Goal: Communication & Community: Answer question/provide support

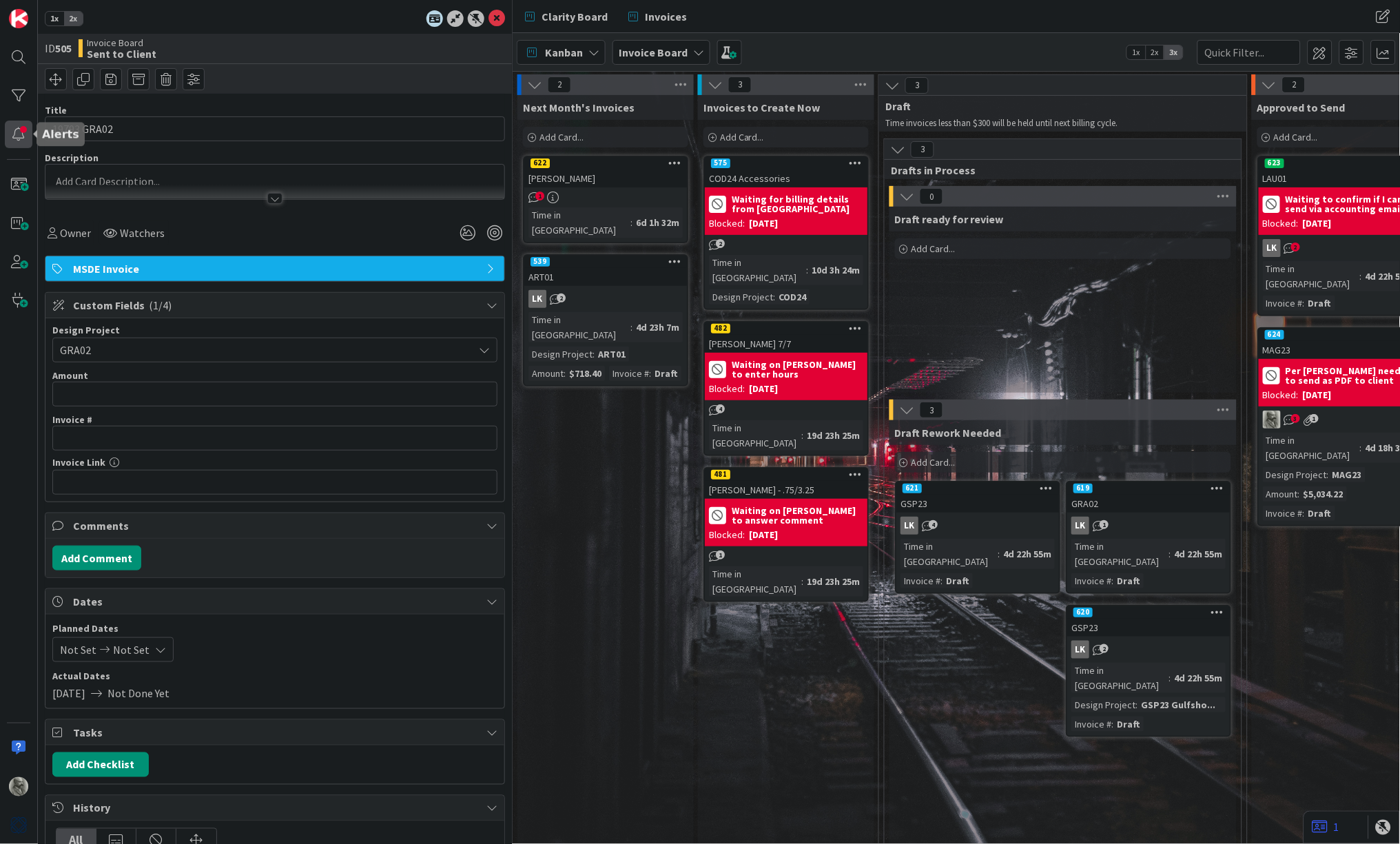
click at [12, 129] on div at bounding box center [19, 135] width 28 height 28
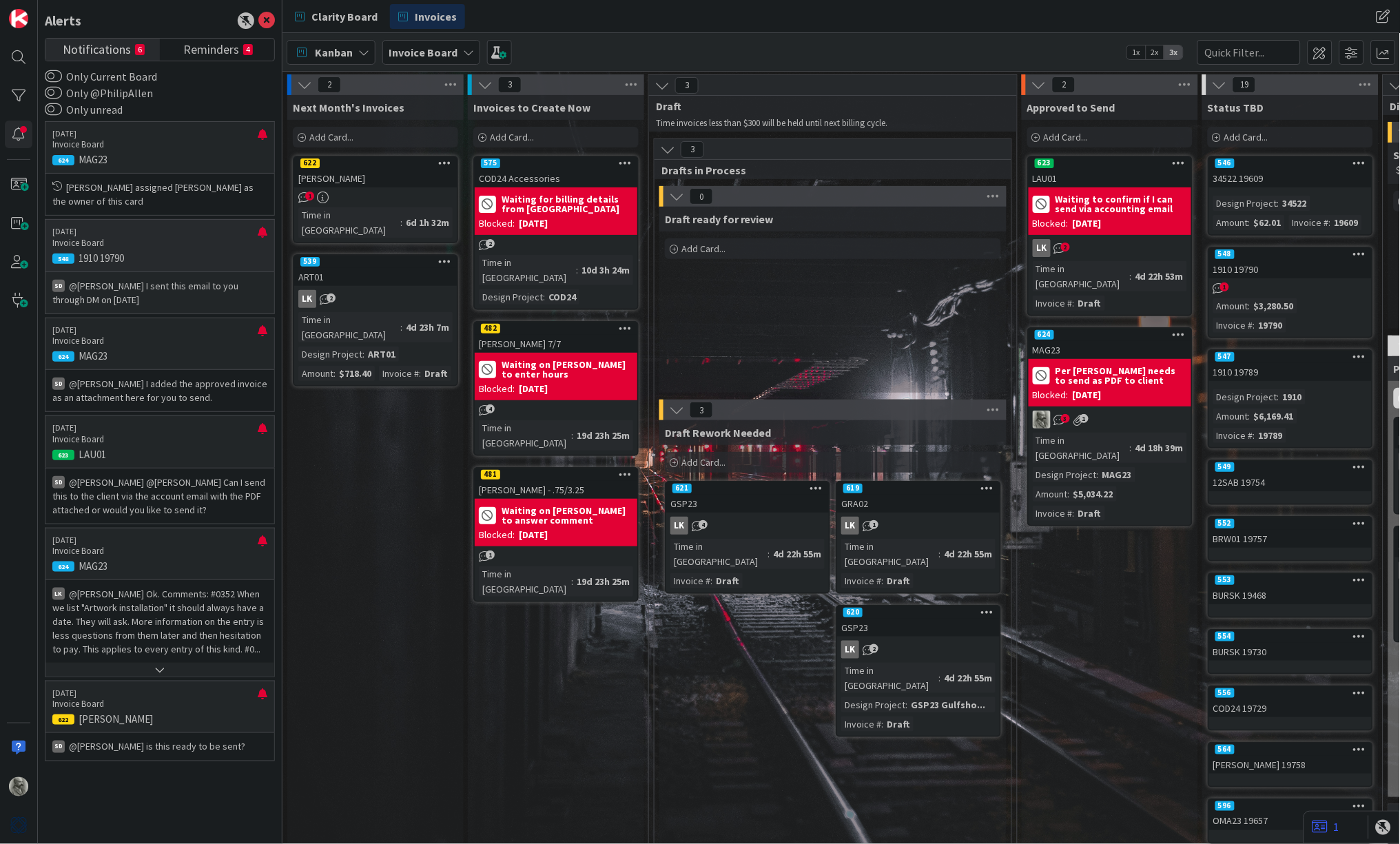
click at [162, 296] on p "@Philip Allen﻿ I sent this email to you through DM on 9.2.25" at bounding box center [159, 293] width 215 height 28
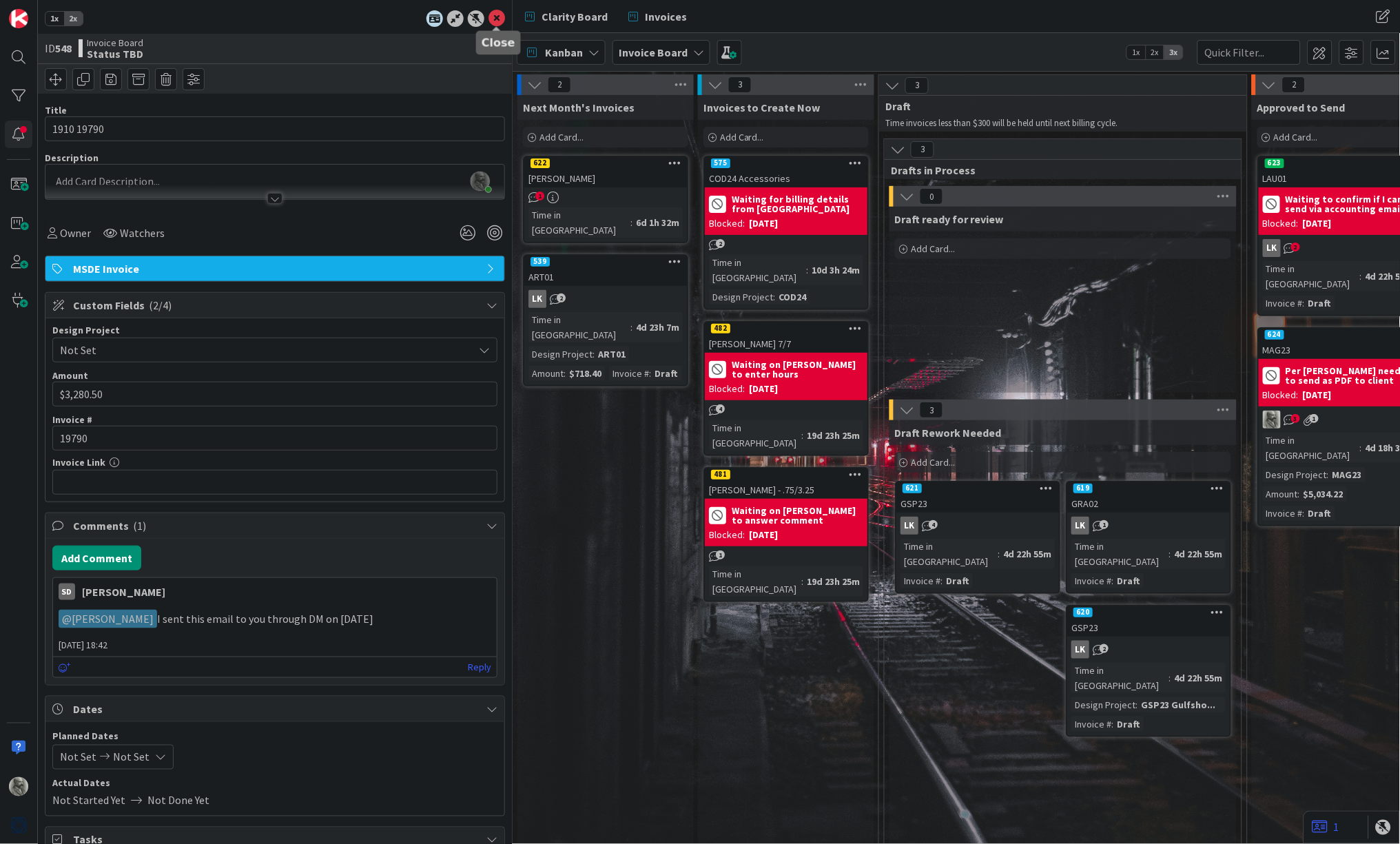
click at [498, 21] on icon at bounding box center [496, 18] width 17 height 17
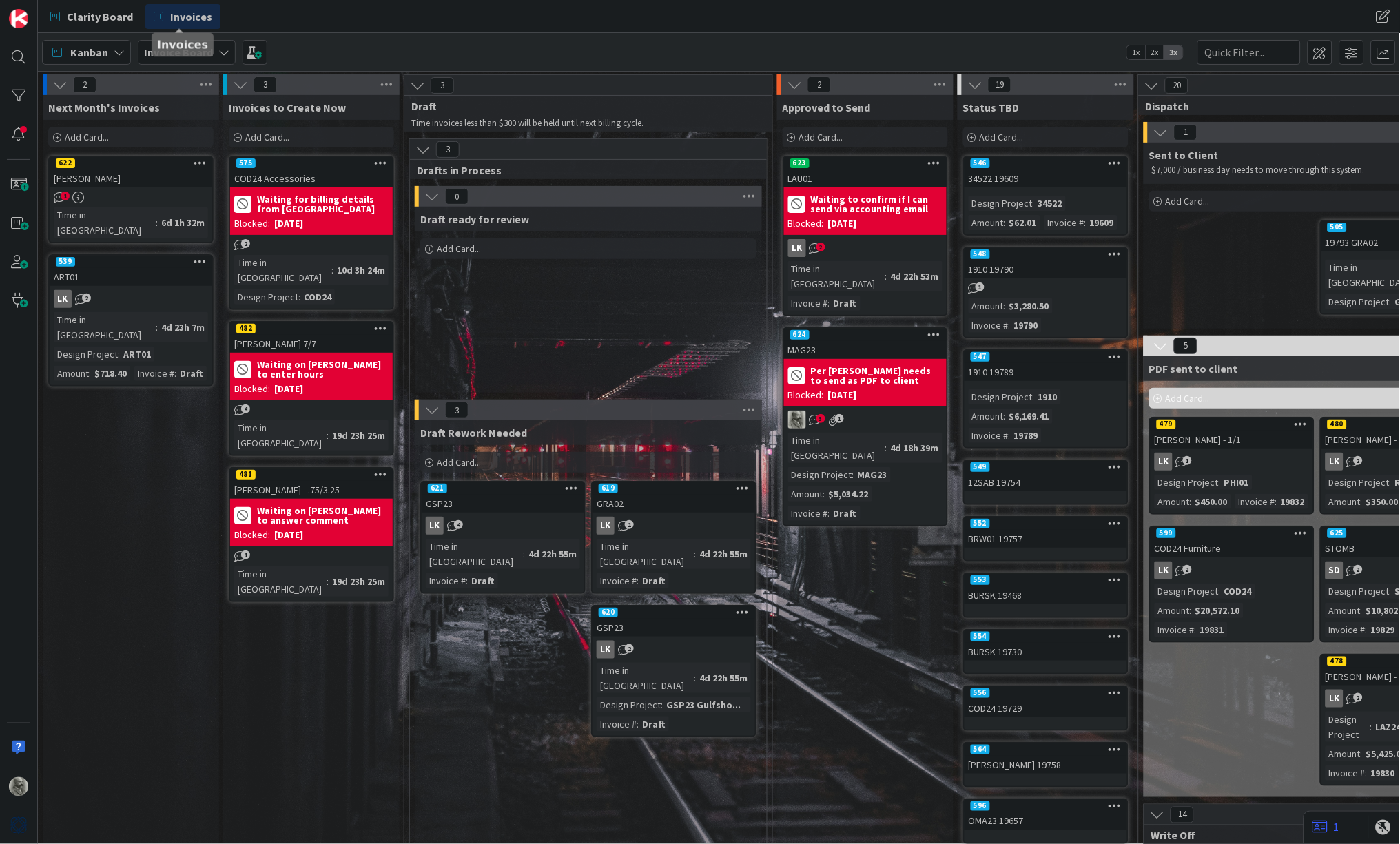
click at [190, 12] on span "Invoices" at bounding box center [191, 16] width 42 height 17
click at [103, 10] on span "Clarity Board" at bounding box center [100, 16] width 66 height 17
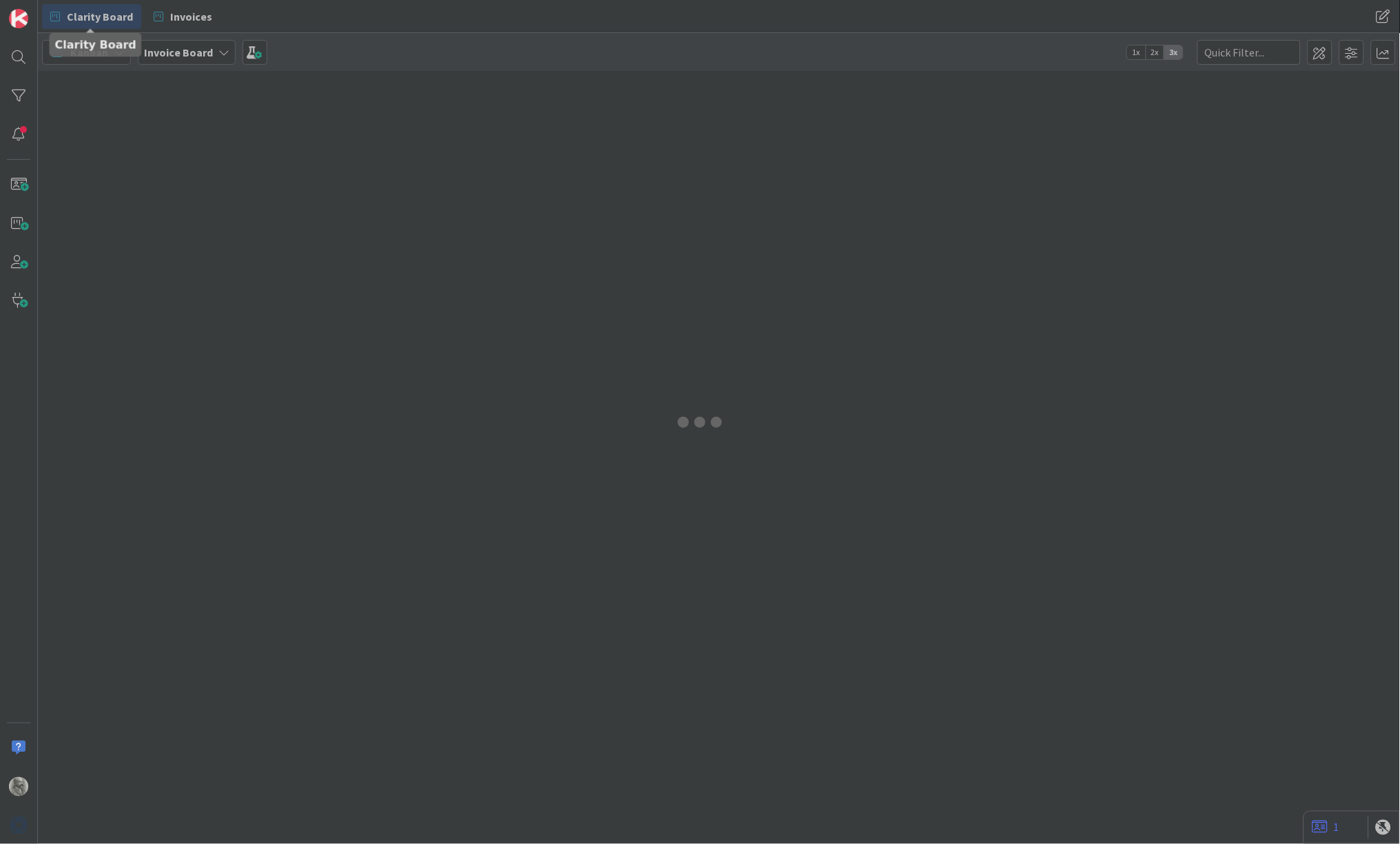
type input "sta"
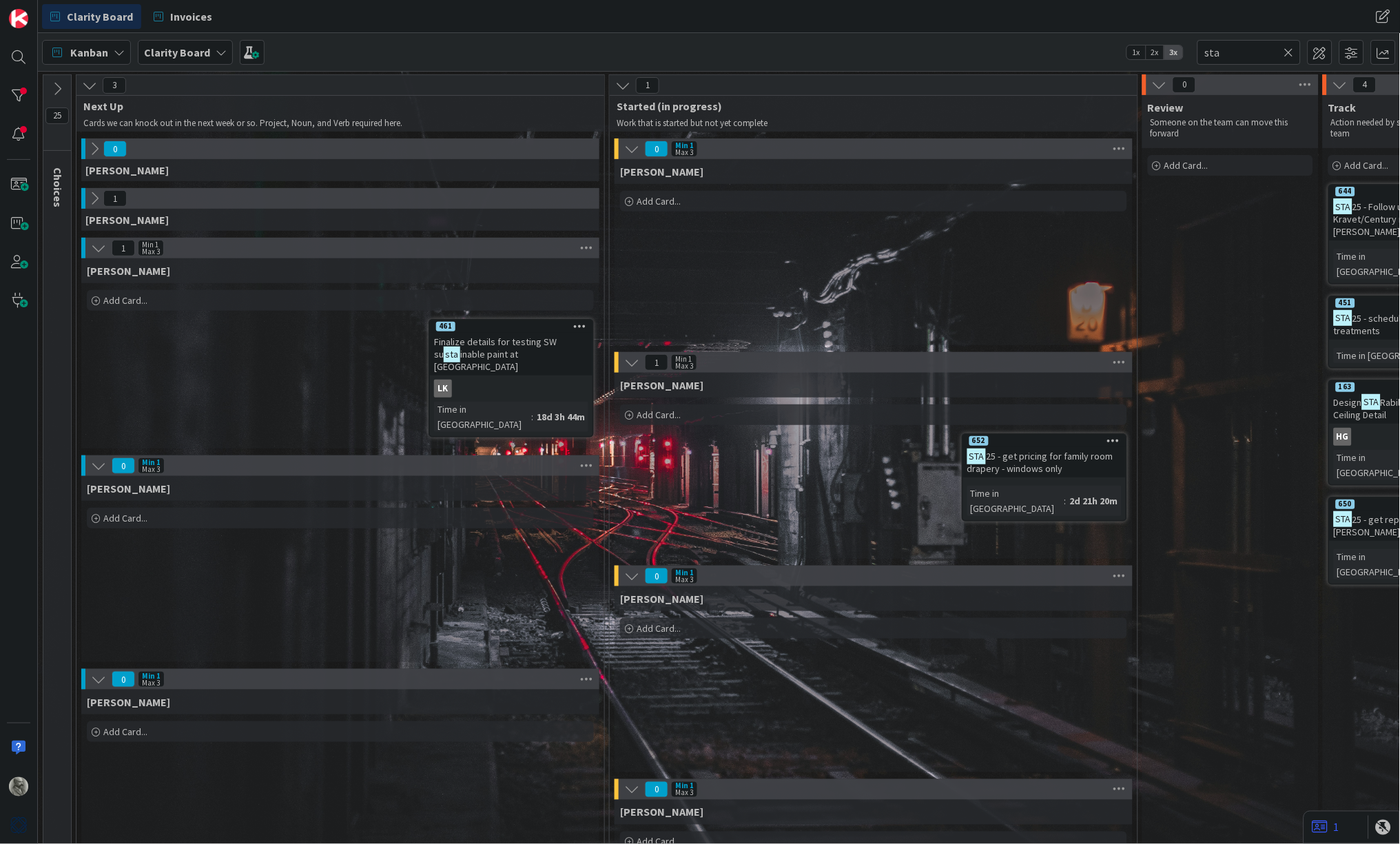
click at [199, 47] on b "Clarity Board" at bounding box center [177, 52] width 66 height 14
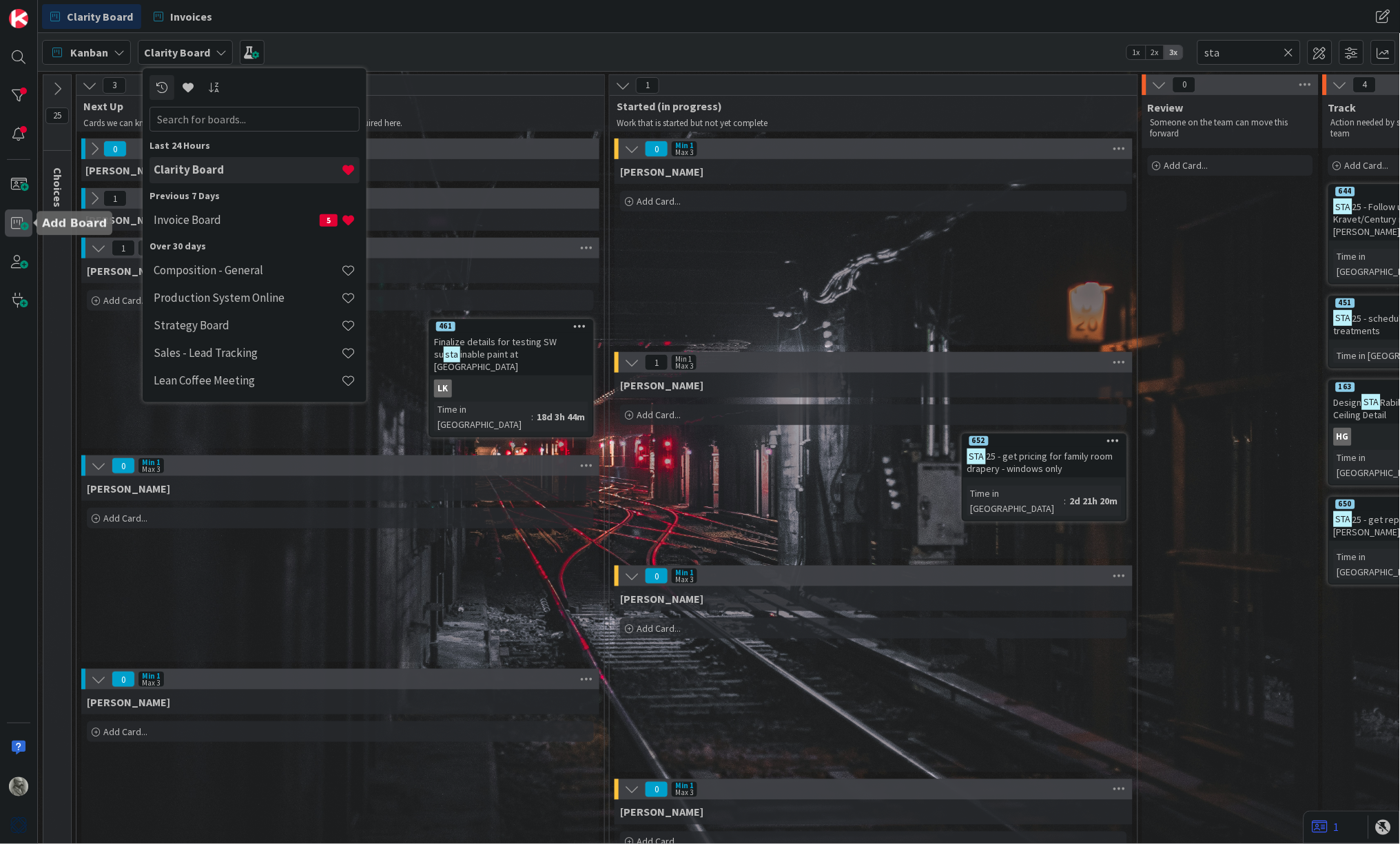
click at [17, 224] on span at bounding box center [19, 223] width 28 height 28
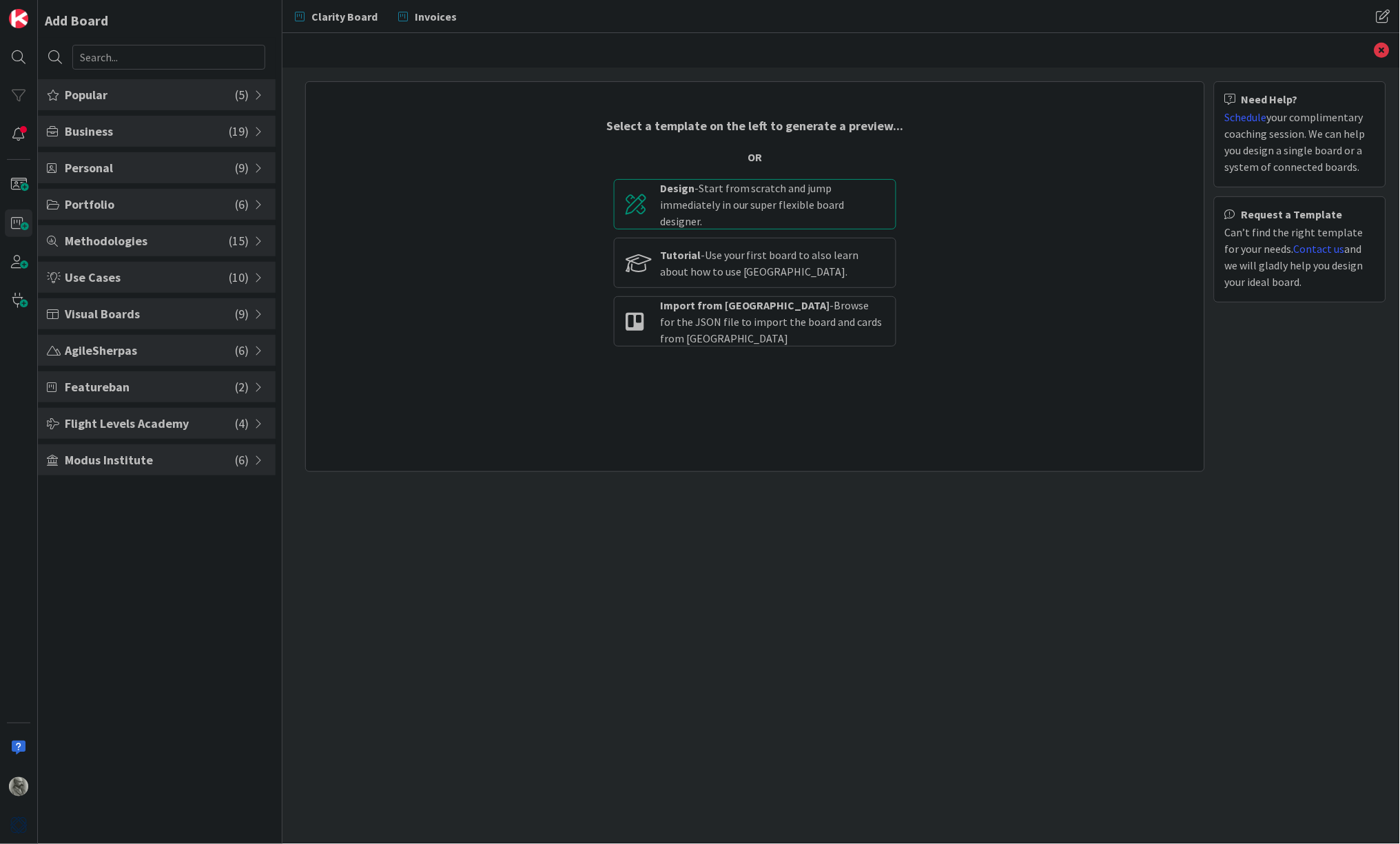
click at [706, 202] on div "Design - Start from scratch and jump immediately in our super flexible board de…" at bounding box center [772, 204] width 225 height 49
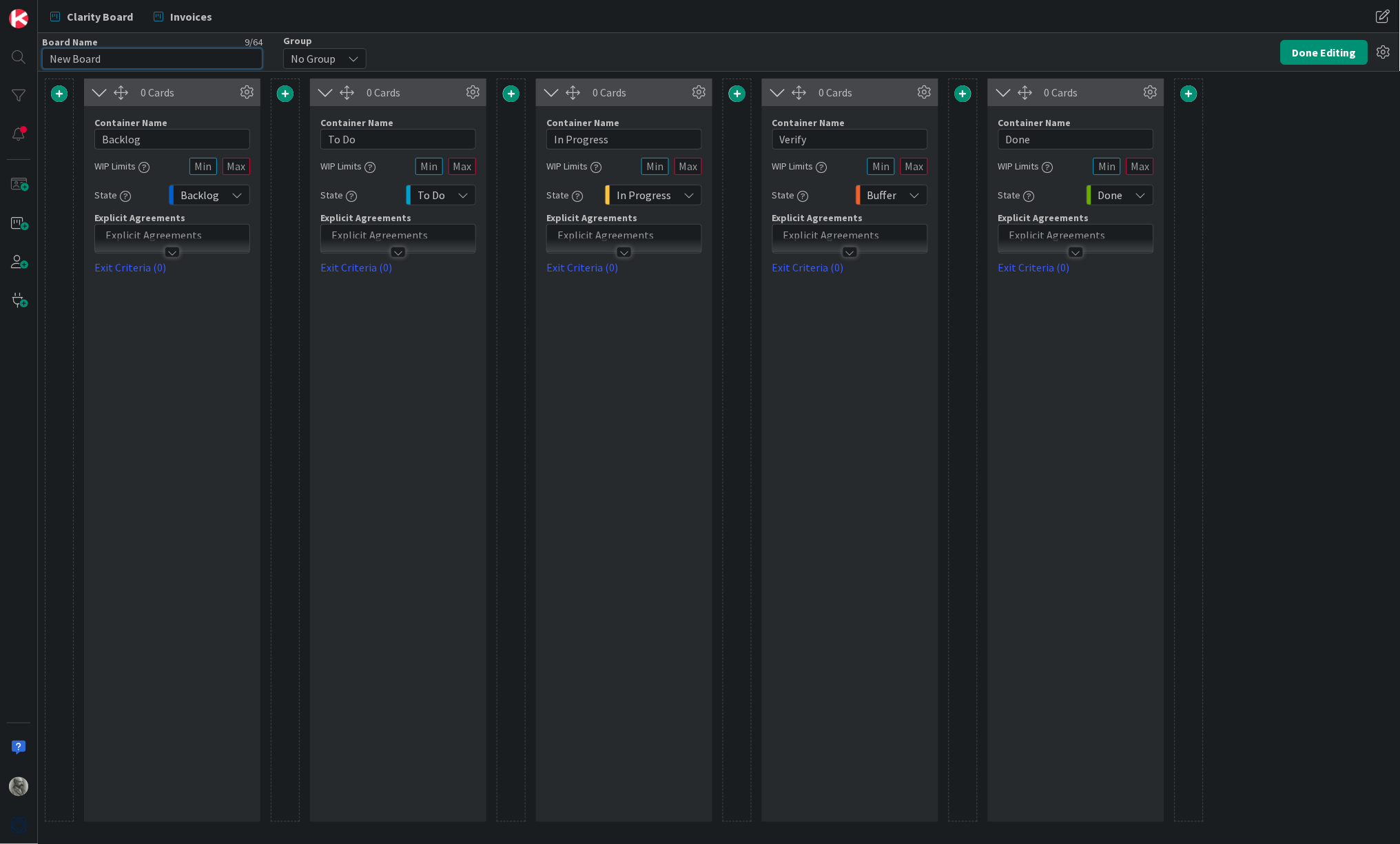
drag, startPoint x: 125, startPoint y: 57, endPoint x: 51, endPoint y: 52, distance: 74.2
click at [51, 52] on input "New Board" at bounding box center [152, 58] width 220 height 20
type input "E"
type input "Client Email Board"
drag, startPoint x: 157, startPoint y: 140, endPoint x: 80, endPoint y: 143, distance: 77.1
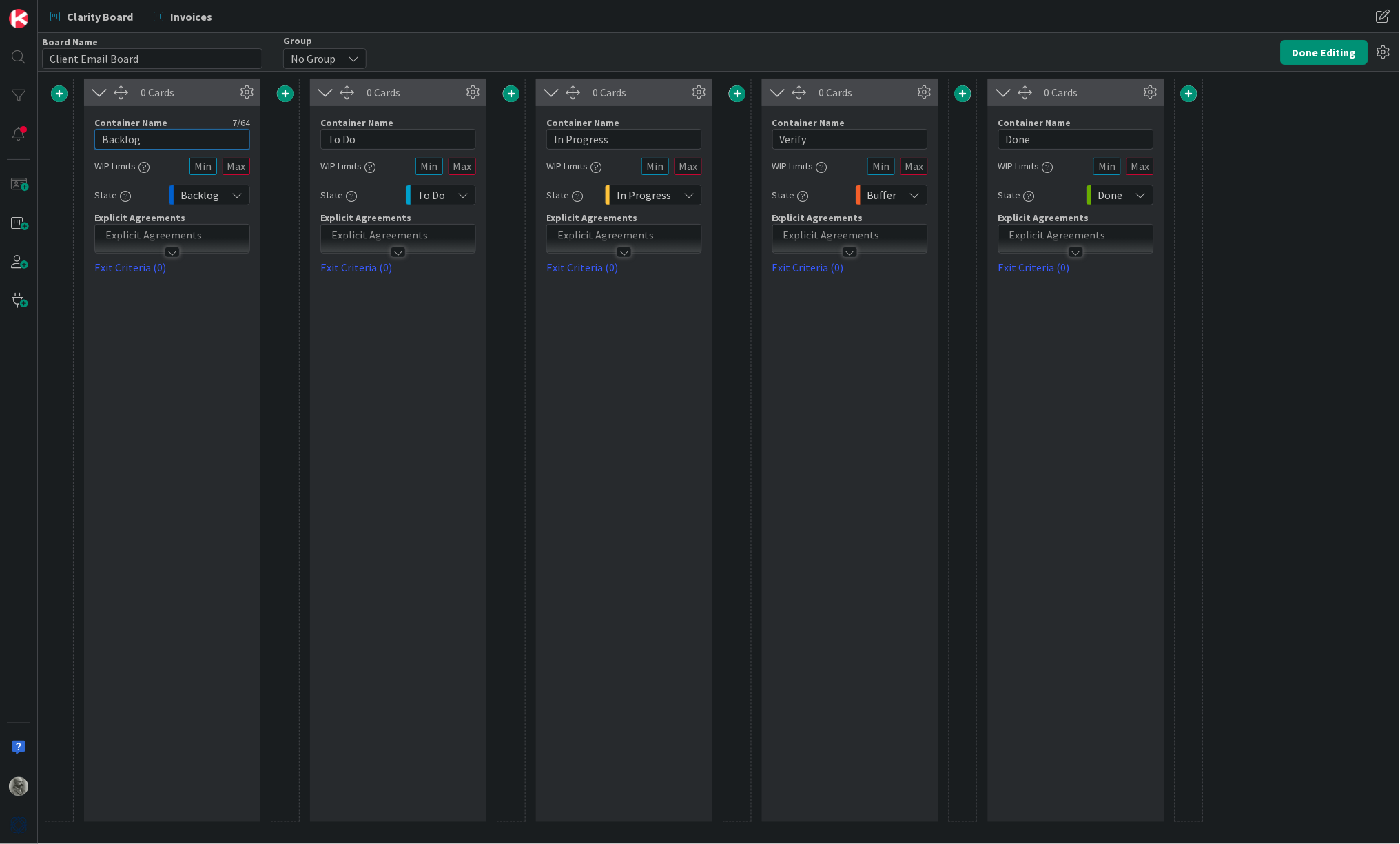
click at [80, 143] on div "0 Cards Container Name 7 / 64 Backlog WIP Limits State Backlog Explicit Agreeme…" at bounding box center [624, 450] width 1159 height 744
type input "Next Batch"
click at [379, 137] on input "To Do" at bounding box center [398, 139] width 156 height 20
drag, startPoint x: 1334, startPoint y: 95, endPoint x: 298, endPoint y: 136, distance: 1036.8
click at [298, 136] on div "0 Cards Container Name 10 / 64 Next Batch WIP Limits State Backlog Explicit Agr…" at bounding box center [624, 450] width 1159 height 744
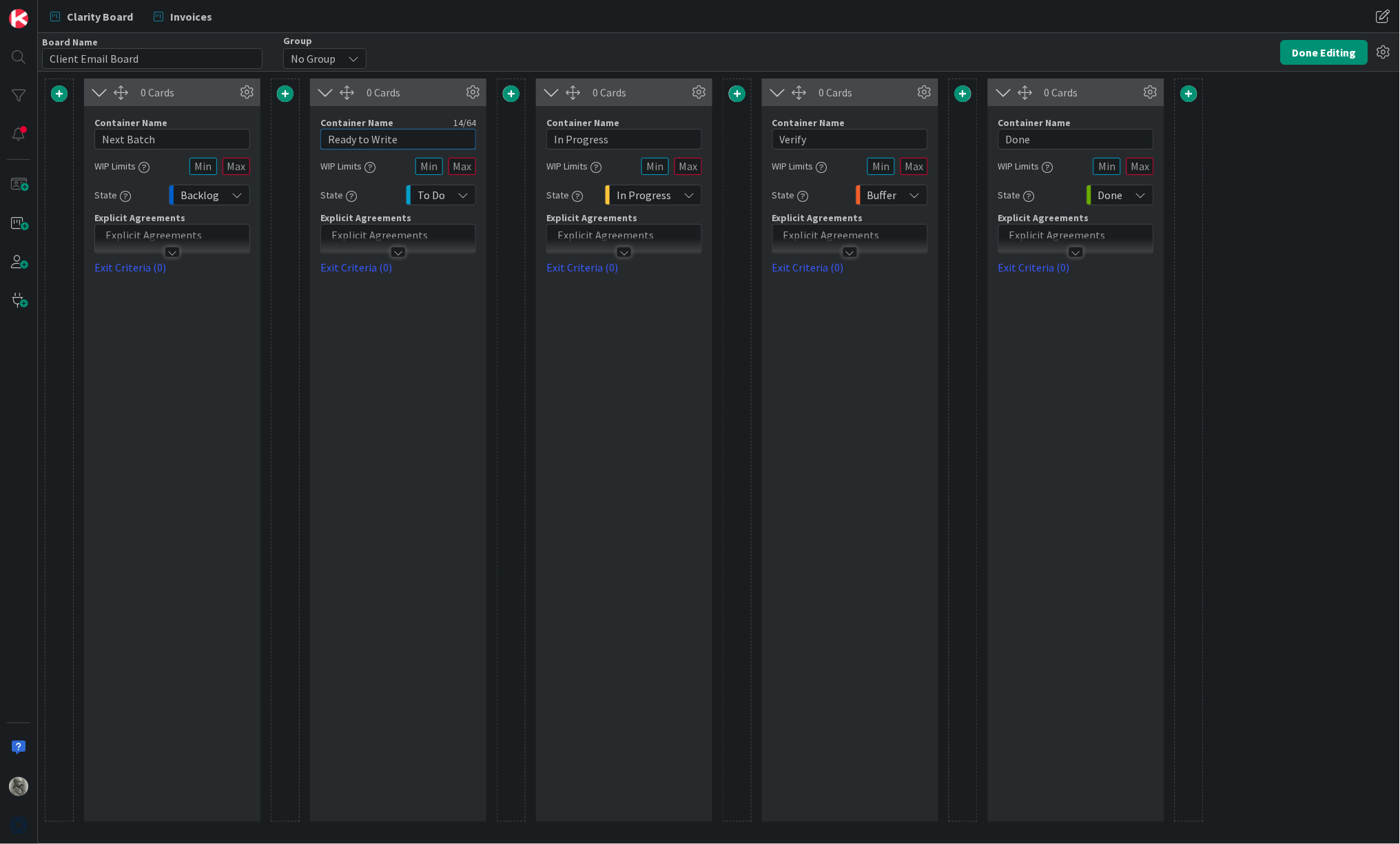
type input "Ready to Write"
click at [624, 139] on input "In Progress" at bounding box center [624, 139] width 156 height 20
click at [554, 138] on input "In Progress" at bounding box center [624, 139] width 156 height 20
type input "Writing In Progress"
click at [835, 140] on input "Verify" at bounding box center [851, 139] width 156 height 20
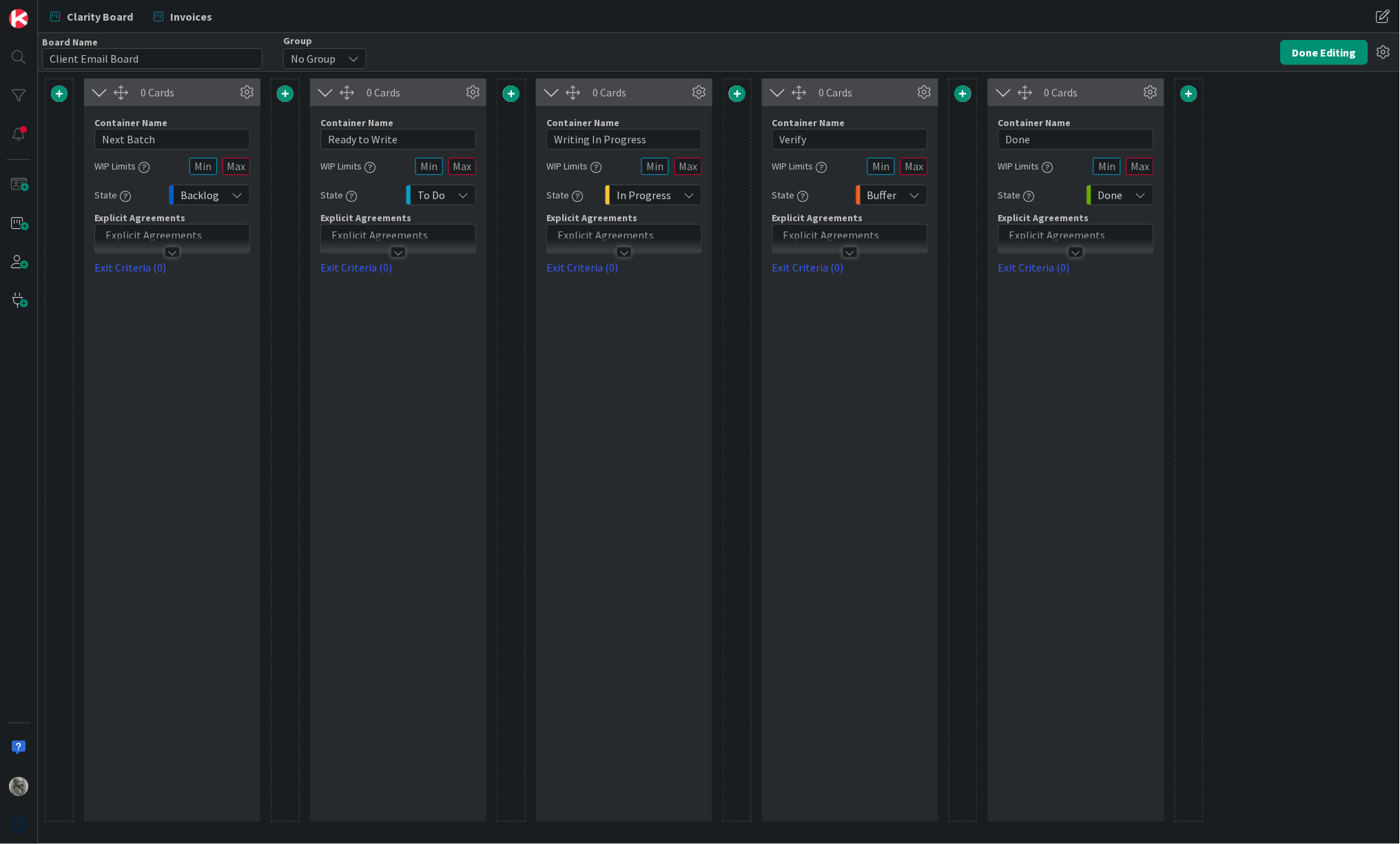
click at [963, 95] on span at bounding box center [963, 93] width 17 height 17
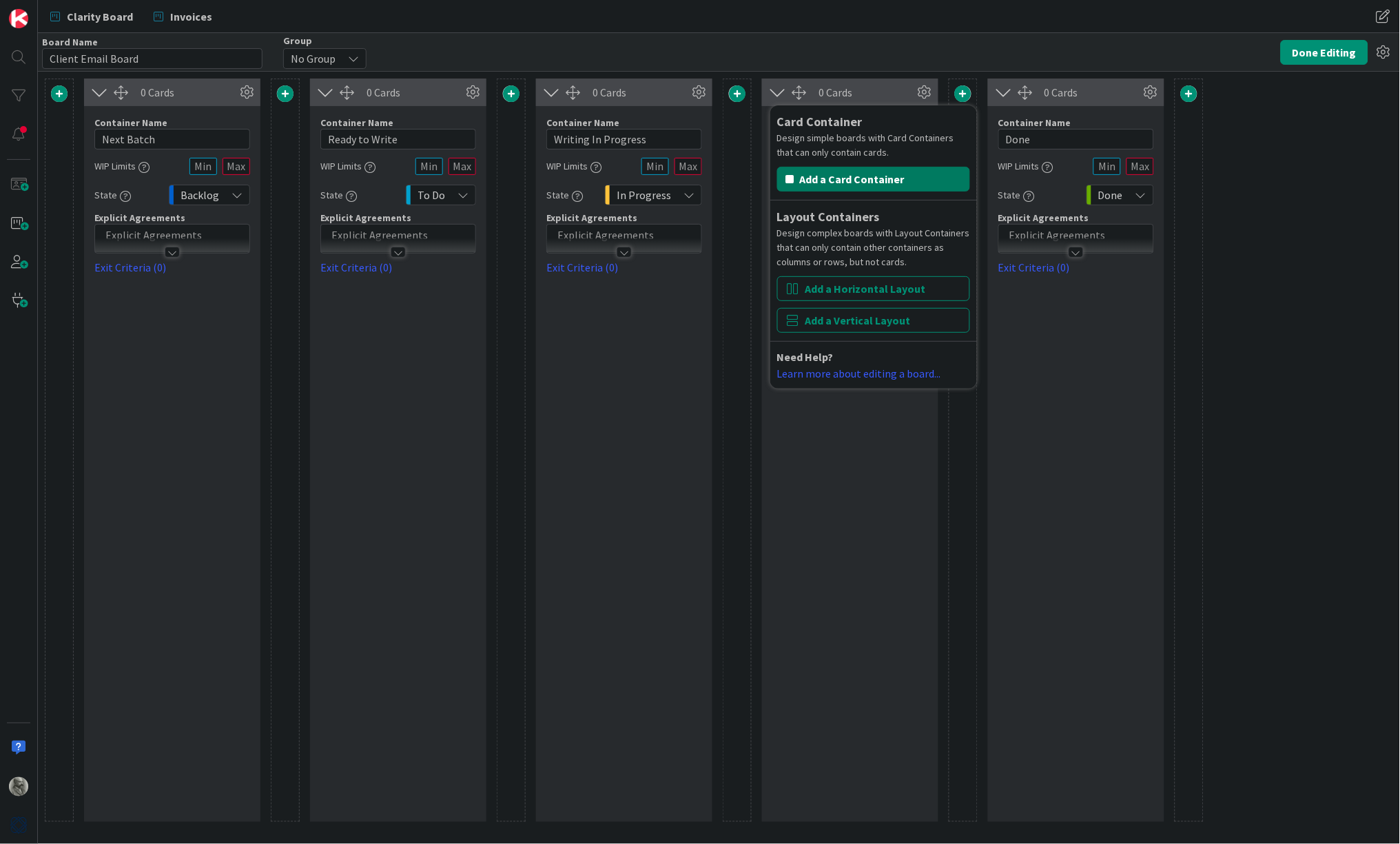
click at [870, 180] on button "Add a Card Container" at bounding box center [873, 179] width 193 height 25
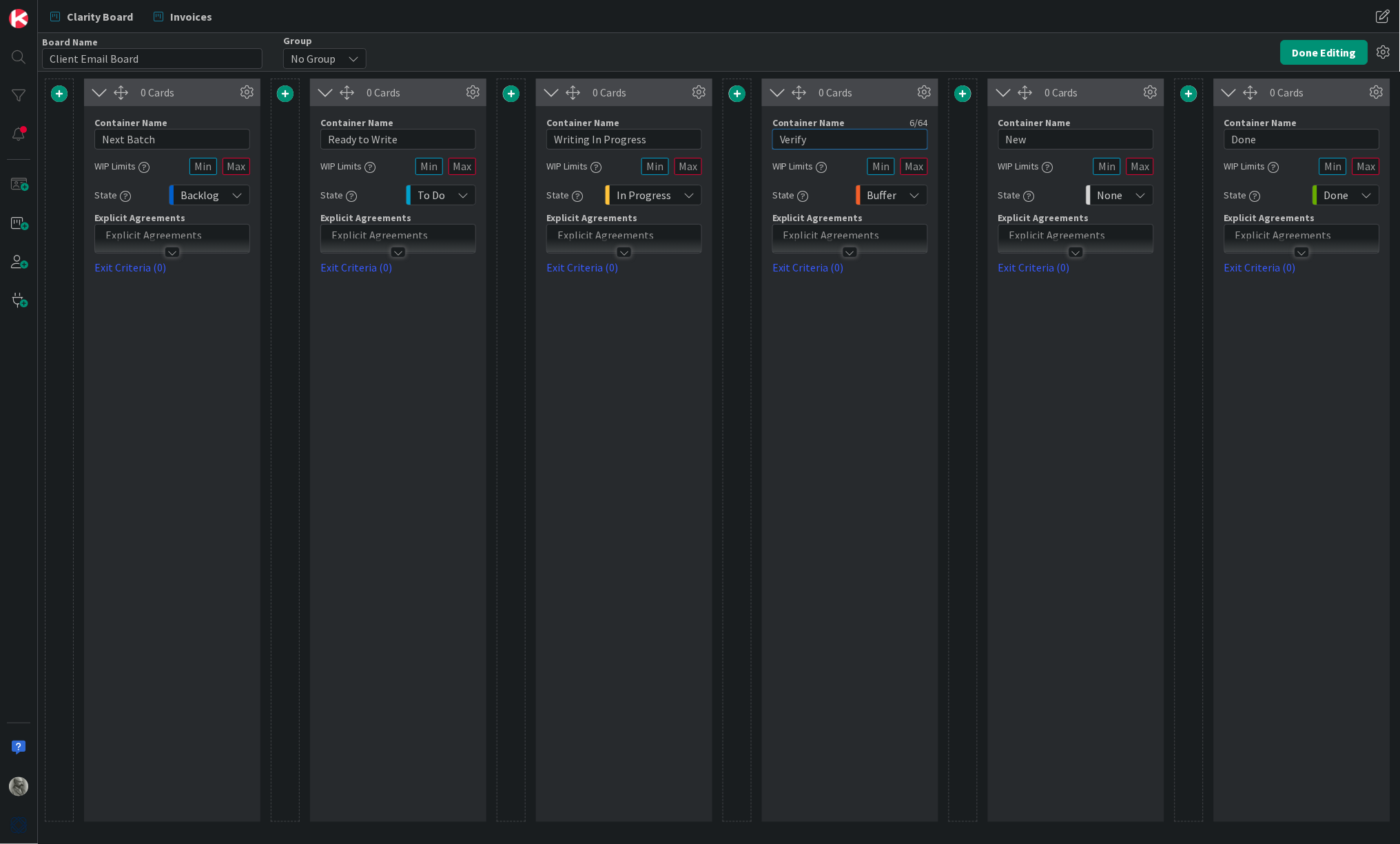
drag, startPoint x: 835, startPoint y: 136, endPoint x: 747, endPoint y: 135, distance: 88.0
click at [747, 135] on div "0 Cards Container Name 10 / 64 Next Batch WIP Limits State Backlog Explicit Agr…" at bounding box center [737, 450] width 1385 height 744
type input "Ready for Approval"
click at [824, 167] on icon "button" at bounding box center [822, 167] width 11 height 11
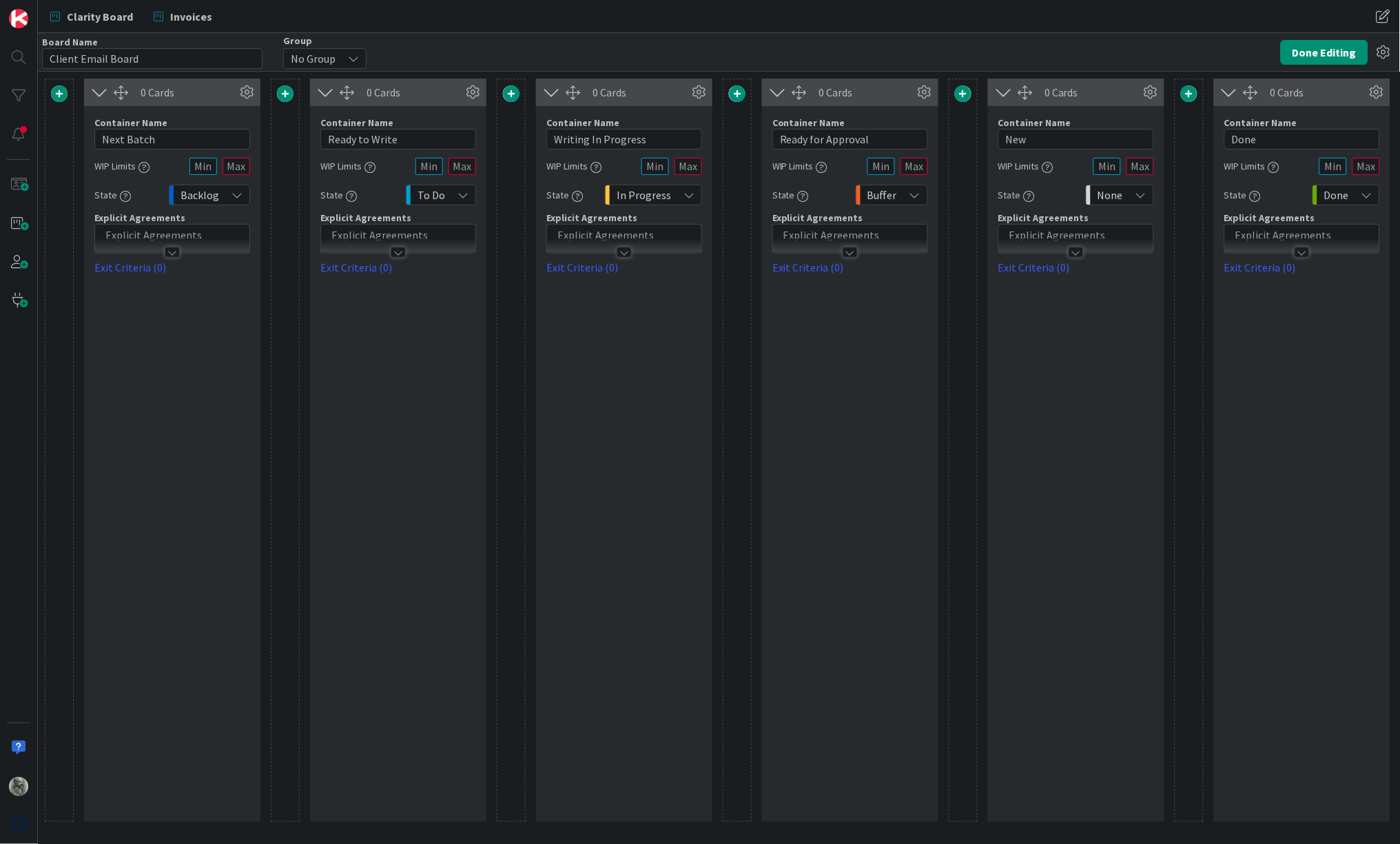
click at [838, 231] on p at bounding box center [850, 235] width 140 height 16
drag, startPoint x: 1035, startPoint y: 136, endPoint x: 974, endPoint y: 144, distance: 61.5
click at [974, 144] on div "0 Cards Container Name 10 / 64 Next Batch WIP Limits State Backlog Explicit Agr…" at bounding box center [737, 450] width 1385 height 744
type input "Ready to send"
drag, startPoint x: 1262, startPoint y: 139, endPoint x: 1211, endPoint y: 138, distance: 51.0
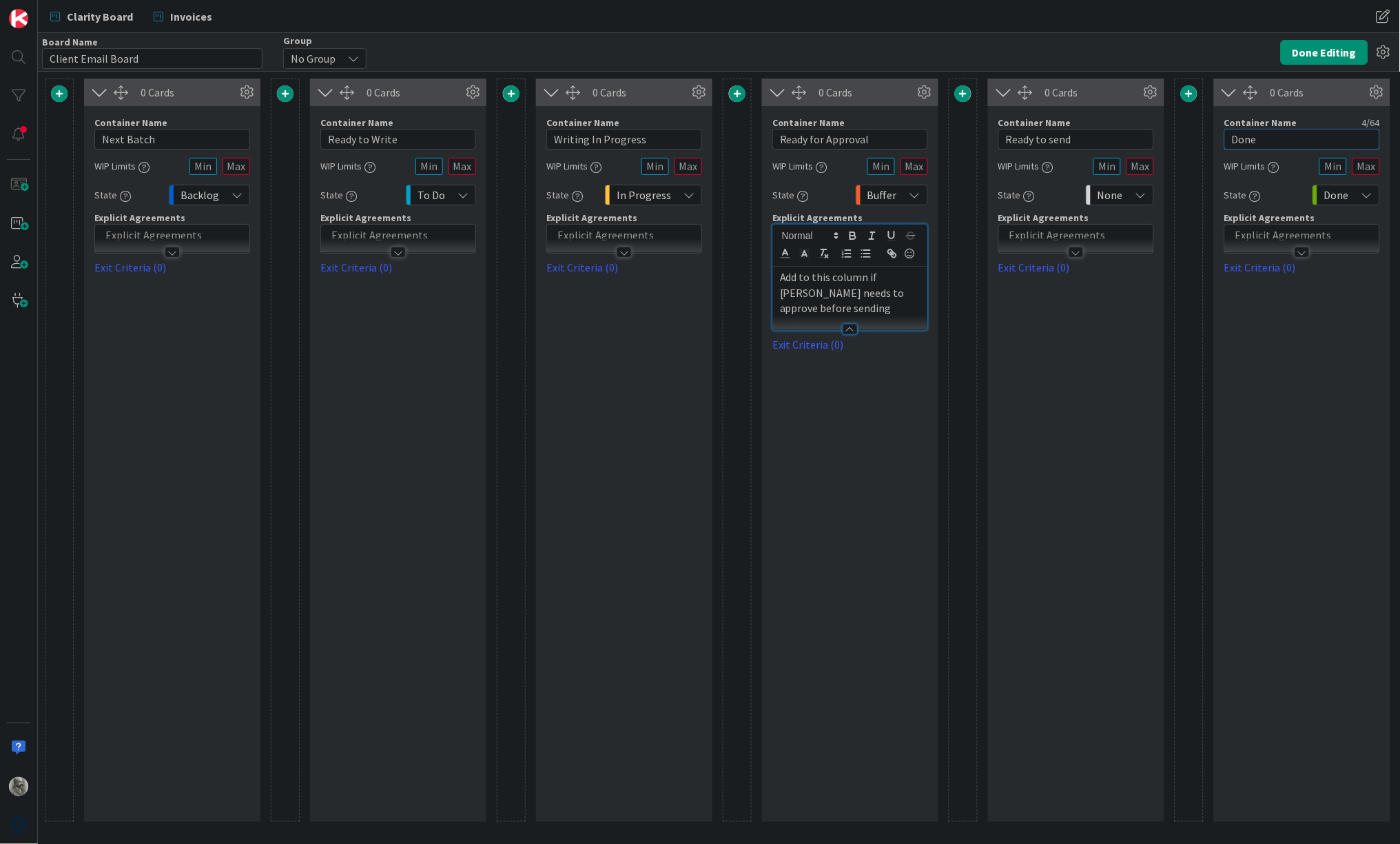
click at [1211, 138] on div "0 Cards Container Name 10 / 64 Next Batch WIP Limits State Backlog Explicit Agr…" at bounding box center [737, 450] width 1385 height 744
type input "Sent"
click at [1327, 46] on button "Done Editing" at bounding box center [1324, 52] width 87 height 25
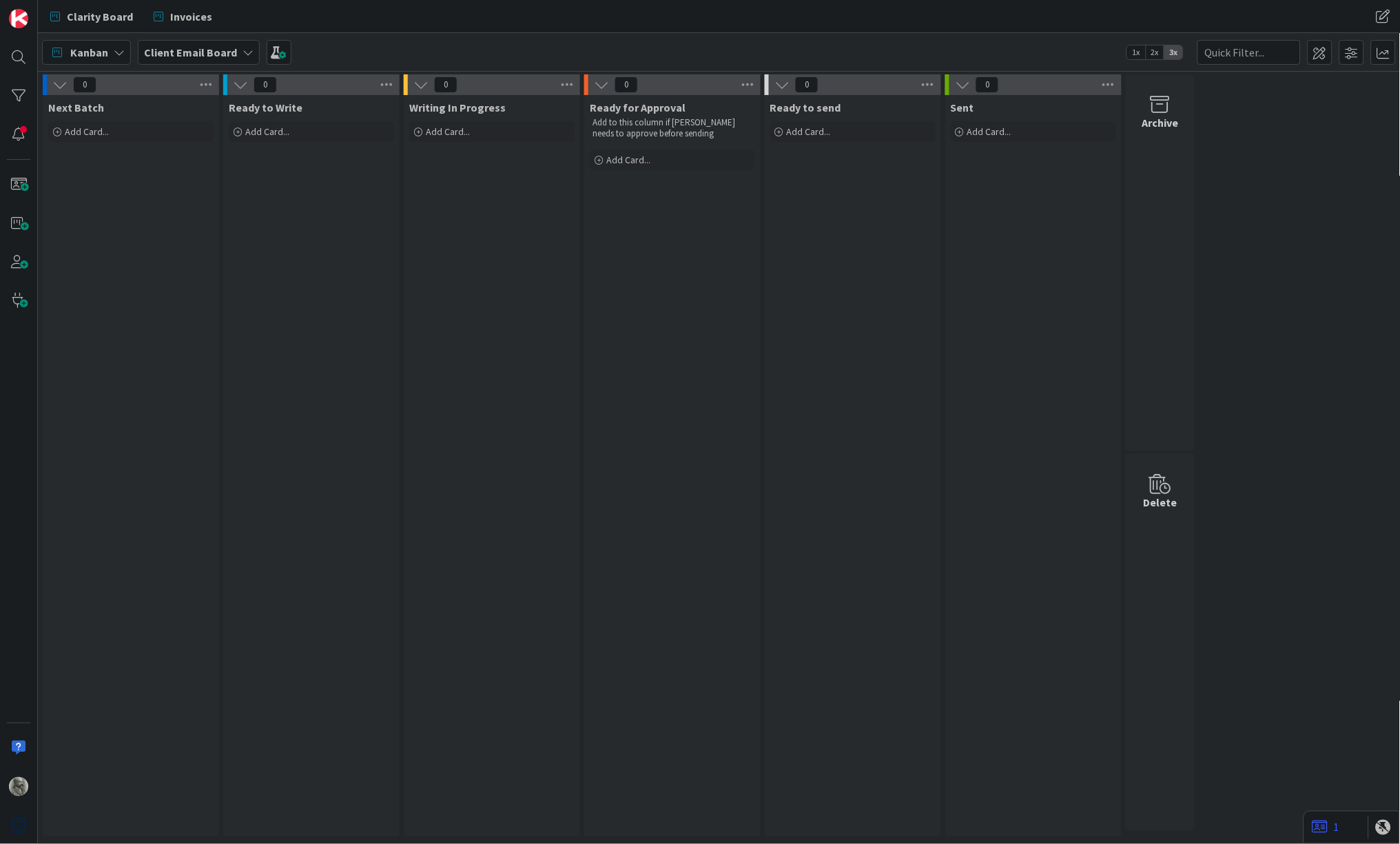
click at [1017, 289] on div "Sent Add Card..." at bounding box center [1033, 466] width 176 height 742
click at [1017, 290] on div "Sent Add Card..." at bounding box center [1033, 466] width 176 height 742
click at [12, 136] on div at bounding box center [19, 135] width 28 height 28
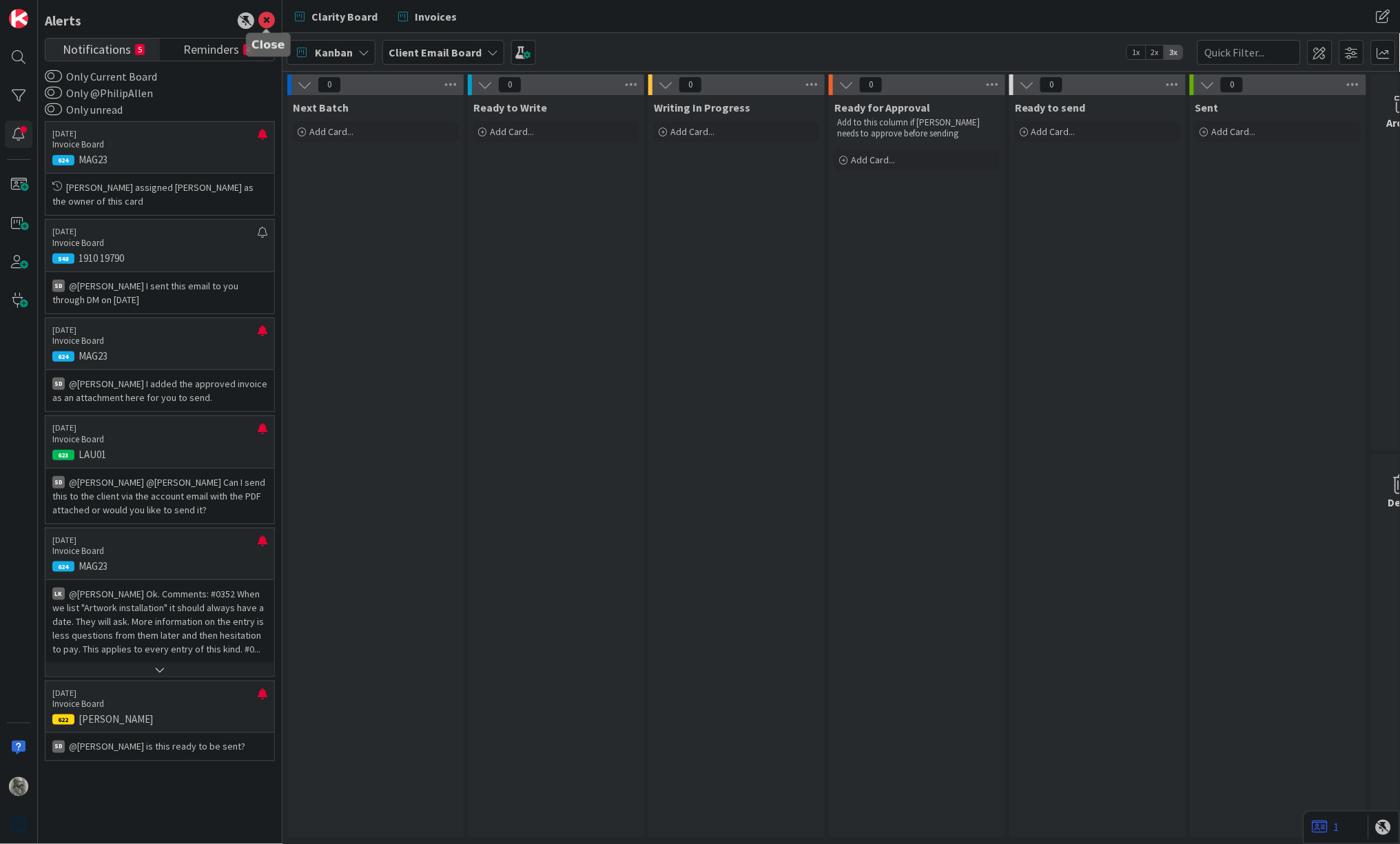
click at [265, 20] on icon at bounding box center [266, 20] width 17 height 17
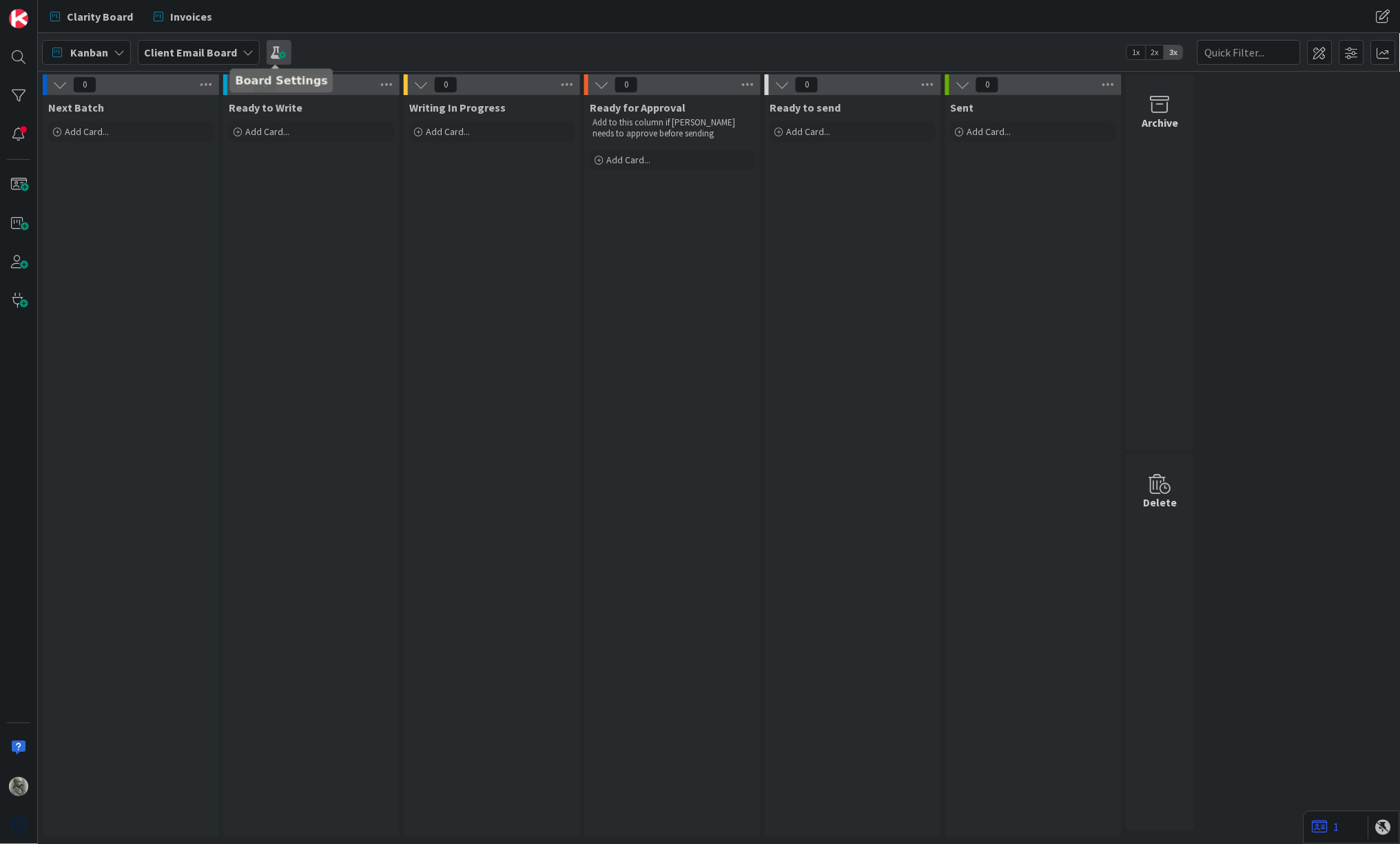
click at [278, 57] on span at bounding box center [279, 52] width 25 height 25
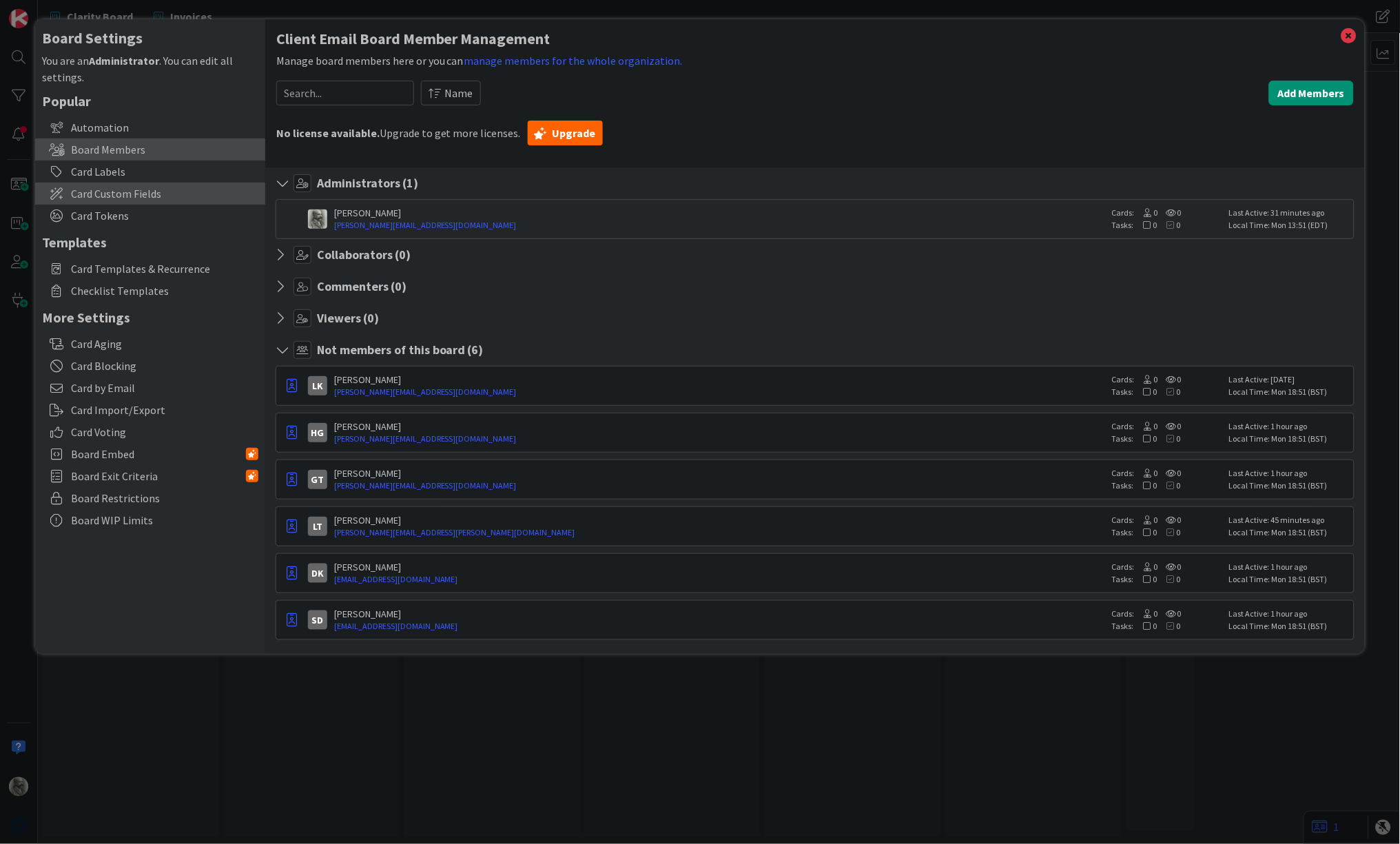
click at [116, 187] on span "Card Custom Fields" at bounding box center [165, 194] width 188 height 17
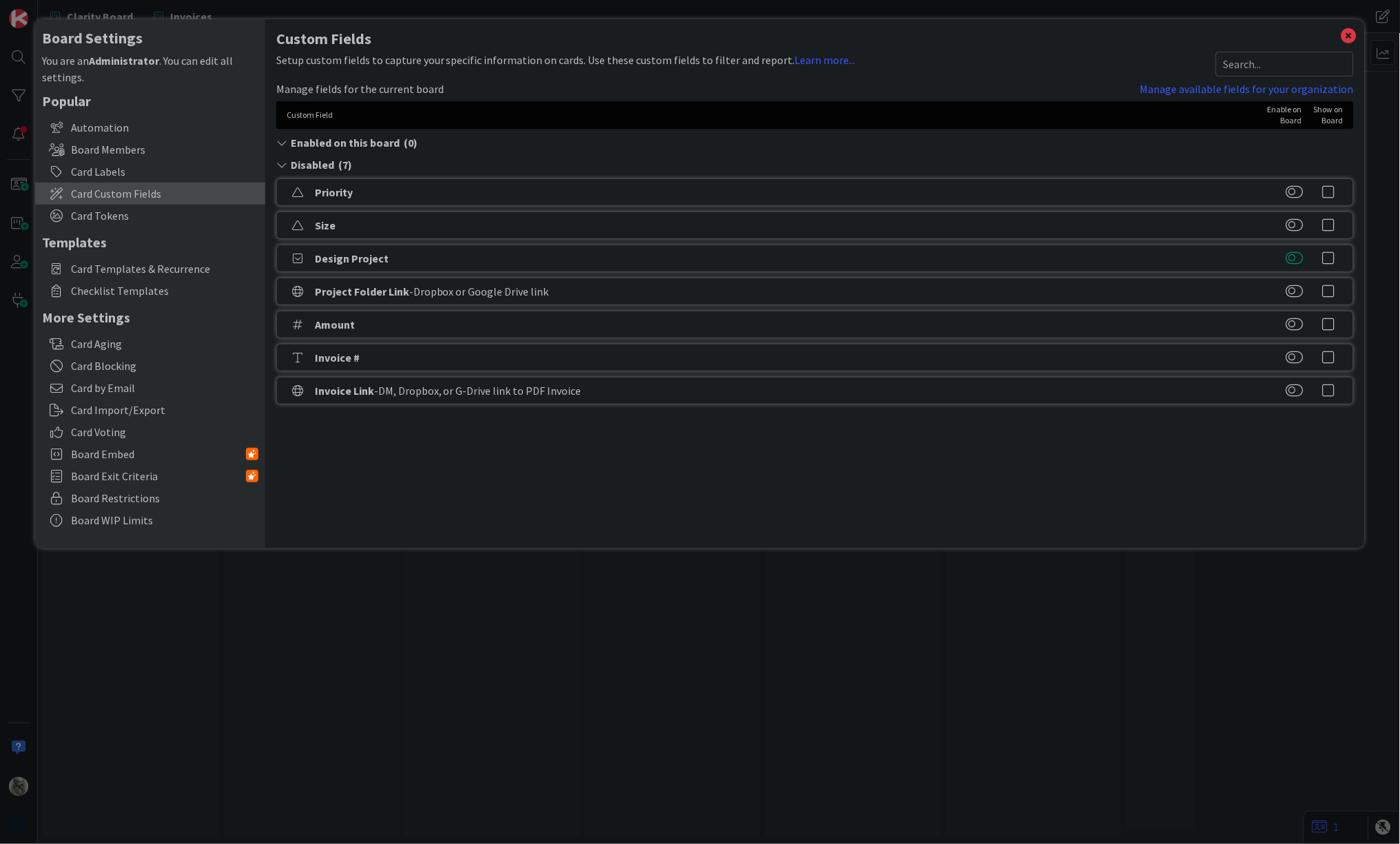
click at [1292, 253] on button at bounding box center [1295, 258] width 17 height 14
click at [1183, 87] on link "Manage available fields for your organization" at bounding box center [1247, 89] width 214 height 17
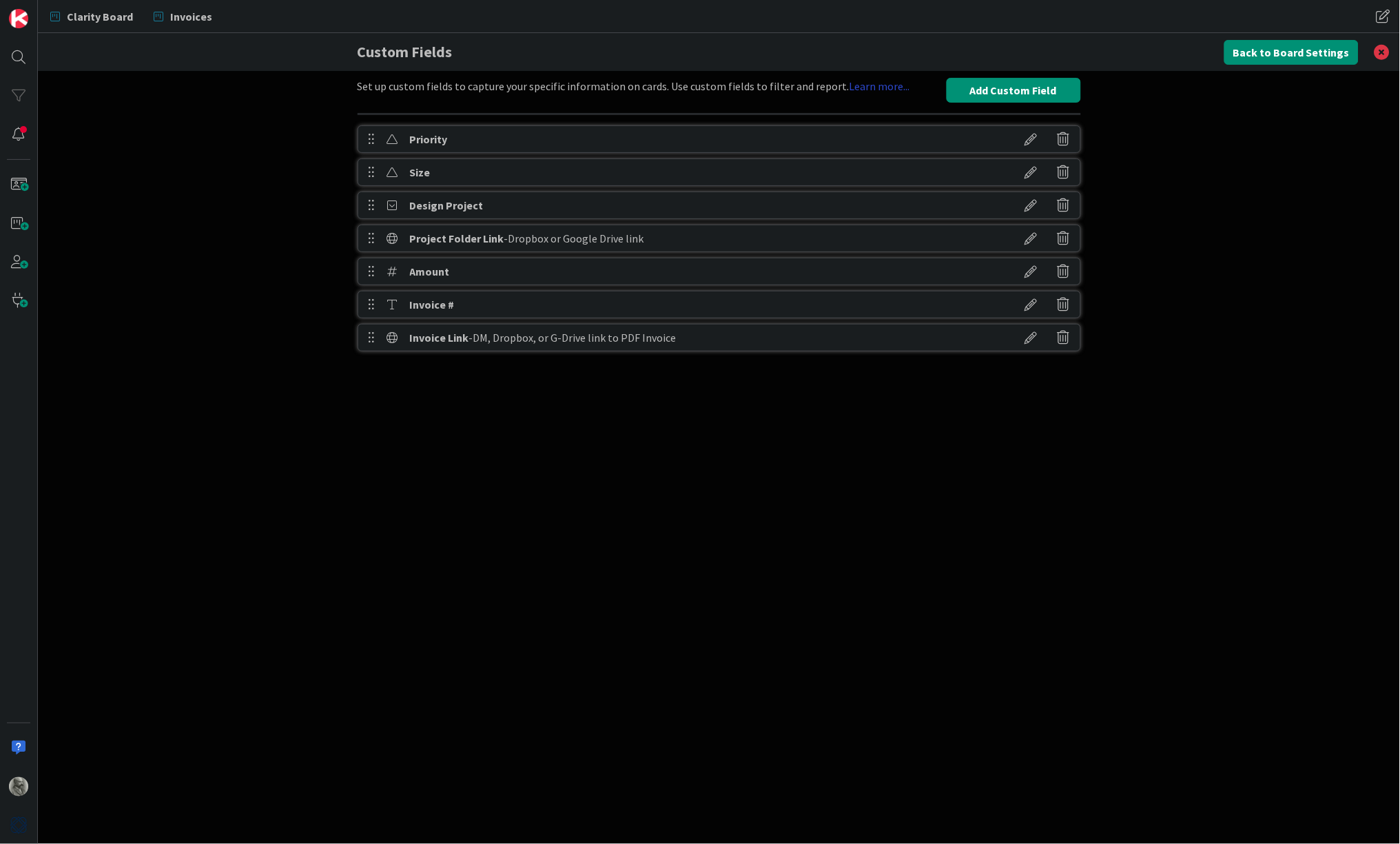
click at [870, 85] on link "Learn more..." at bounding box center [880, 86] width 60 height 14
click at [1005, 88] on button "Add Custom Field" at bounding box center [1014, 90] width 135 height 25
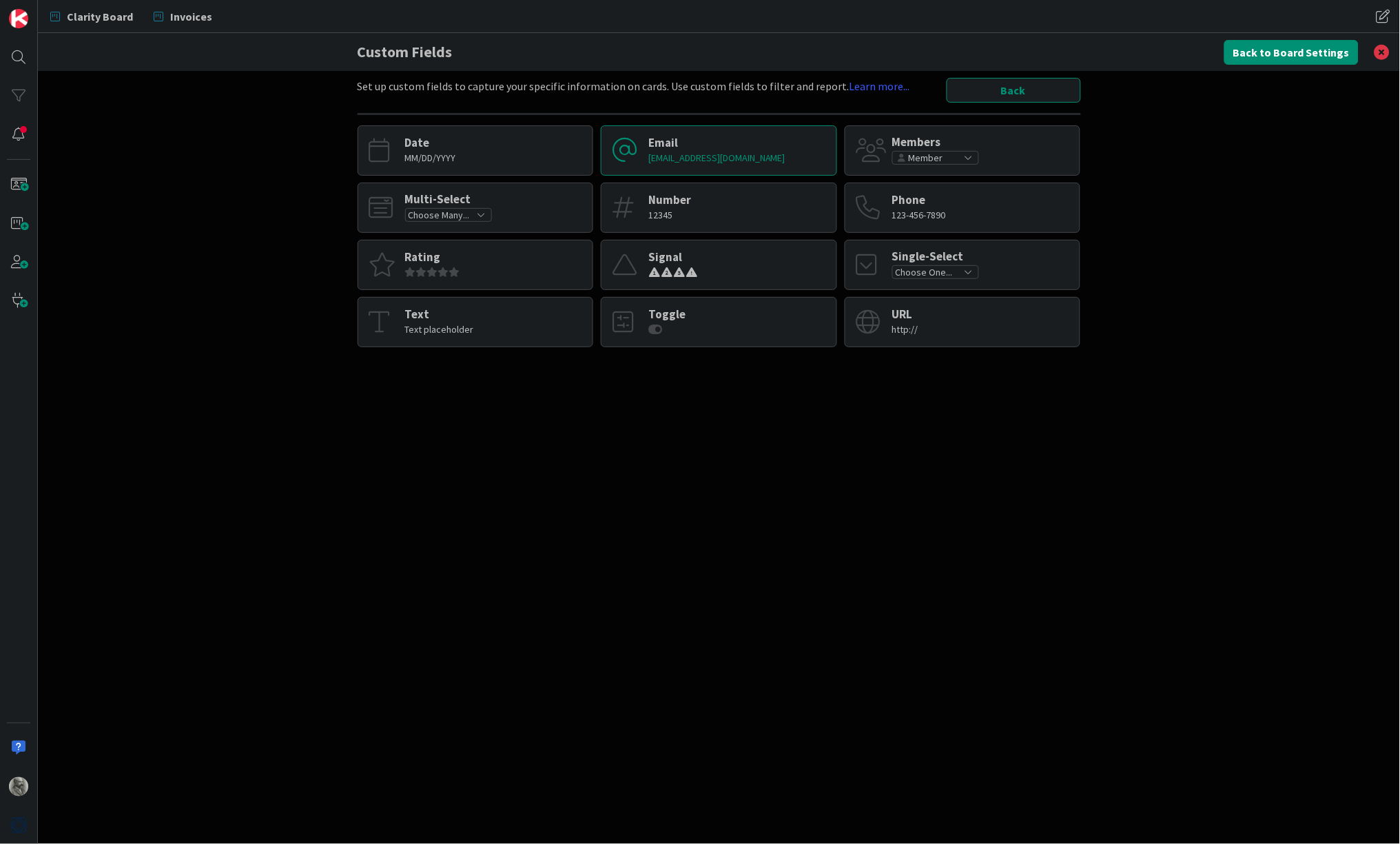
click at [752, 158] on div "someone@somewhere.com" at bounding box center [717, 157] width 137 height 12
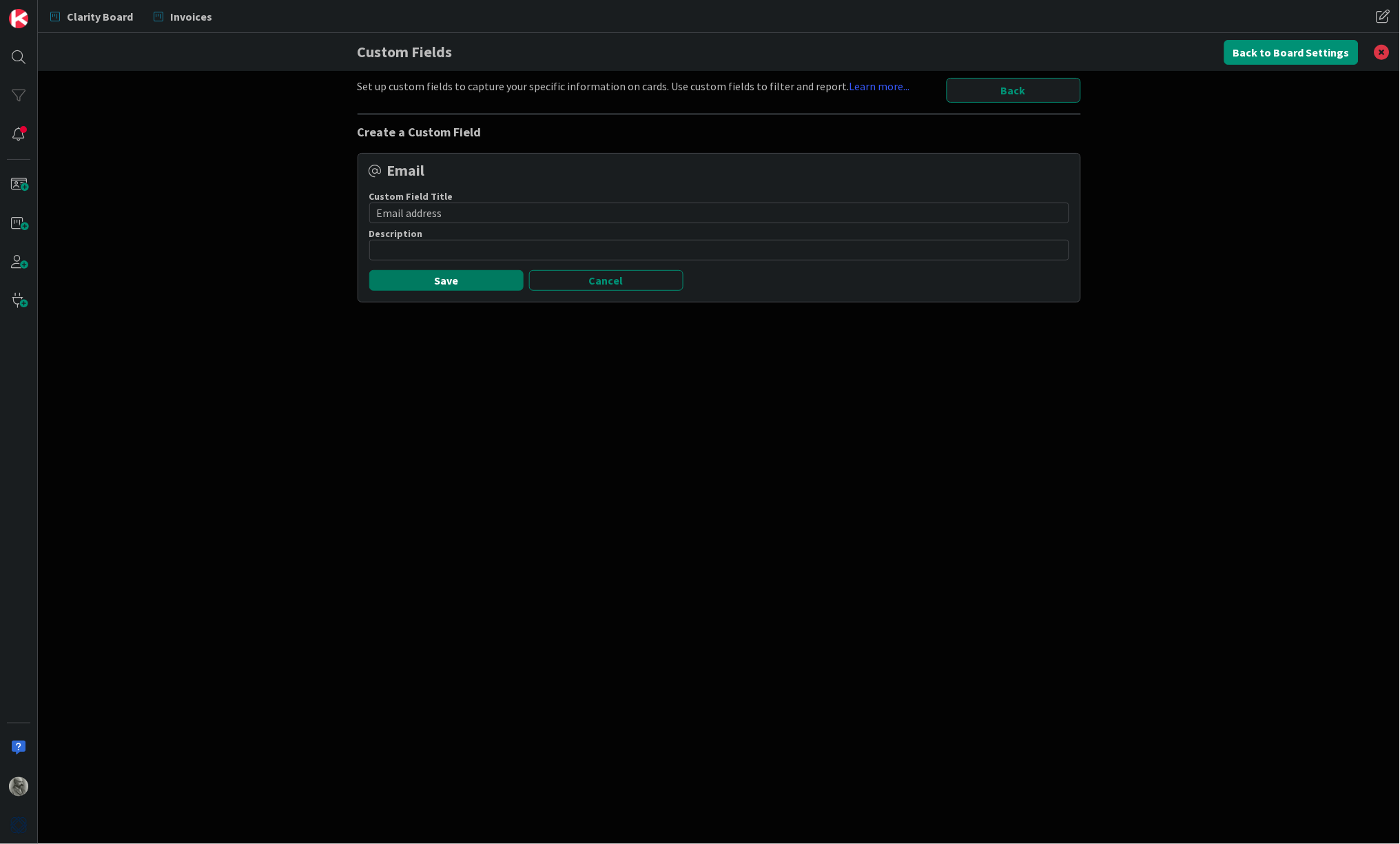
type input "Email address"
click at [474, 282] on button "Save" at bounding box center [447, 280] width 154 height 20
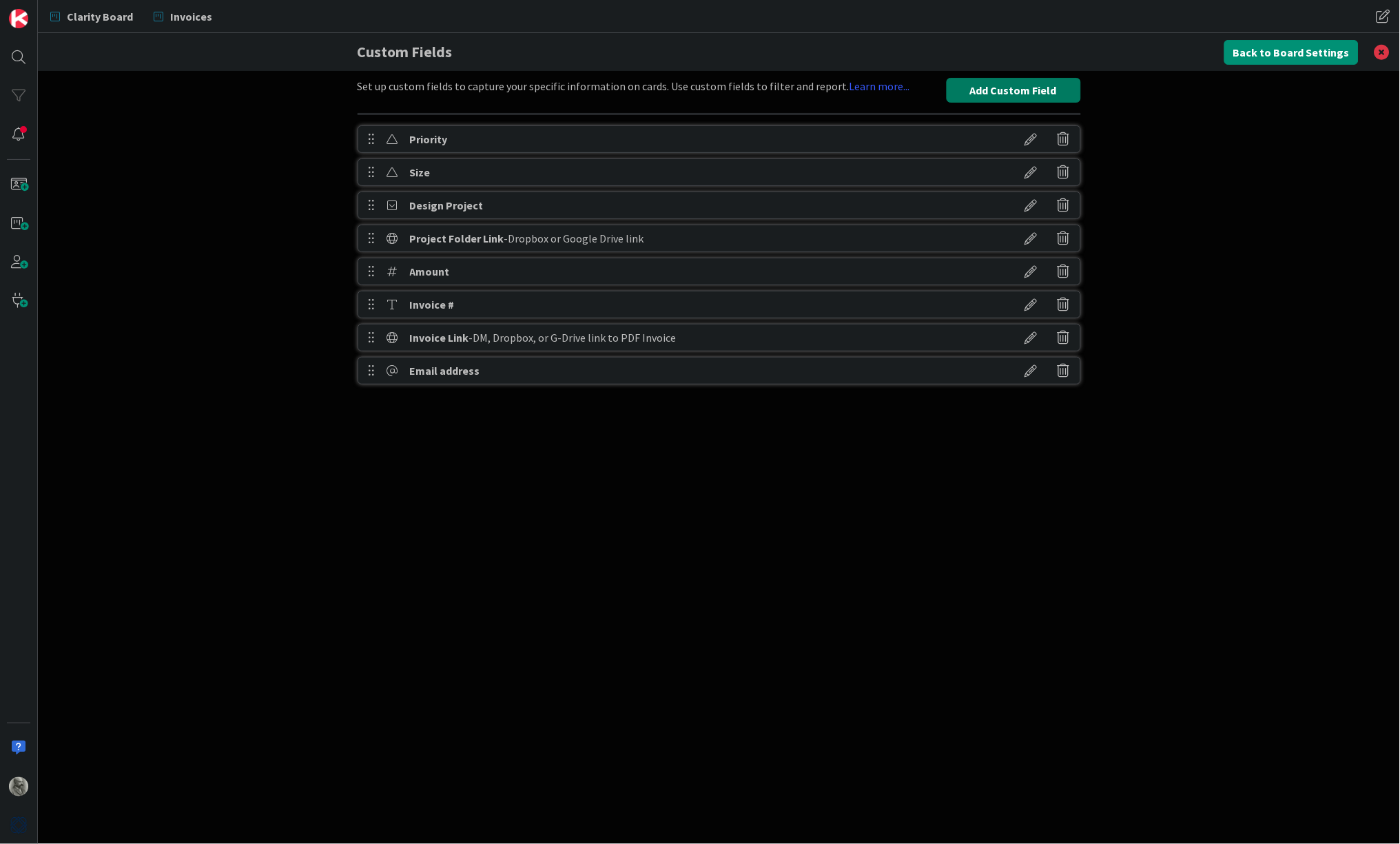
click at [1023, 90] on button "Add Custom Field" at bounding box center [1014, 90] width 135 height 25
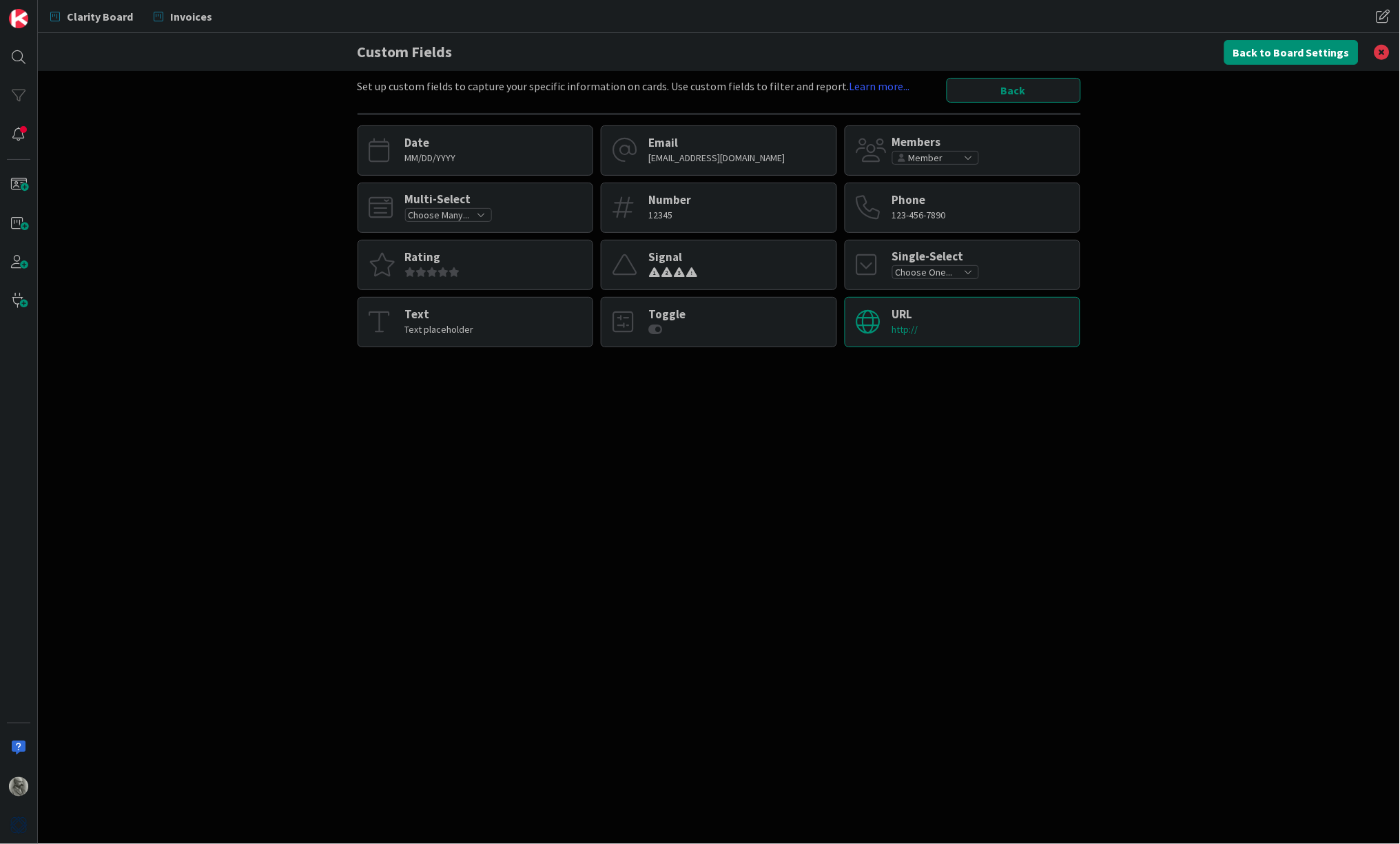
click at [971, 323] on div "URL http://" at bounding box center [963, 322] width 236 height 50
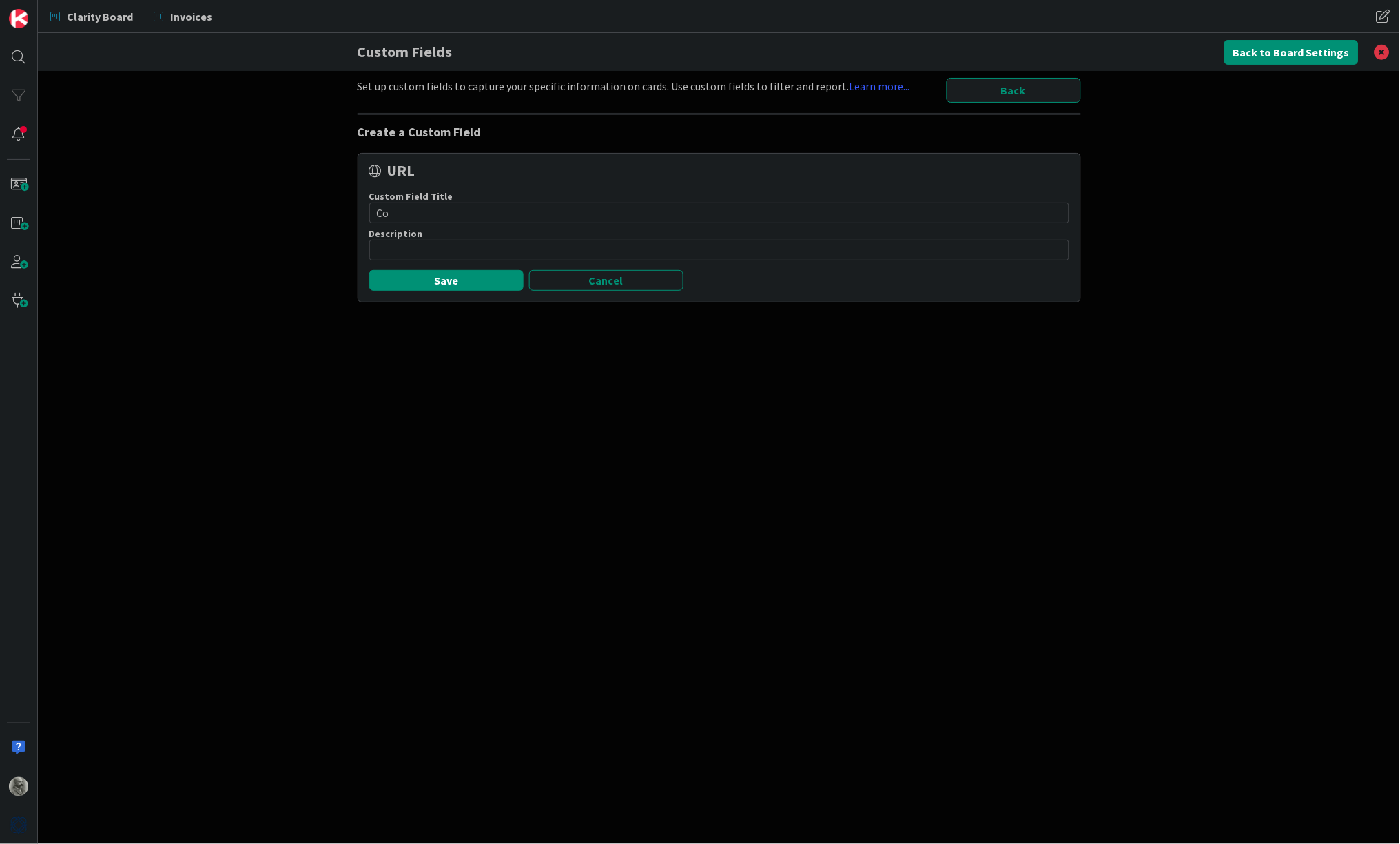
type input "C"
type input "Sent Gmail Link"
click at [465, 246] on input at bounding box center [720, 250] width 700 height 20
type input "Copy the URL of the sent email here so we can refer back to it"
click at [457, 280] on button "Save" at bounding box center [447, 280] width 154 height 20
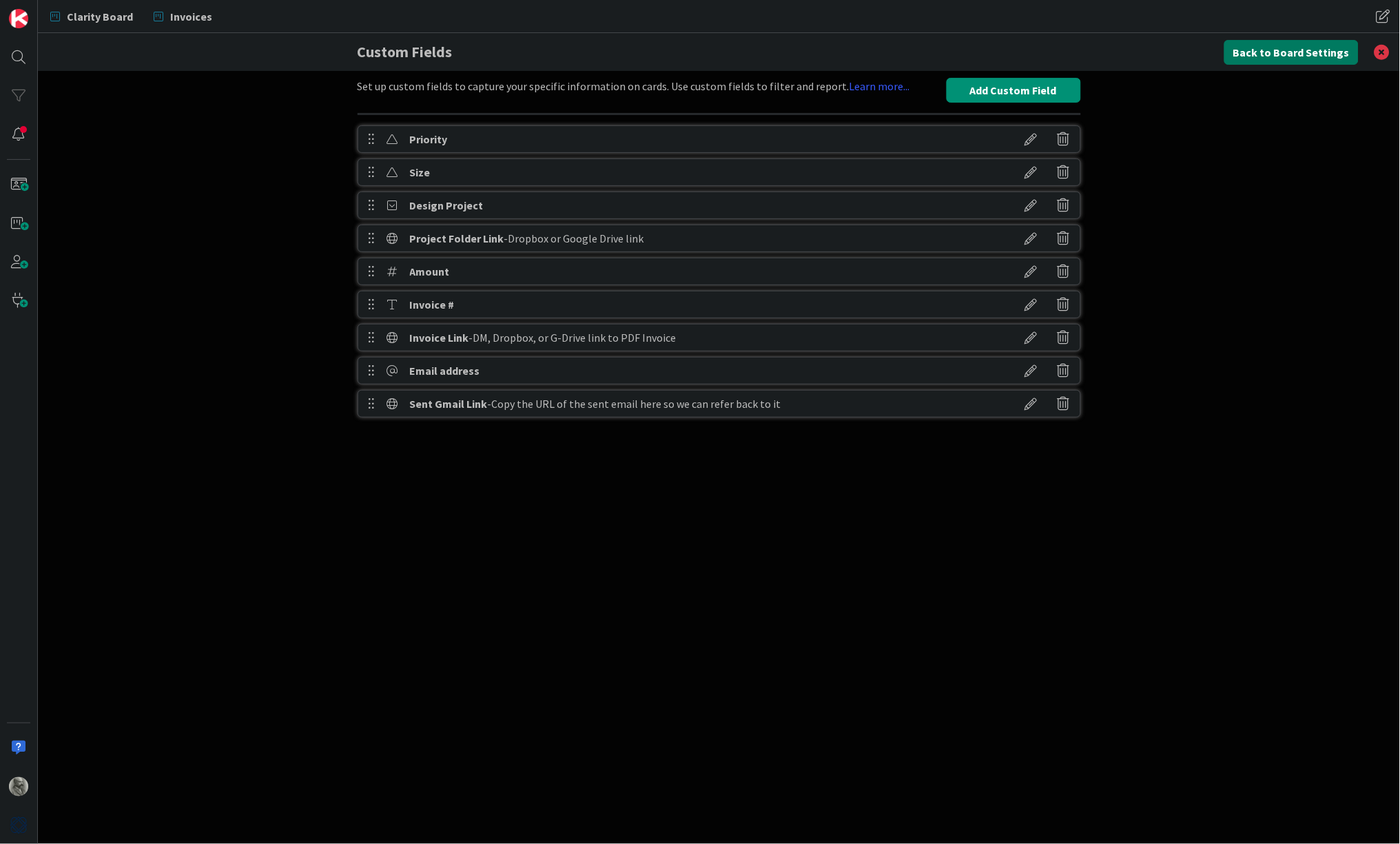
click at [1299, 52] on button "Back to Board Settings" at bounding box center [1292, 52] width 135 height 25
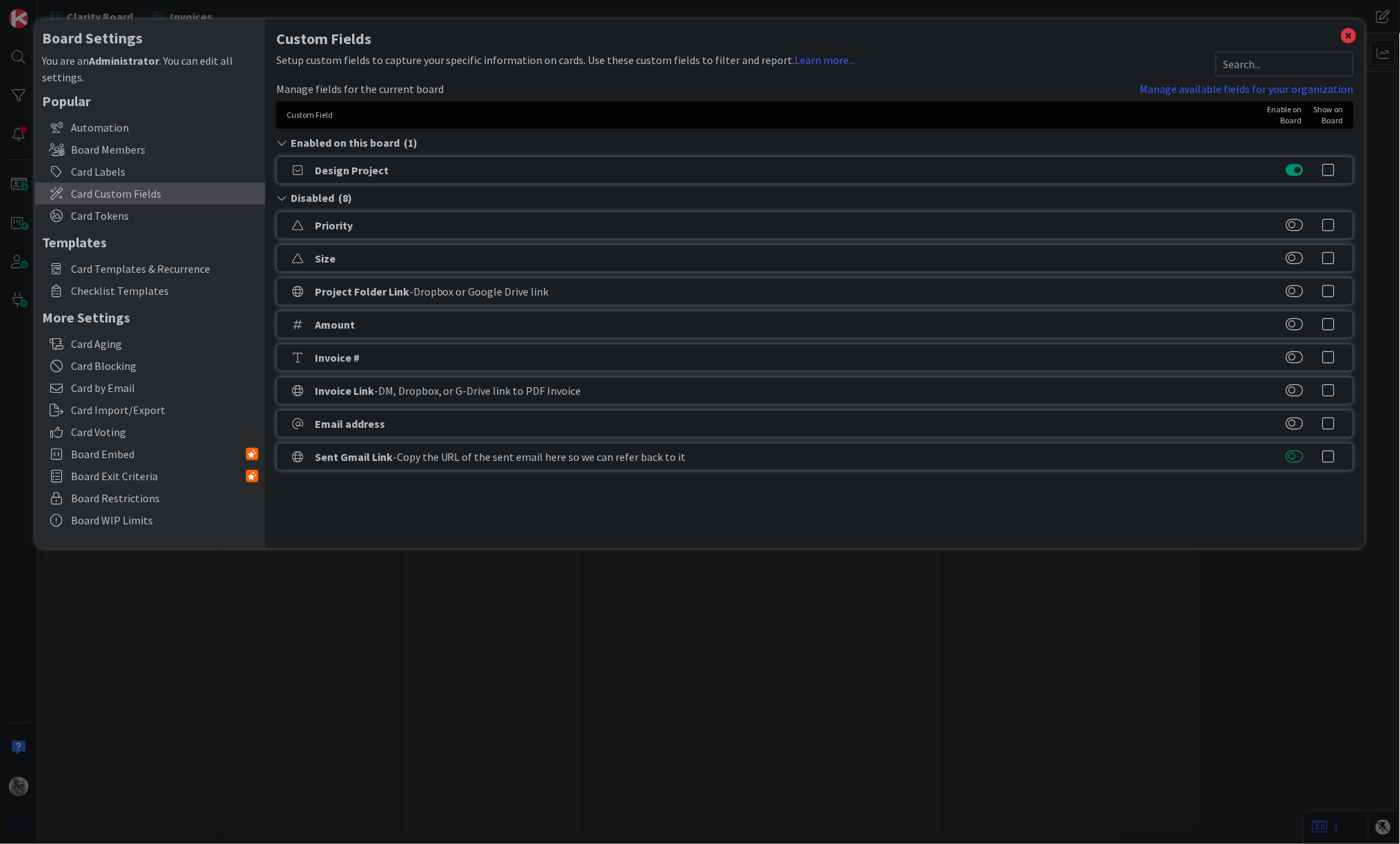
click at [1293, 456] on button at bounding box center [1295, 456] width 17 height 14
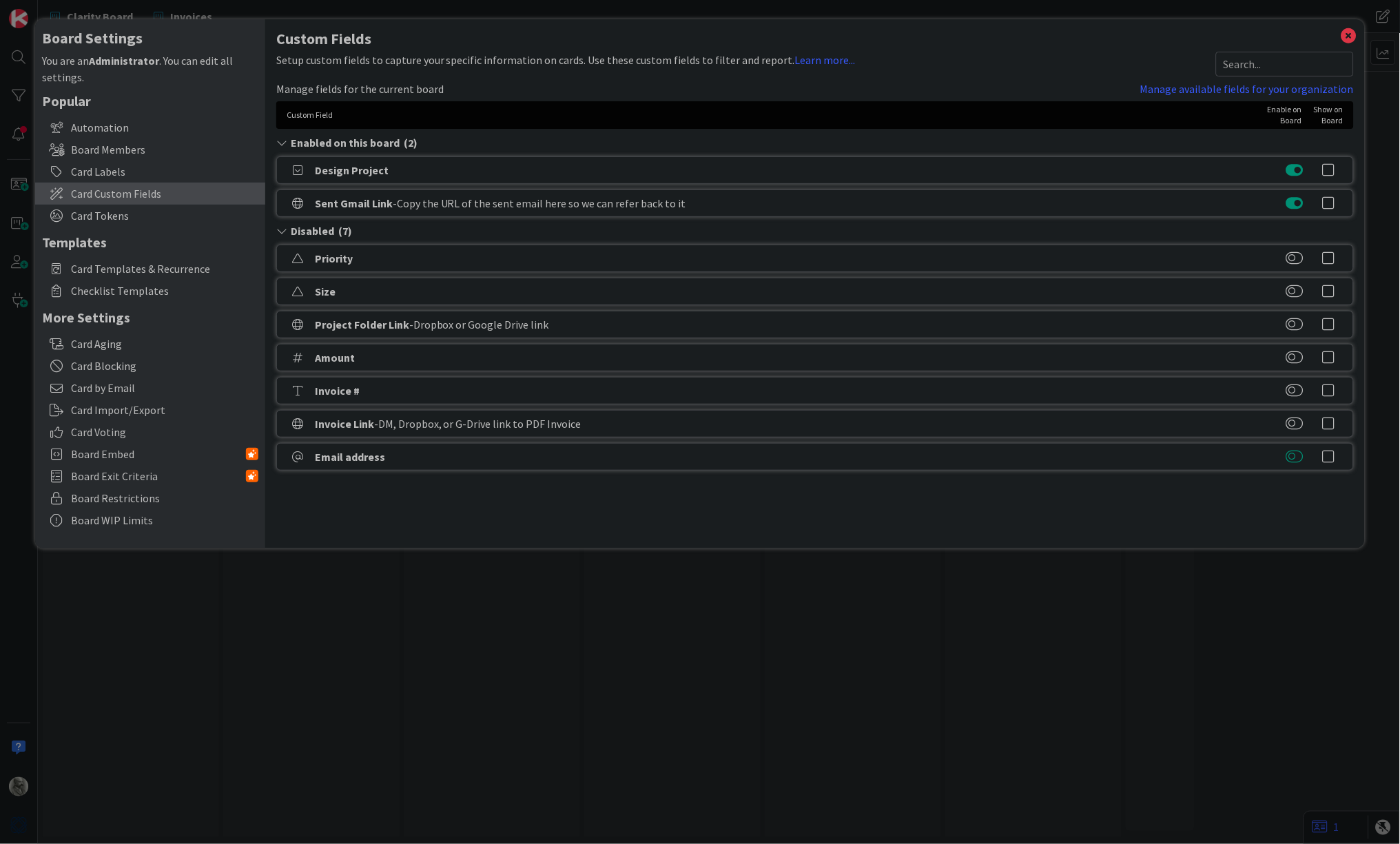
click at [1294, 457] on button at bounding box center [1295, 456] width 17 height 14
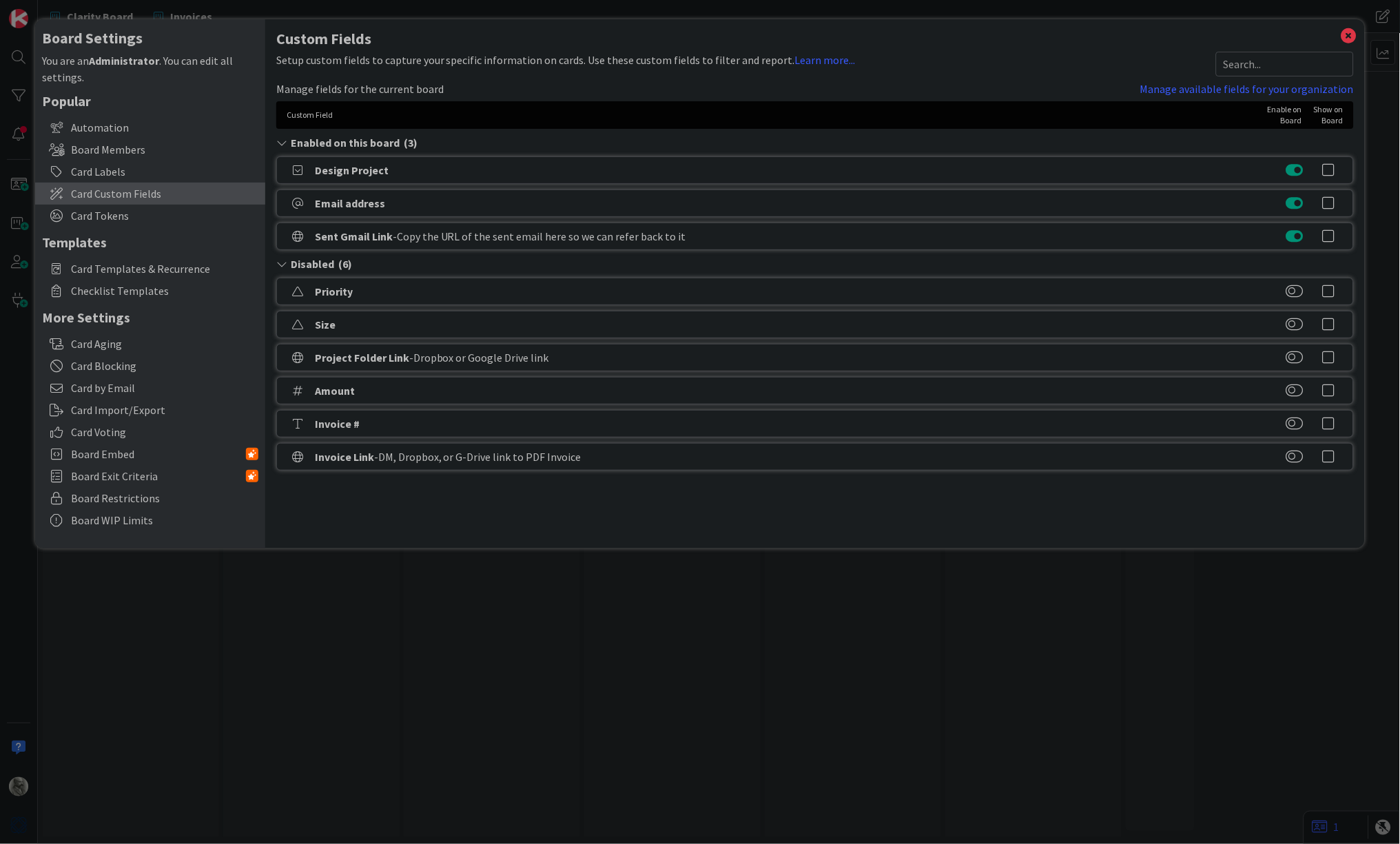
click at [296, 235] on icon at bounding box center [298, 236] width 20 height 11
click at [1298, 203] on button at bounding box center [1295, 203] width 17 height 14
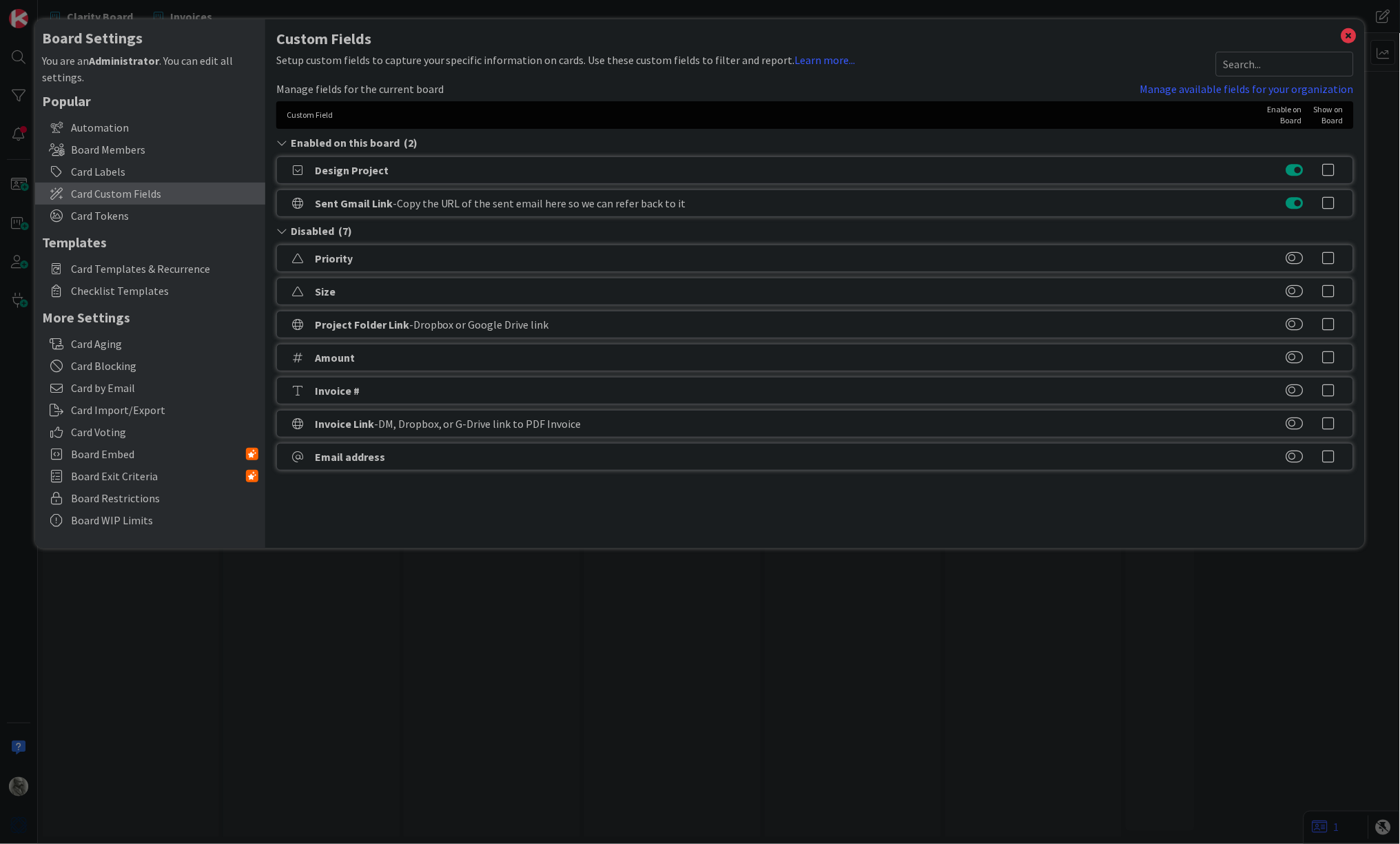
click at [1298, 203] on button at bounding box center [1295, 203] width 17 height 14
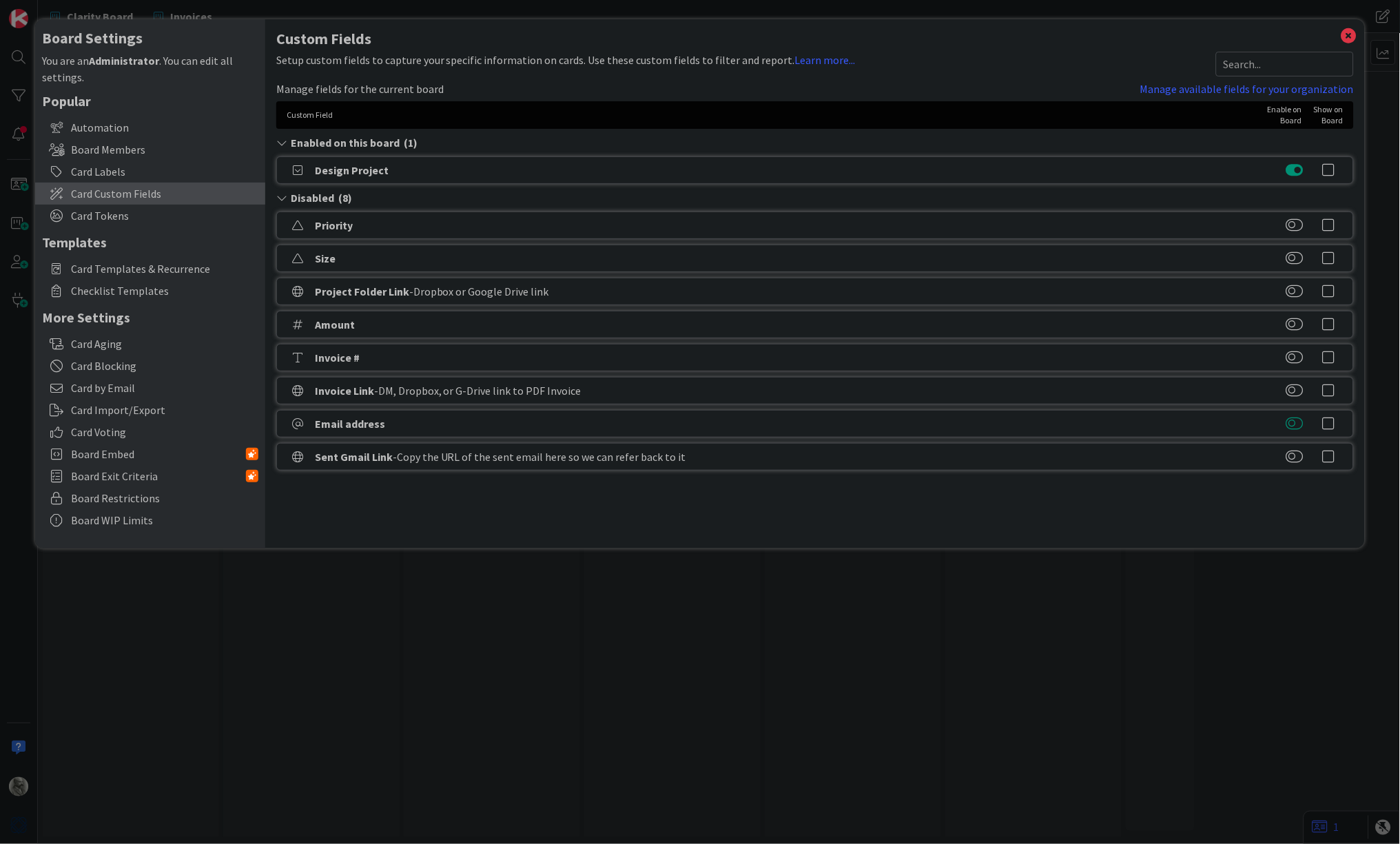
click at [1292, 420] on button at bounding box center [1295, 423] width 17 height 14
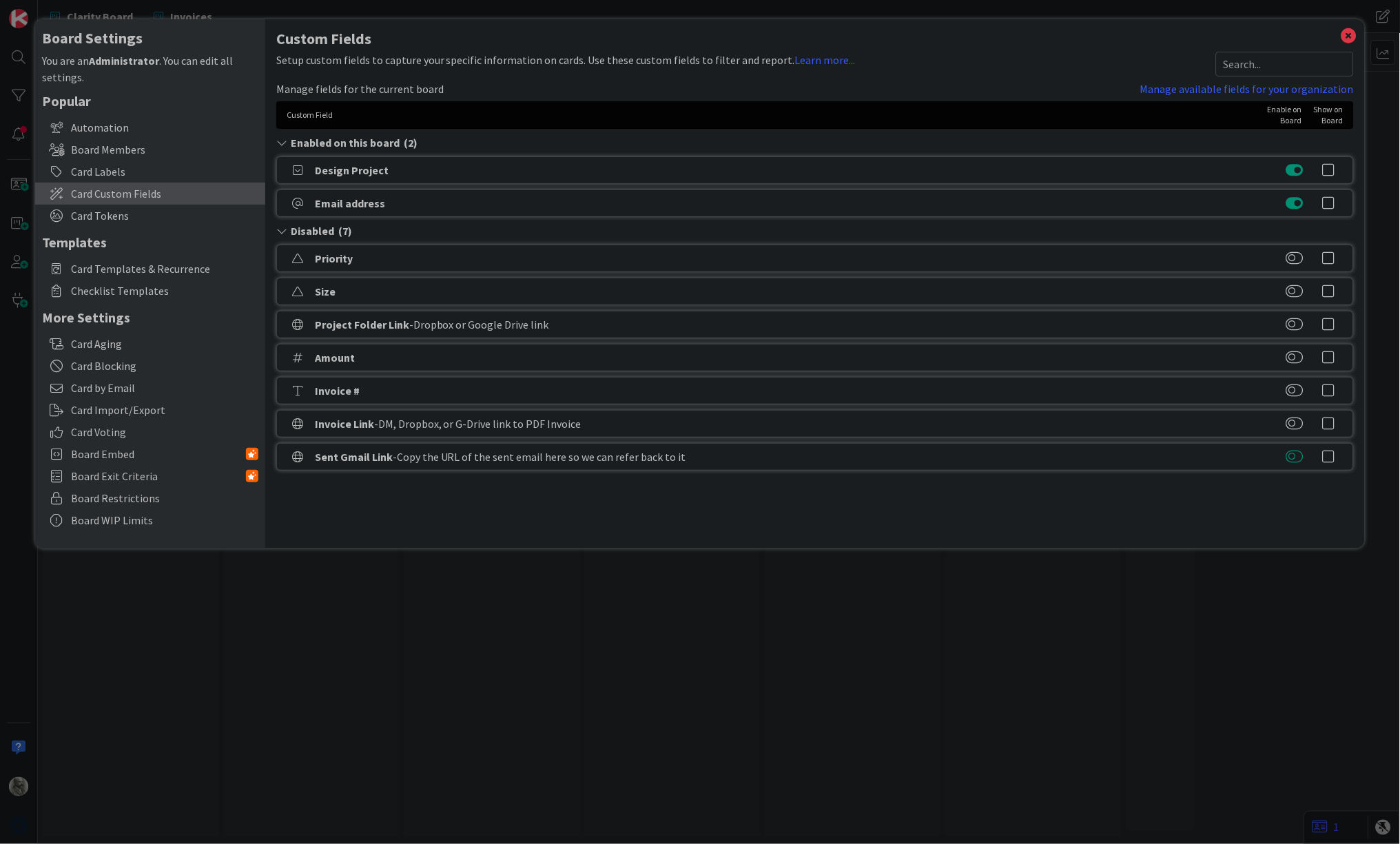
click at [1299, 455] on button at bounding box center [1295, 456] width 17 height 14
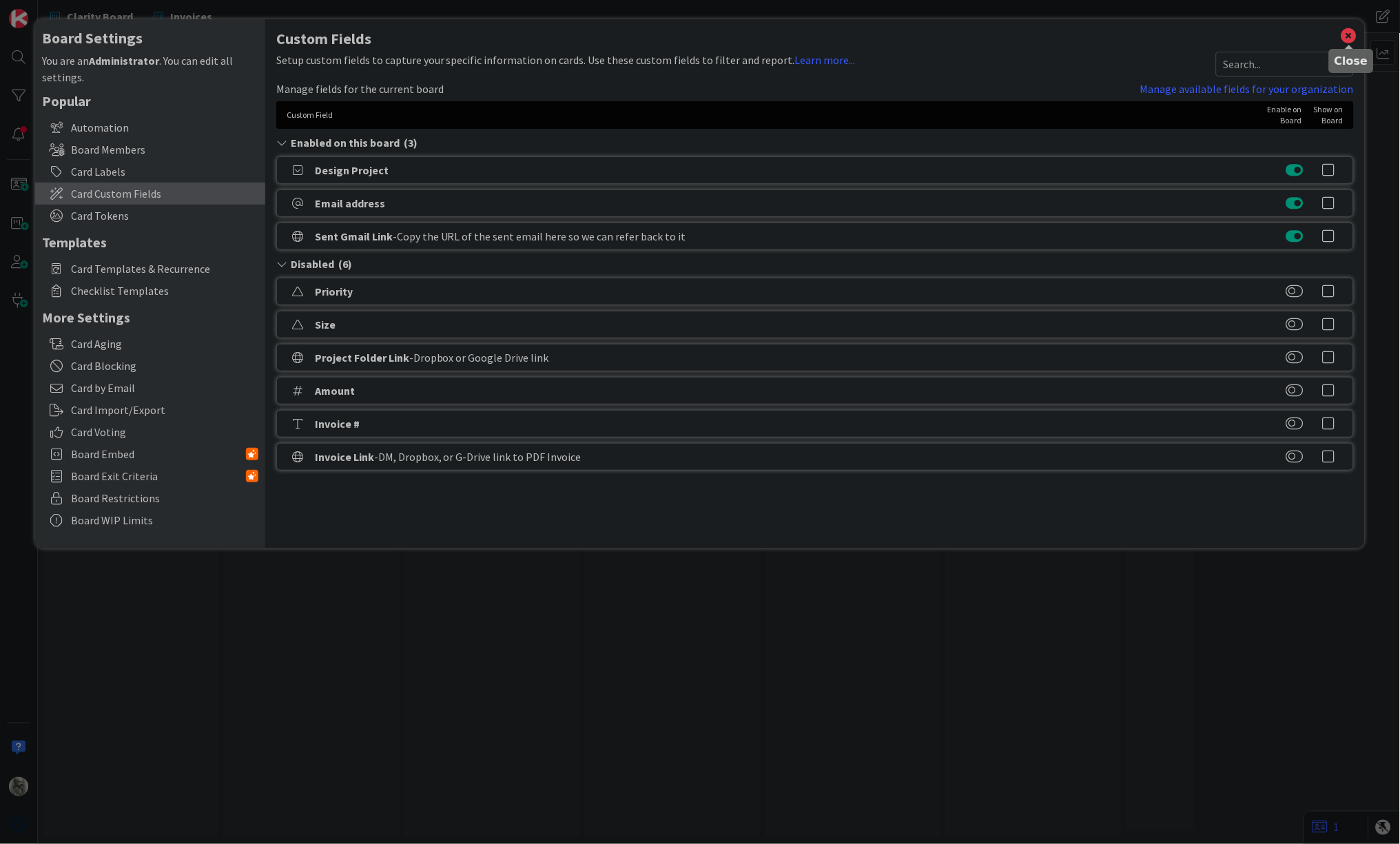
click at [1348, 34] on icon at bounding box center [1349, 36] width 18 height 20
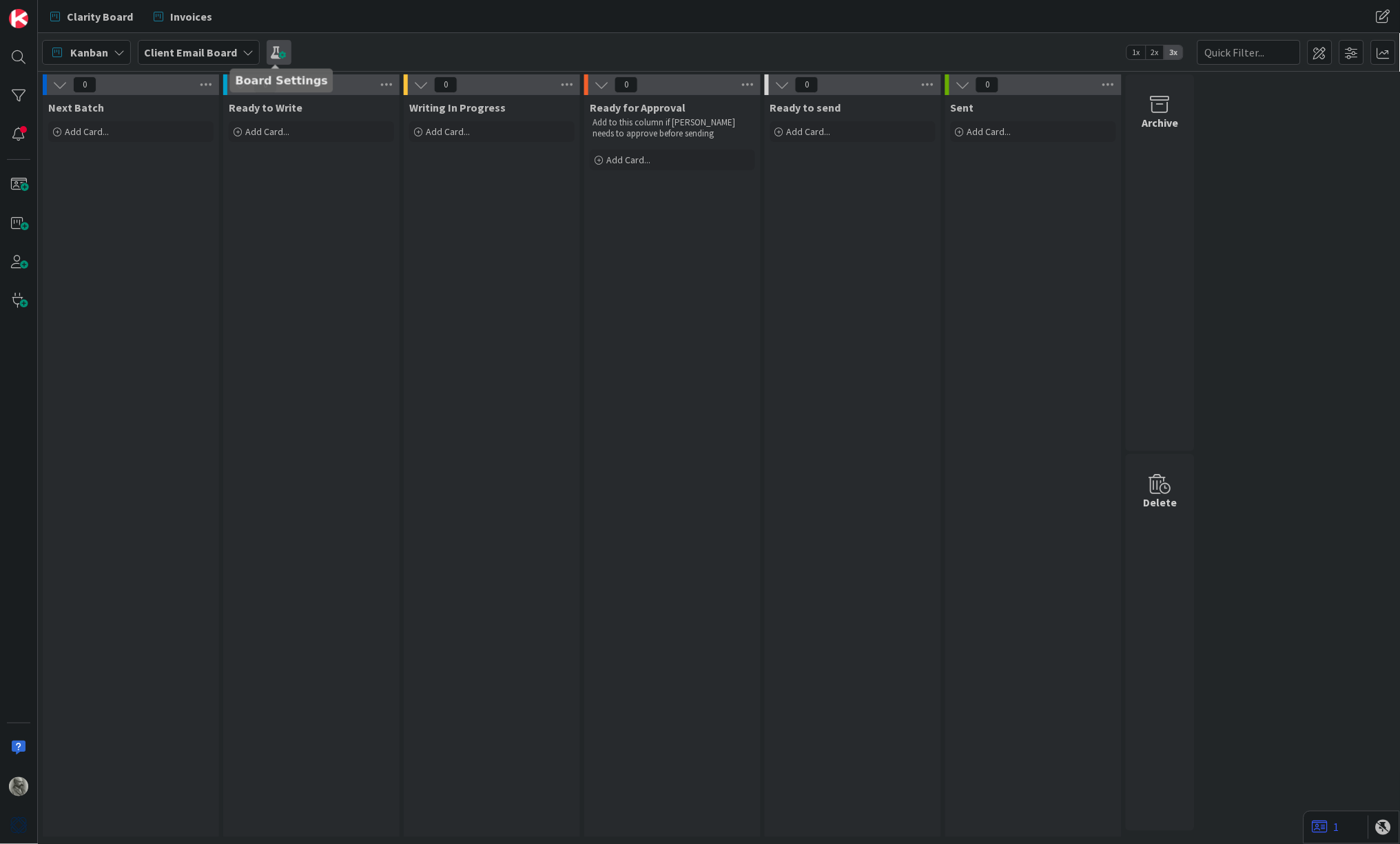
click at [278, 51] on span at bounding box center [279, 52] width 25 height 25
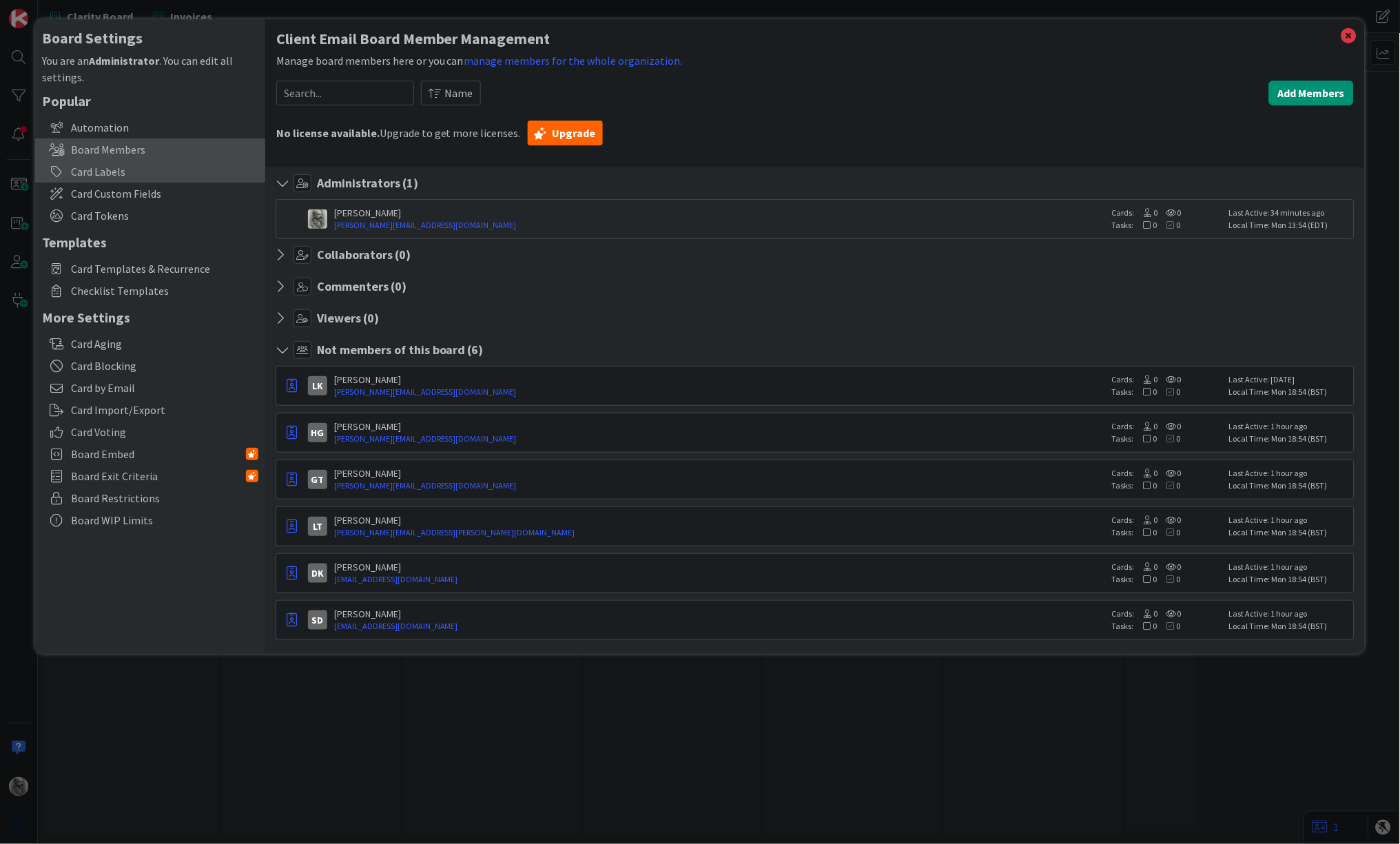
click at [110, 171] on div "Card Labels" at bounding box center [150, 172] width 230 height 22
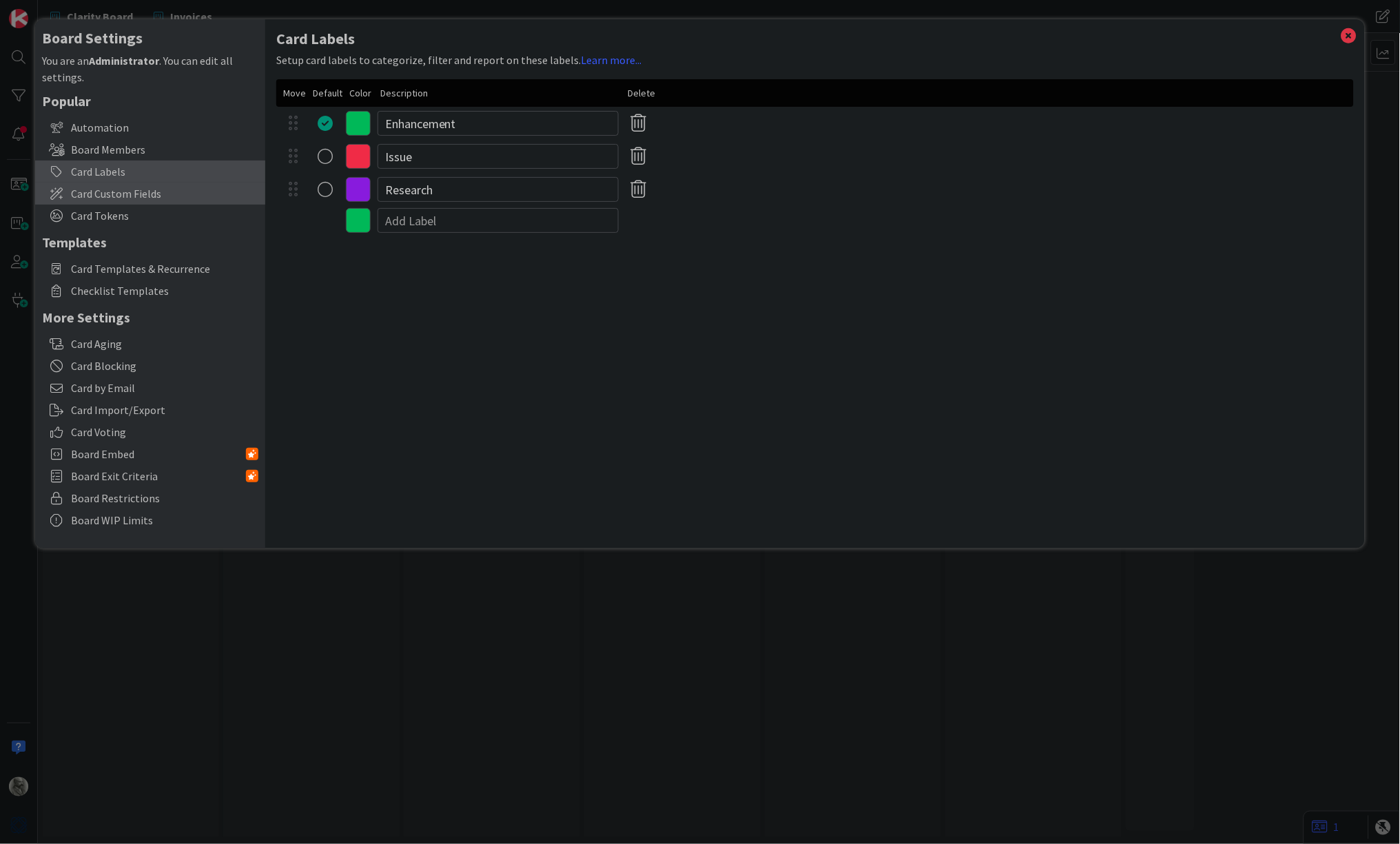
click at [114, 191] on span "Card Custom Fields" at bounding box center [165, 194] width 188 height 17
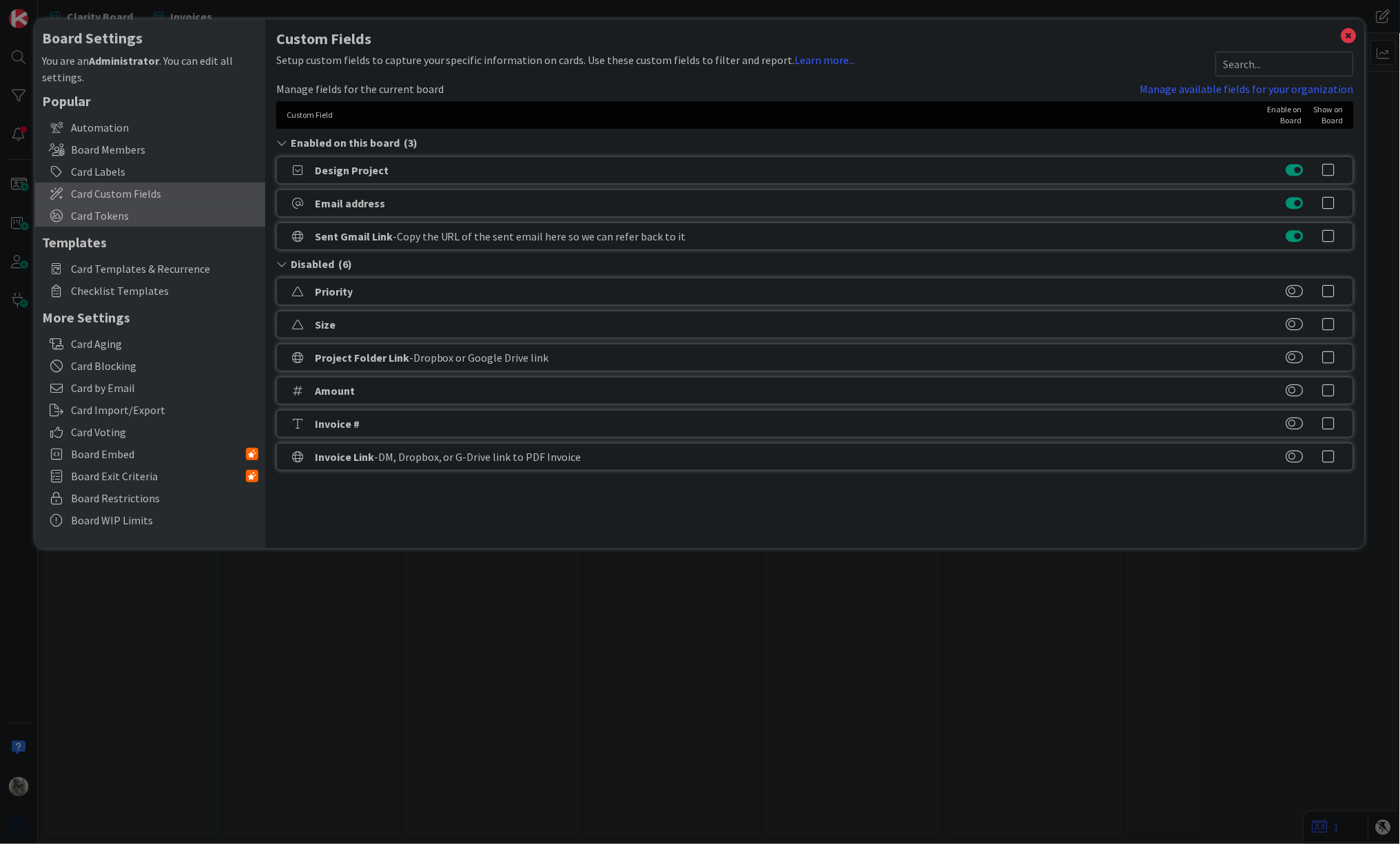
click at [102, 214] on span "Card Tokens" at bounding box center [165, 215] width 188 height 17
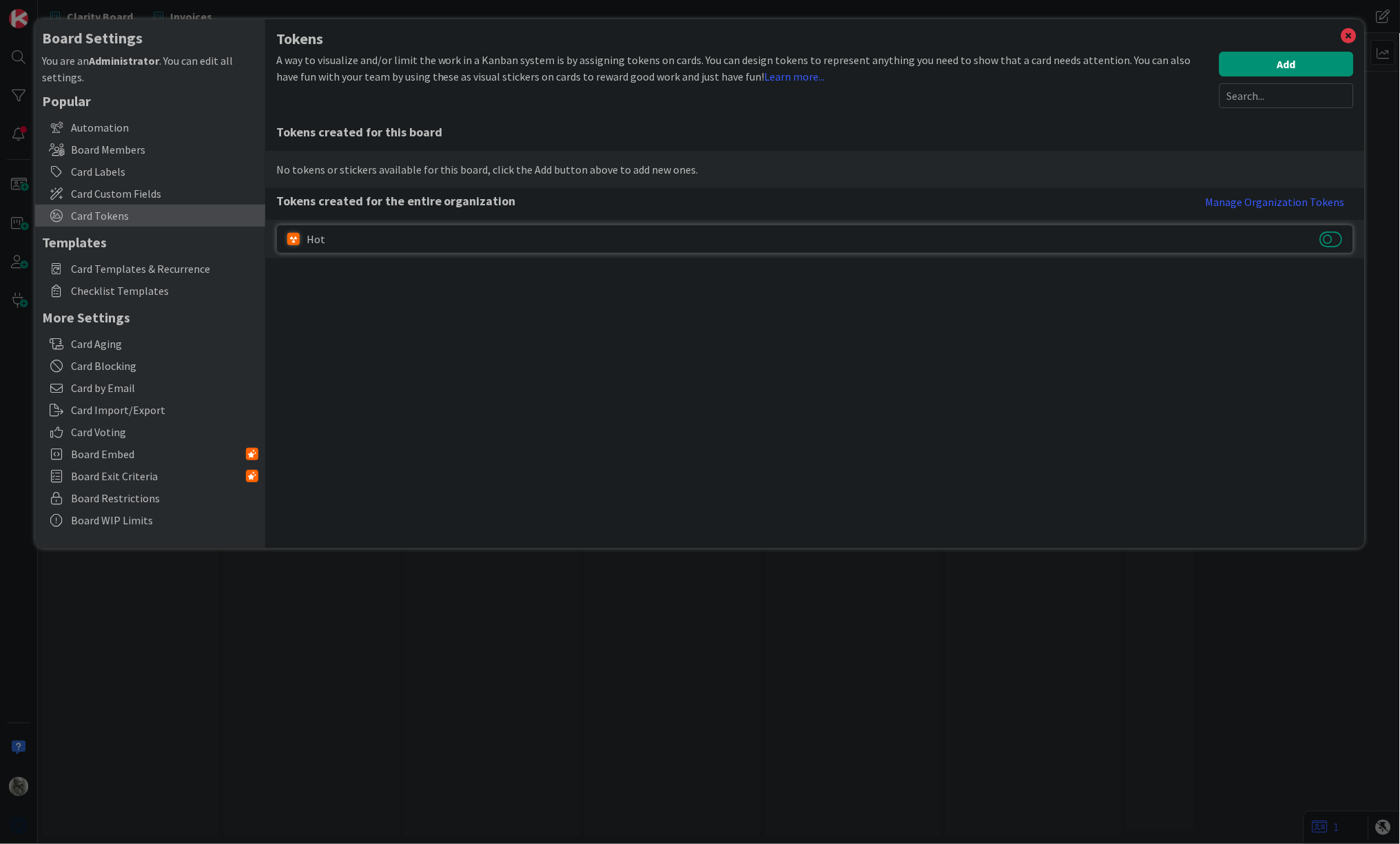
click at [1321, 242] on button at bounding box center [1331, 239] width 23 height 18
click at [106, 125] on div "Automation" at bounding box center [150, 127] width 230 height 22
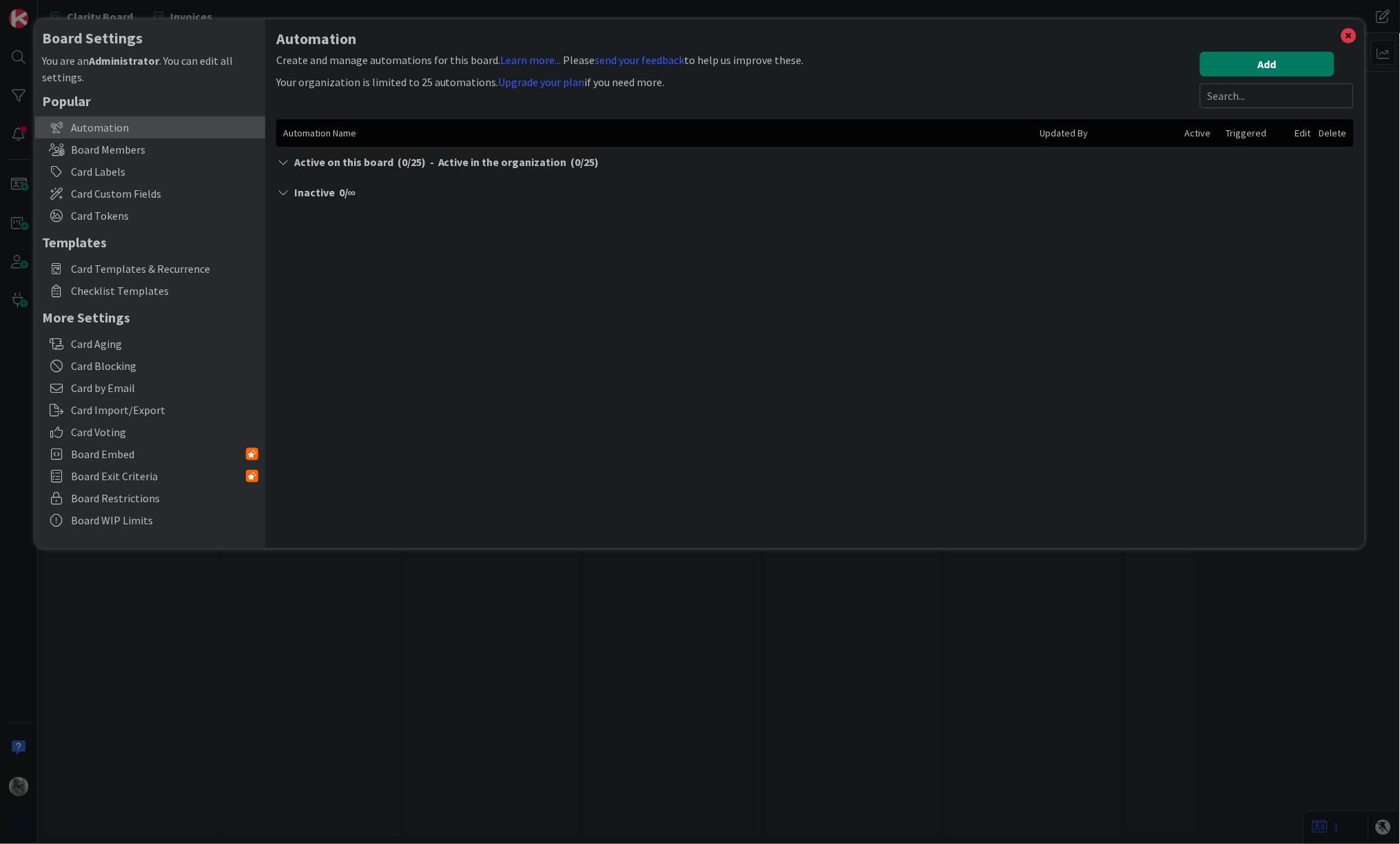
click at [1257, 68] on button "Add" at bounding box center [1268, 64] width 135 height 25
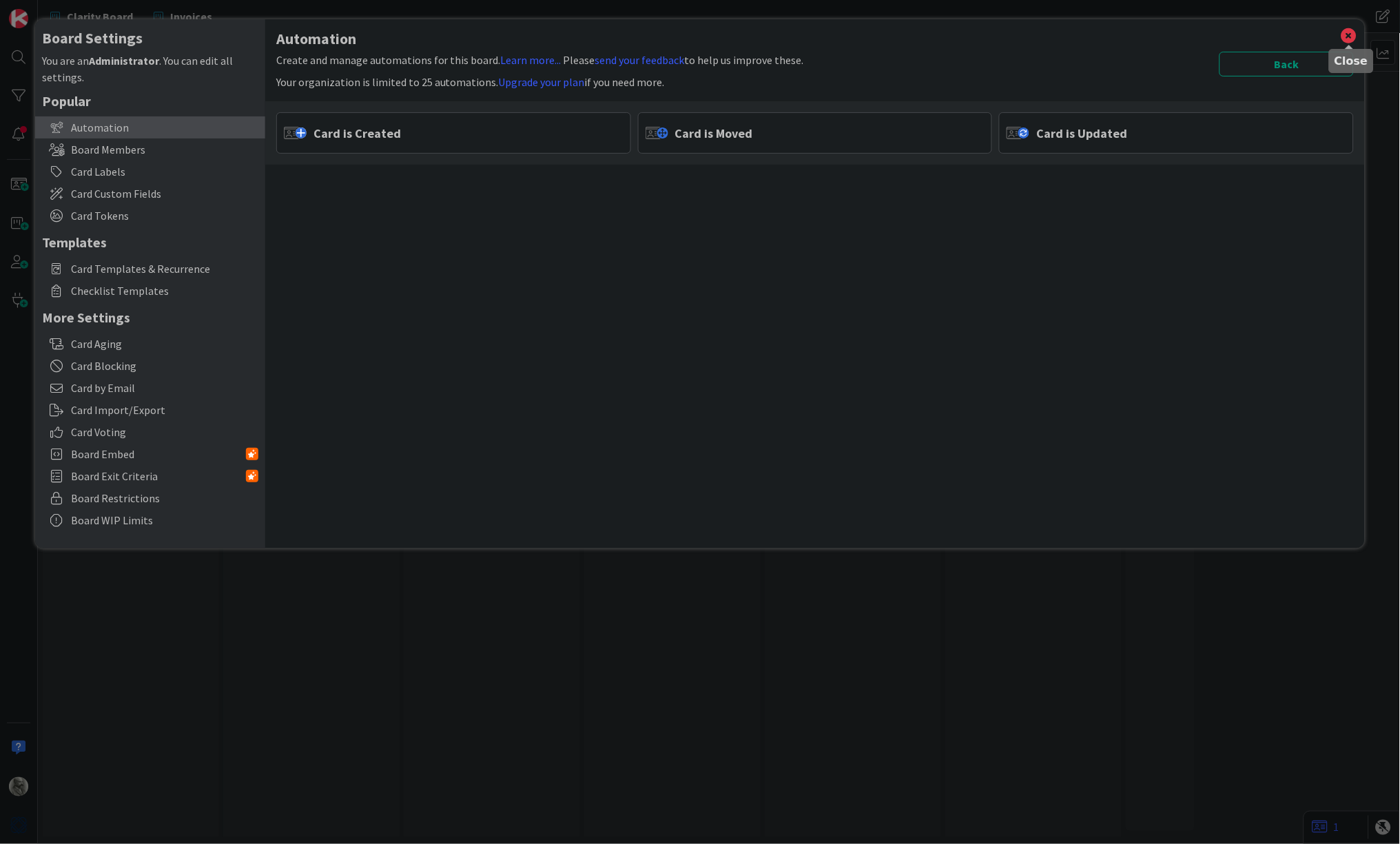
click at [1347, 33] on icon at bounding box center [1349, 36] width 18 height 20
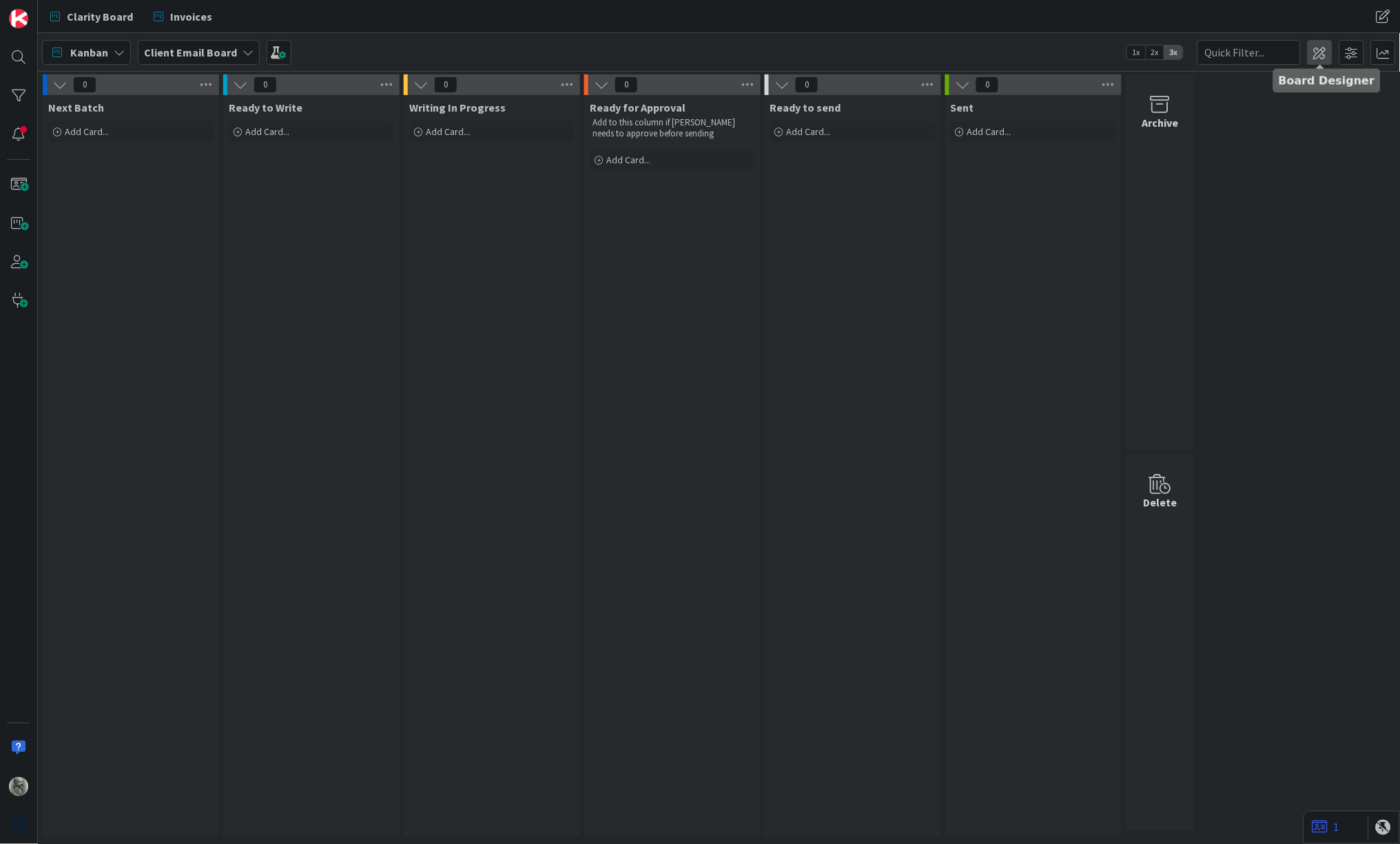
click at [1321, 54] on span at bounding box center [1320, 52] width 25 height 25
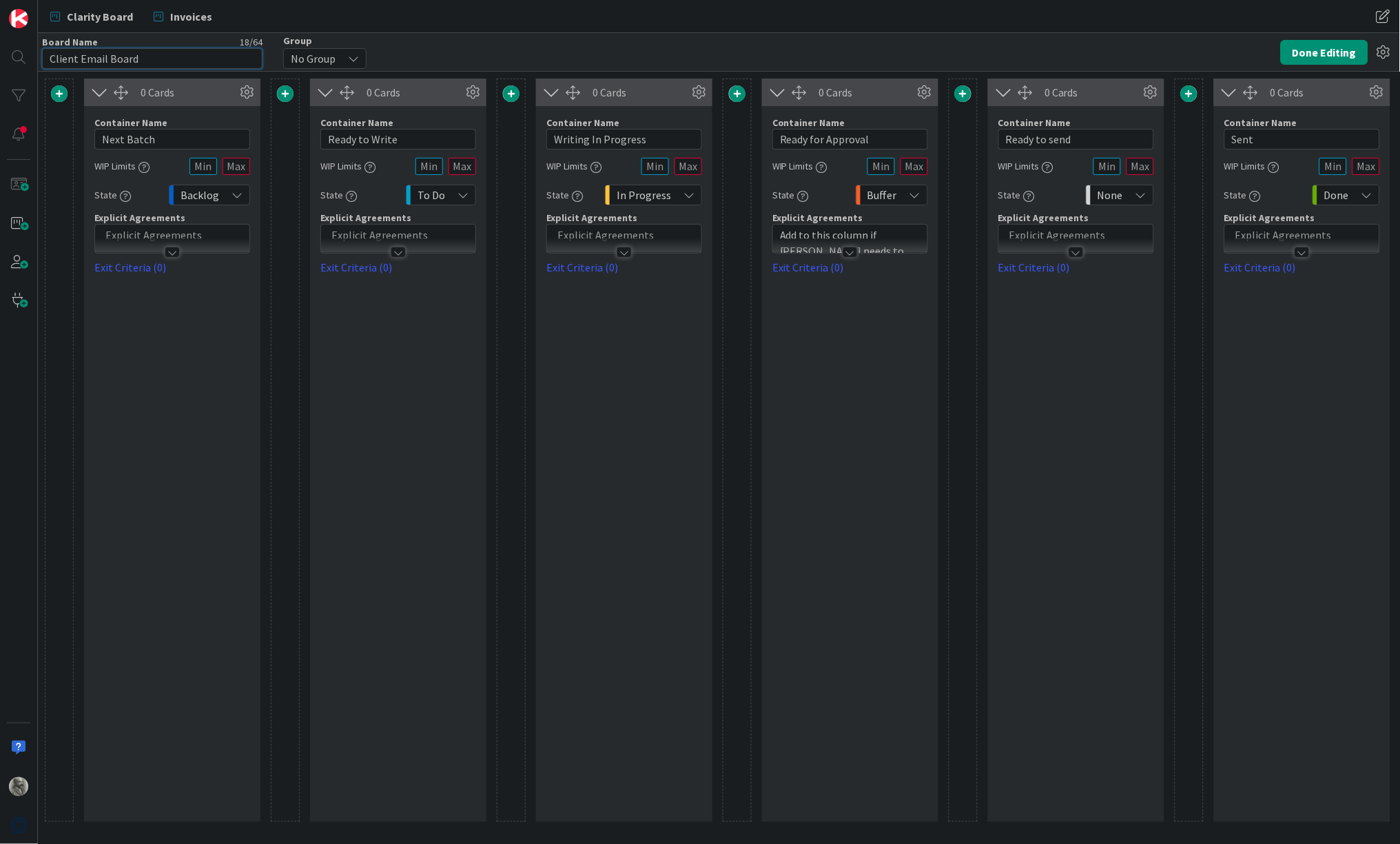
click at [140, 58] on input "Client Email Board" at bounding box center [152, 58] width 220 height 20
type input "Client Emails"
click at [1316, 52] on button "Done Editing" at bounding box center [1324, 52] width 87 height 25
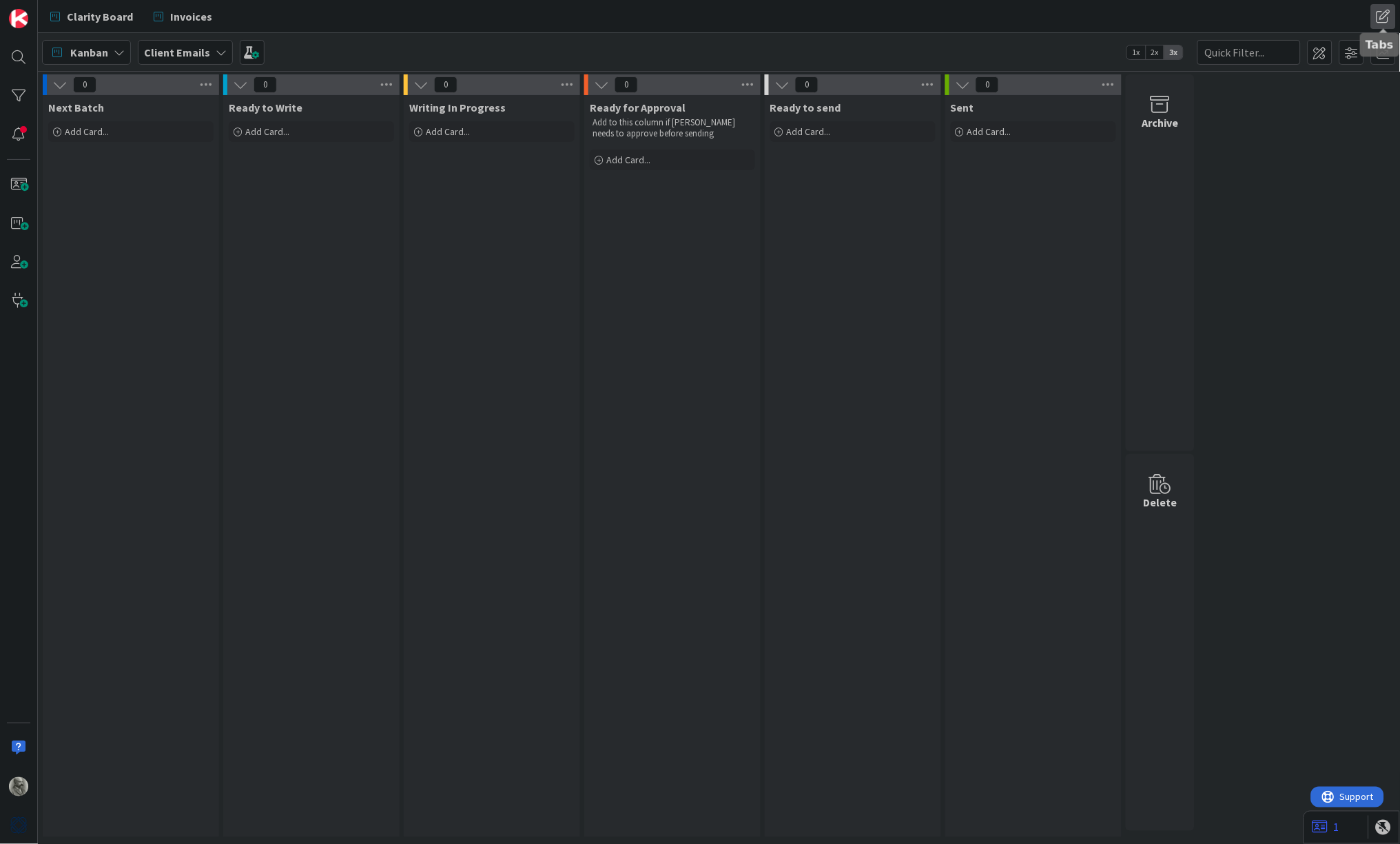
click at [1385, 17] on span at bounding box center [1383, 17] width 25 height 25
click at [1225, 122] on button "Add Tab" at bounding box center [1225, 123] width 57 height 25
click at [1266, 124] on span "Select..." at bounding box center [1281, 125] width 154 height 20
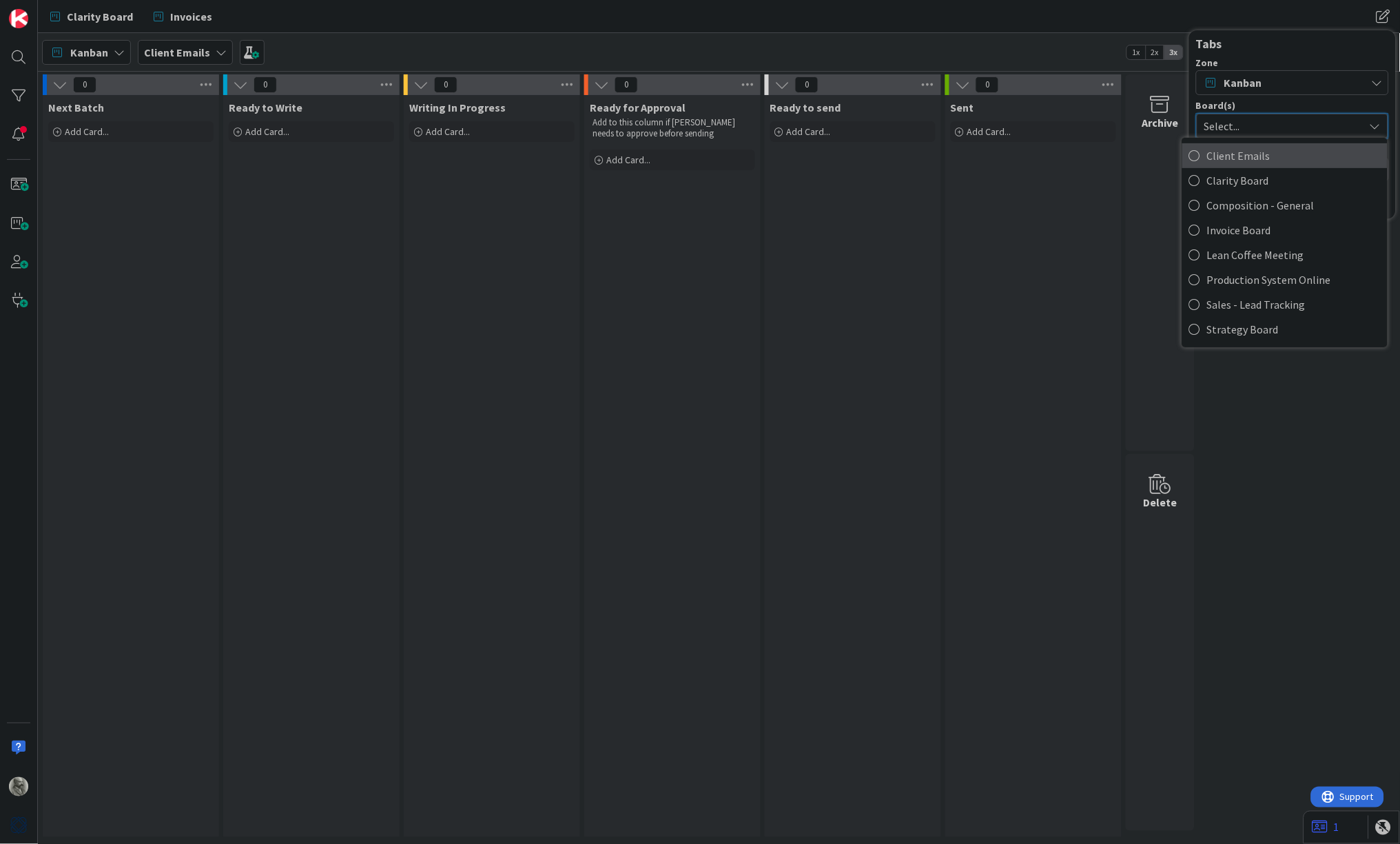
click at [1265, 150] on span "Client Emails" at bounding box center [1294, 156] width 174 height 20
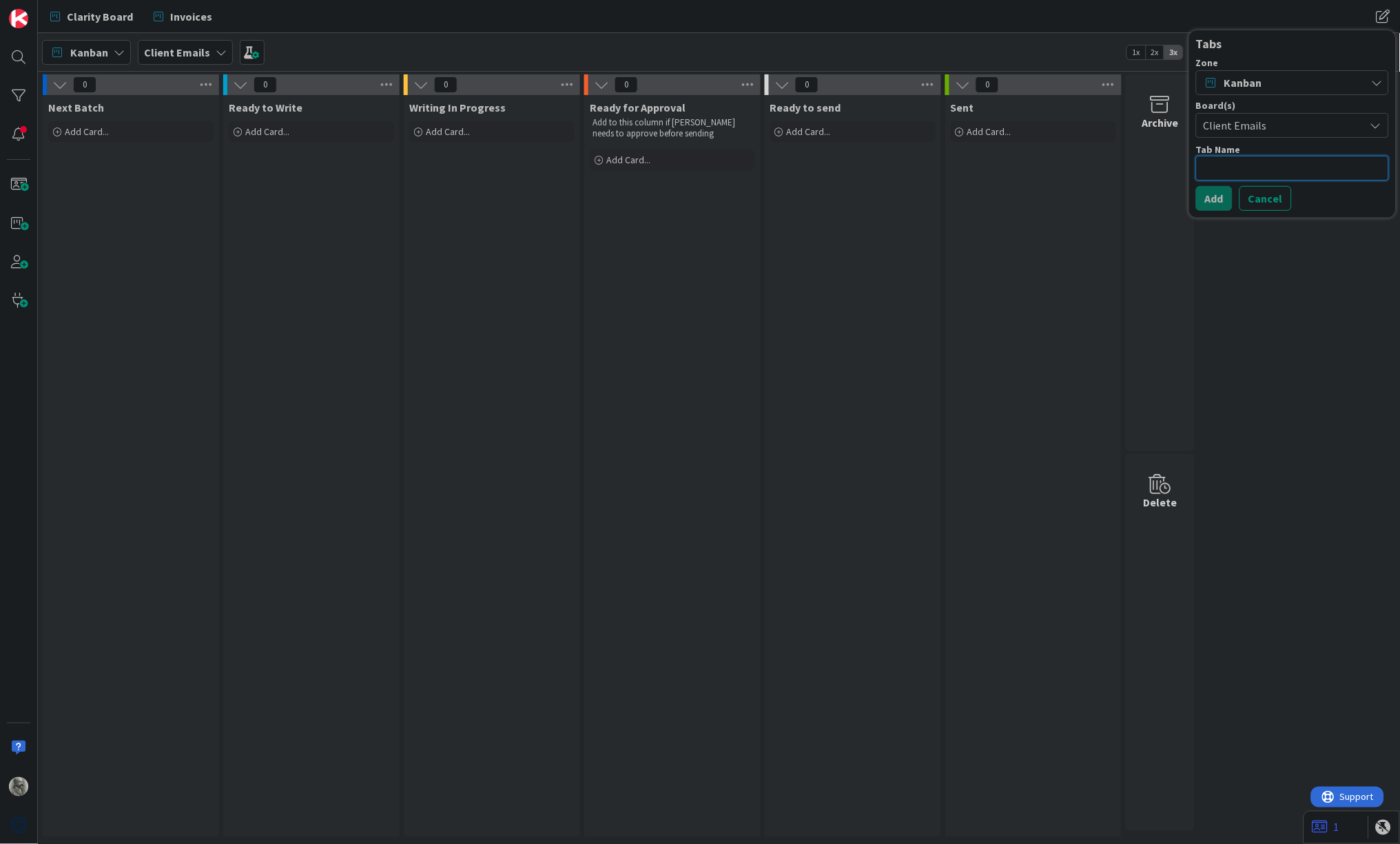
click at [1296, 167] on textarea at bounding box center [1292, 168] width 193 height 25
type textarea "x"
type textarea "C"
type textarea "x"
type textarea "Cl"
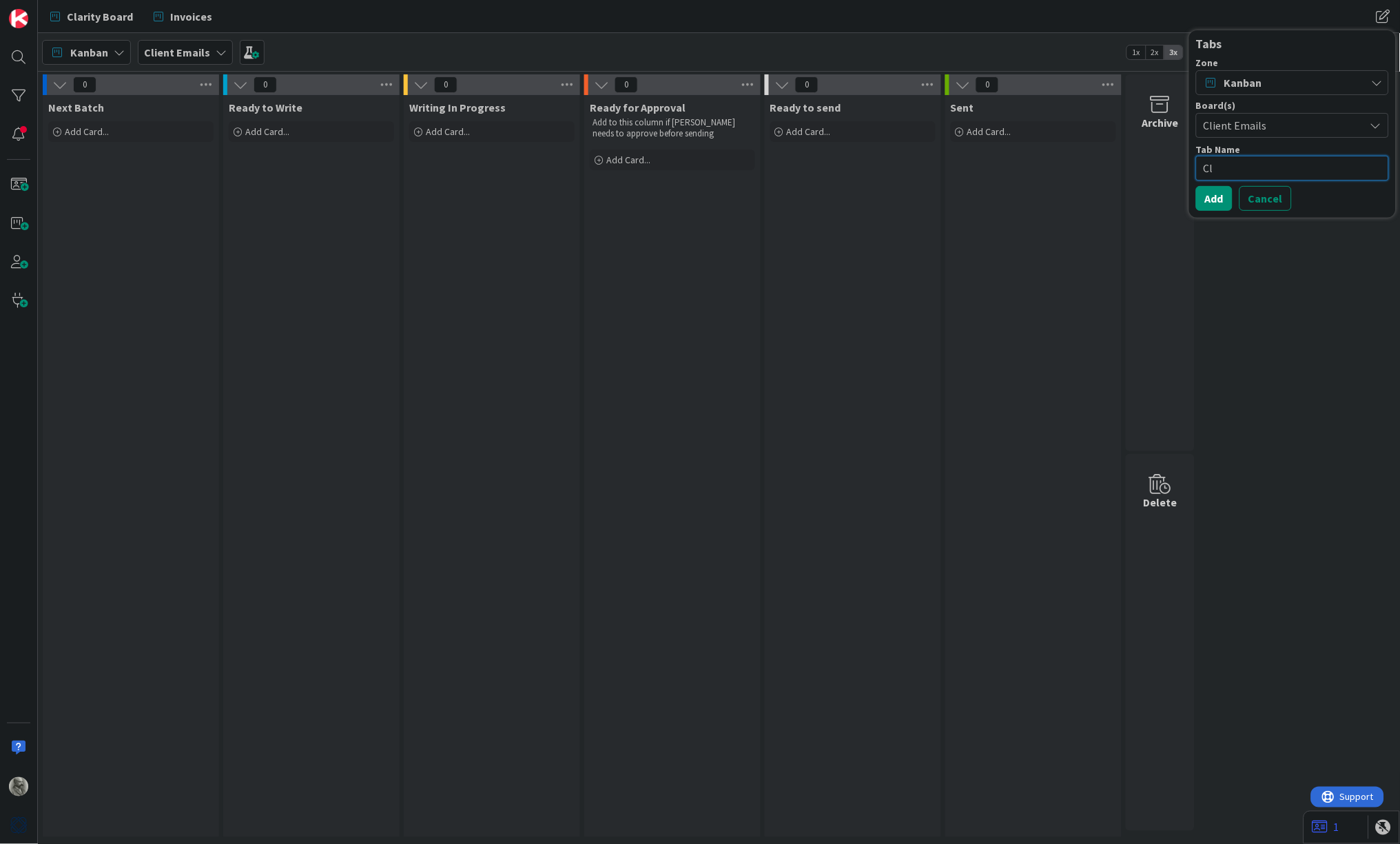
type textarea "x"
type textarea "Cli"
type textarea "x"
type textarea "Clie"
type textarea "x"
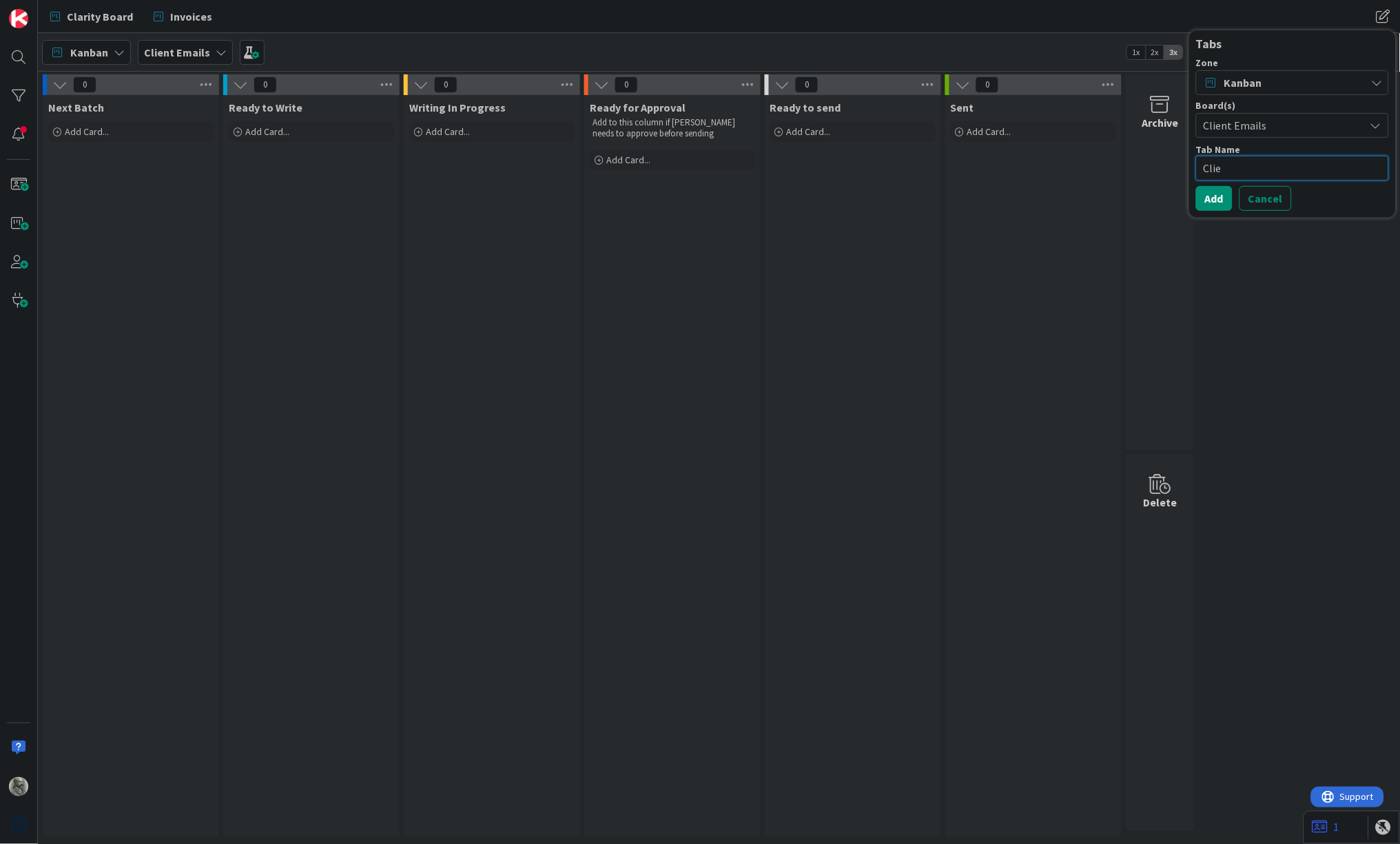
type textarea "Clien"
type textarea "x"
type textarea "Client"
type textarea "x"
type textarea "Client"
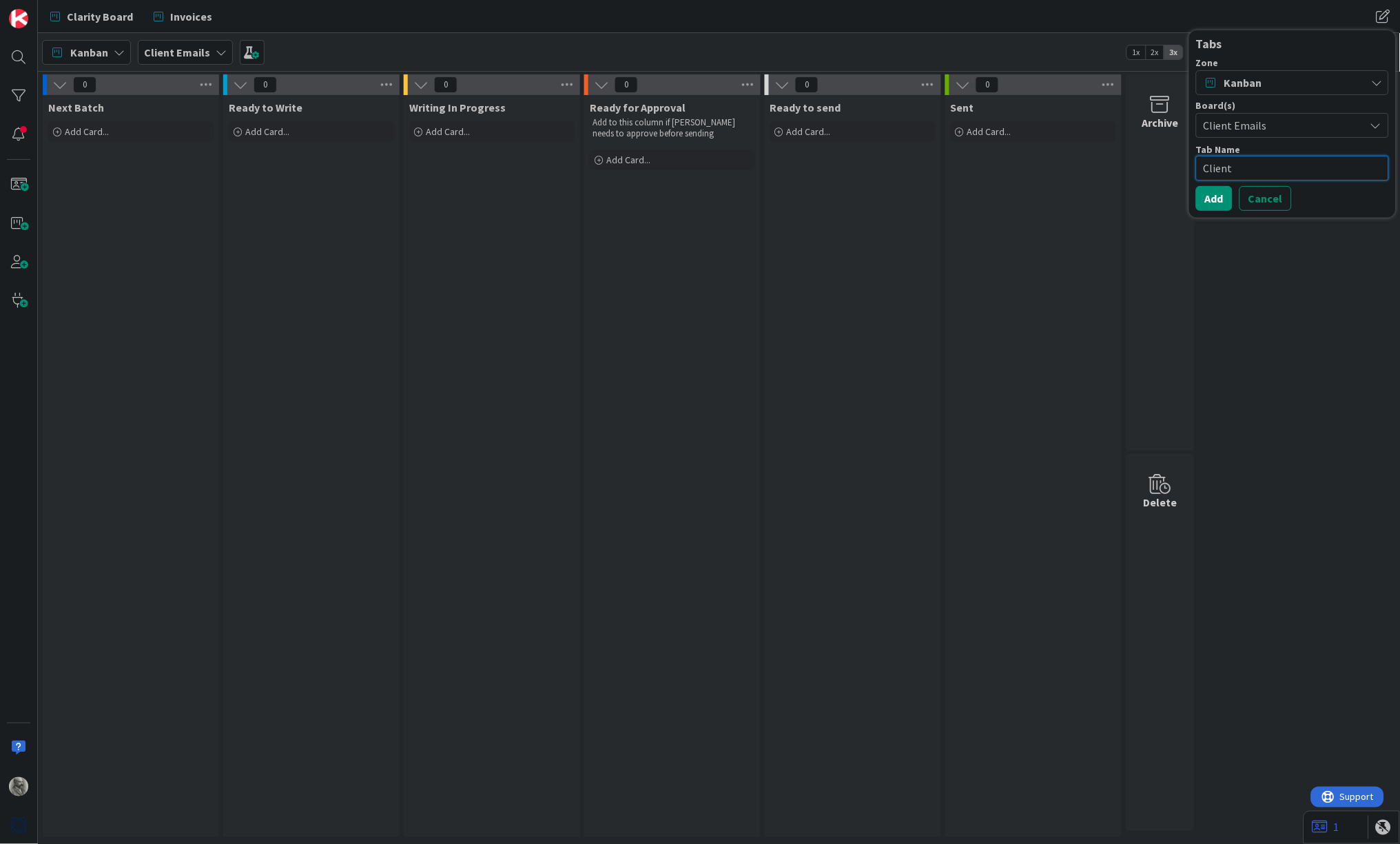
type textarea "x"
type textarea "Client E"
type textarea "x"
type textarea "Client Em"
type textarea "x"
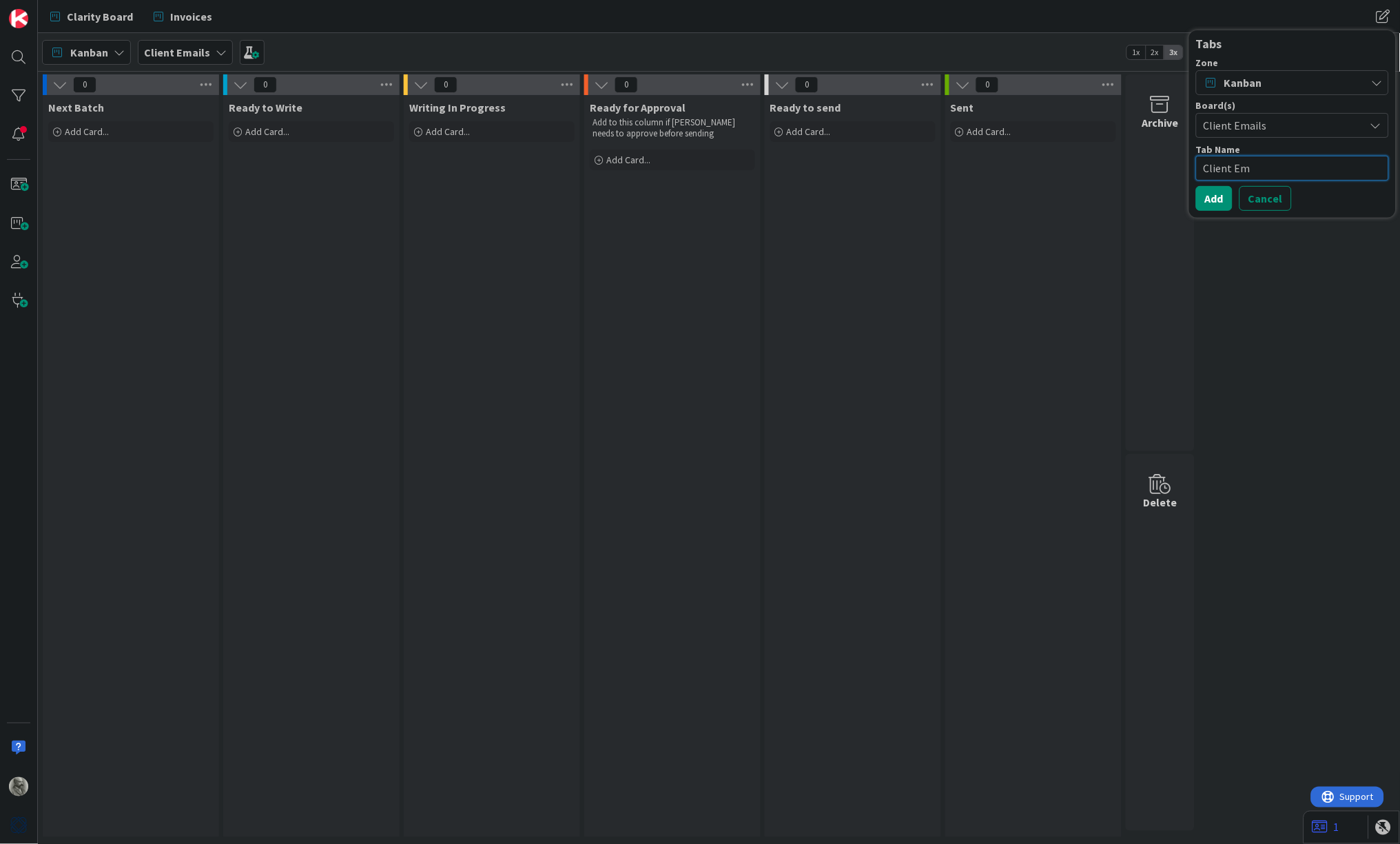
type textarea "Client Ema"
type textarea "x"
type textarea "Client Emai"
type textarea "x"
type textarea "Client Email"
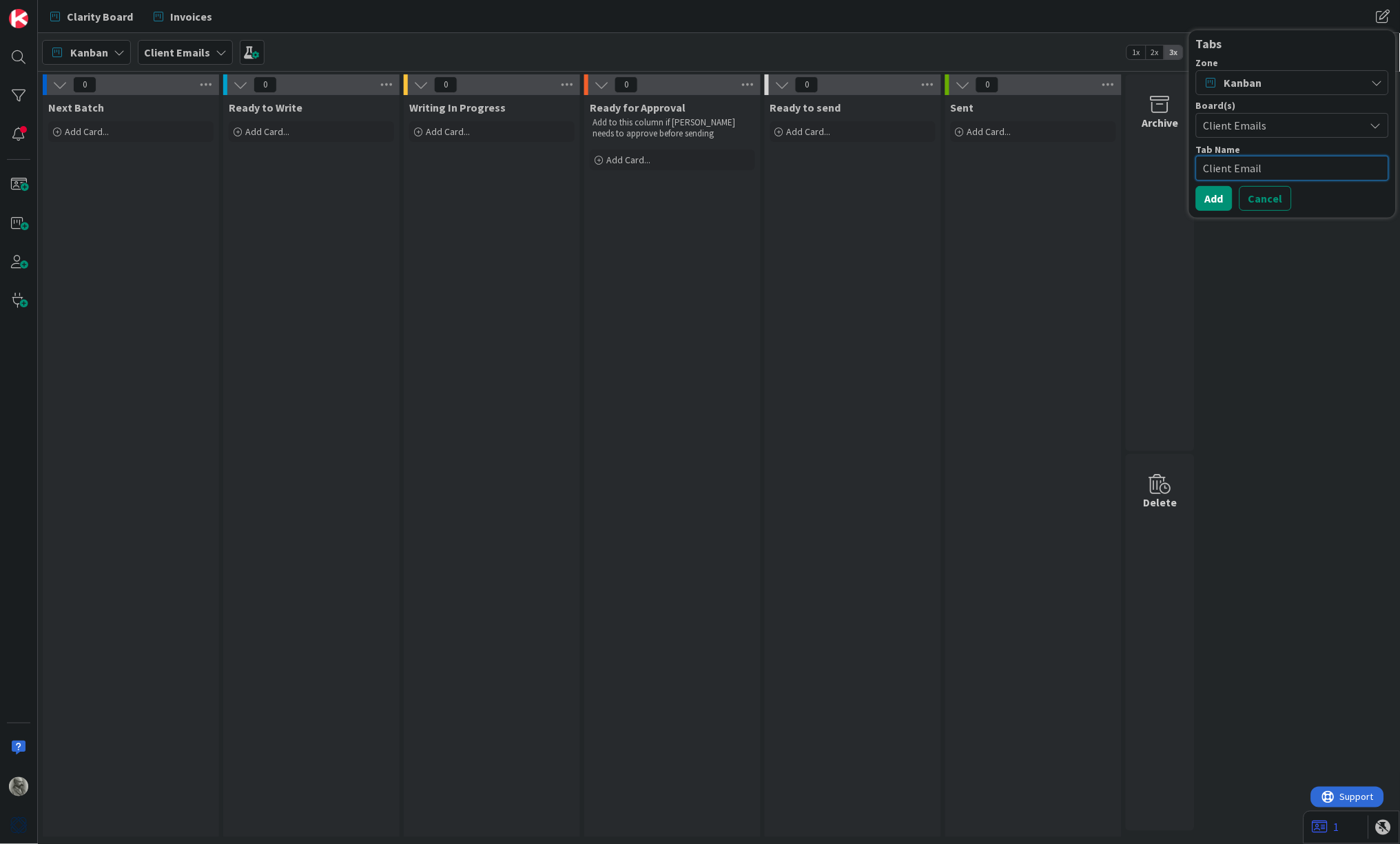
type textarea "x"
type textarea "Client Emails"
click at [1211, 196] on button "Add" at bounding box center [1214, 199] width 36 height 25
click at [1333, 541] on div "0 Next Batch Add Card... 0 Ready to Write Add Card... 0 Writing In Progress Add…" at bounding box center [719, 459] width 1357 height 770
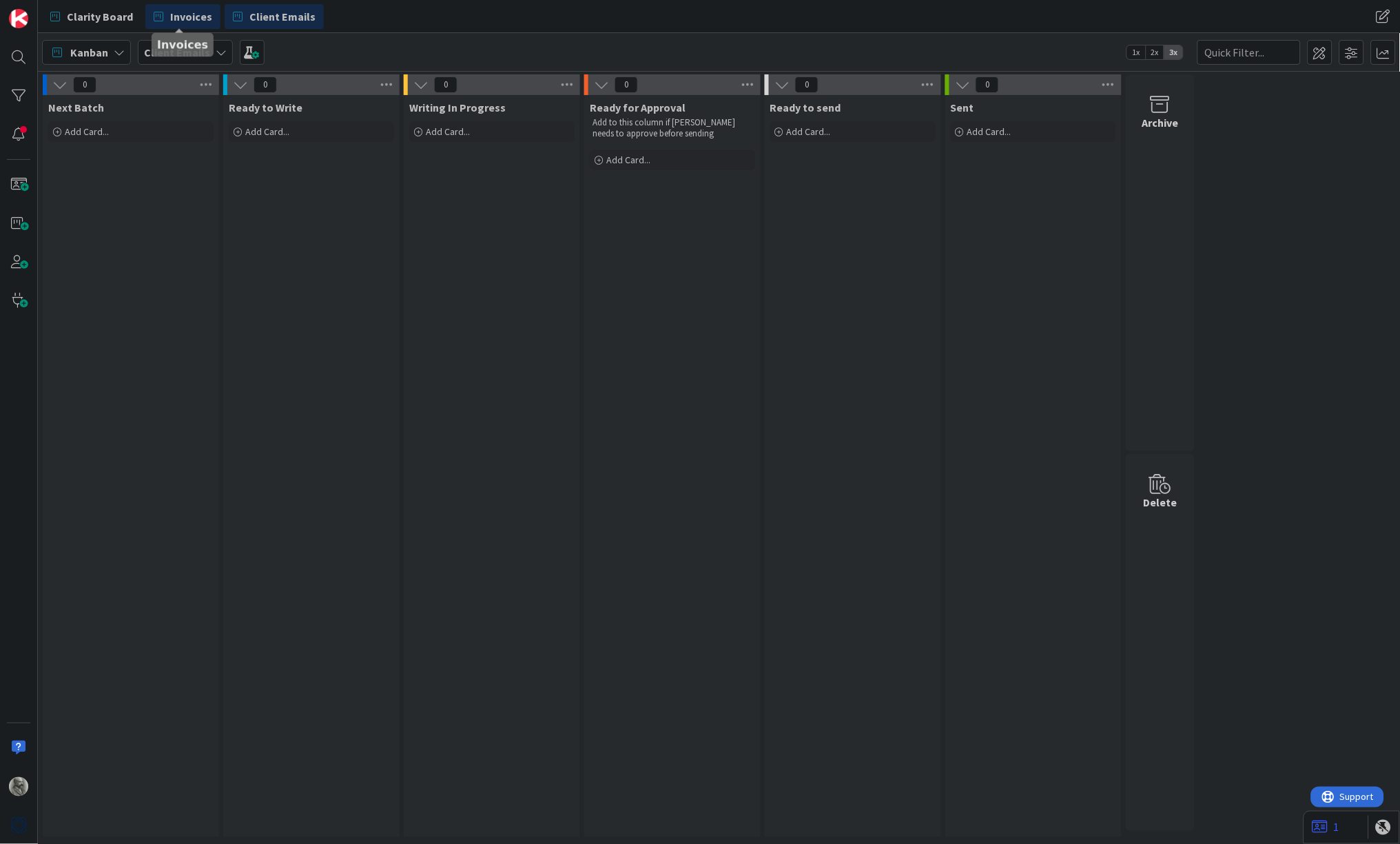
click at [178, 20] on span "Invoices" at bounding box center [191, 16] width 42 height 17
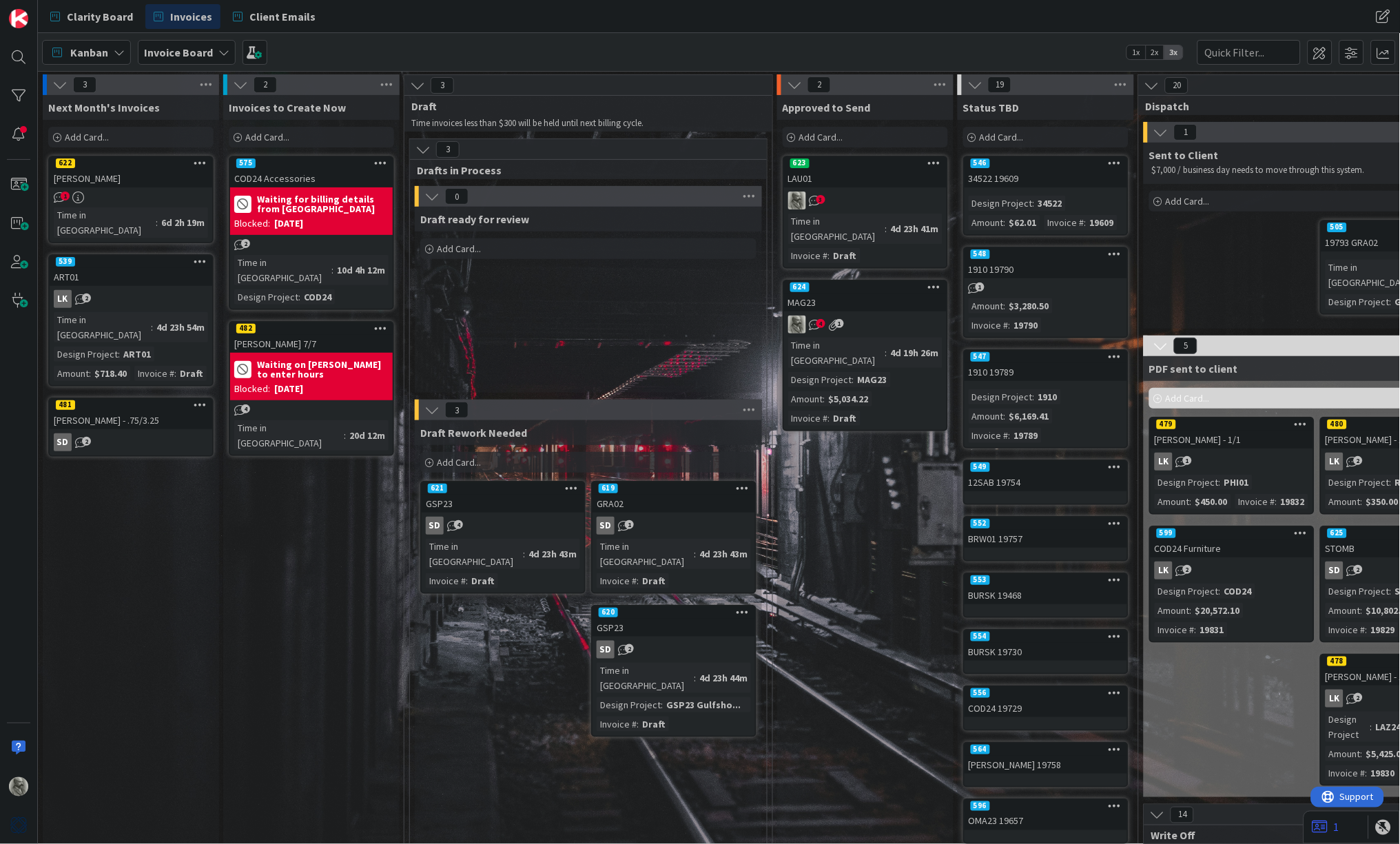
click at [844, 167] on div "623" at bounding box center [865, 163] width 162 height 12
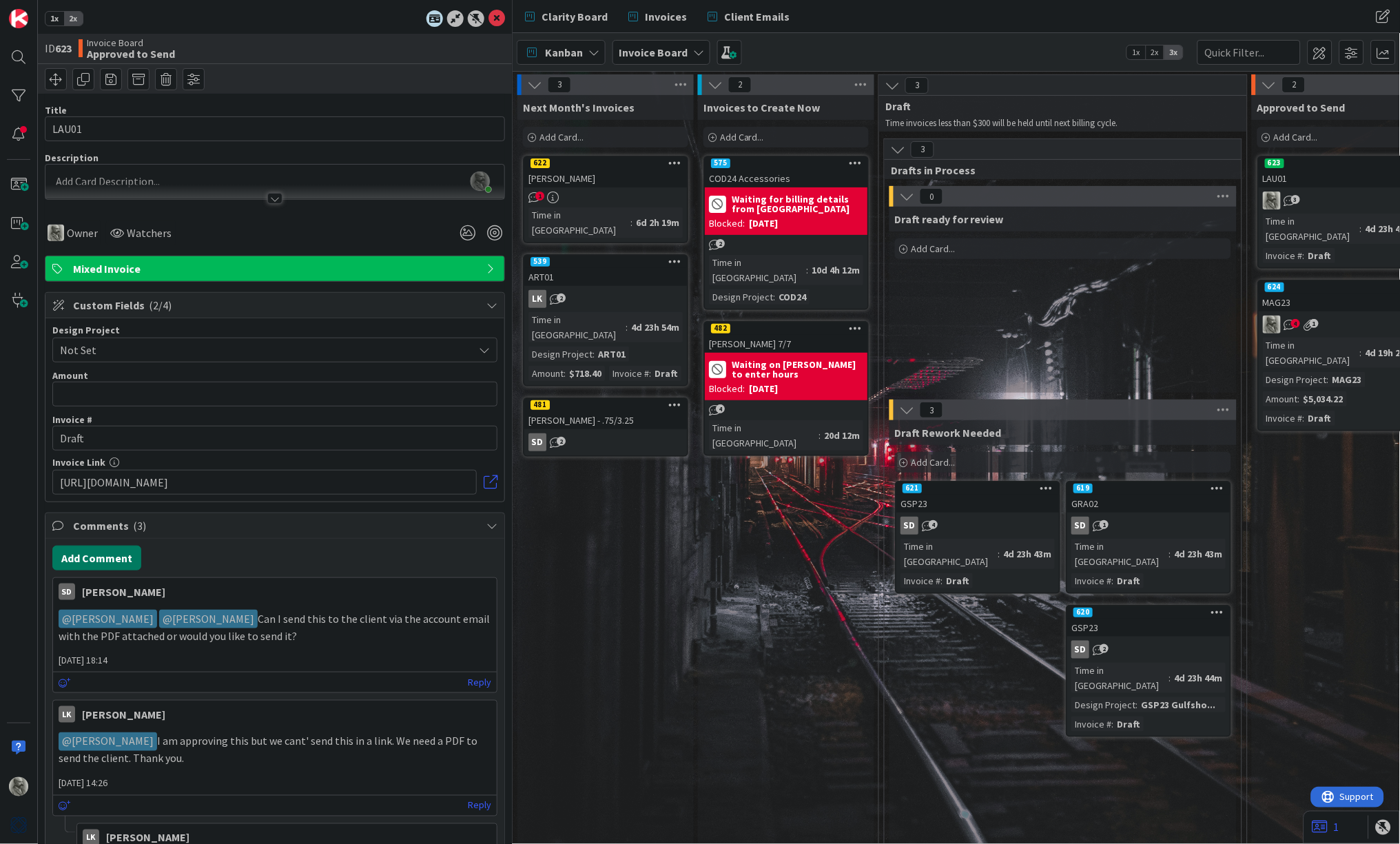
click at [95, 553] on button "Add Comment" at bounding box center [97, 558] width 89 height 25
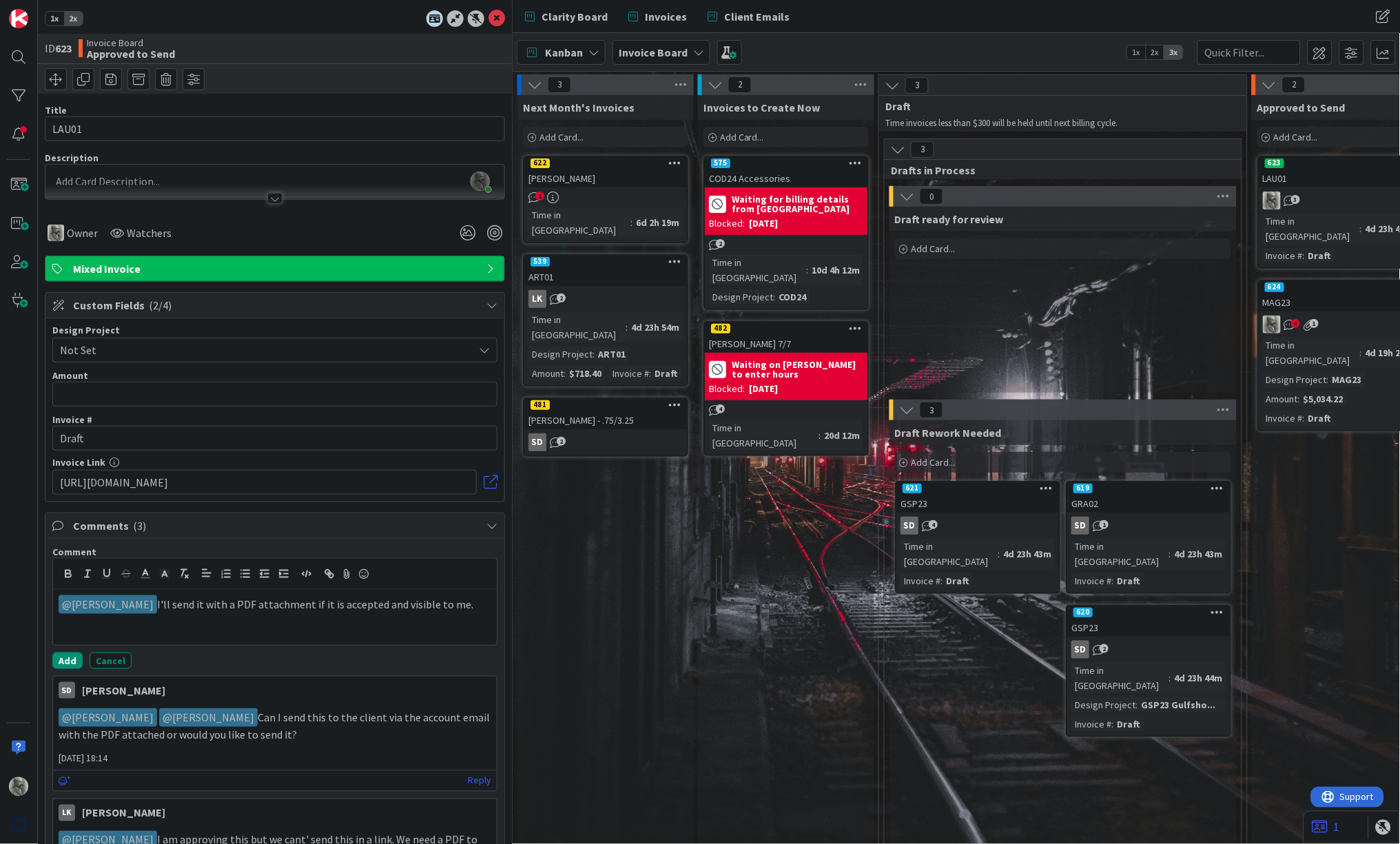
click at [140, 346] on span "Not Set" at bounding box center [263, 350] width 407 height 20
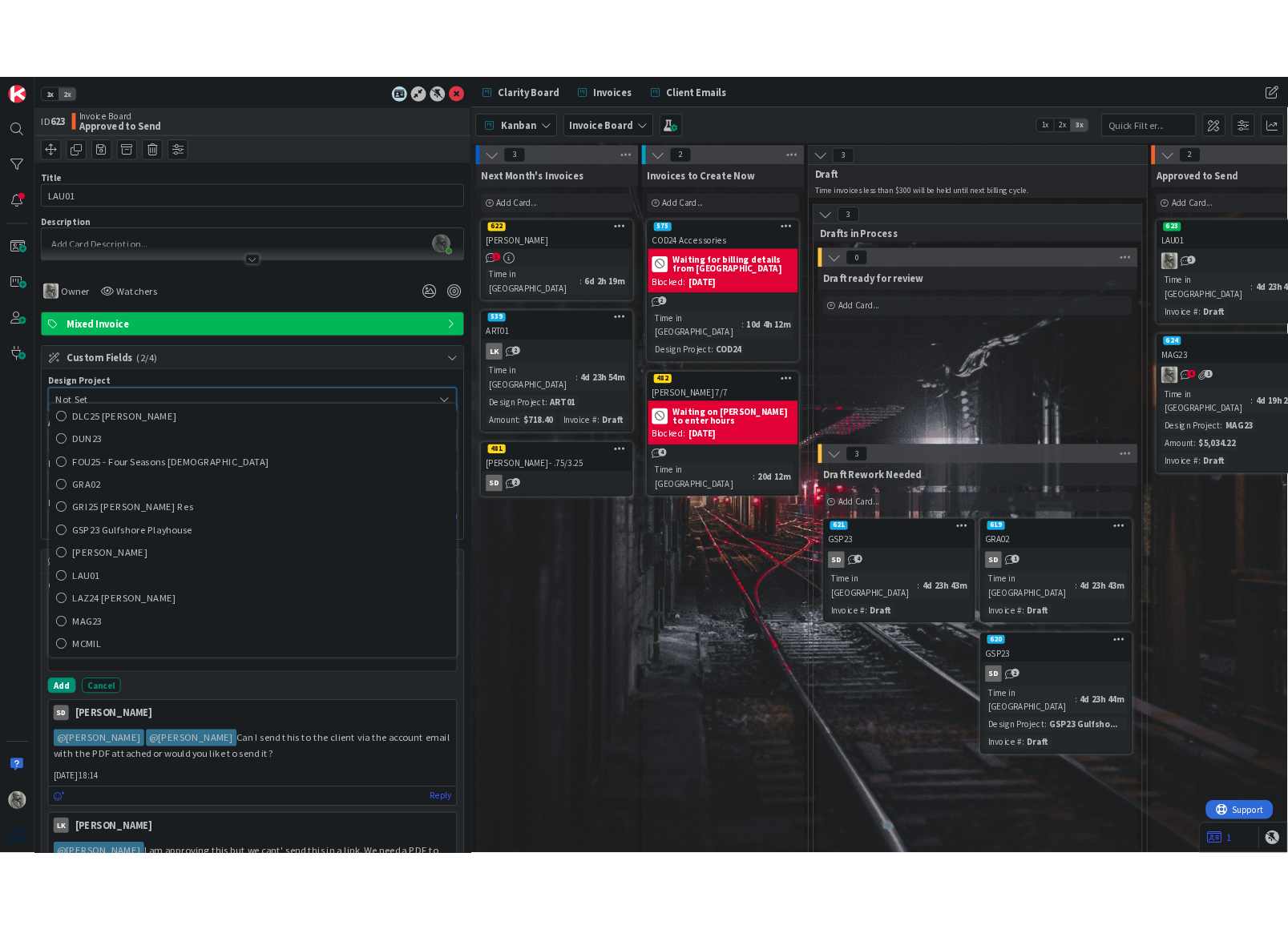
scroll to position [303, 0]
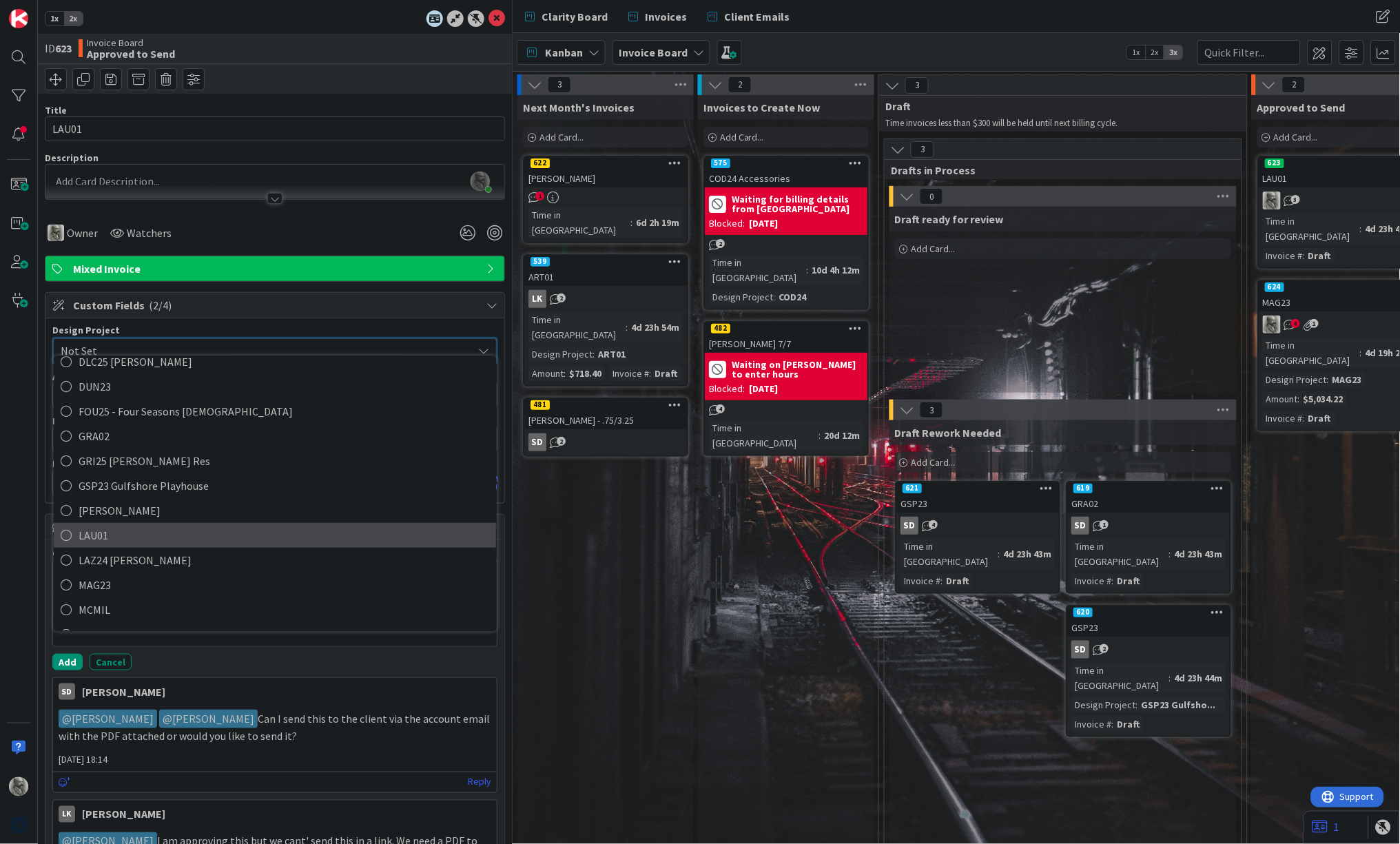
click at [131, 526] on span "LAU01" at bounding box center [285, 536] width 410 height 20
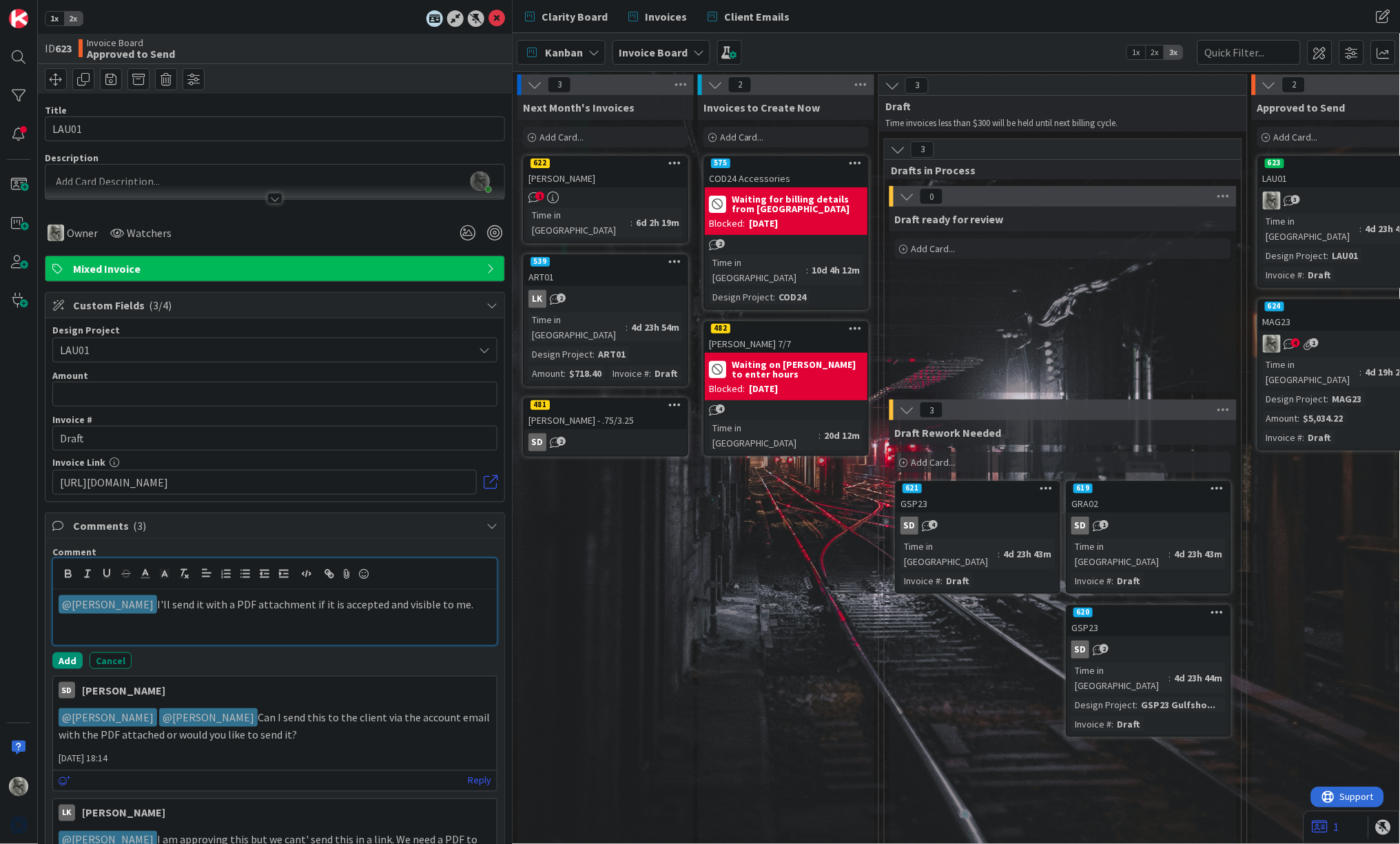
click at [469, 602] on p "﻿ @ Staci Davidson ﻿ I'll send it with a PDF attachment if it is accepted and v…" at bounding box center [274, 605] width 433 height 19
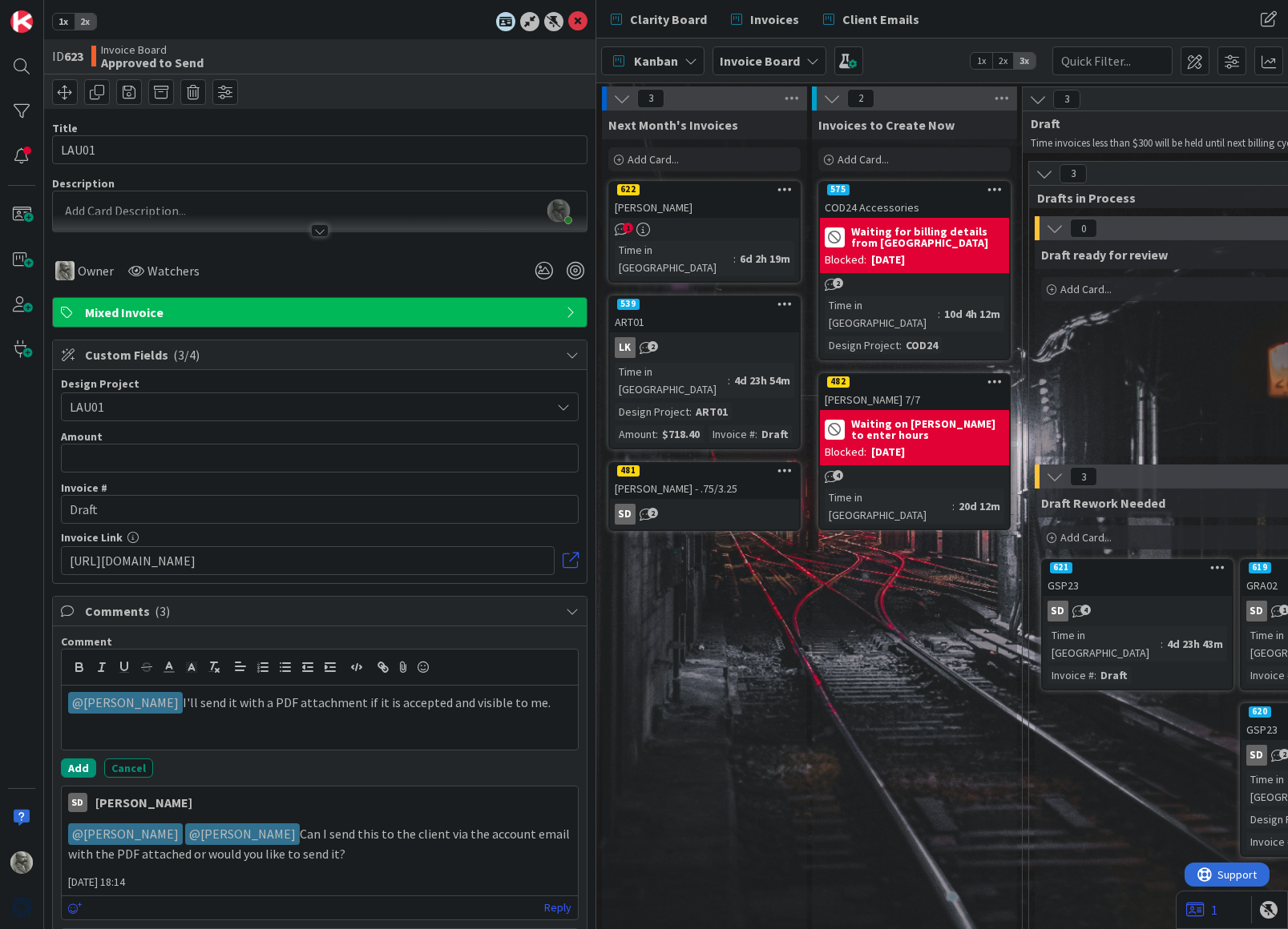
click at [63, 19] on span "1x" at bounding box center [63, 21] width 22 height 16
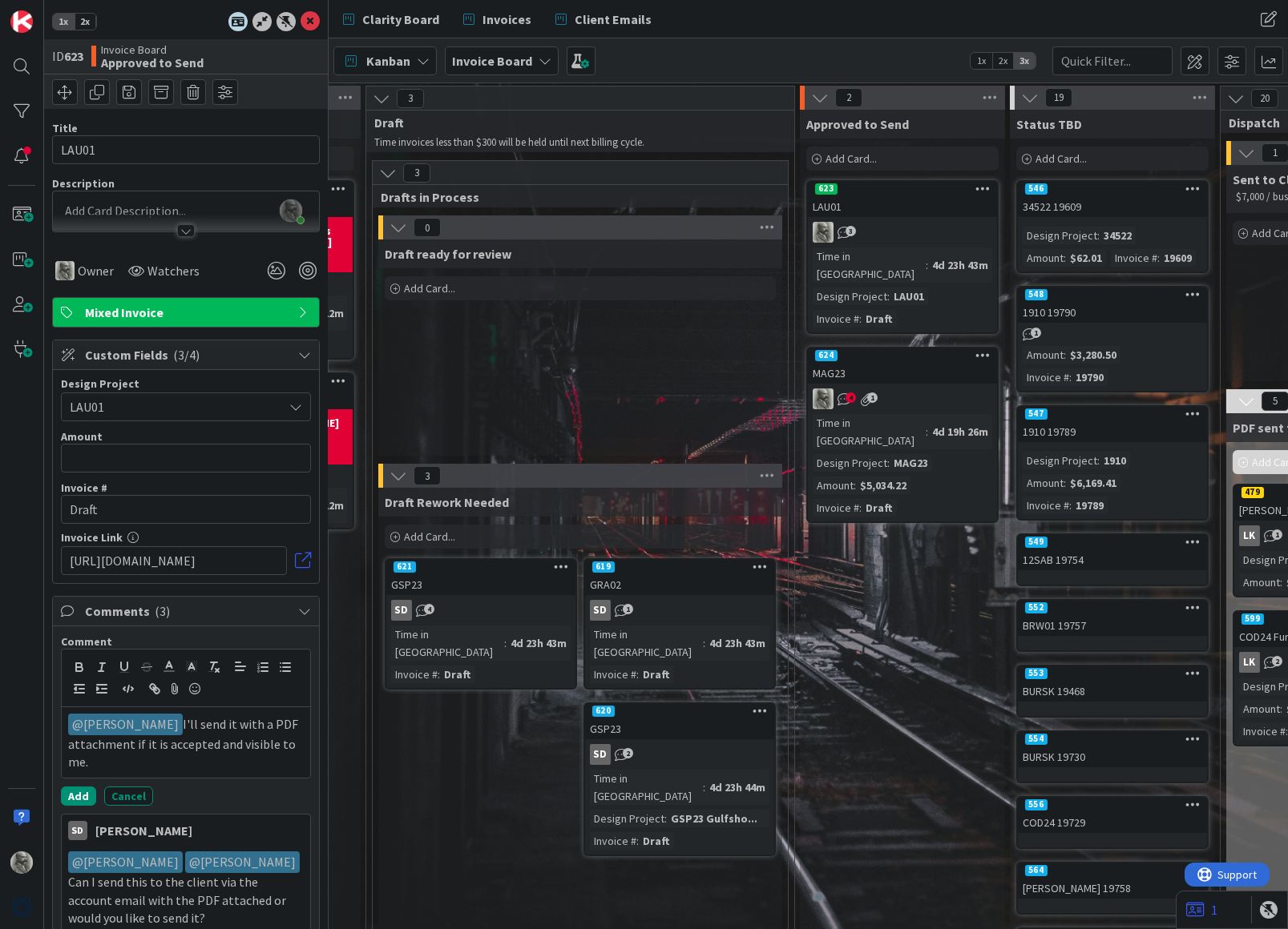
scroll to position [1, 391]
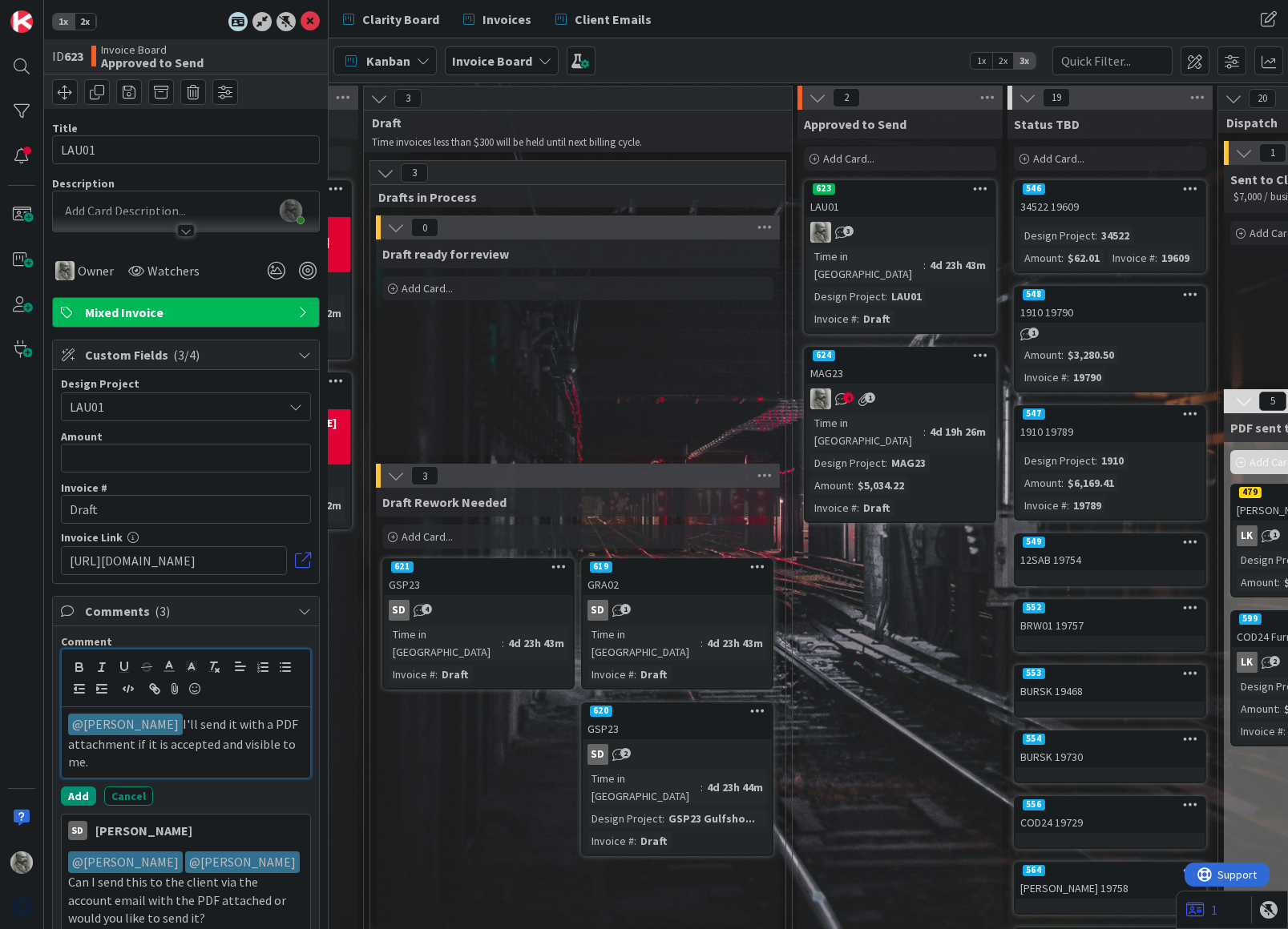
drag, startPoint x: 156, startPoint y: 760, endPoint x: 130, endPoint y: 738, distance: 34.1
click at [130, 738] on p "﻿ @ Staci Davidson ﻿ I'll send it with a PDF attachment if it is accepted and v…" at bounding box center [185, 743] width 235 height 58
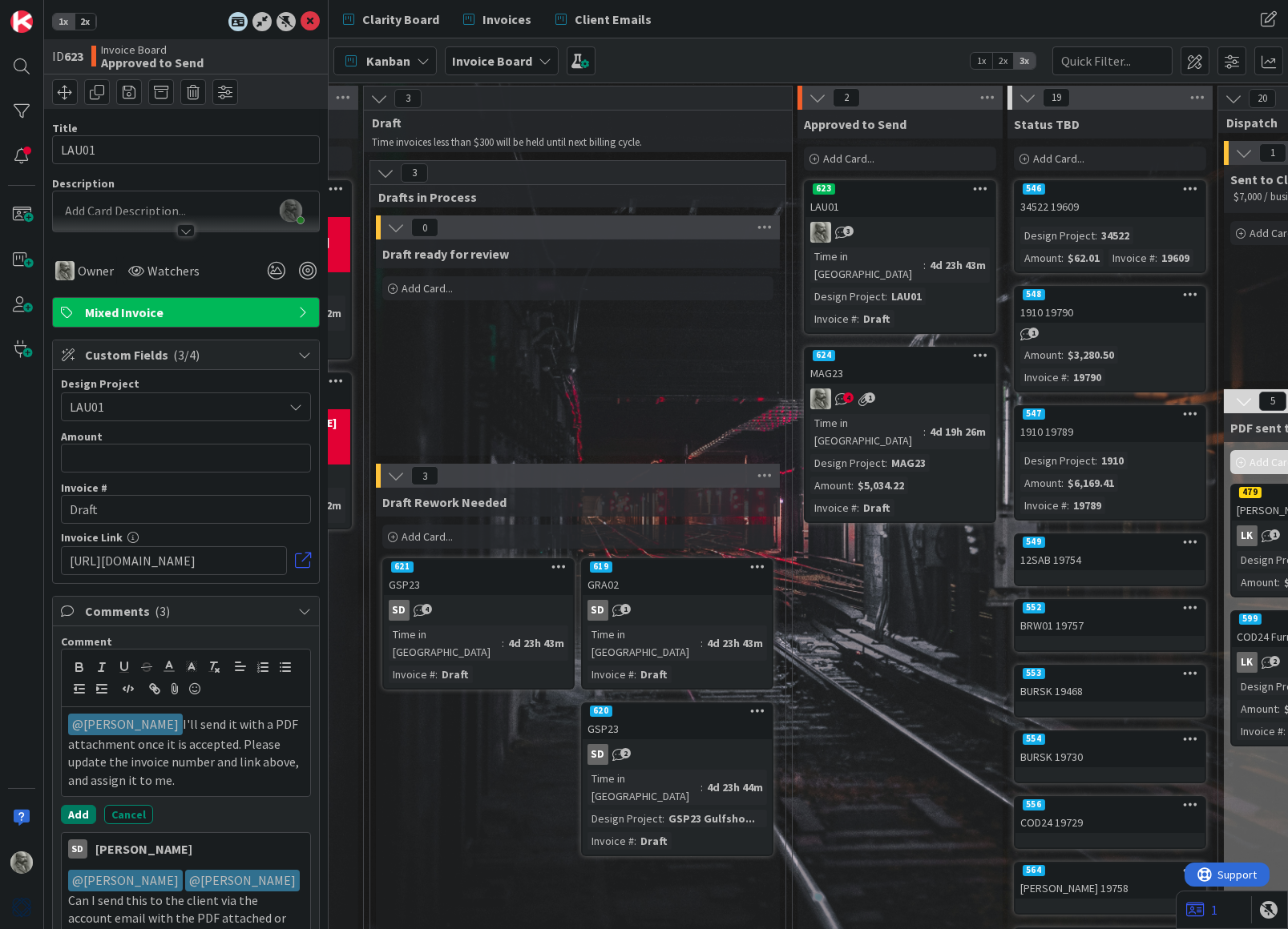
click at [76, 809] on button "Add" at bounding box center [79, 815] width 36 height 19
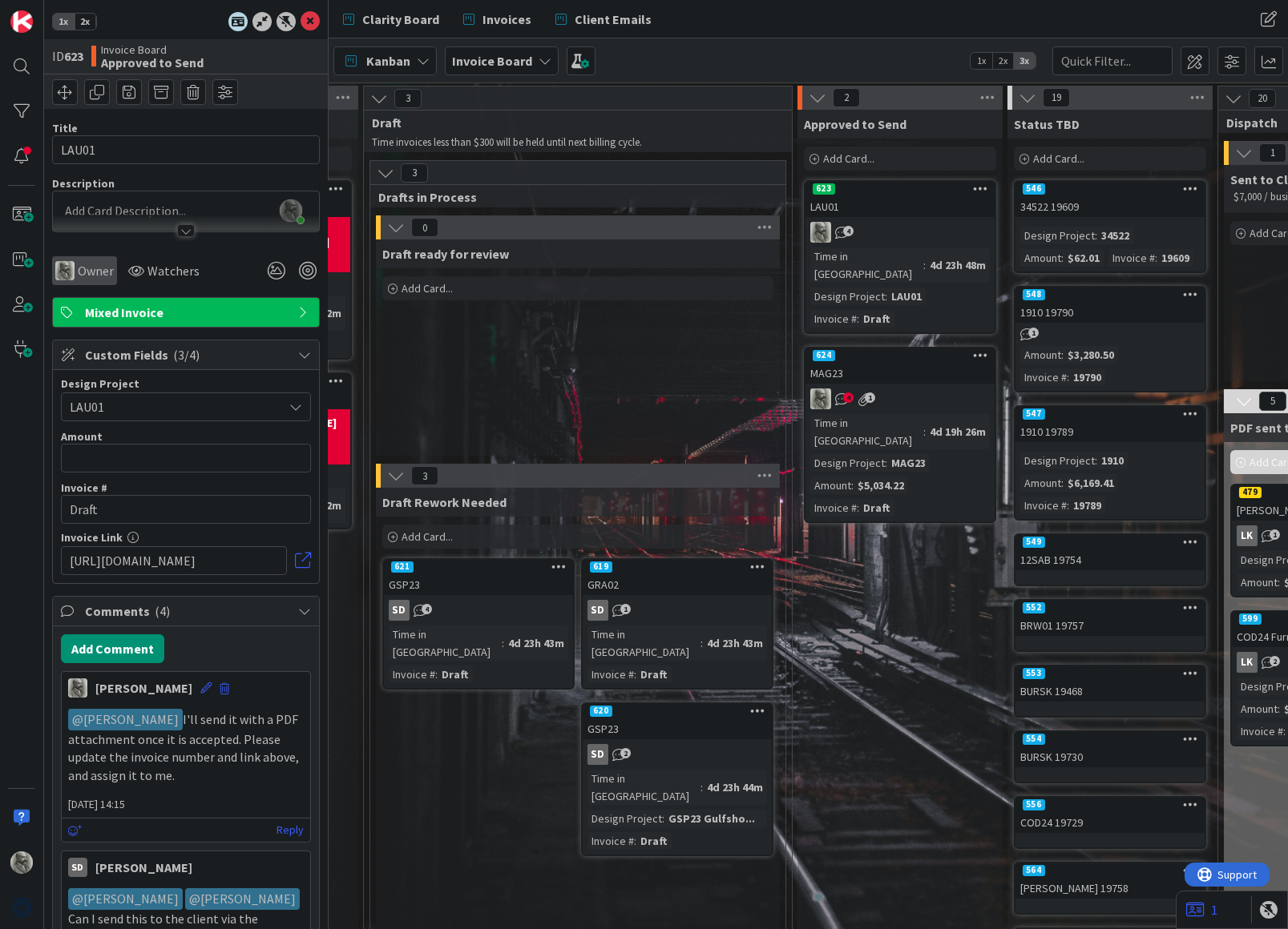
click at [104, 270] on span "Owner" at bounding box center [96, 271] width 36 height 19
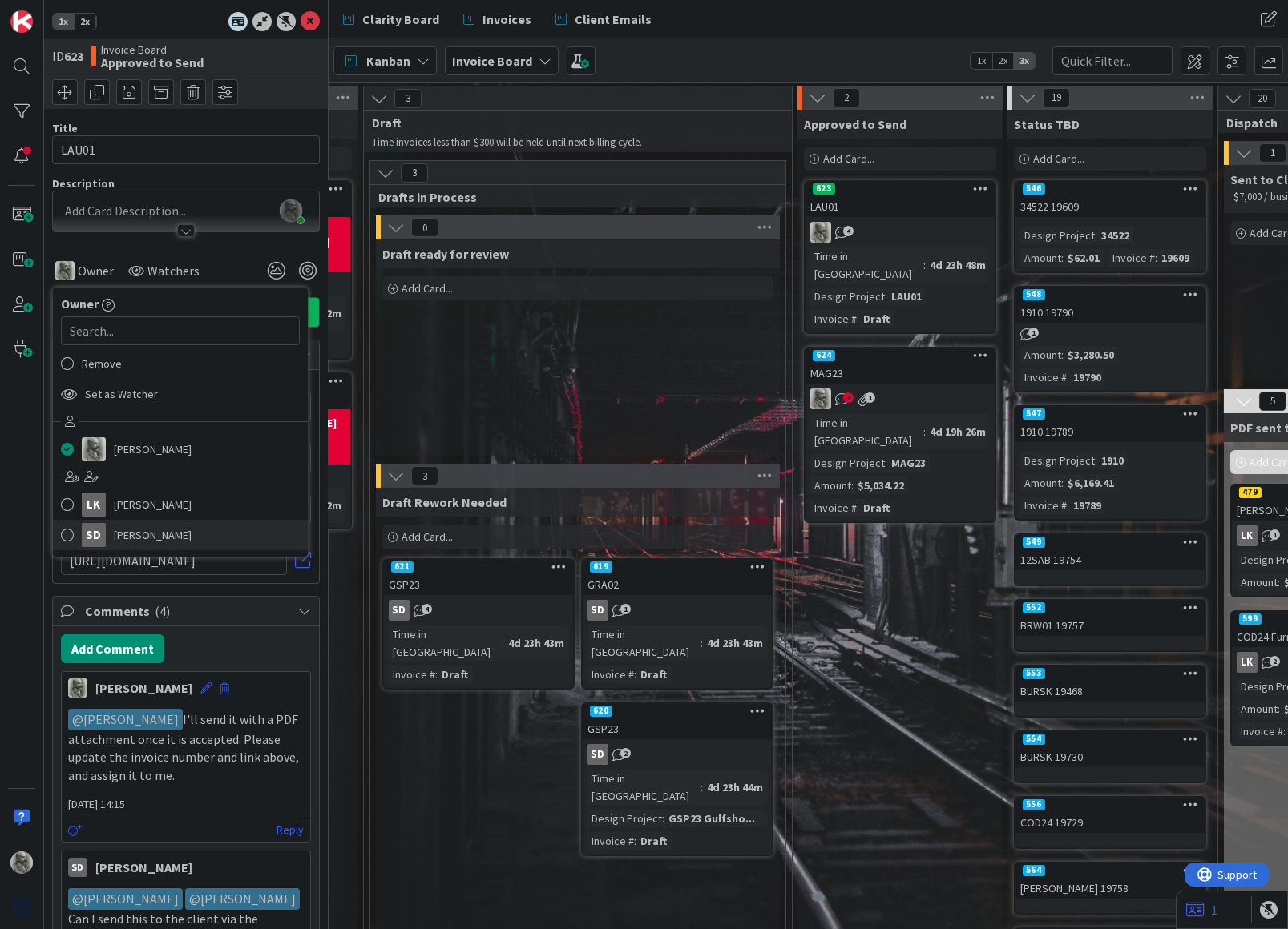
click at [136, 536] on span "[PERSON_NAME]" at bounding box center [152, 535] width 78 height 24
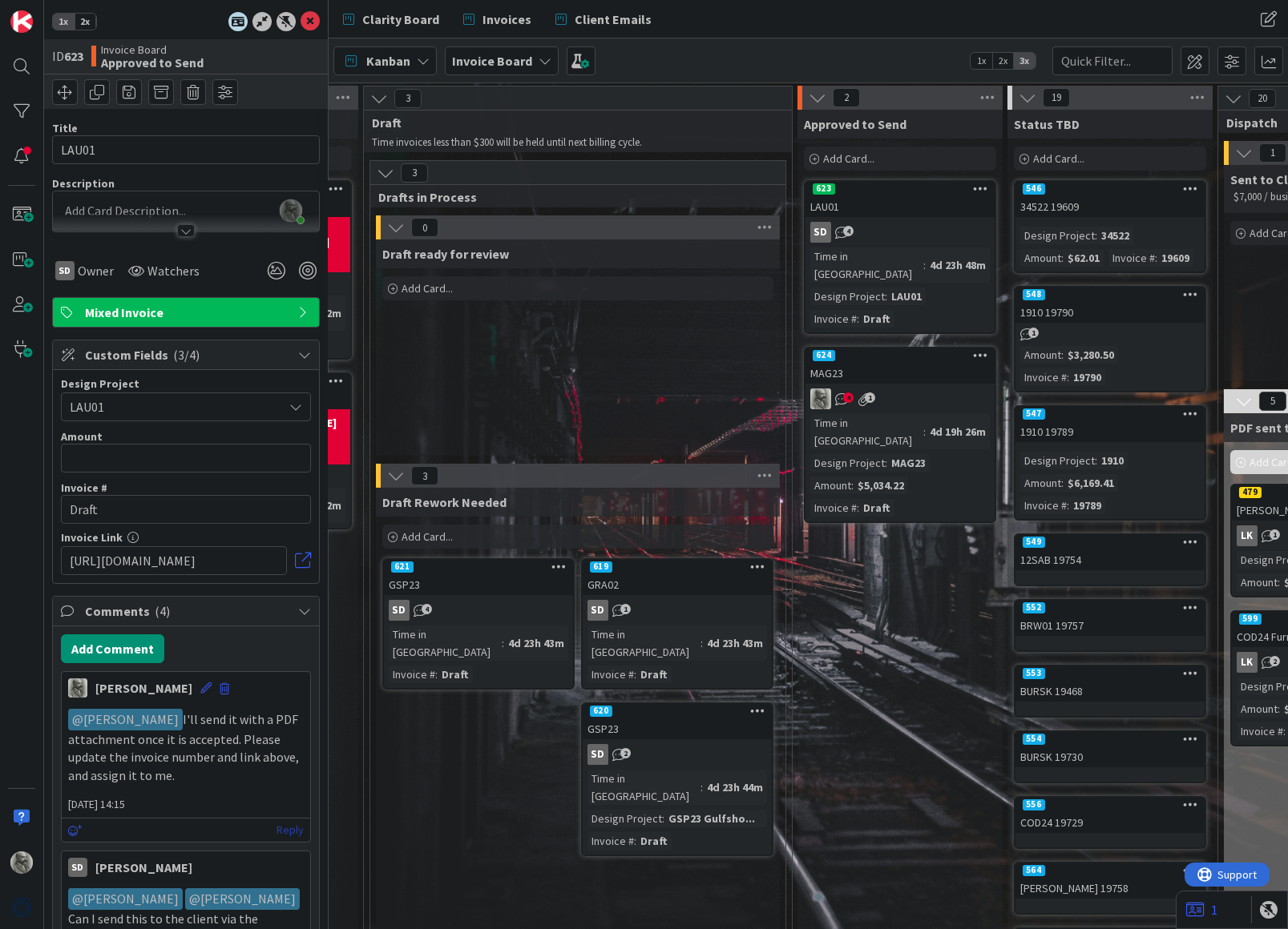
click at [289, 825] on link "Reply" at bounding box center [290, 831] width 27 height 20
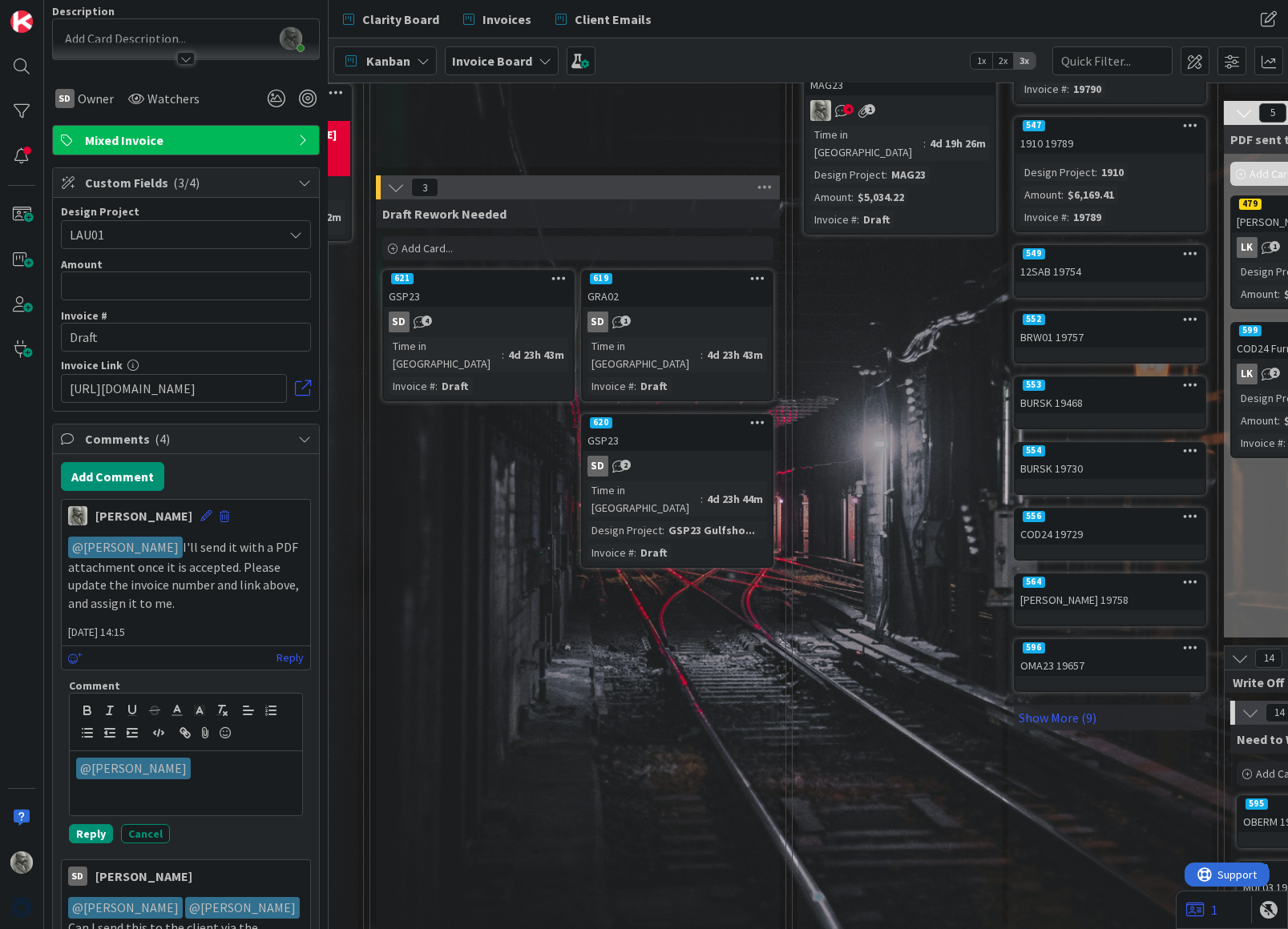
scroll to position [173, 0]
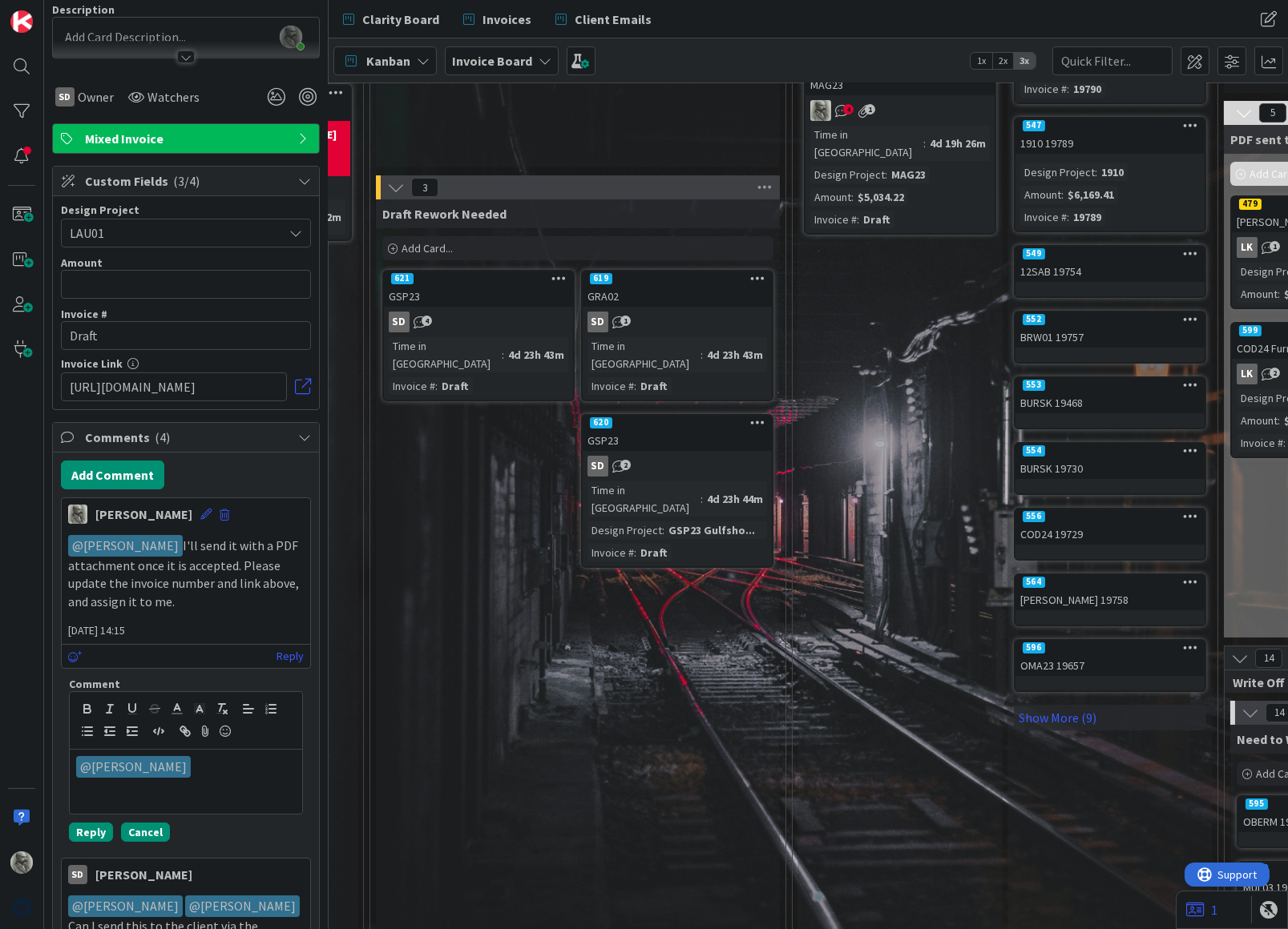
click at [146, 825] on button "Cancel" at bounding box center [146, 833] width 49 height 19
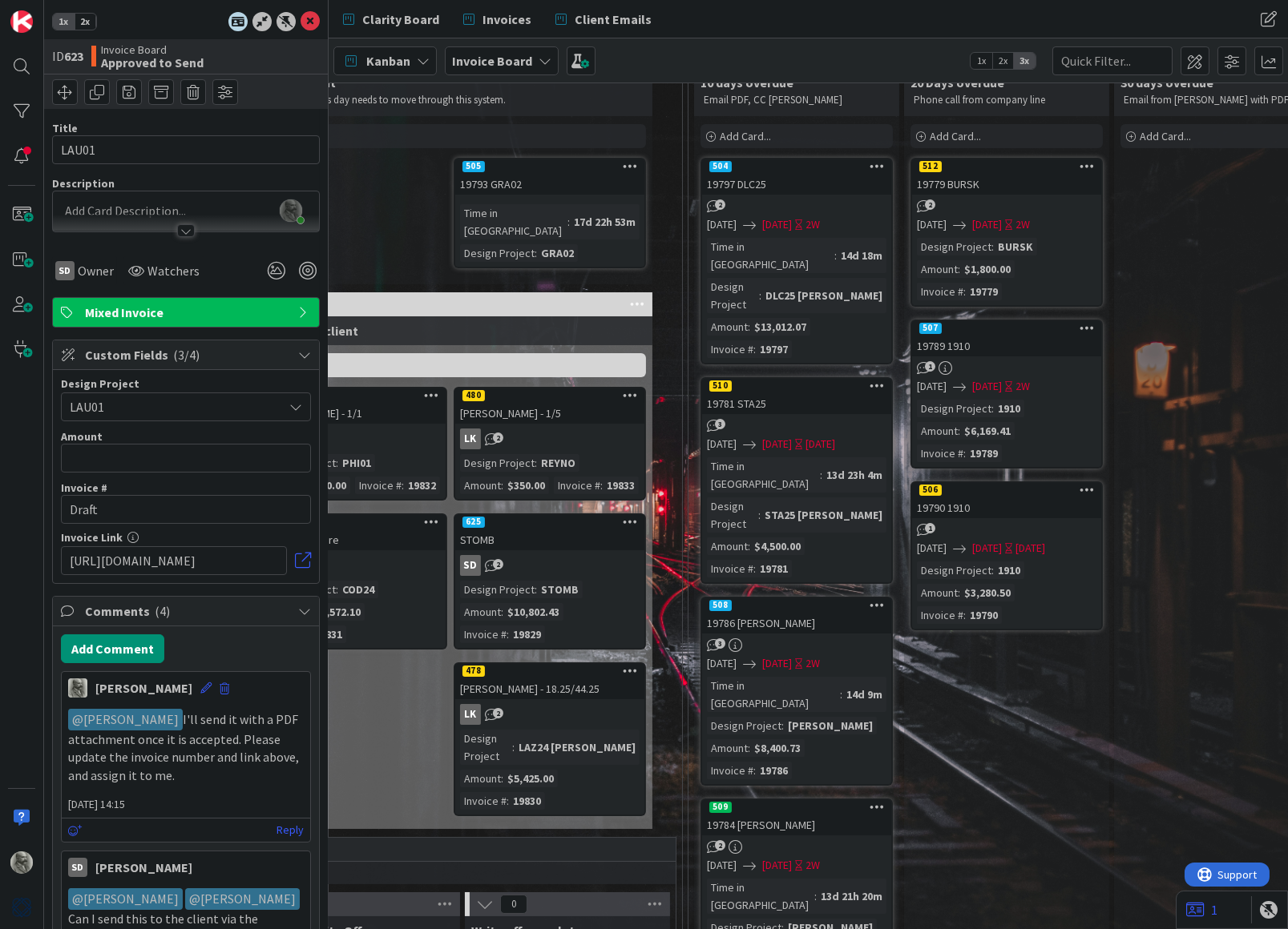
scroll to position [98, 1367]
click at [798, 174] on div "19797 DLC25" at bounding box center [796, 184] width 189 height 21
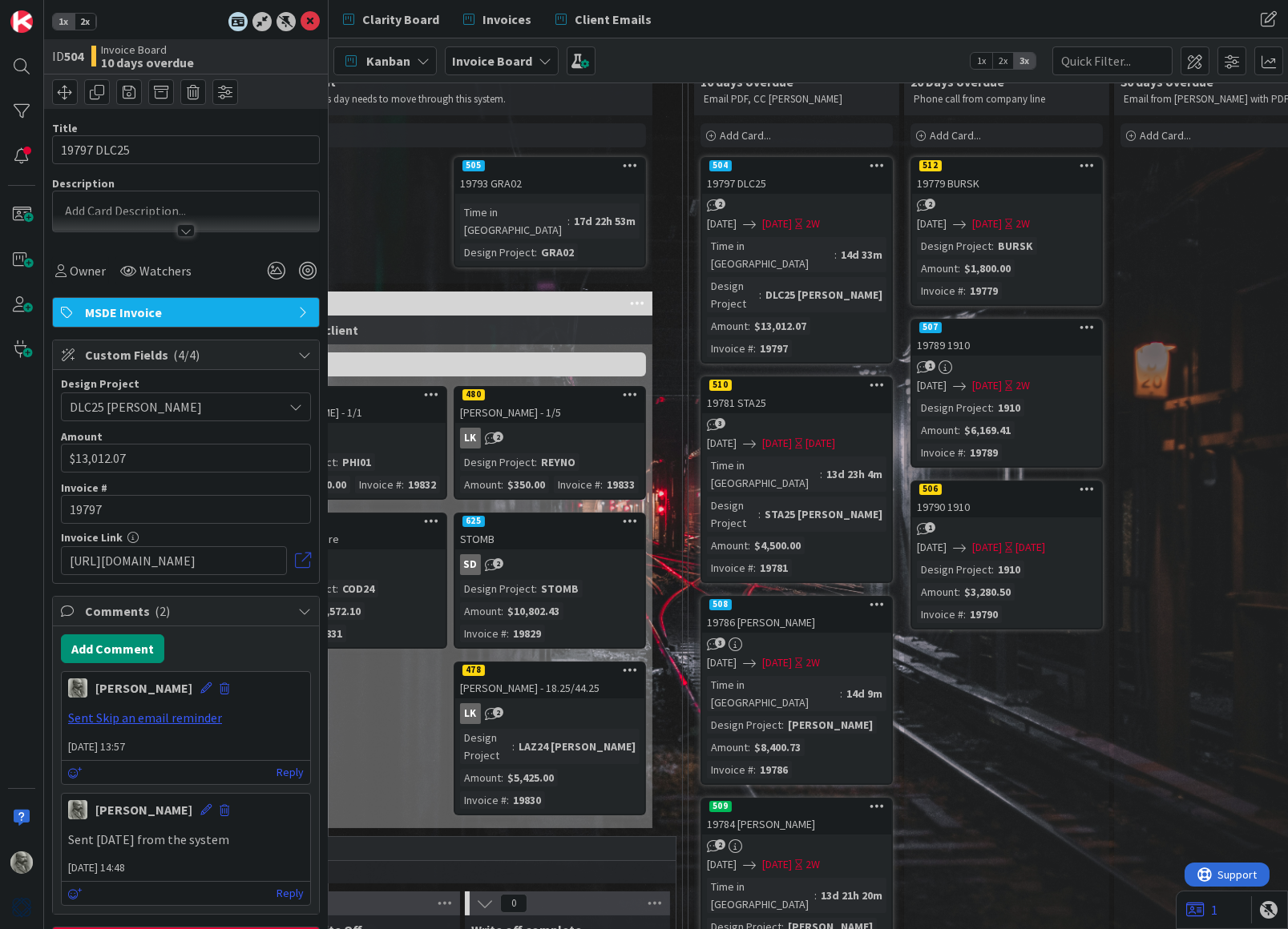
click at [301, 558] on link at bounding box center [302, 560] width 16 height 16
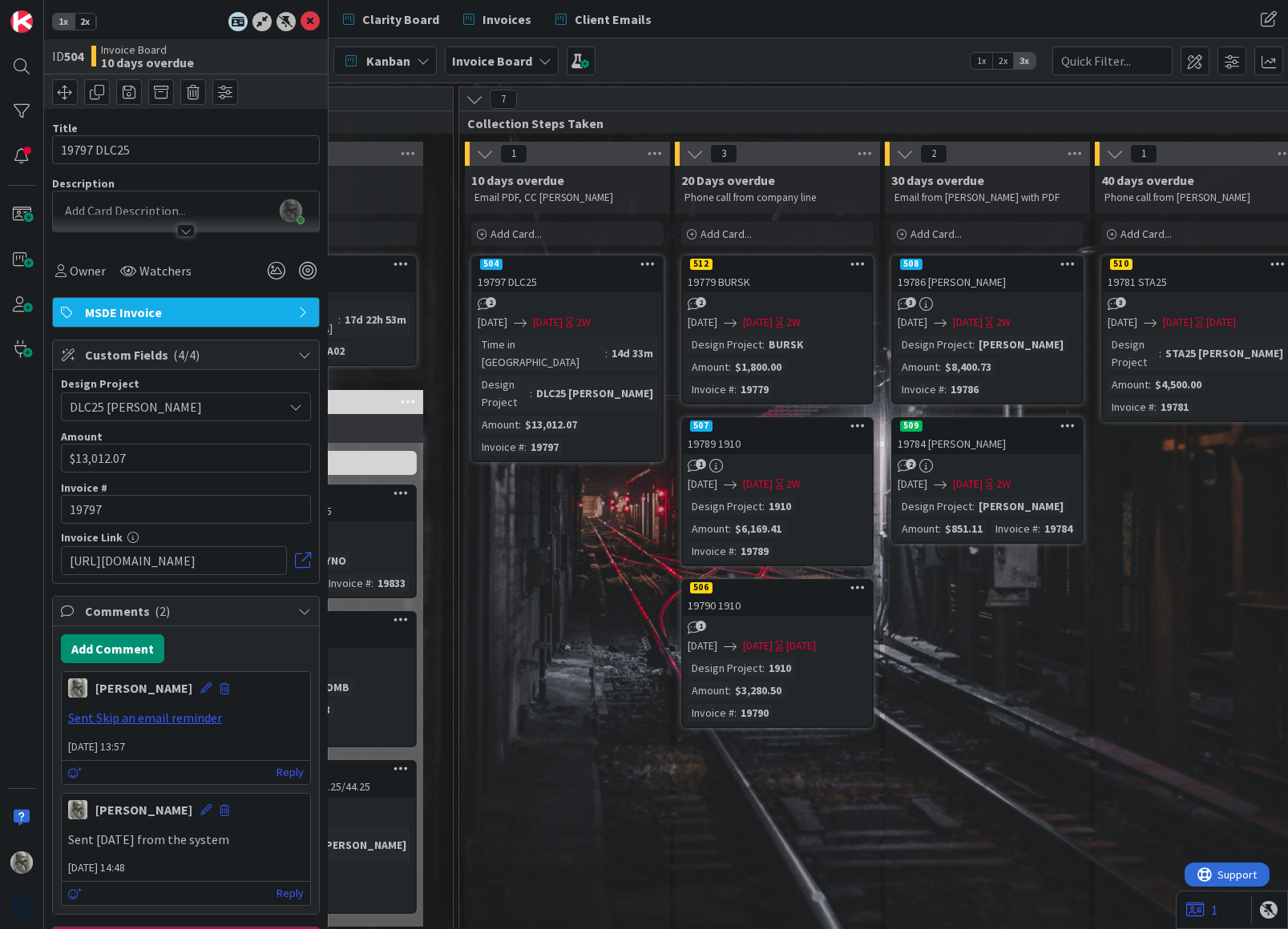
scroll to position [0, 1598]
click at [590, 272] on div "19797 DLC25" at bounding box center [564, 282] width 189 height 21
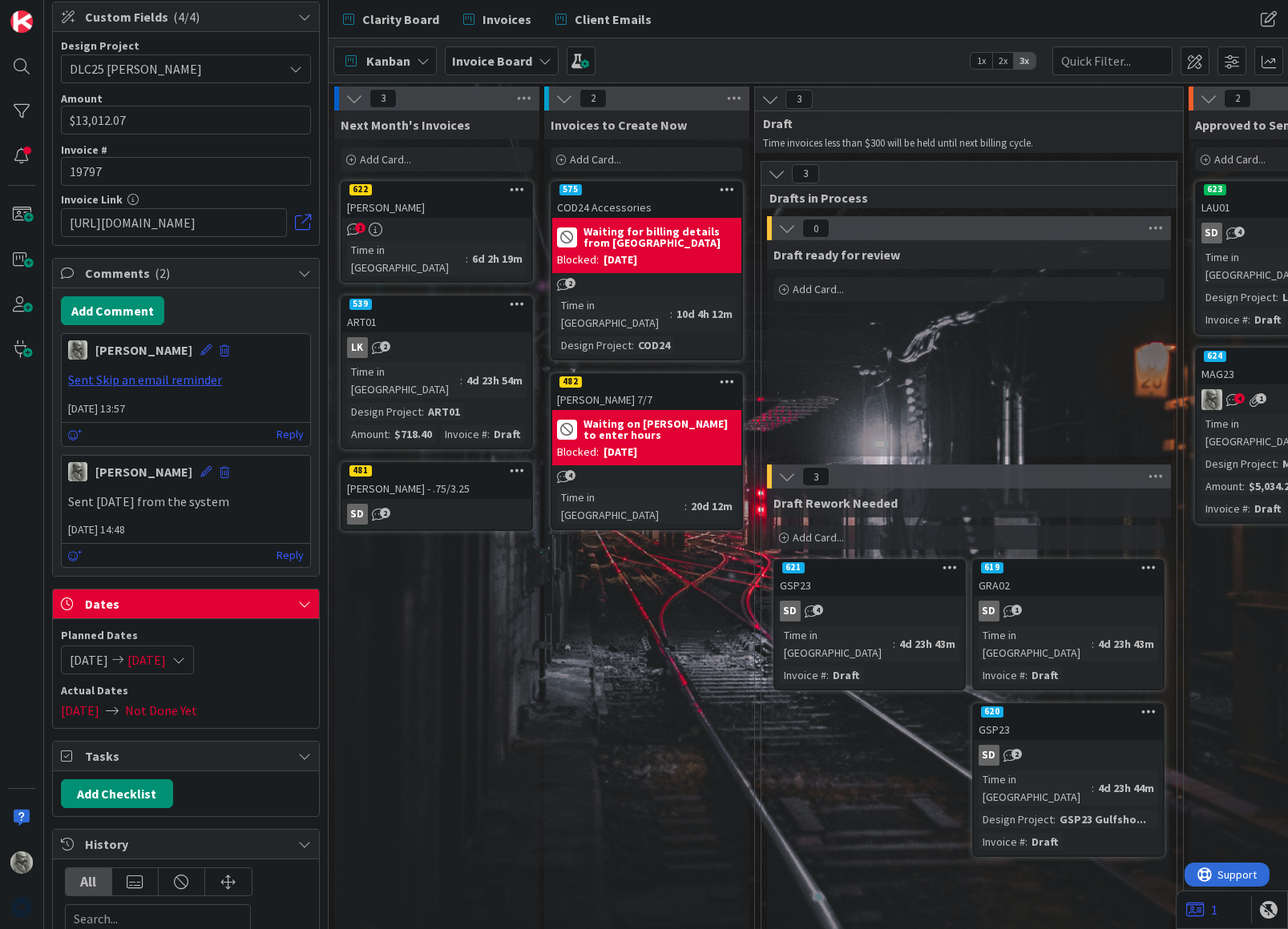
scroll to position [0, 0]
click at [599, 161] on span "Add Card..." at bounding box center [595, 159] width 52 height 14
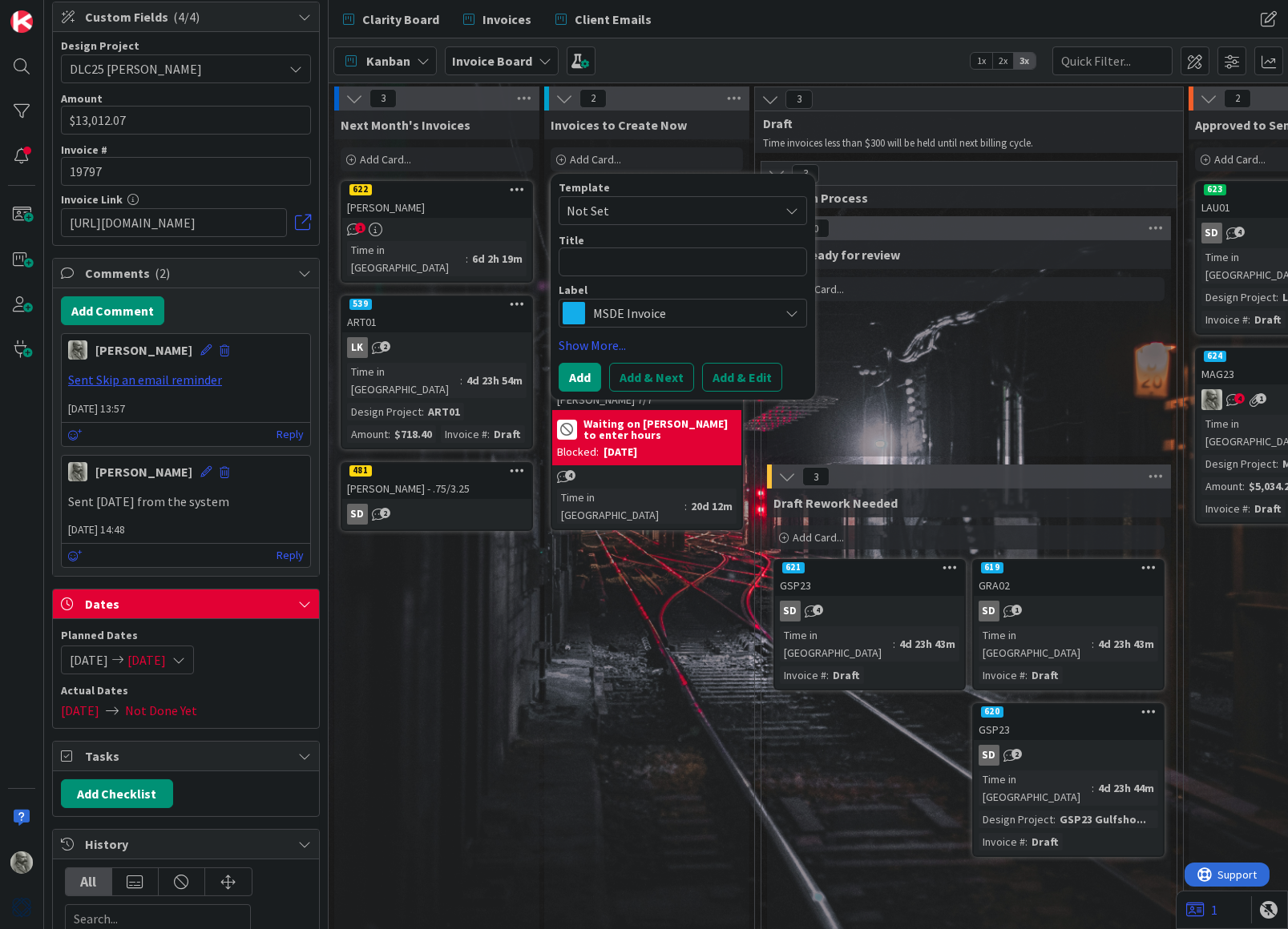
type textarea "x"
type textarea "C"
type textarea "x"
type textarea "CO"
type textarea "x"
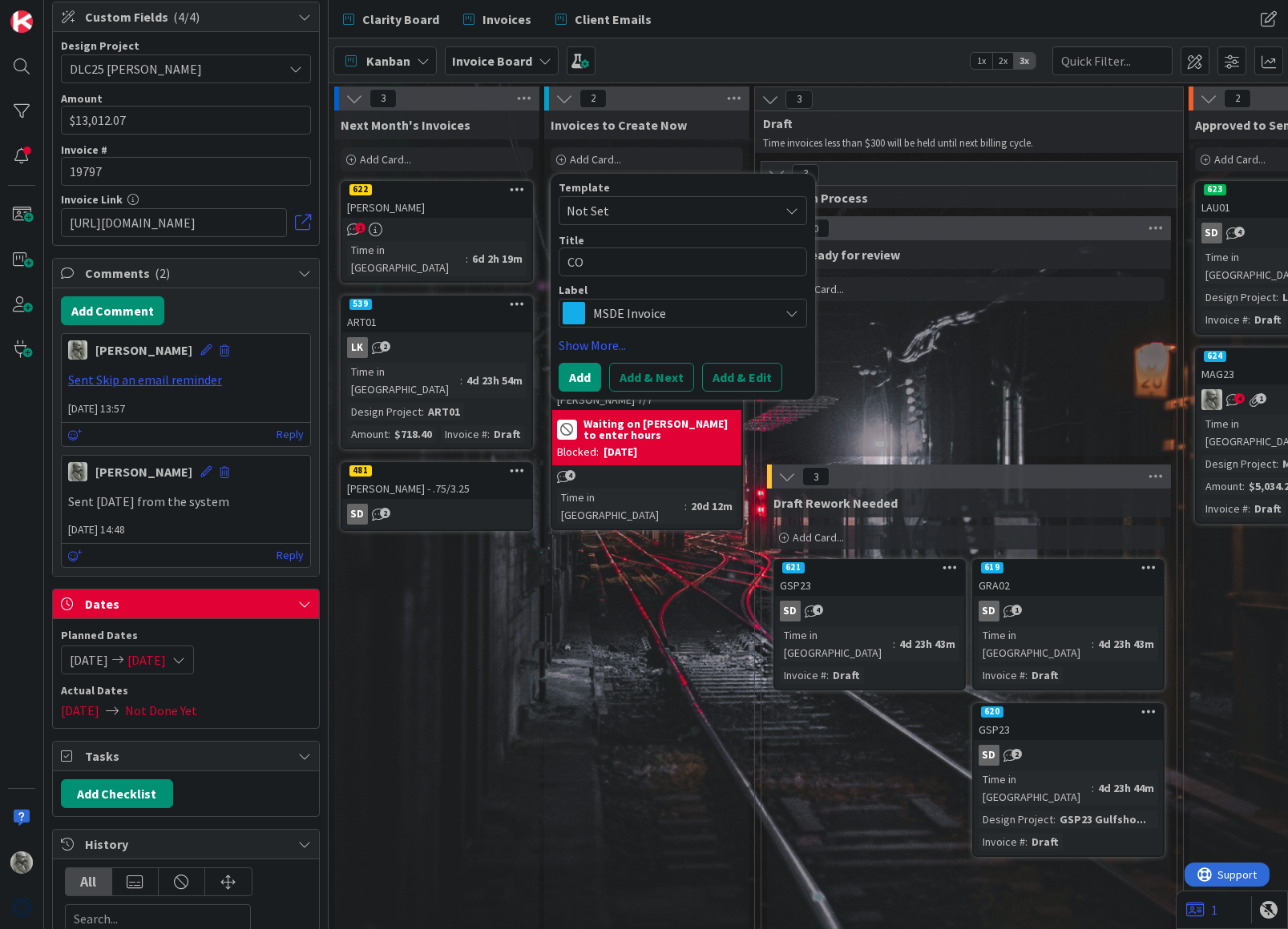
type textarea "COD"
type textarea "x"
type textarea "COD2"
type textarea "x"
type textarea "COD24"
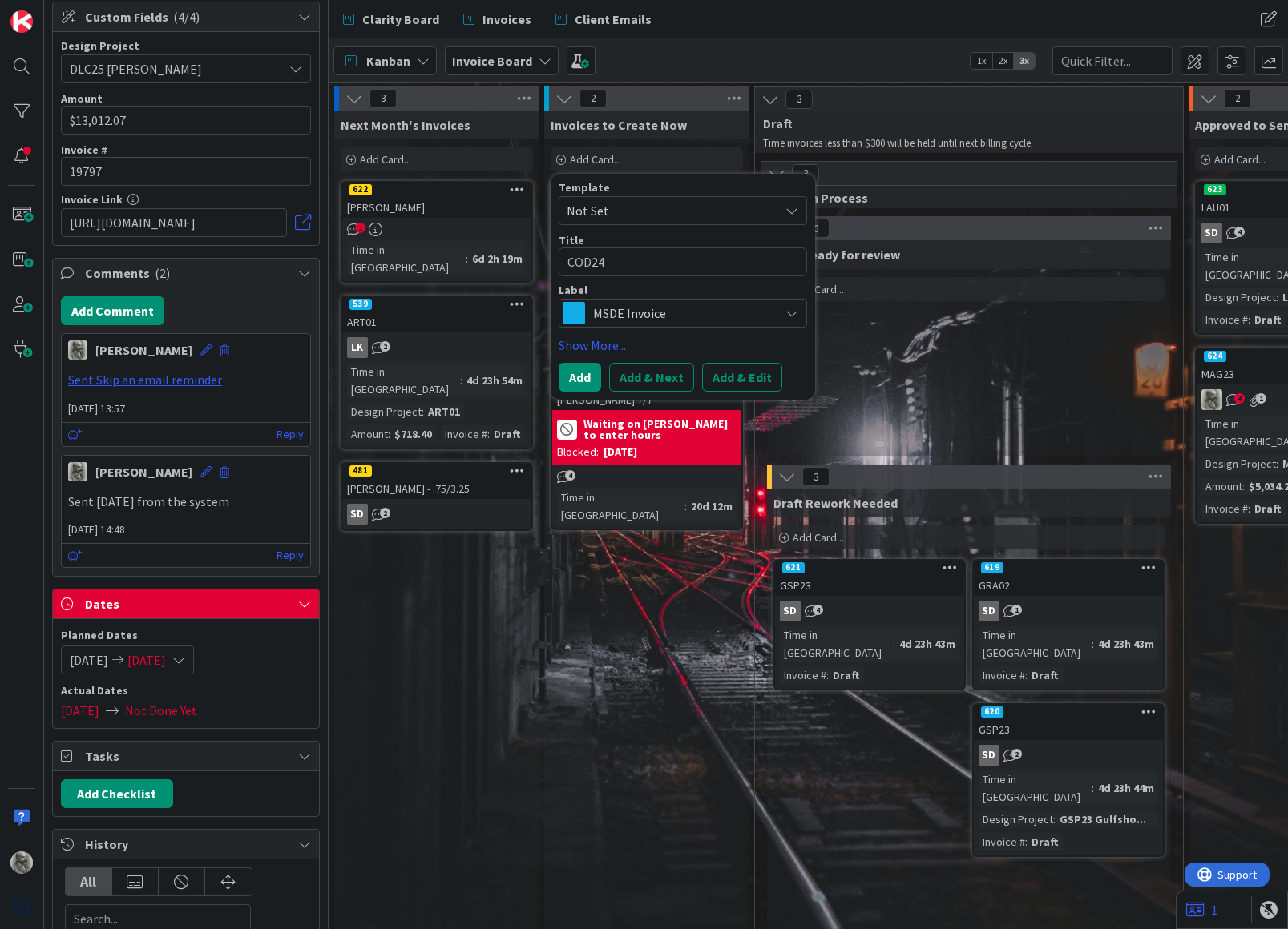
type textarea "x"
type textarea "COD24"
type textarea "x"
type textarea "COD24 a"
type textarea "x"
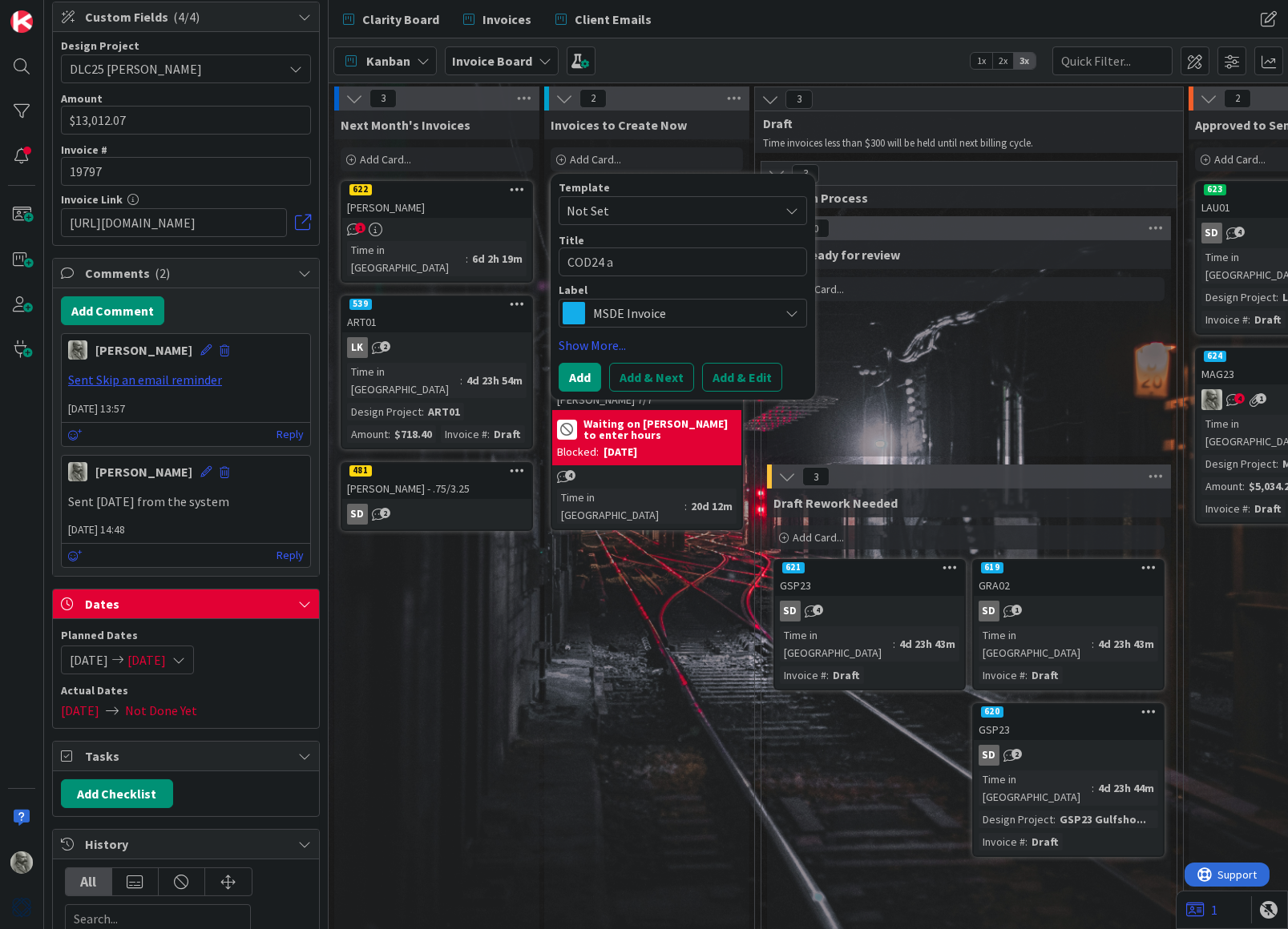
type textarea "COD24 ar"
type textarea "x"
type textarea "COD24 art"
type textarea "x"
type textarea "COD24 art5"
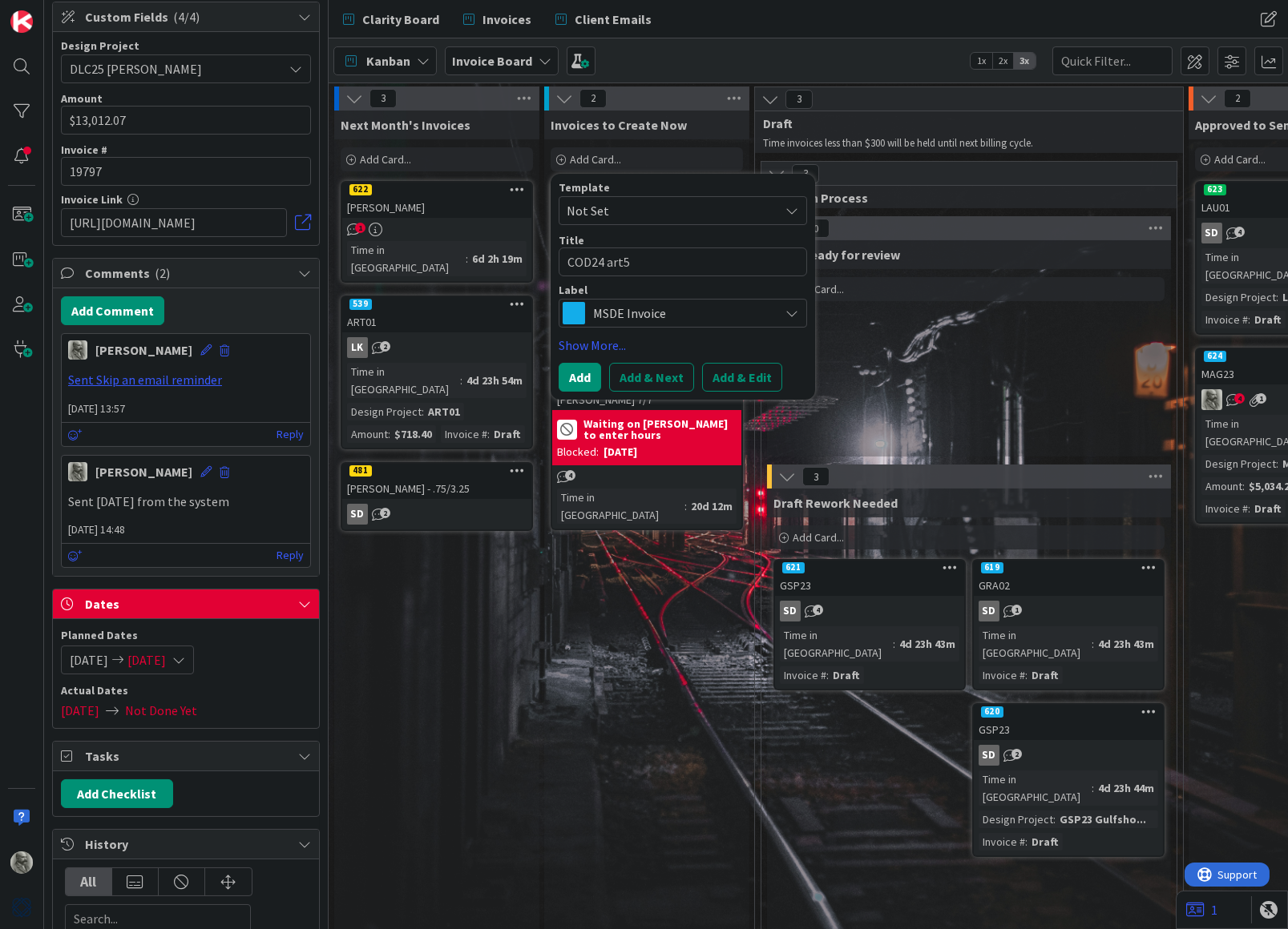
type textarea "x"
type textarea "COD24 art"
type textarea "x"
type textarea "COD24 ar"
type textarea "x"
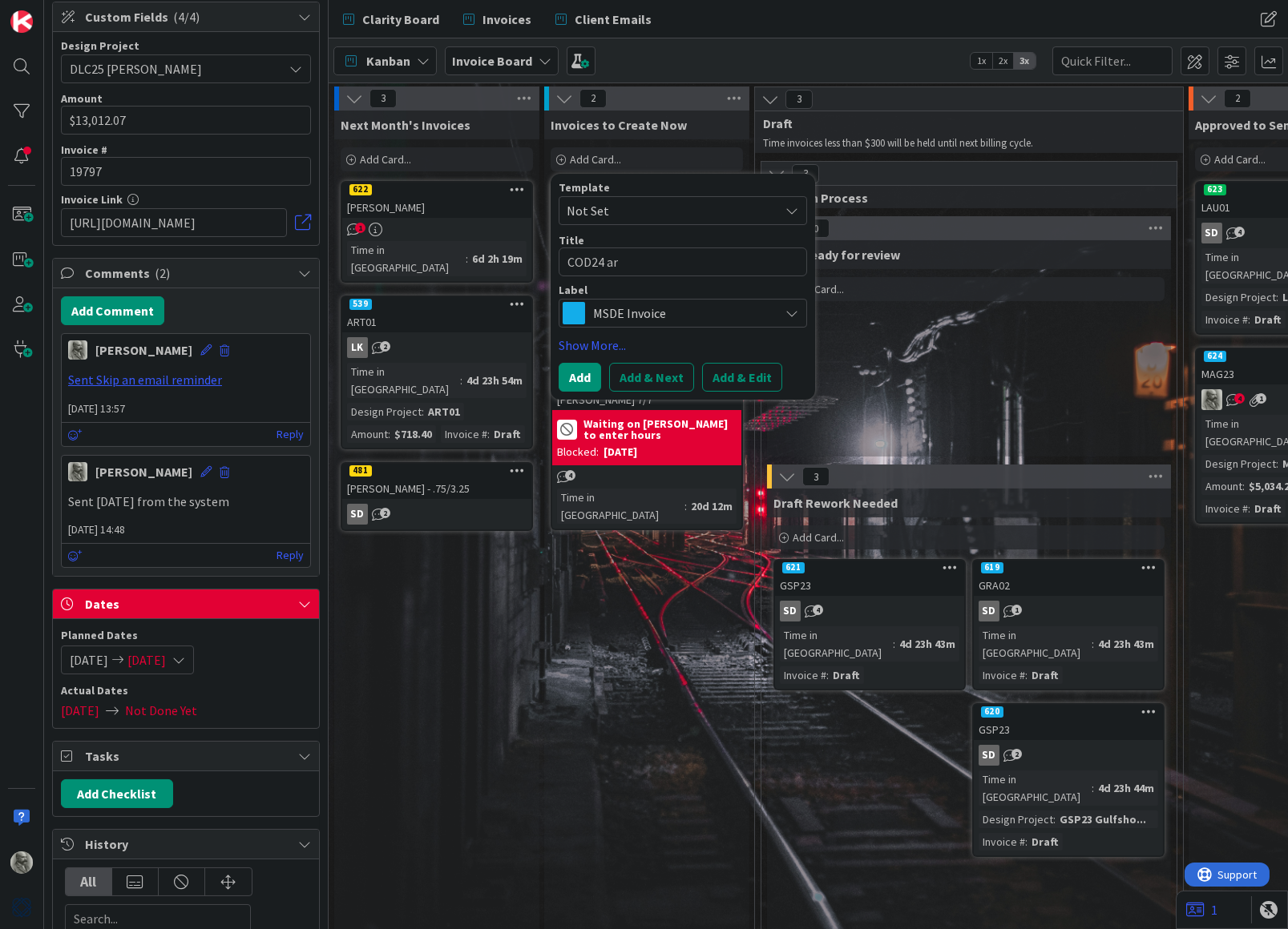
type textarea "COD24 a"
type textarea "x"
type textarea "COD24"
type textarea "x"
type textarea "COD24 A"
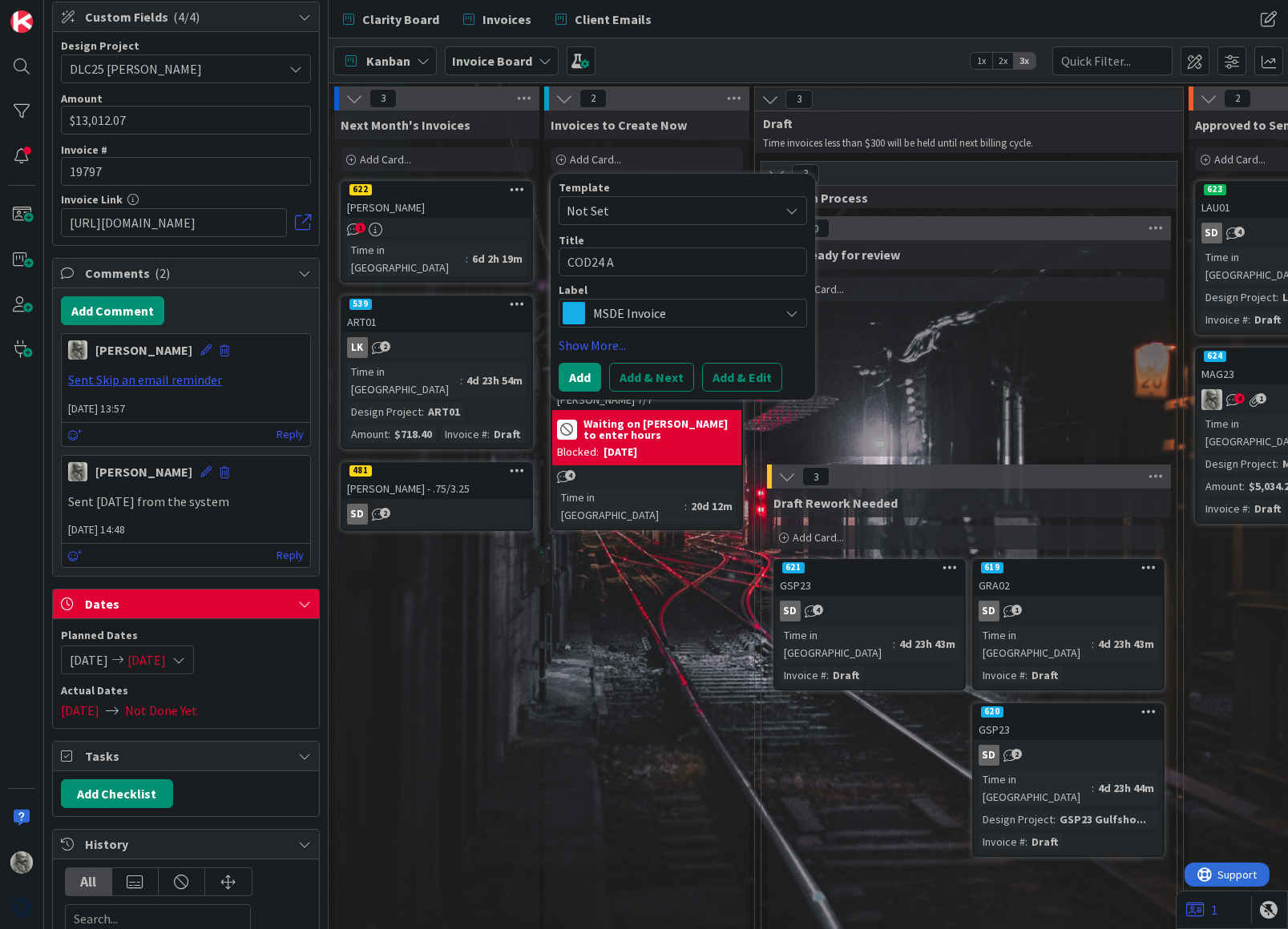
type textarea "x"
type textarea "COD24 Ar"
type textarea "x"
type textarea "COD24 Art"
type textarea "x"
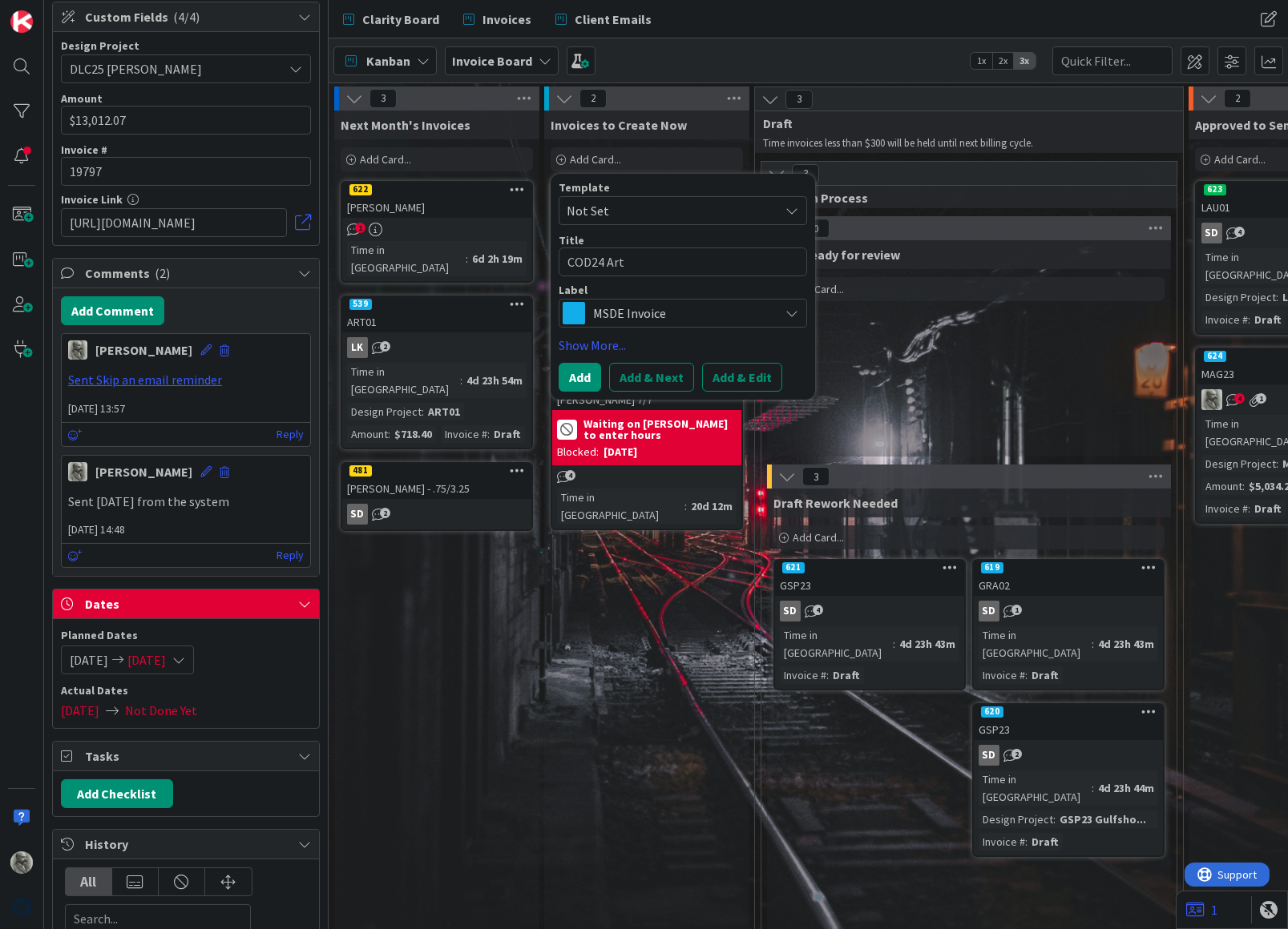
type textarea "COD24 Artw"
type textarea "x"
type textarea "COD24 Artwo"
type textarea "x"
type textarea "COD24 Artwor"
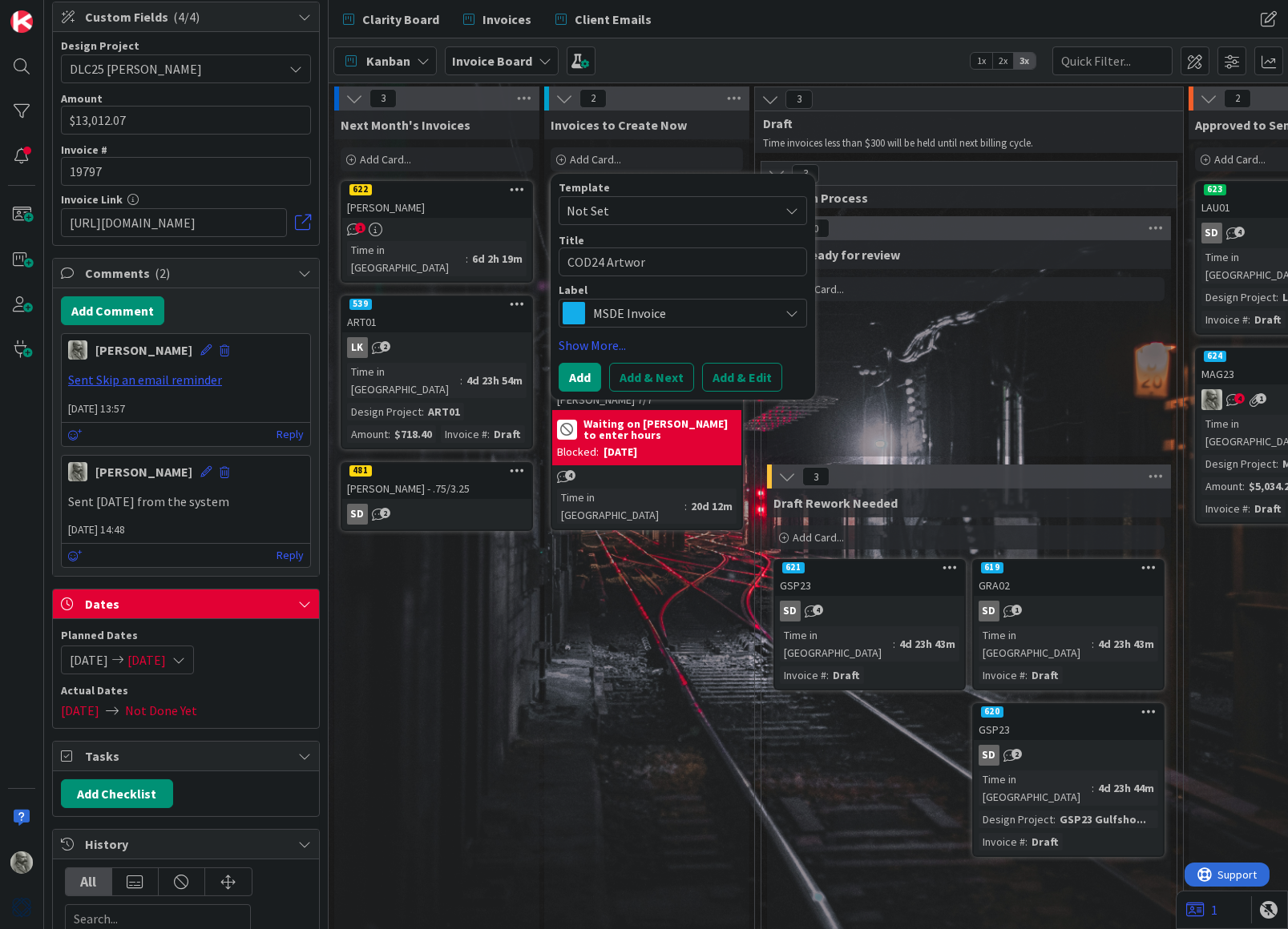
type textarea "x"
type textarea "COD24 Artwork"
type textarea "x"
type textarea "COD24 Artwork"
type textarea "x"
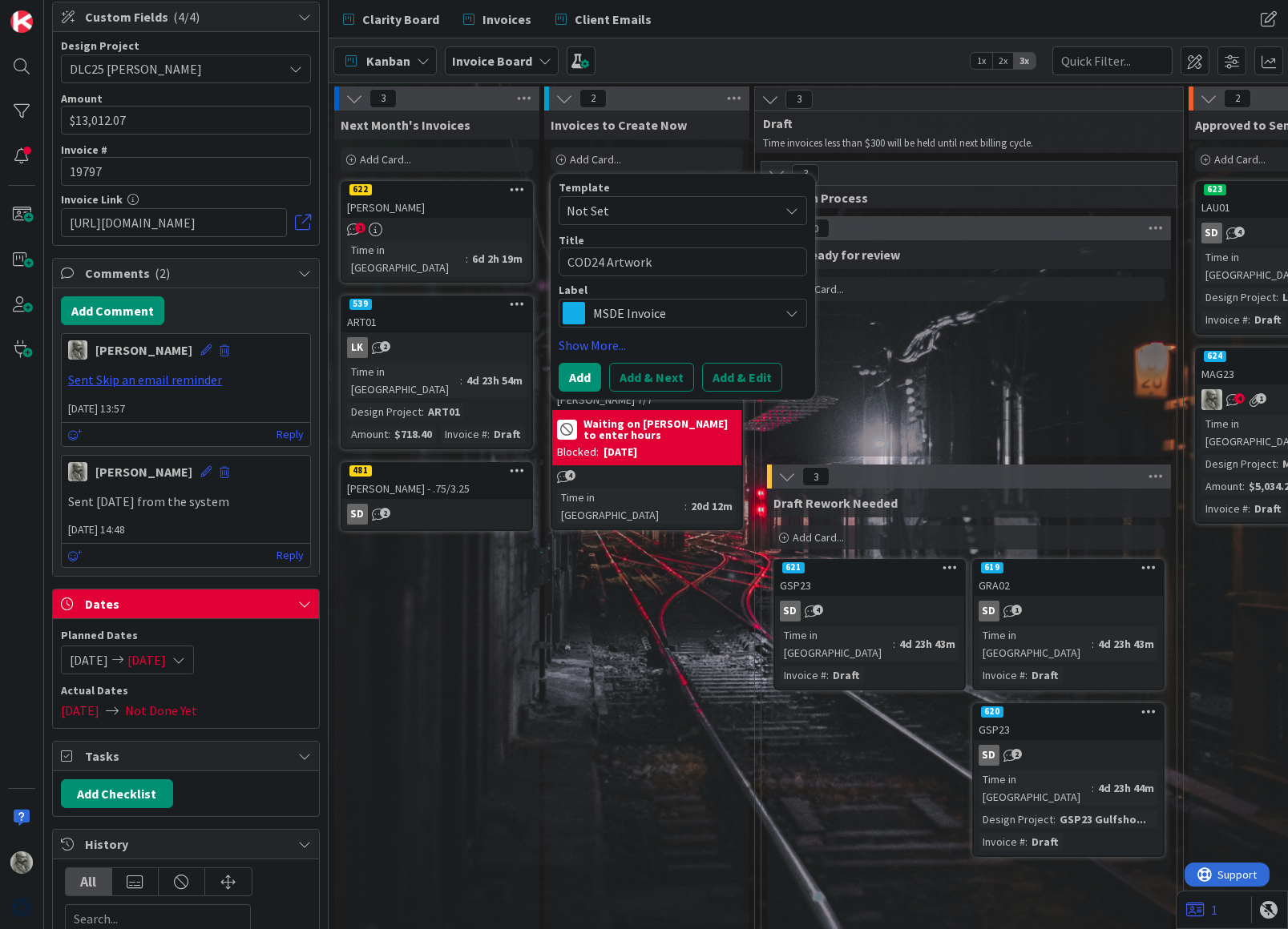
type textarea "COD24 Artwork a"
type textarea "x"
type textarea "COD24 Artwork an"
type textarea "x"
type textarea "COD24 Artwork and"
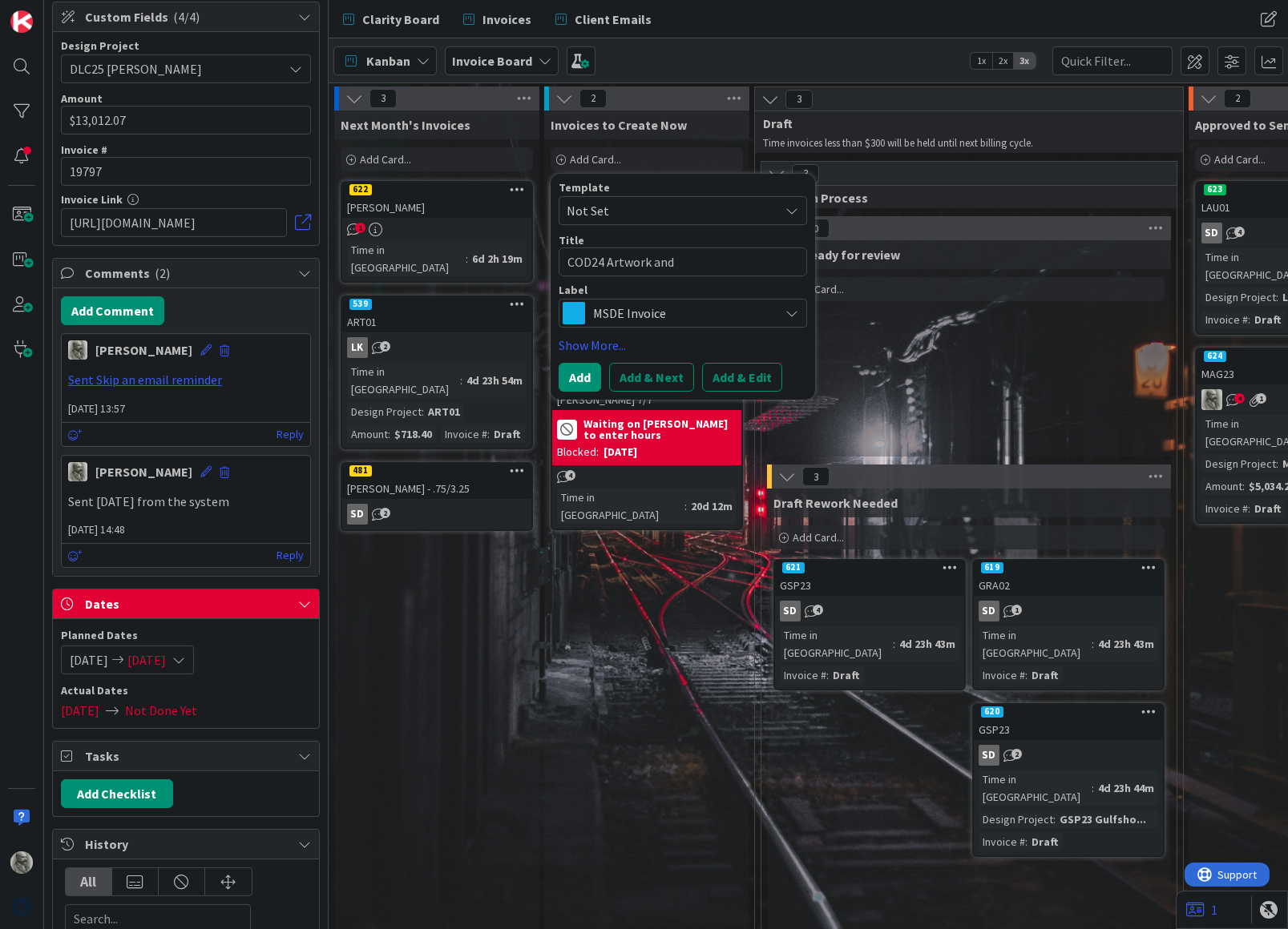
type textarea "x"
type textarea "COD24 Artwork and"
type textarea "x"
type textarea "COD24 Artwork and A"
type textarea "x"
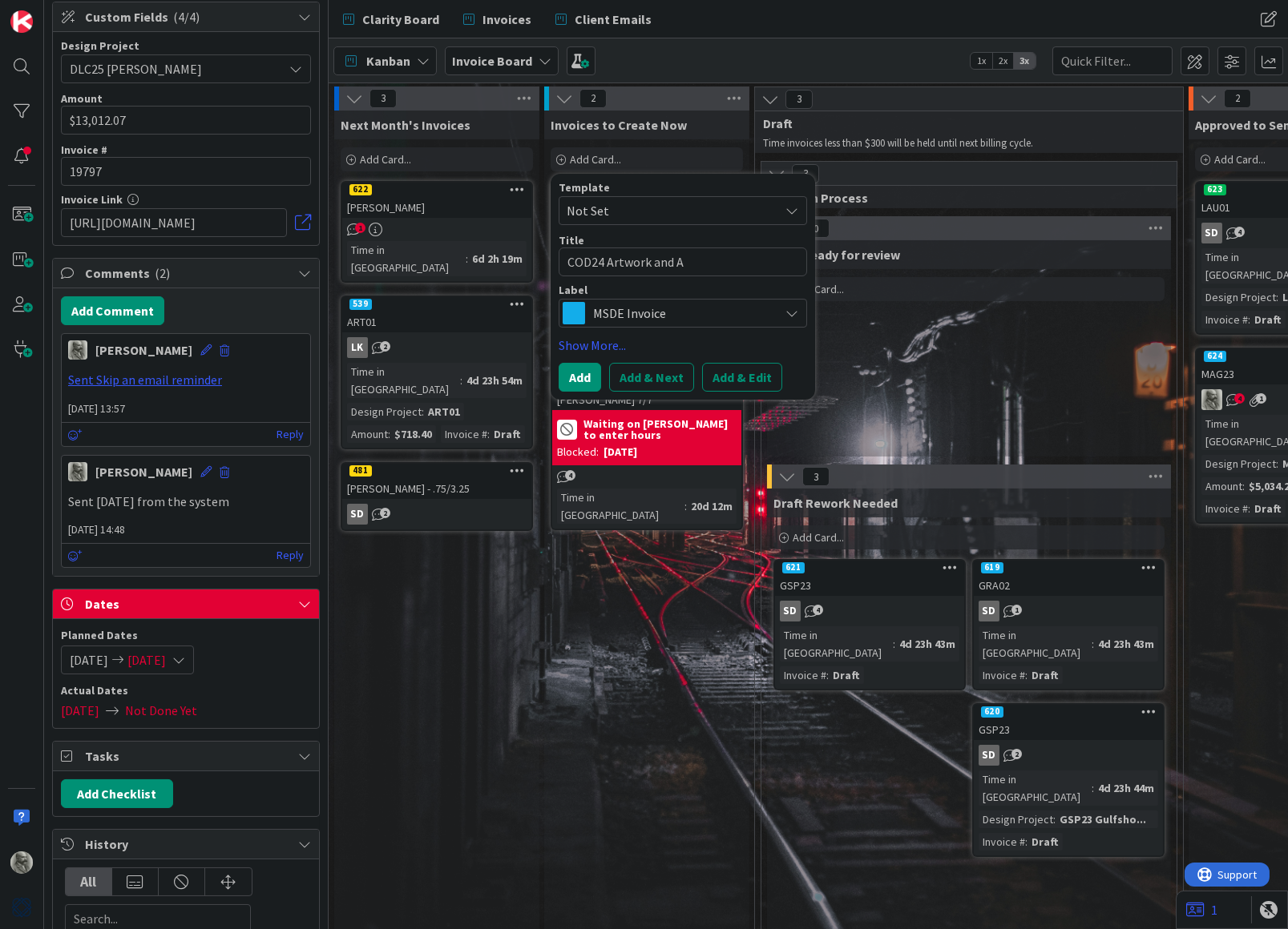
type textarea "COD24 Artwork and Ac"
type textarea "x"
type textarea "COD24 Artwork and Acc"
type textarea "x"
type textarea "COD24 Artwork and Acce"
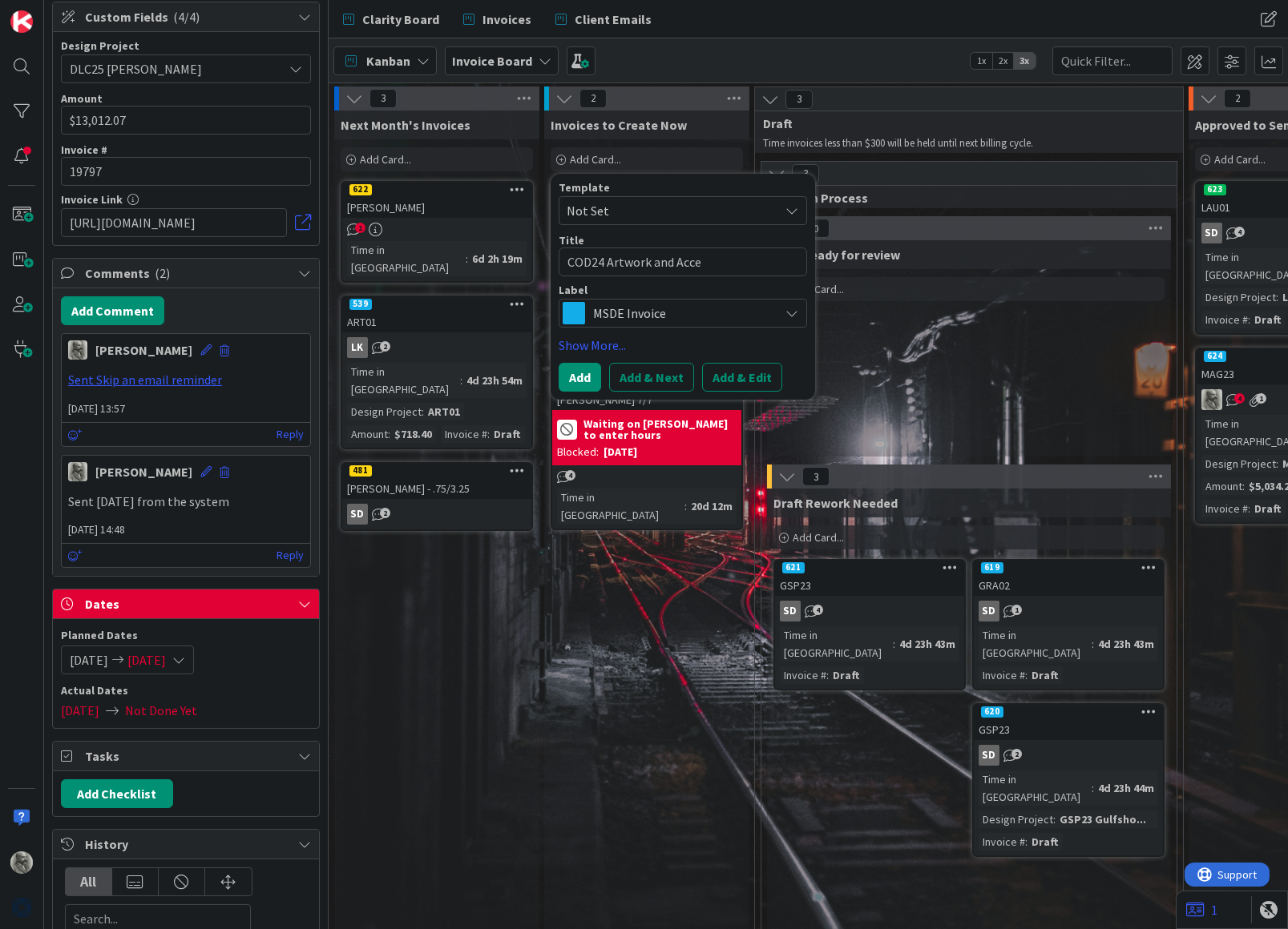
type textarea "x"
type textarea "COD24 Artwork and Acces"
type textarea "x"
type textarea "COD24 Artwork and Access"
type textarea "x"
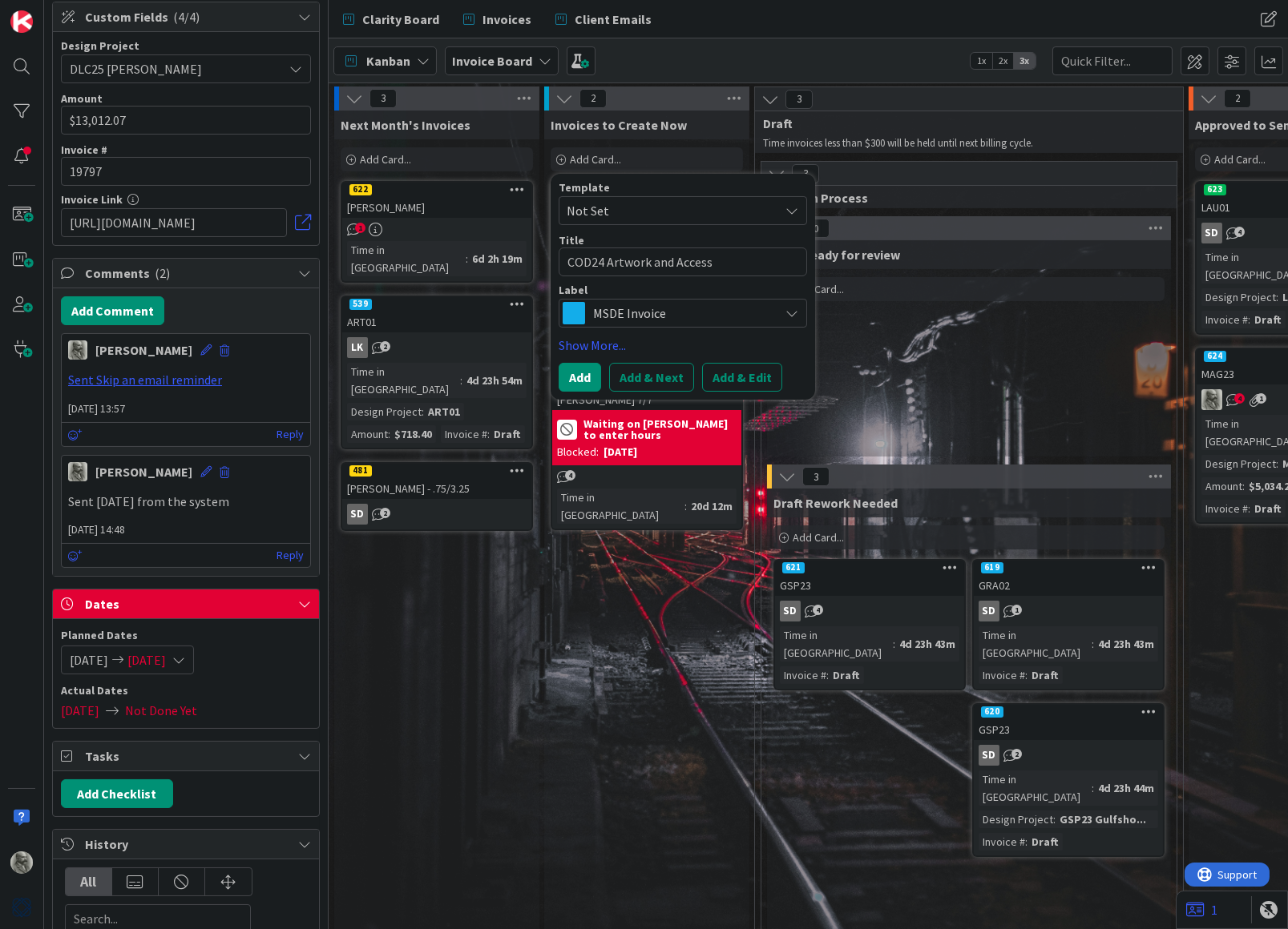
type textarea "COD24 Artwork and Accesso"
type textarea "x"
type textarea "COD24 Artwork and Accessor"
type textarea "x"
type textarea "COD24 Artwork and Accessori"
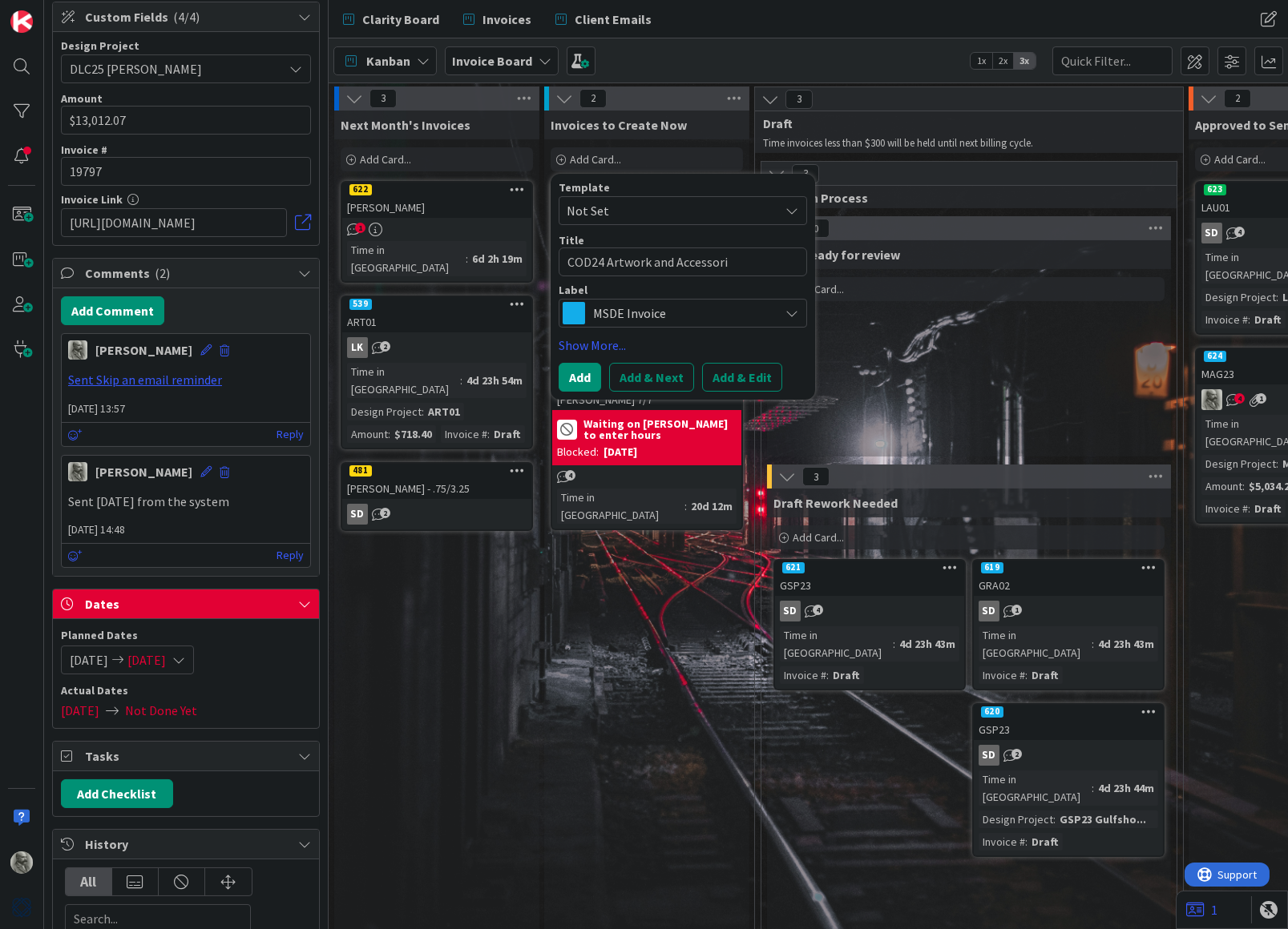
type textarea "x"
type textarea "COD24 Artwork and Accessorie"
type textarea "x"
type textarea "COD24 Artwork and Accessories"
click at [748, 381] on button "Add & Edit" at bounding box center [742, 377] width 80 height 29
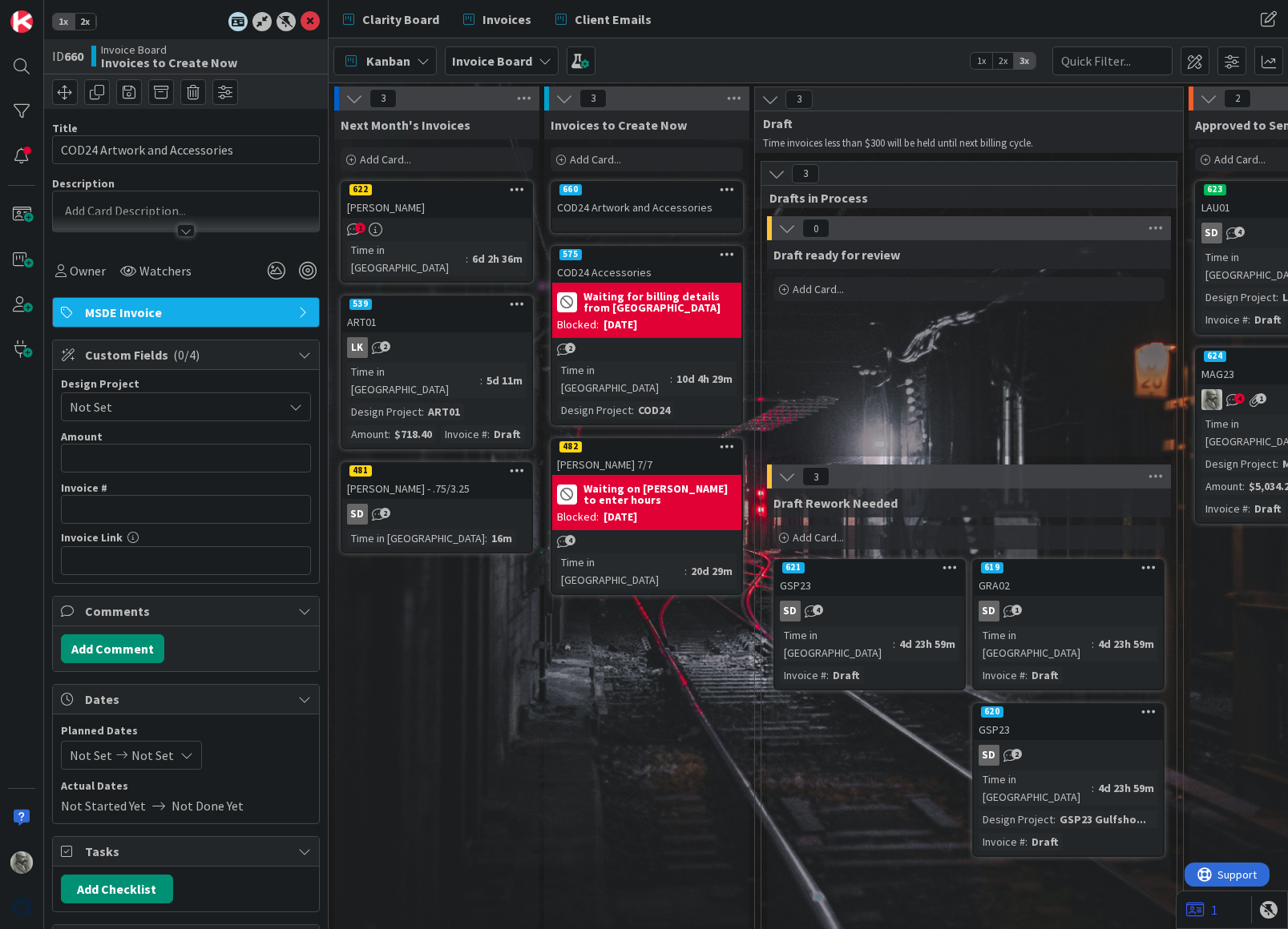
click at [162, 403] on span "Not Set" at bounding box center [172, 407] width 205 height 23
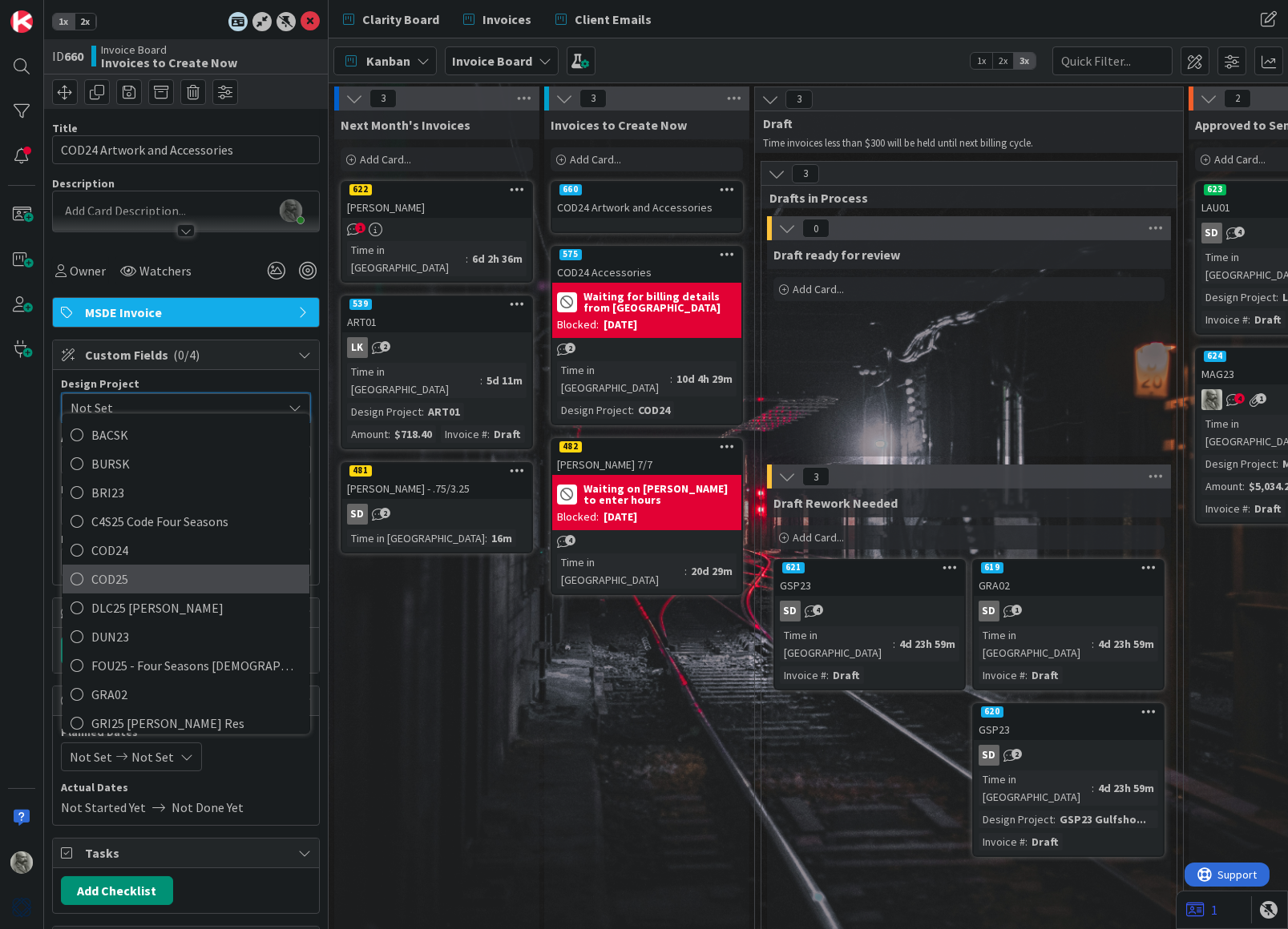
scroll to position [120, 0]
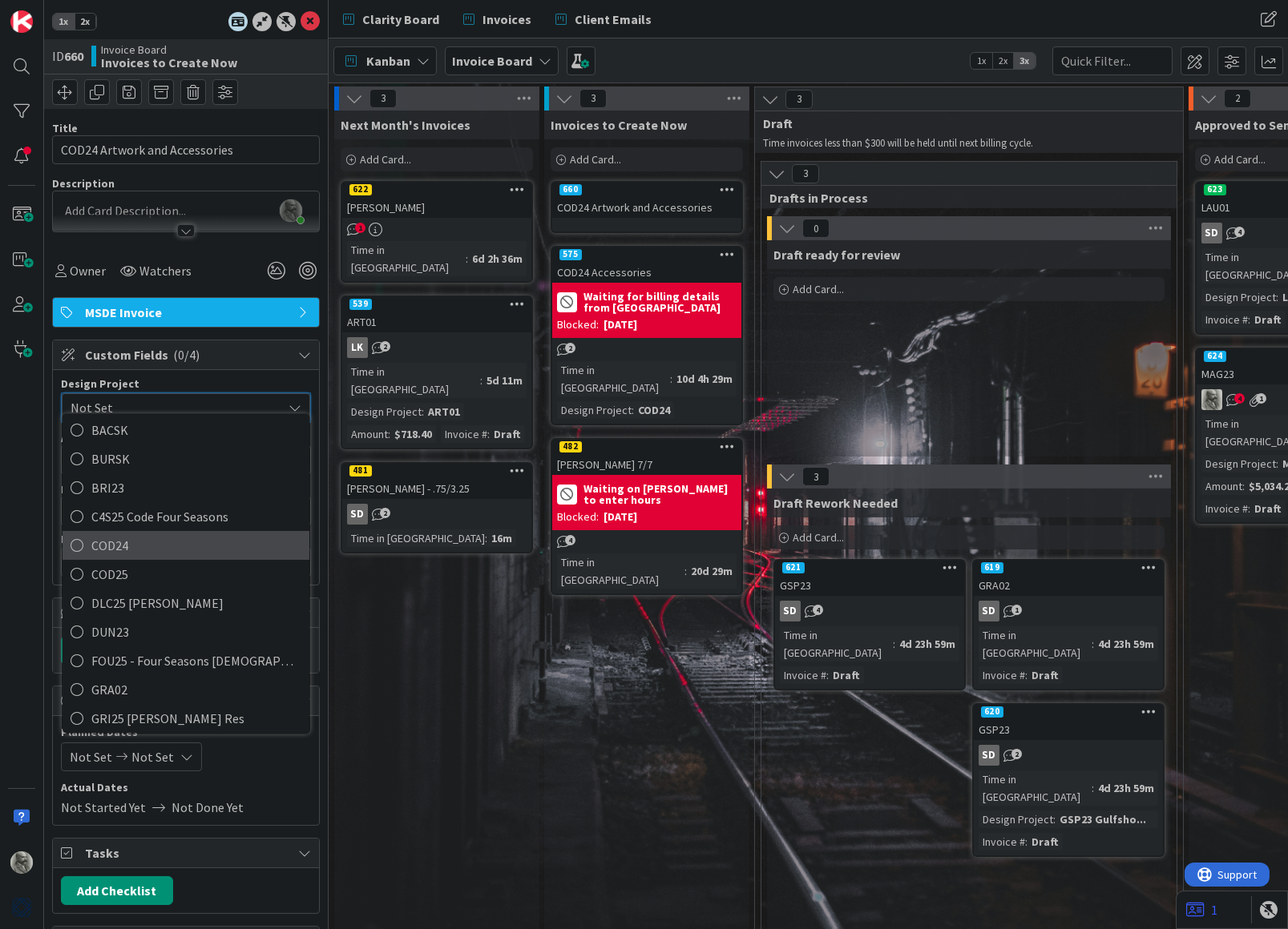
click at [157, 542] on span "COD24" at bounding box center [196, 547] width 210 height 24
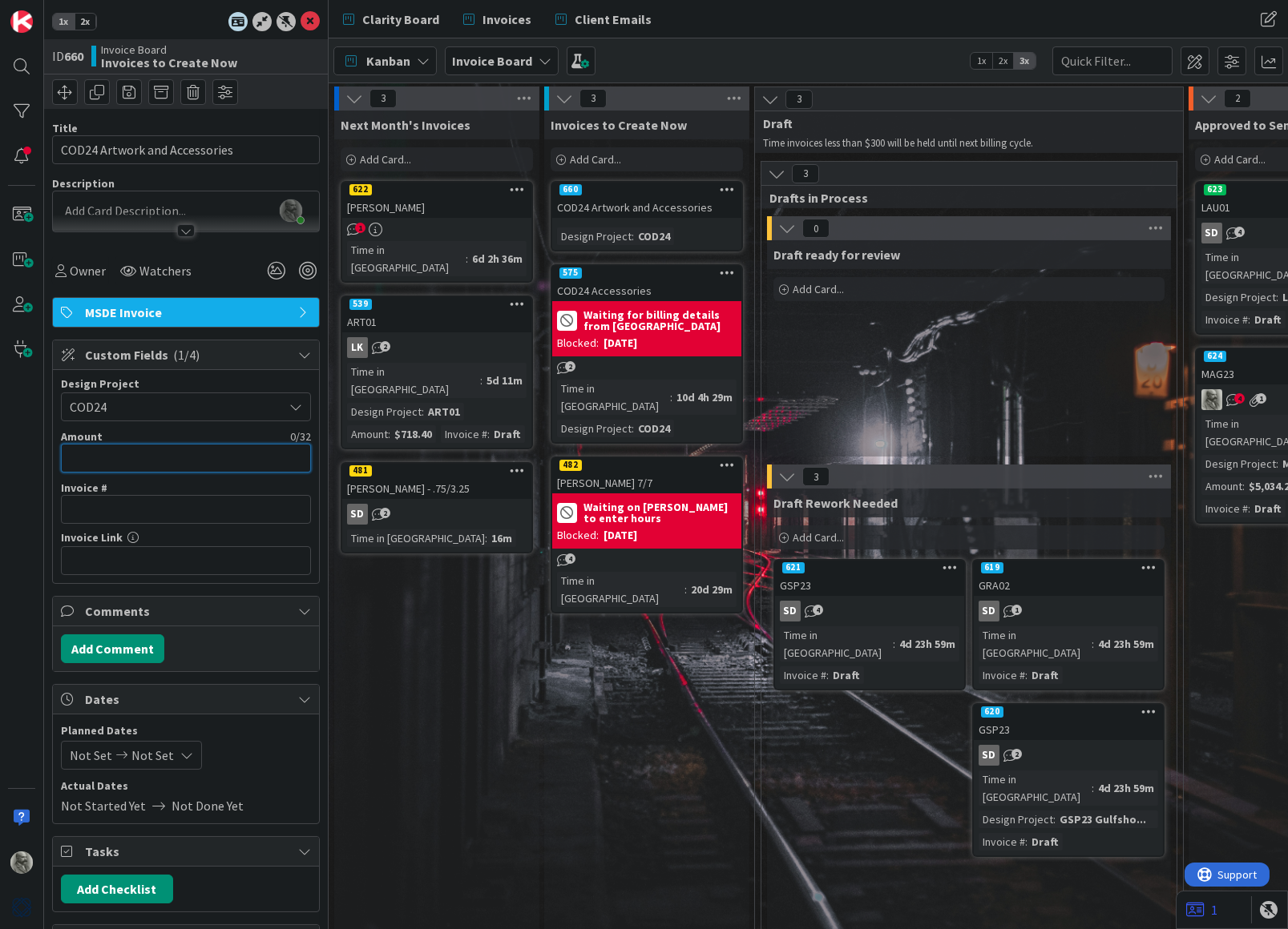
click at [173, 455] on input "text" at bounding box center [185, 459] width 250 height 29
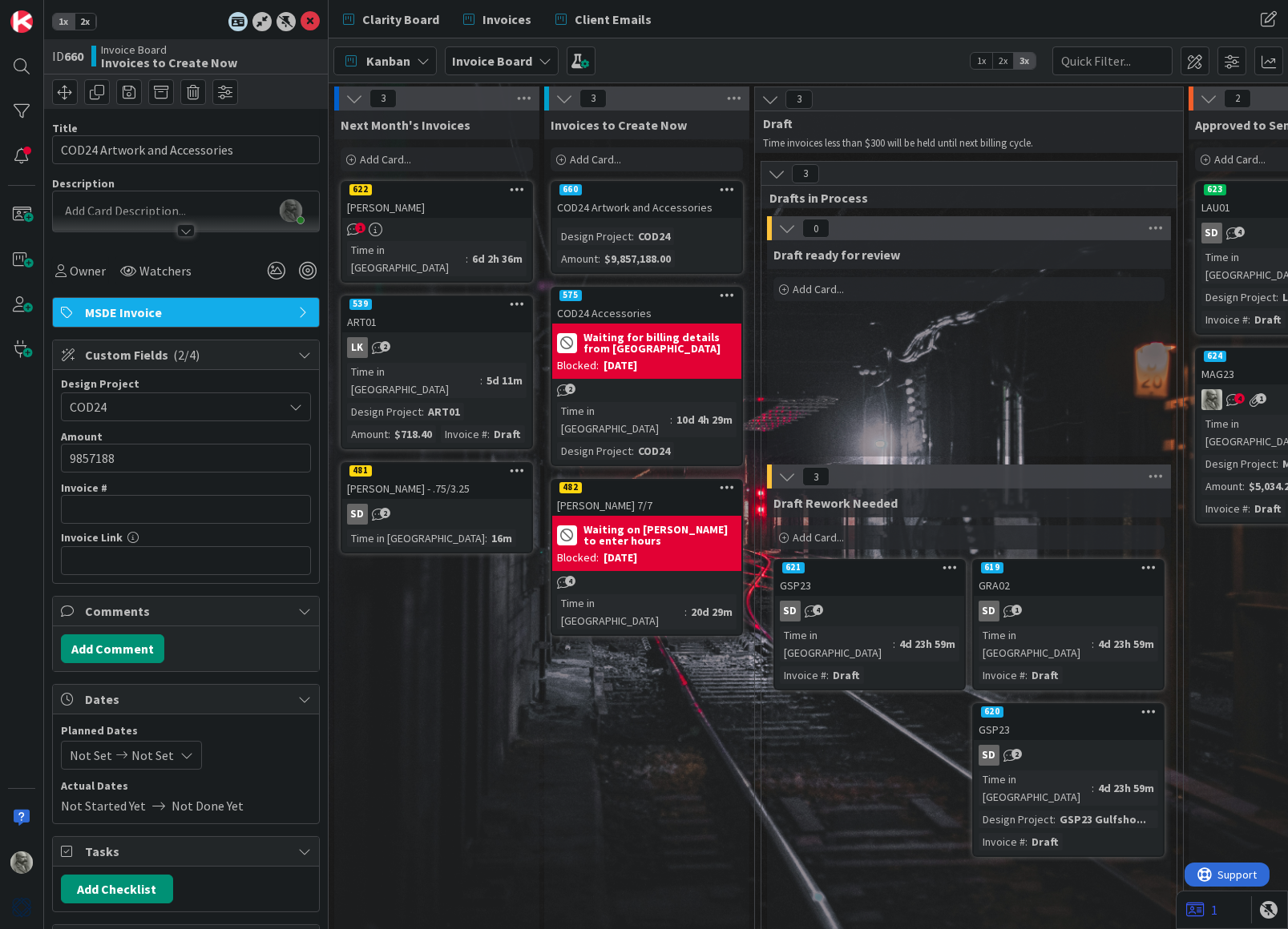
type input "$9,857,188.00"
click at [174, 503] on input "text" at bounding box center [185, 509] width 250 height 29
click at [173, 557] on input "text" at bounding box center [185, 561] width 250 height 29
click at [118, 646] on button "Add Comment" at bounding box center [113, 649] width 103 height 29
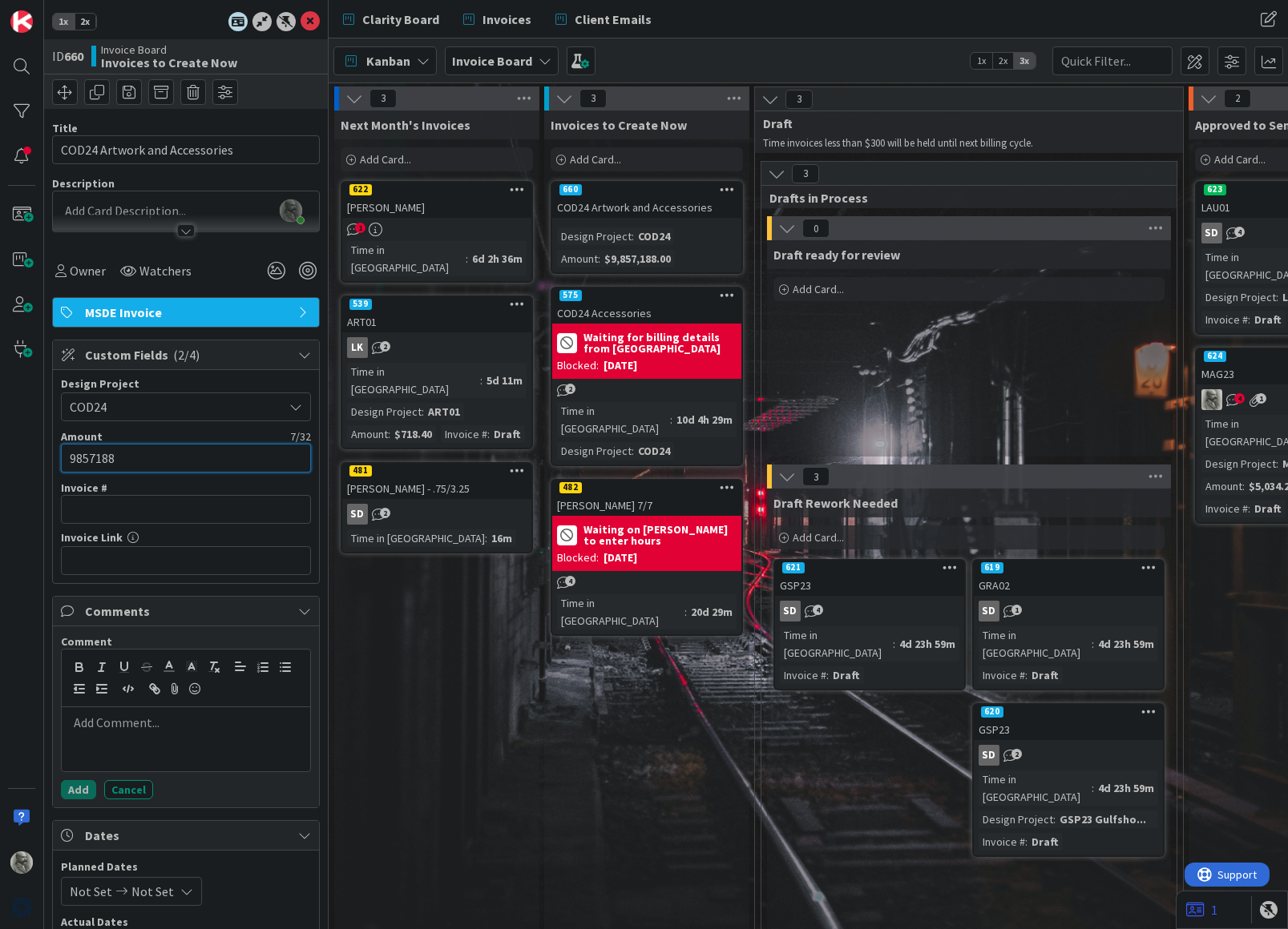
click at [161, 458] on input "9857188" at bounding box center [185, 459] width 250 height 29
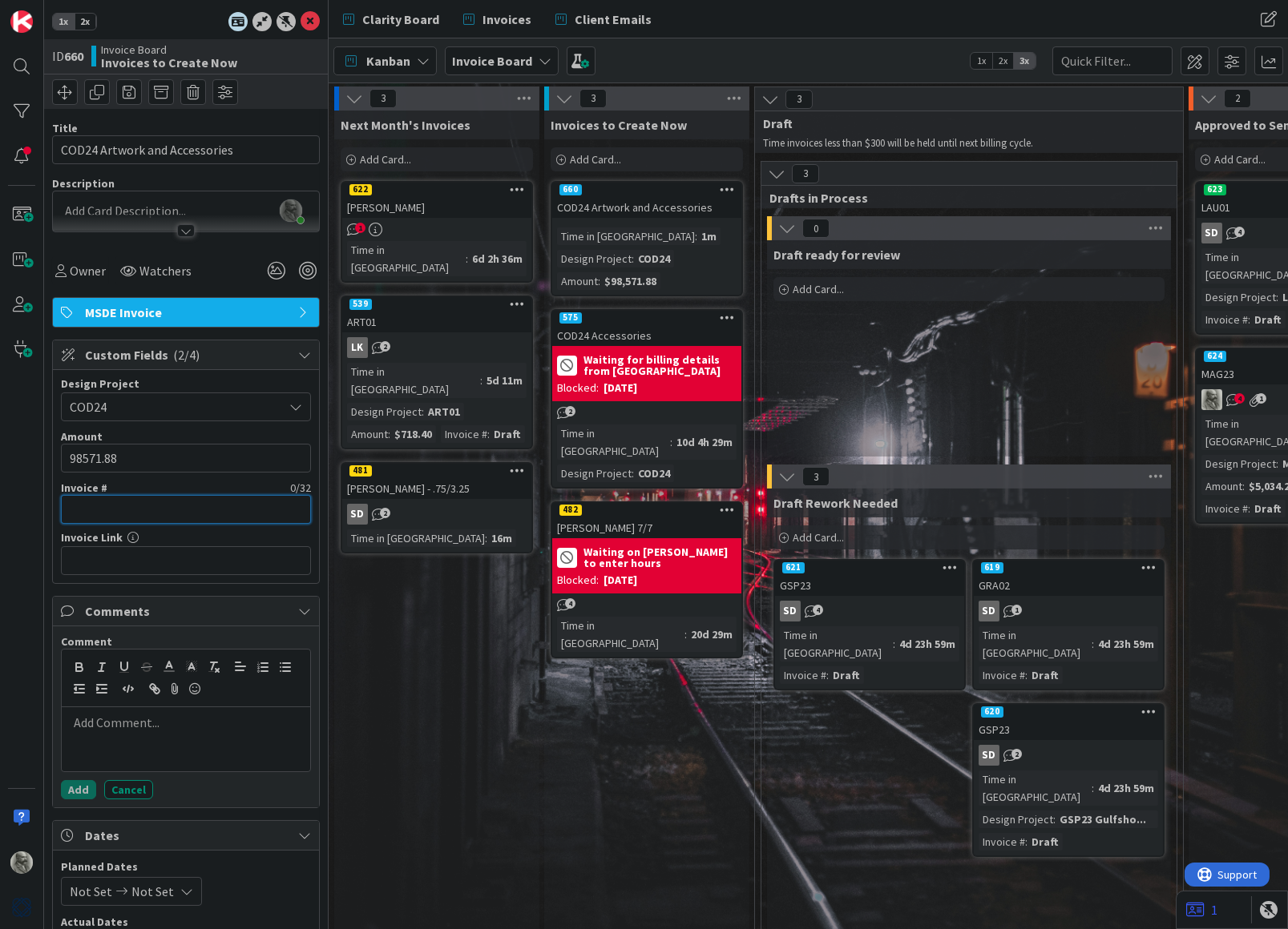
type input "$98,571.88"
click at [234, 556] on input "text" at bounding box center [185, 561] width 250 height 29
click at [143, 723] on p at bounding box center [185, 723] width 235 height 19
click at [310, 24] on icon at bounding box center [310, 21] width 19 height 19
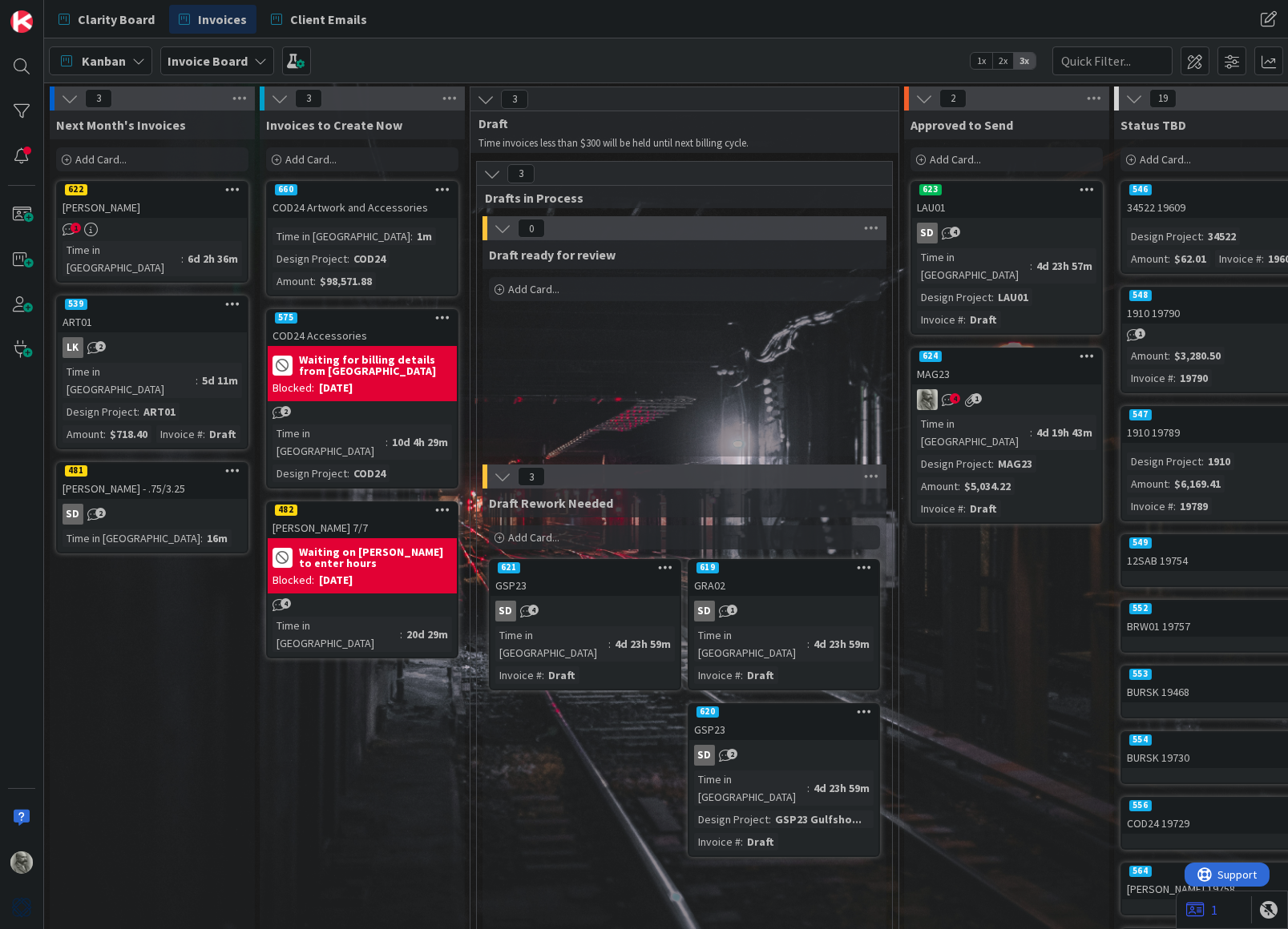
click at [351, 322] on div "575" at bounding box center [361, 317] width 189 height 14
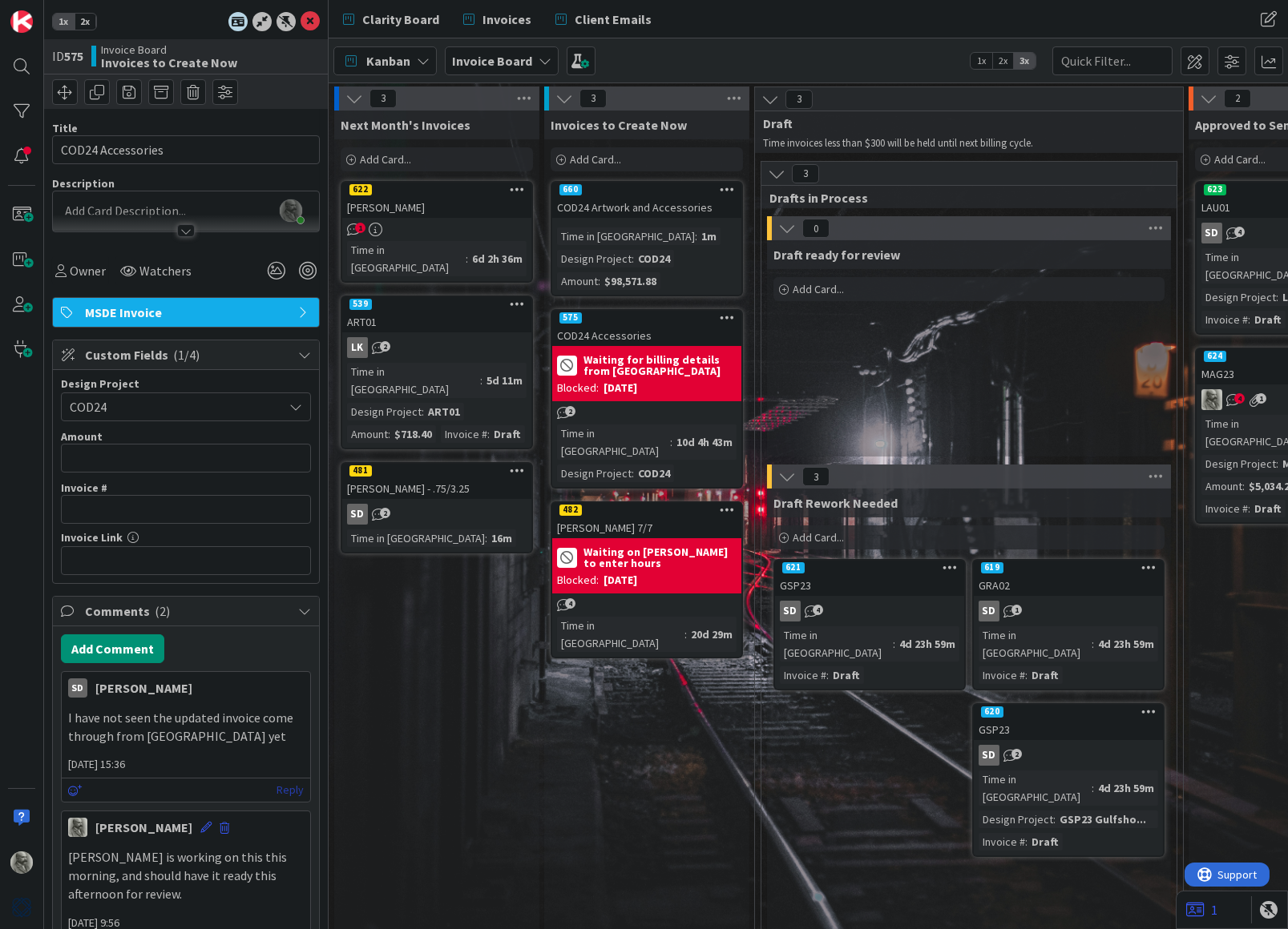
click at [292, 787] on link "Reply" at bounding box center [290, 790] width 27 height 20
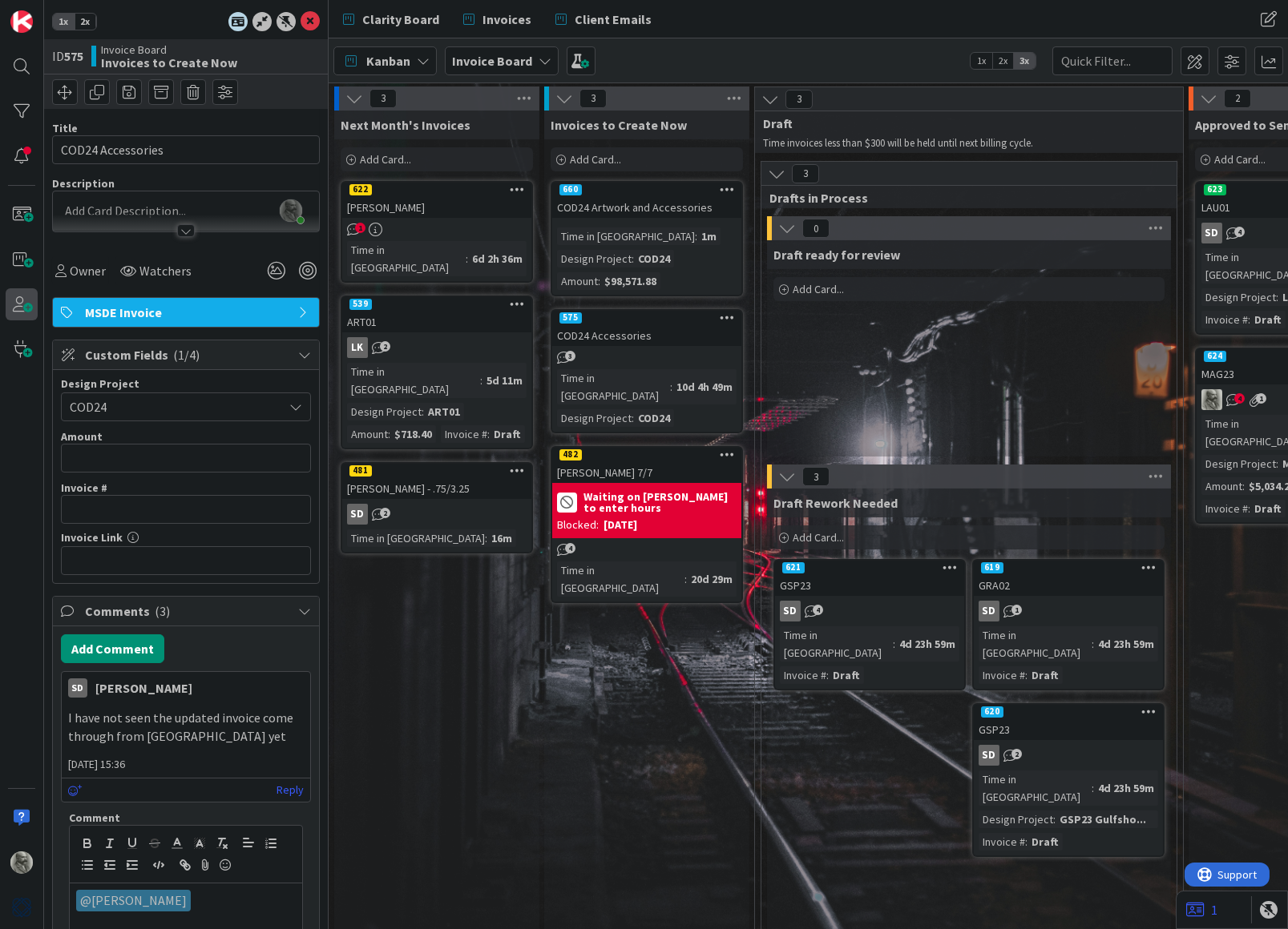
click at [627, 195] on div "660 COD24 Artwork and Accessories" at bounding box center [646, 201] width 189 height 36
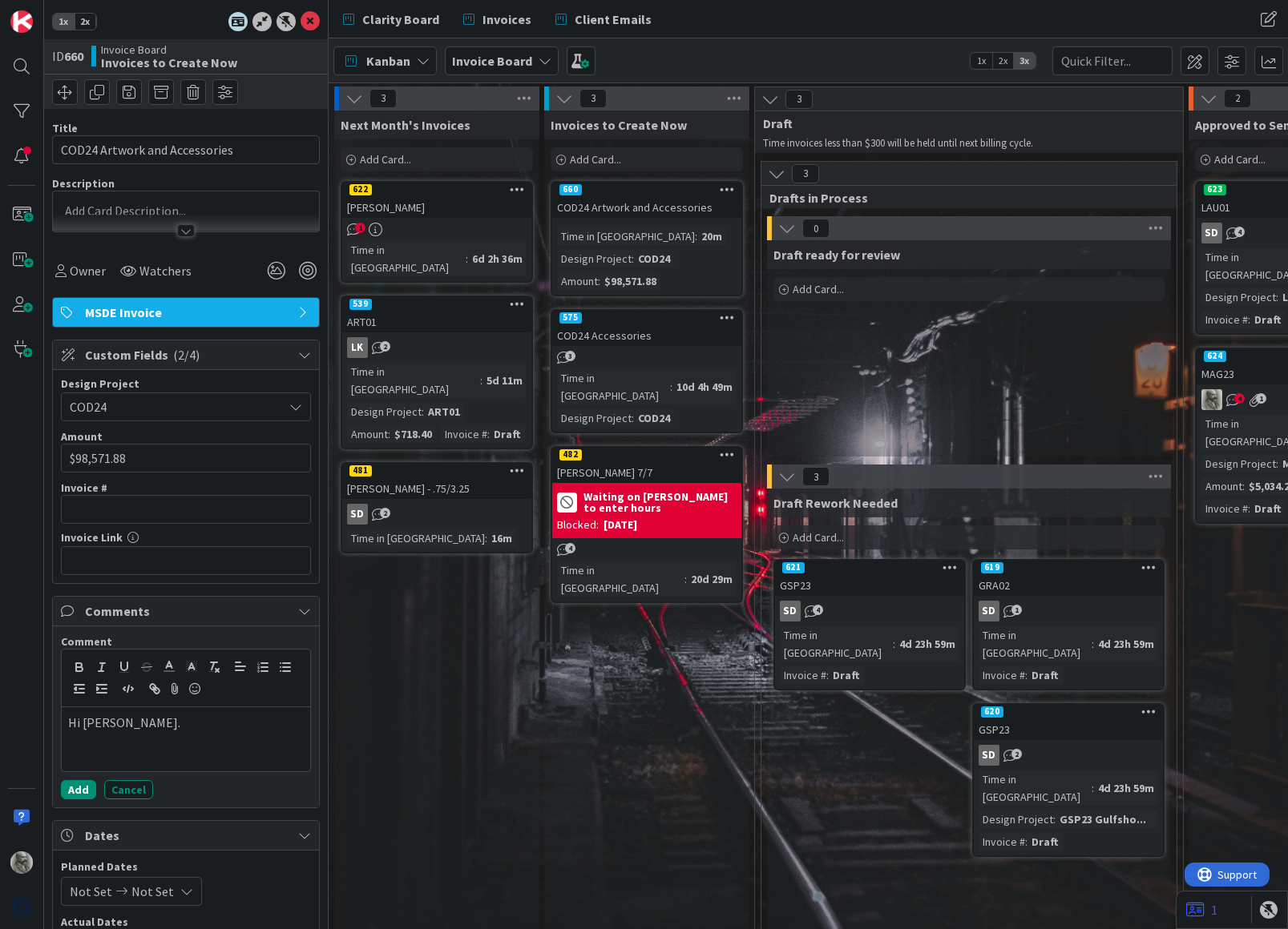
click at [727, 189] on icon at bounding box center [727, 189] width 15 height 11
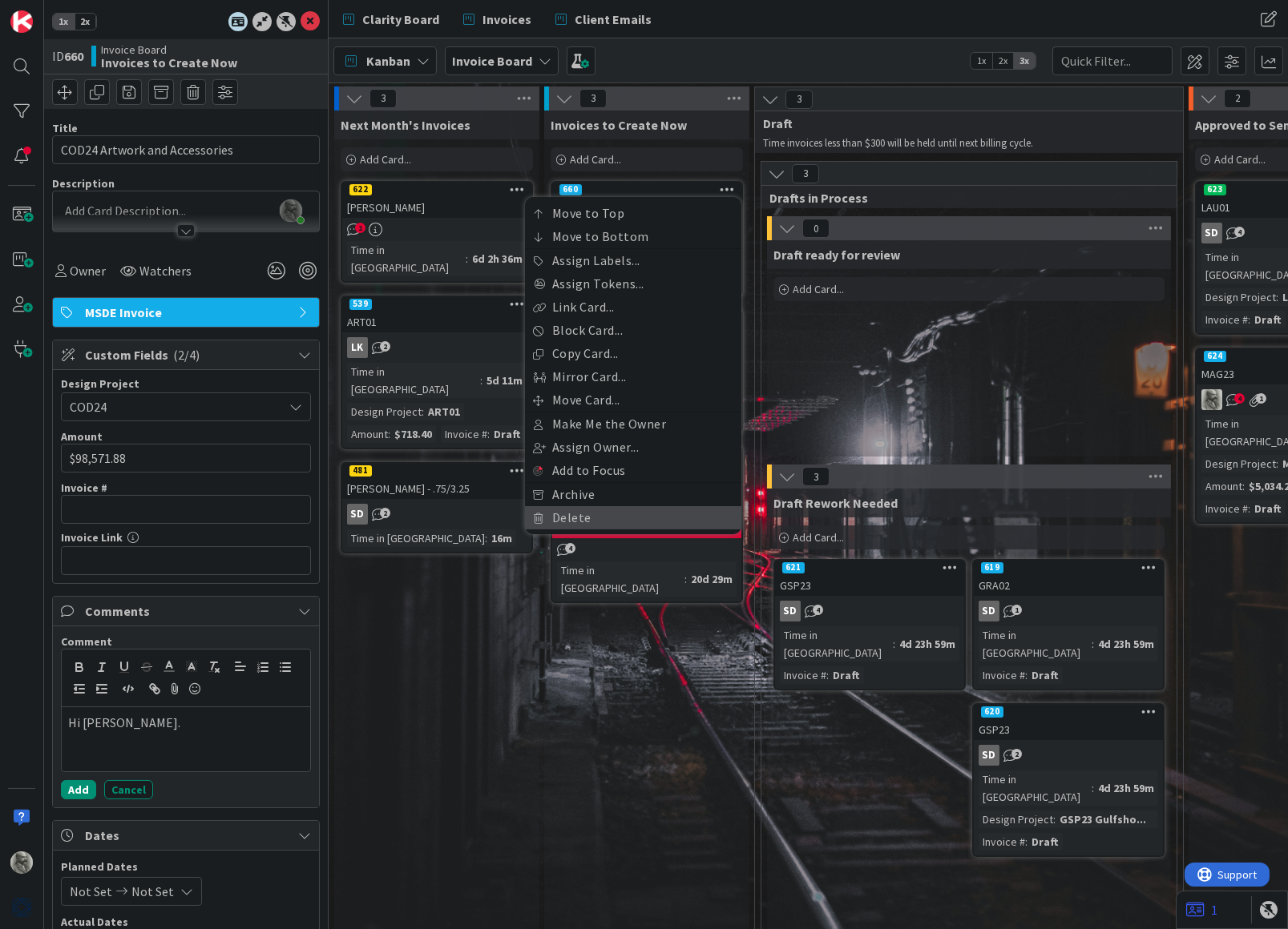
click at [575, 506] on link "Delete" at bounding box center [633, 517] width 217 height 23
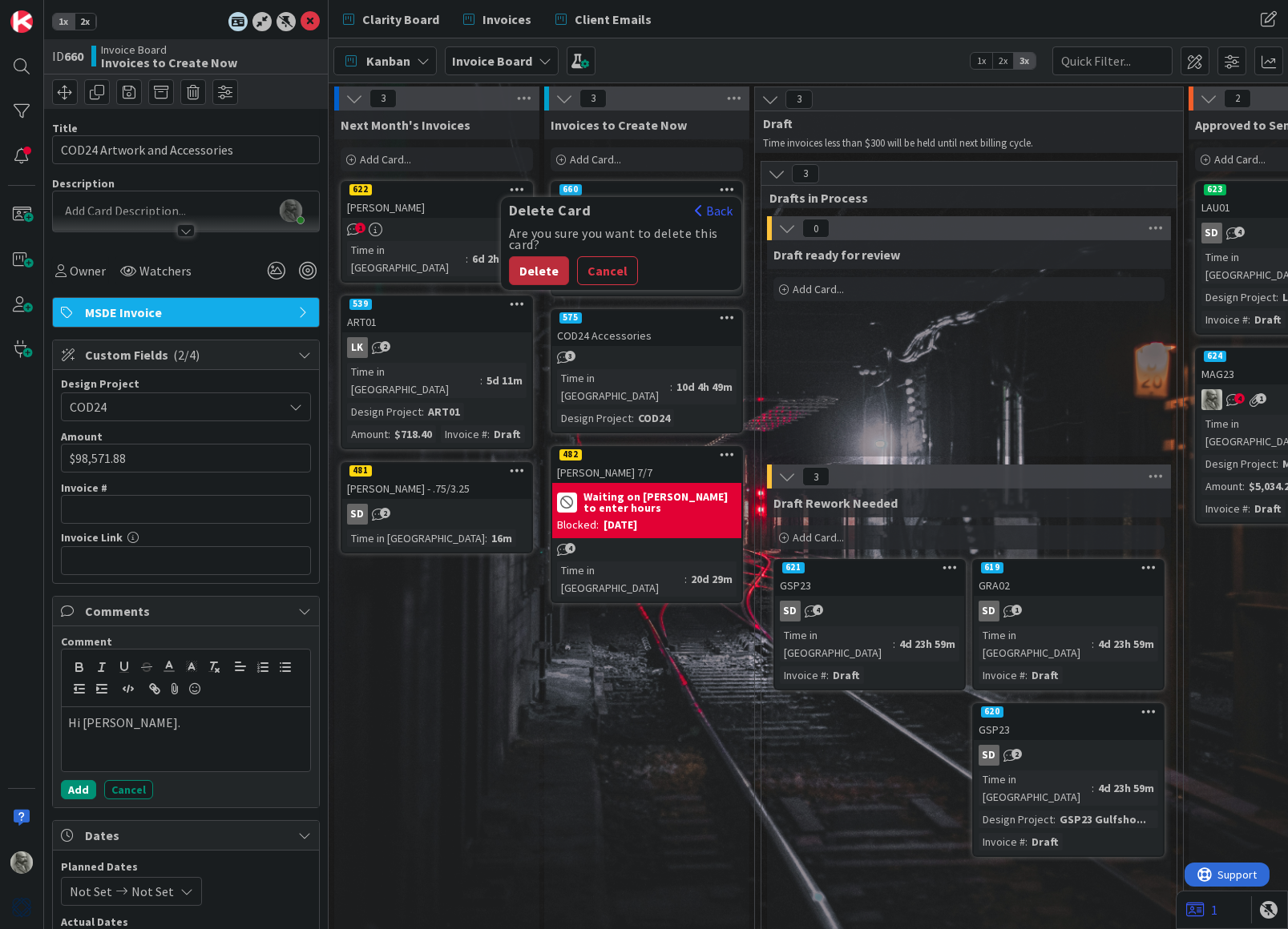
click at [541, 269] on button "Delete" at bounding box center [538, 271] width 60 height 29
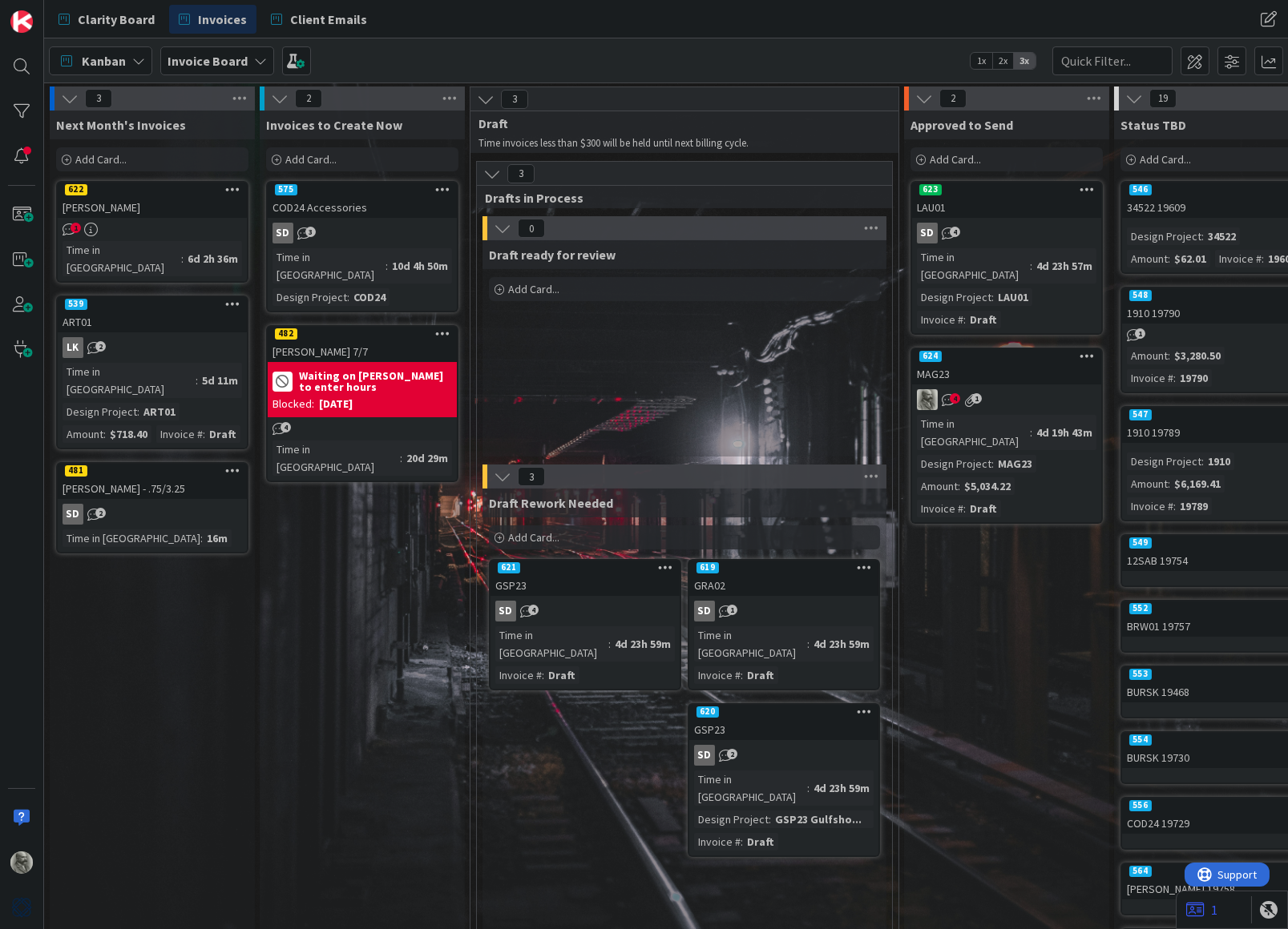
click at [305, 230] on span "3" at bounding box center [311, 232] width 10 height 10
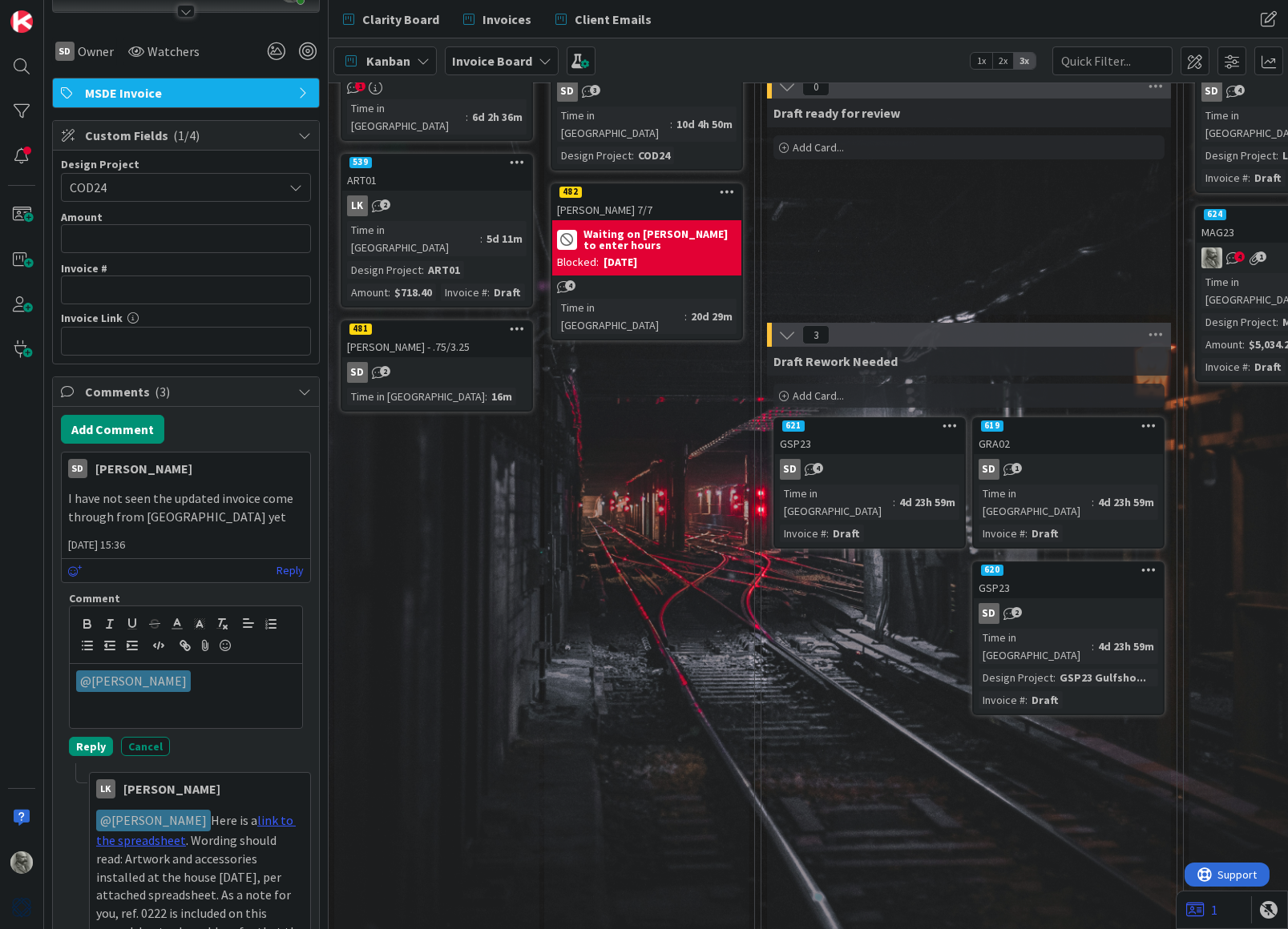
scroll to position [221, 0]
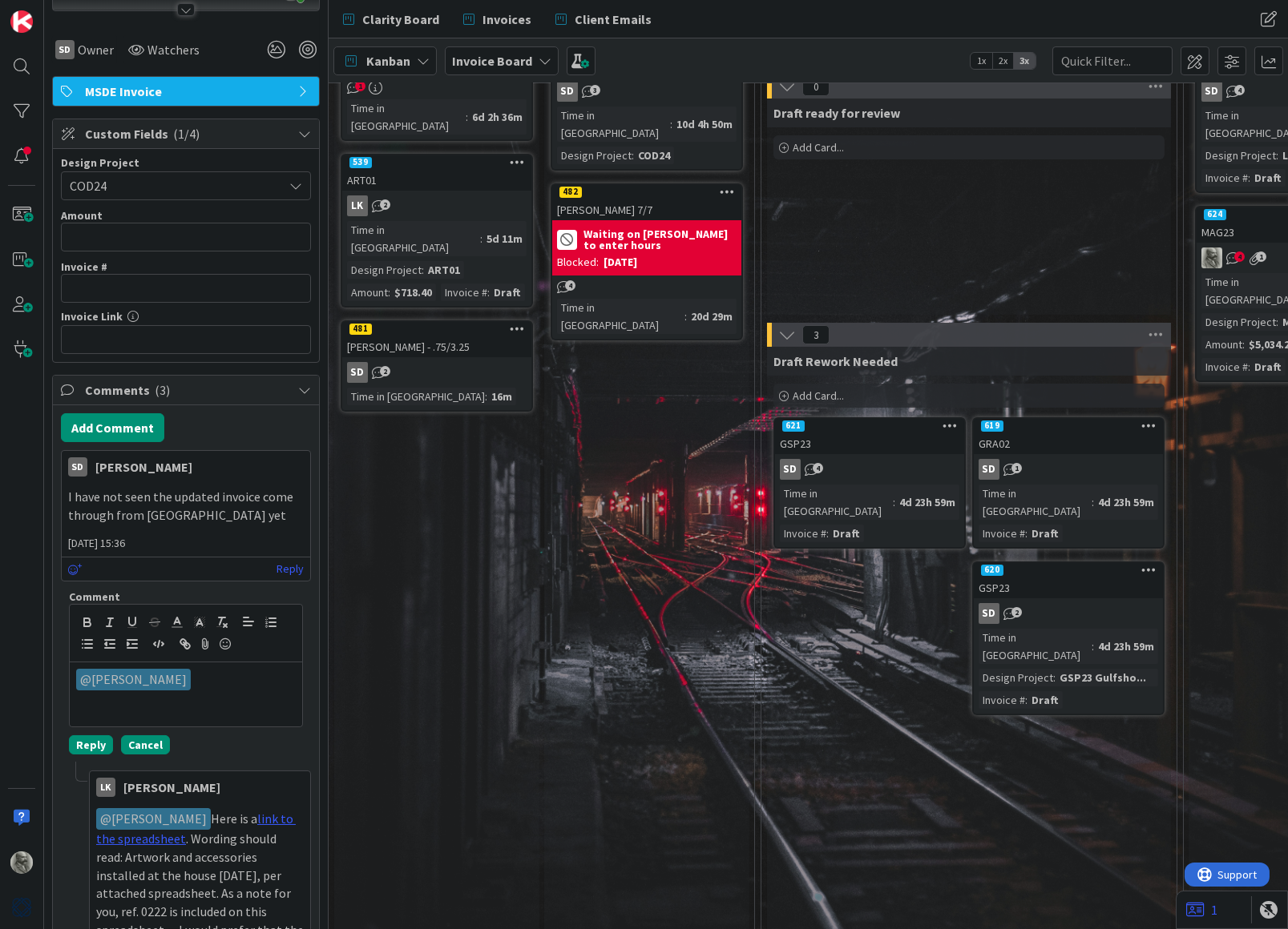
click at [146, 744] on button "Cancel" at bounding box center [146, 745] width 49 height 19
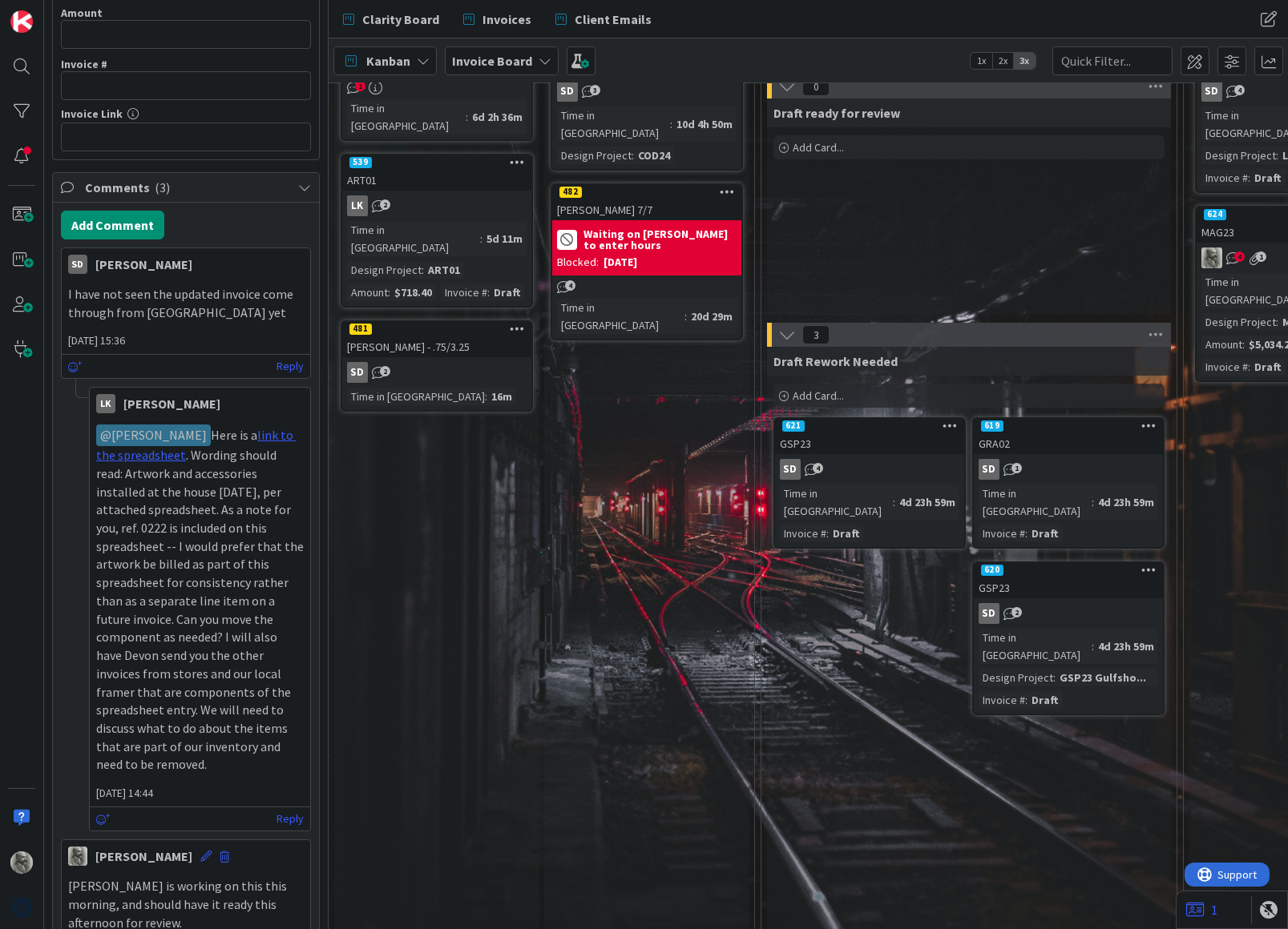
scroll to position [425, 0]
click at [223, 736] on p "﻿ @ Staci Davidson ﻿ Here is a link to the spreadsheet . Wording should read: A…" at bounding box center [200, 598] width 207 height 349
click at [647, 185] on div "482" at bounding box center [646, 192] width 189 height 14
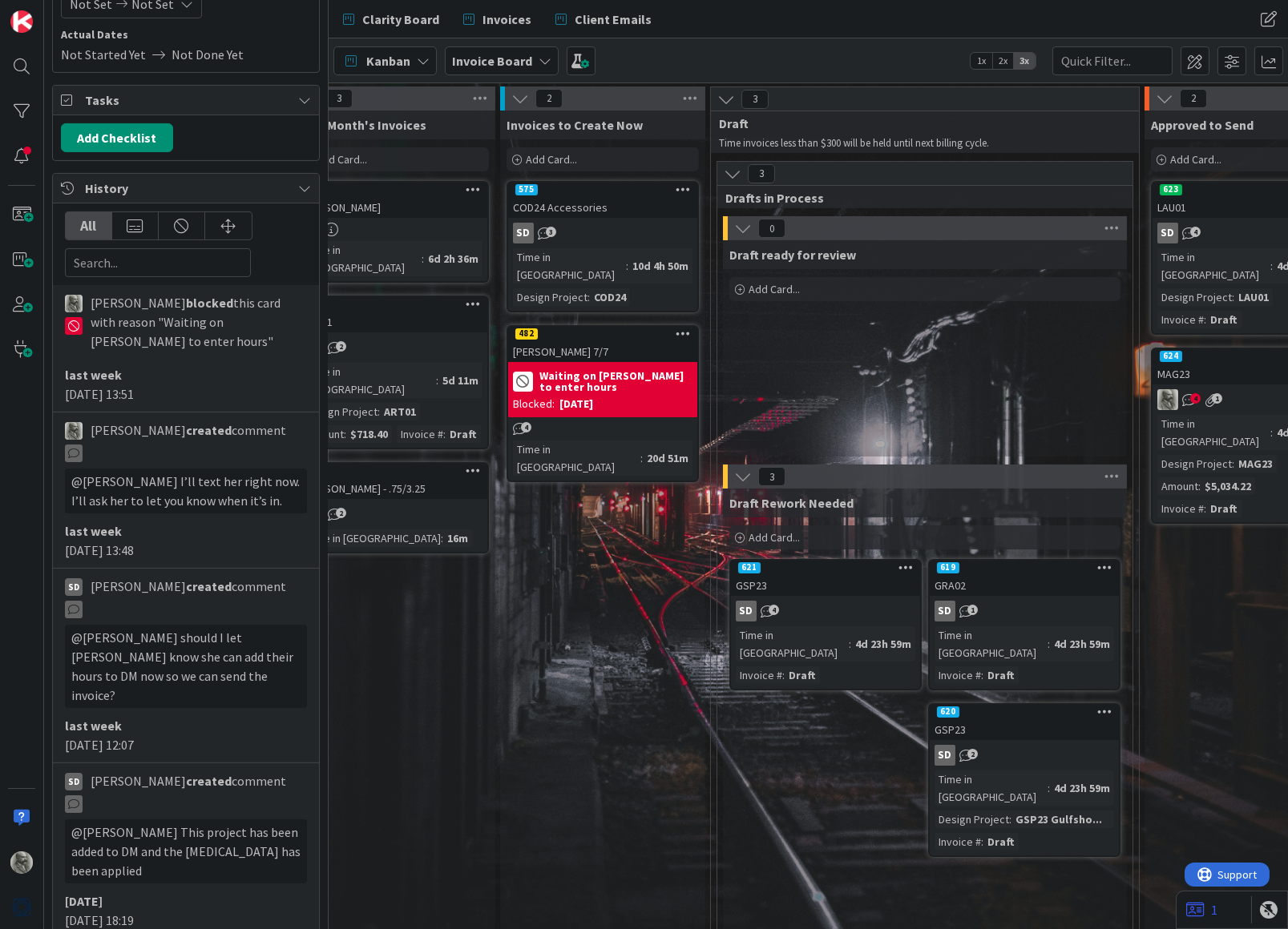
scroll to position [0, 49]
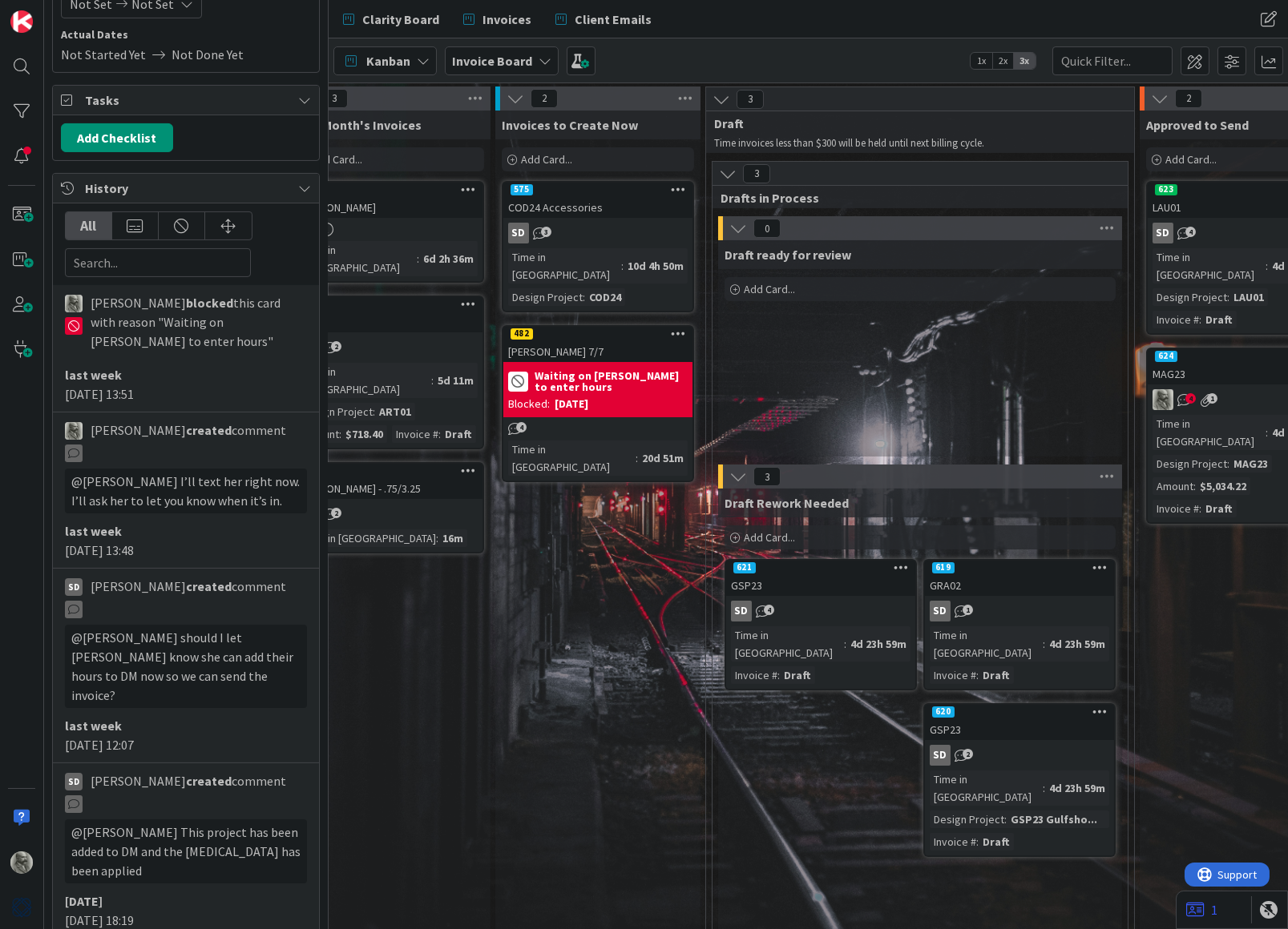
click at [615, 201] on div "COD24 Accessories" at bounding box center [597, 207] width 189 height 21
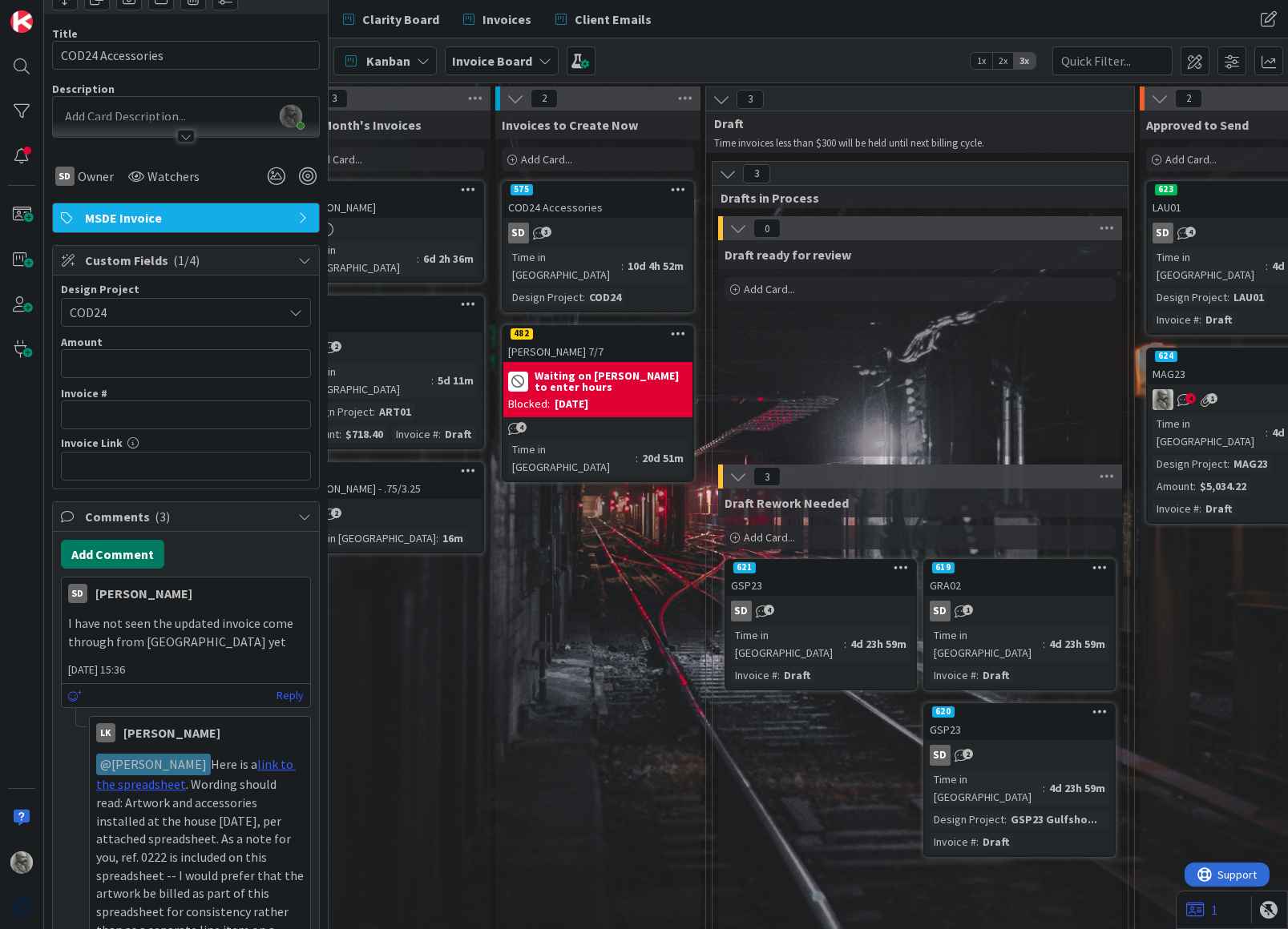
click at [122, 546] on button "Add Comment" at bounding box center [113, 554] width 103 height 29
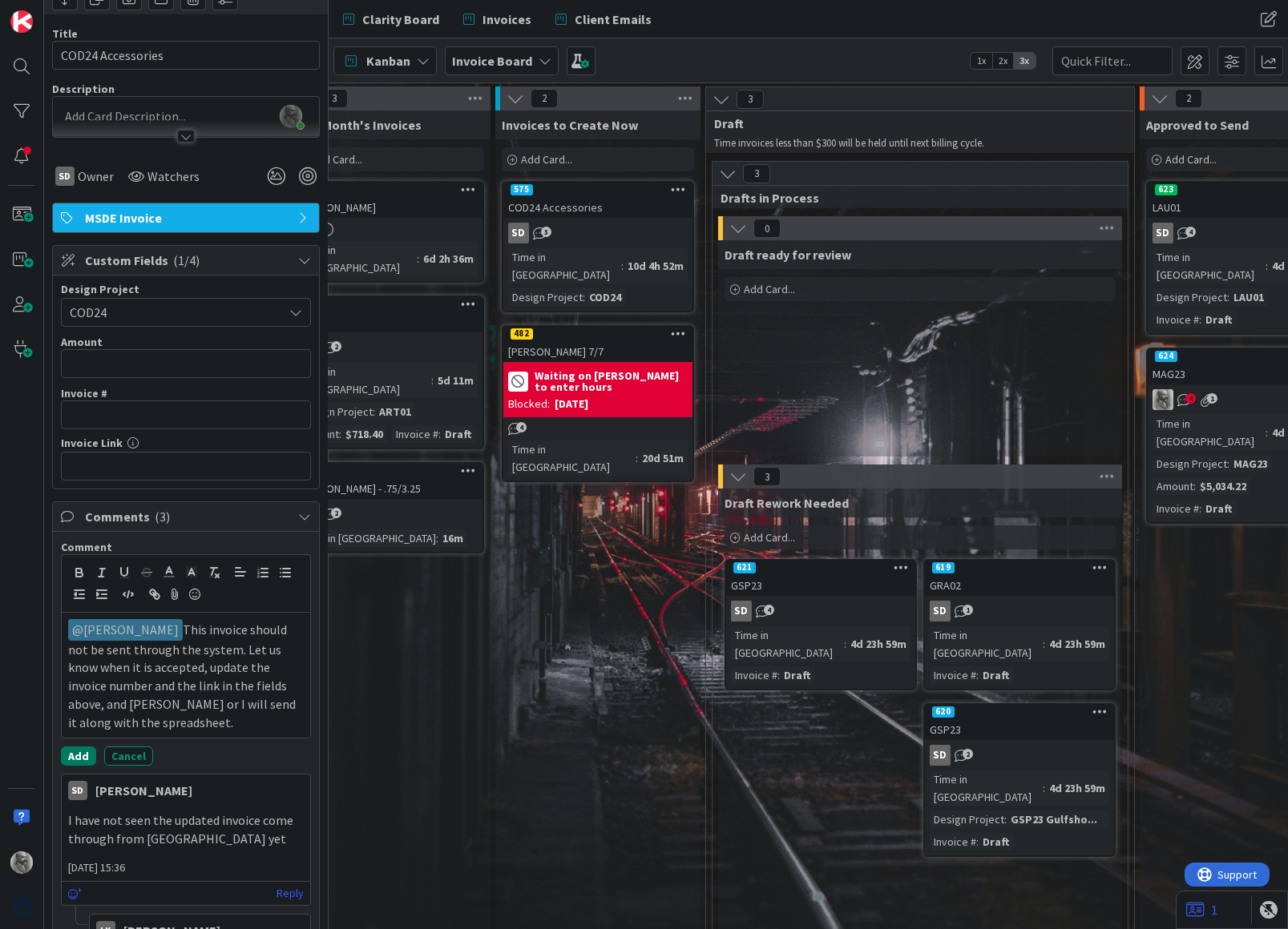
click at [80, 748] on button "Add" at bounding box center [79, 756] width 36 height 19
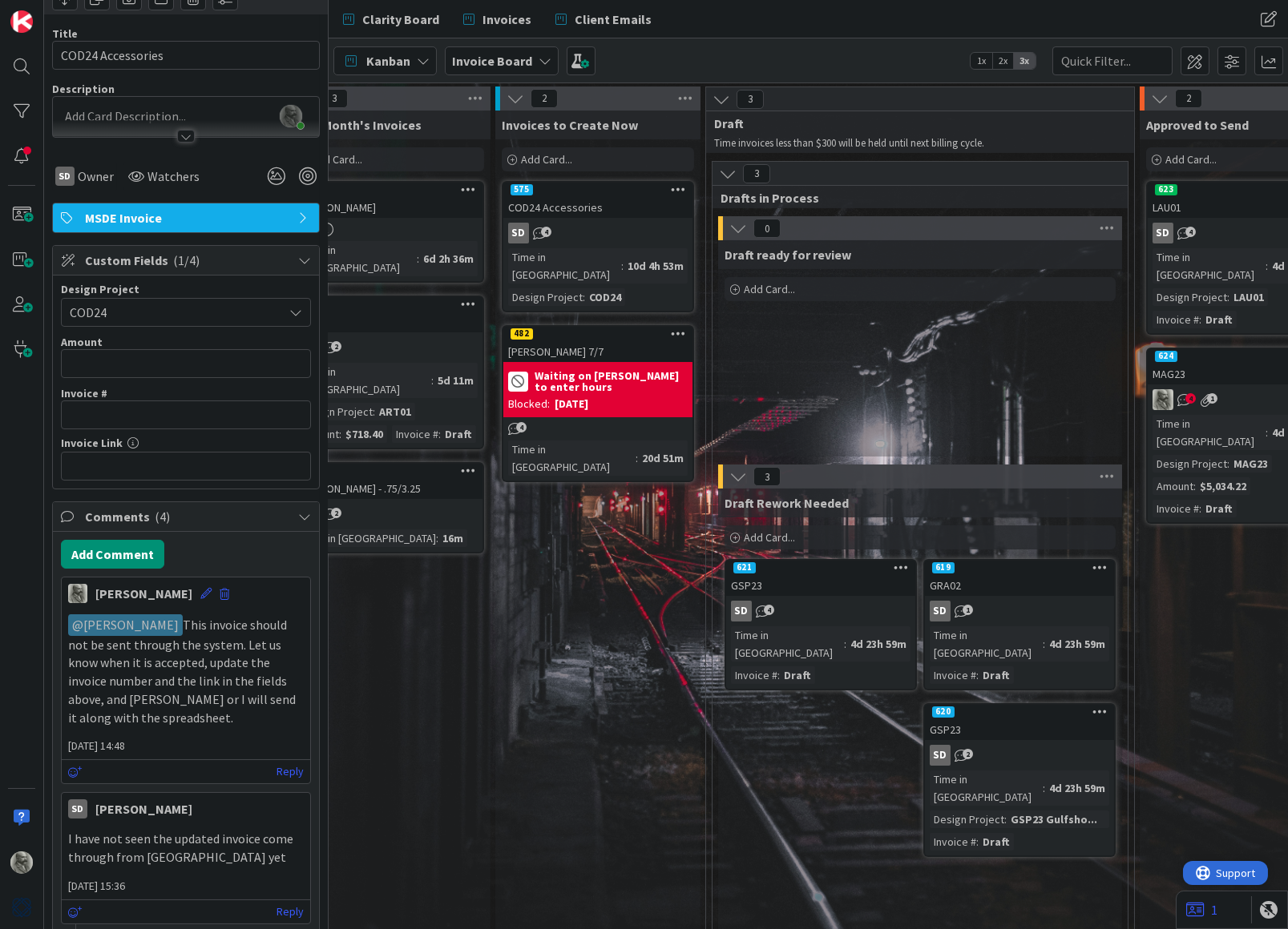
click at [1227, 872] on span "Support" at bounding box center [1236, 872] width 39 height 19
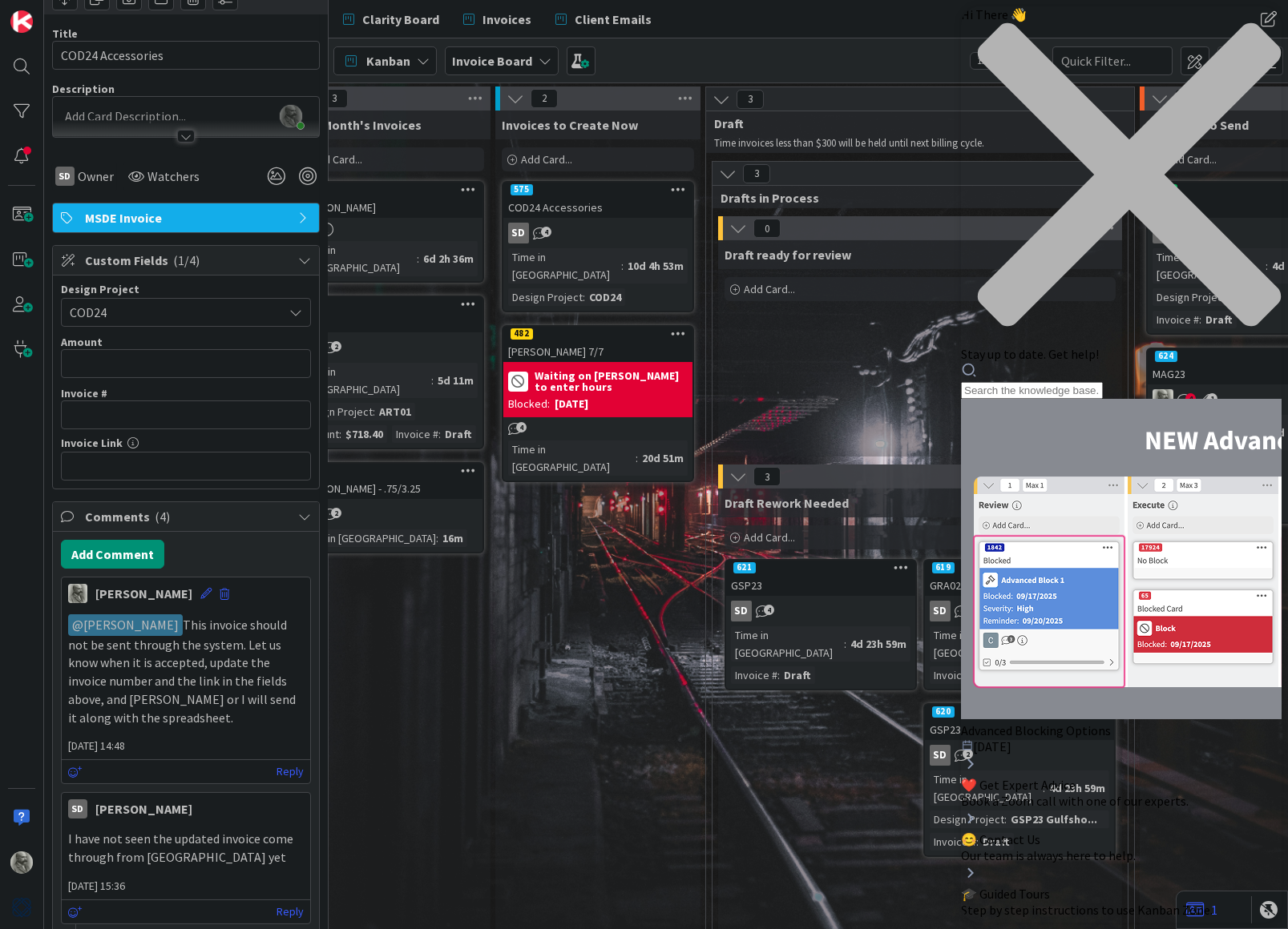
click at [1039, 832] on span "😊 Contact Us" at bounding box center [999, 839] width 80 height 16
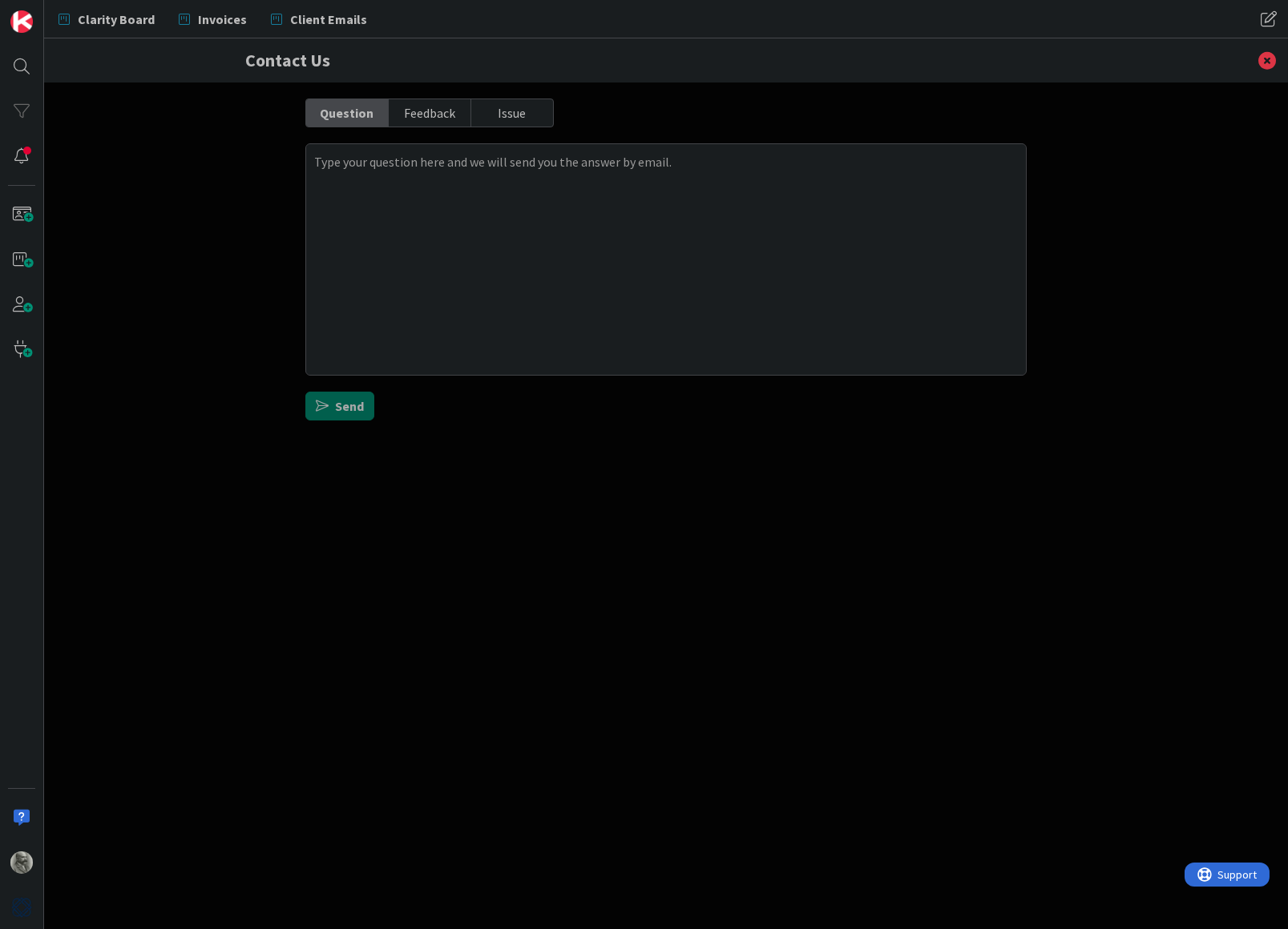
click at [432, 111] on div "Feedback" at bounding box center [430, 113] width 83 height 27
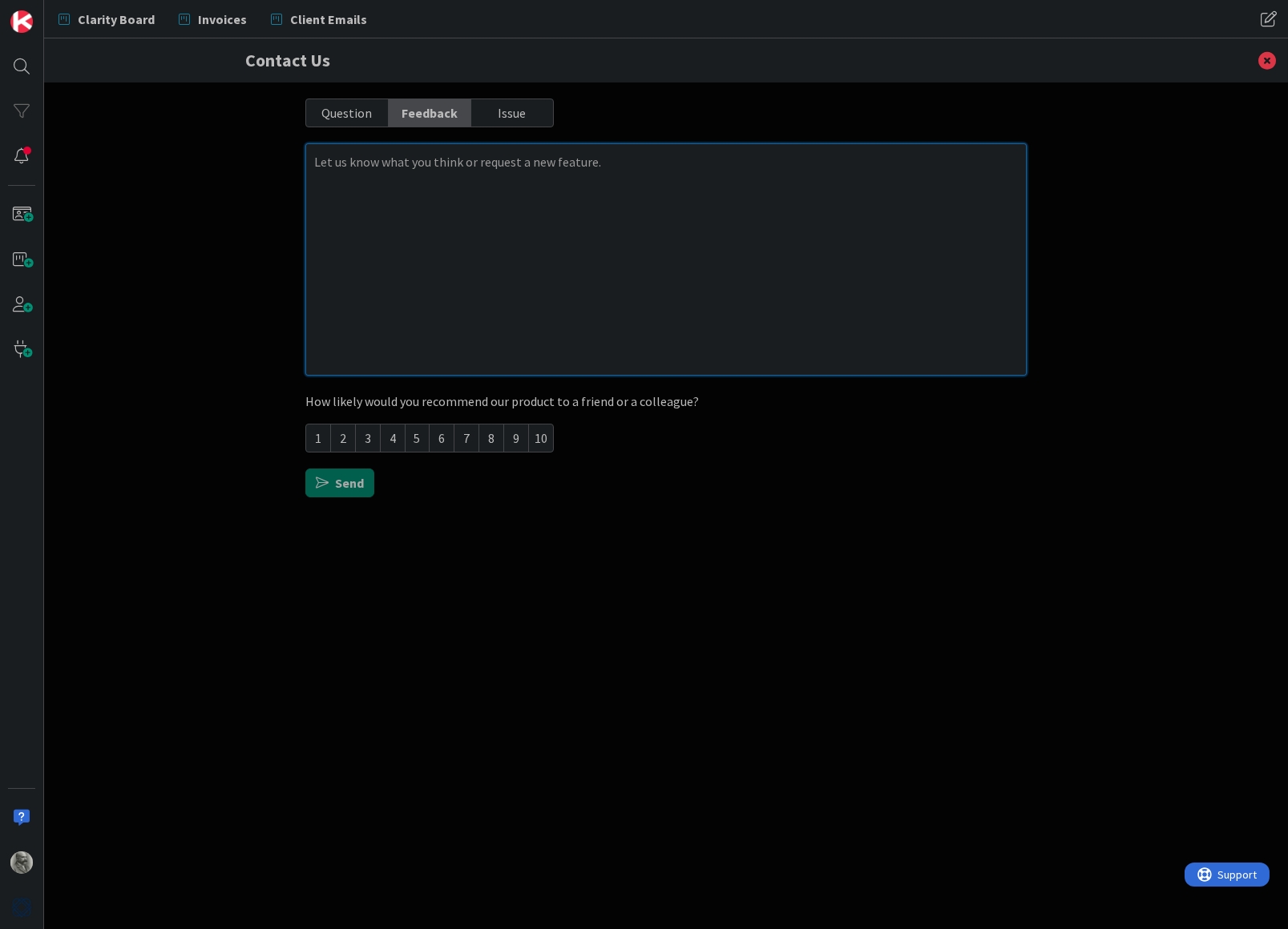
click at [620, 163] on textarea at bounding box center [666, 260] width 721 height 233
type textarea "x"
type textarea "H"
type textarea "x"
type textarea "Hi"
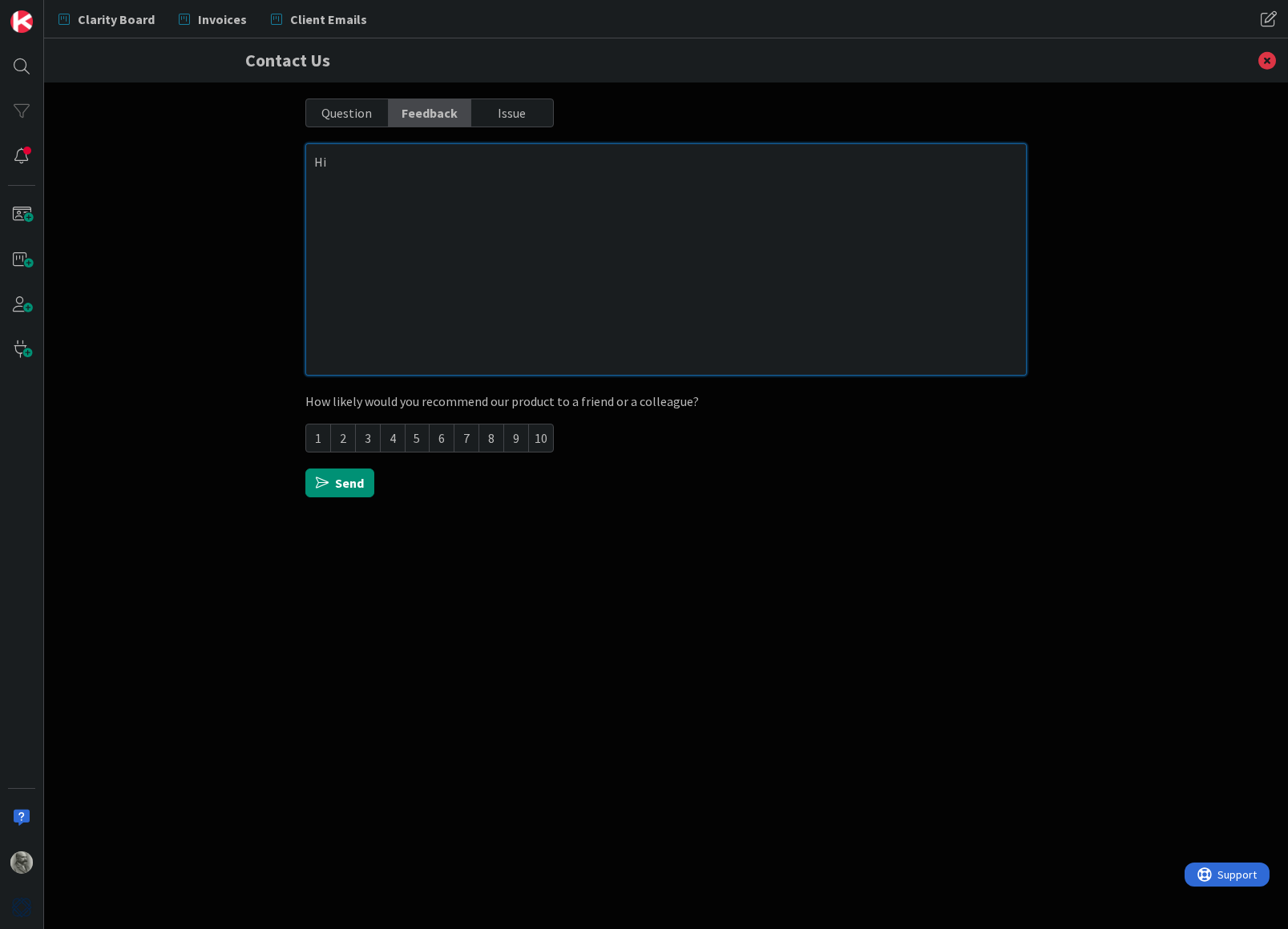
type textarea "x"
type textarea "Hiu"
type textarea "x"
type textarea "Hiu"
type textarea "x"
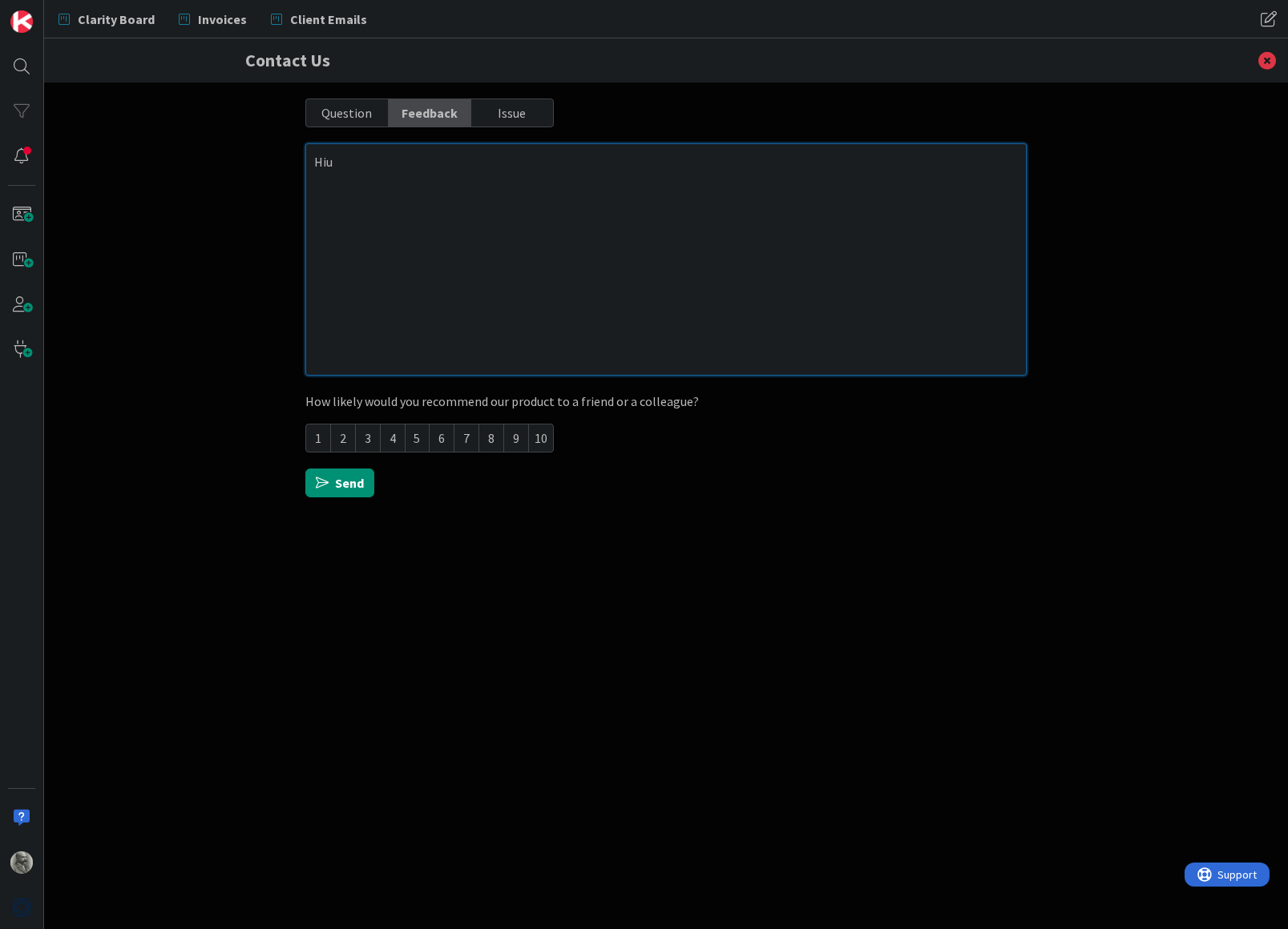
type textarea "Hiu t"
type textarea "x"
type textarea "Hiu th"
type textarea "x"
type textarea "Hiu t"
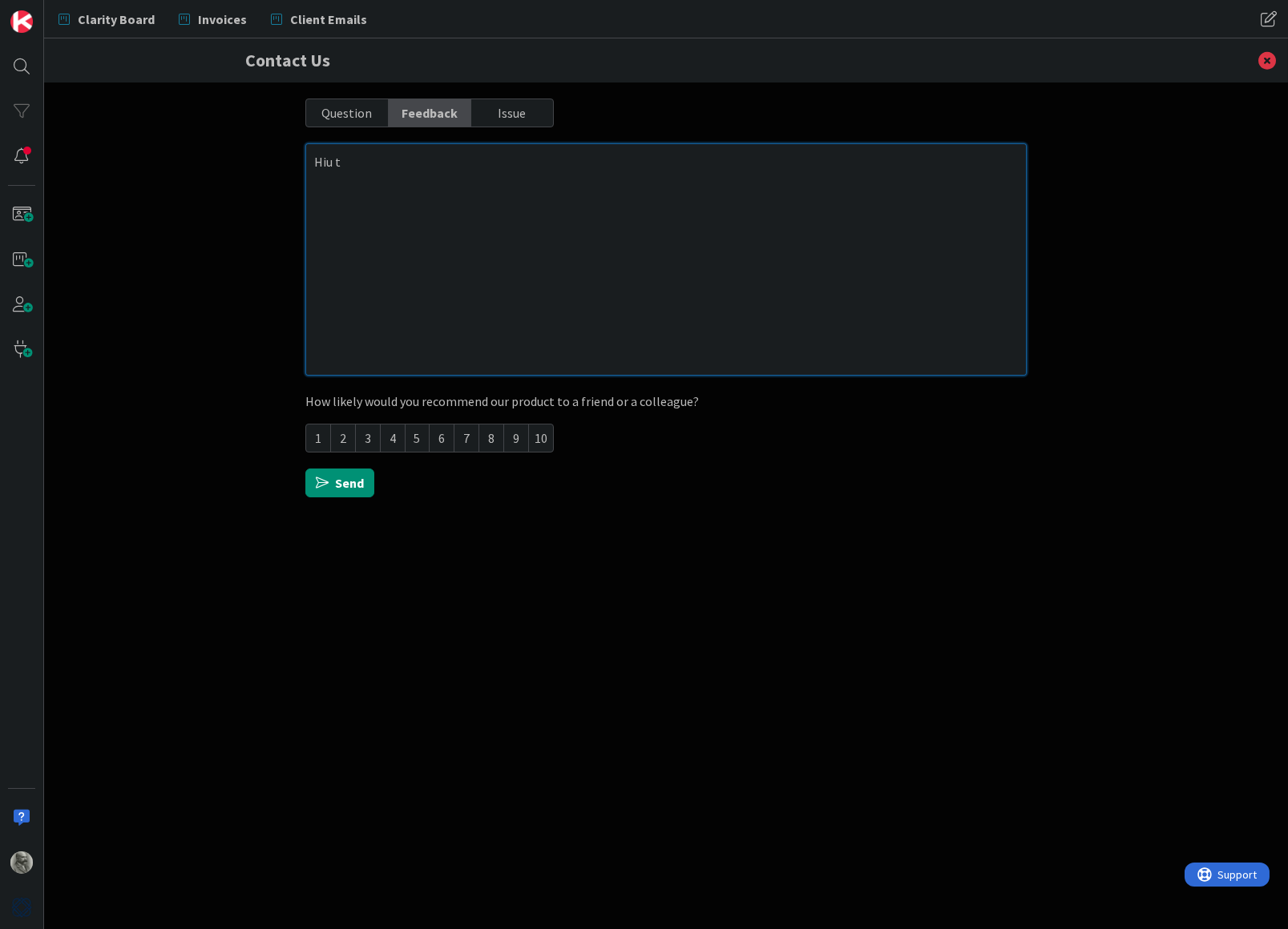
type textarea "x"
type textarea "Hiu"
type textarea "x"
type textarea "Hiu"
type textarea "x"
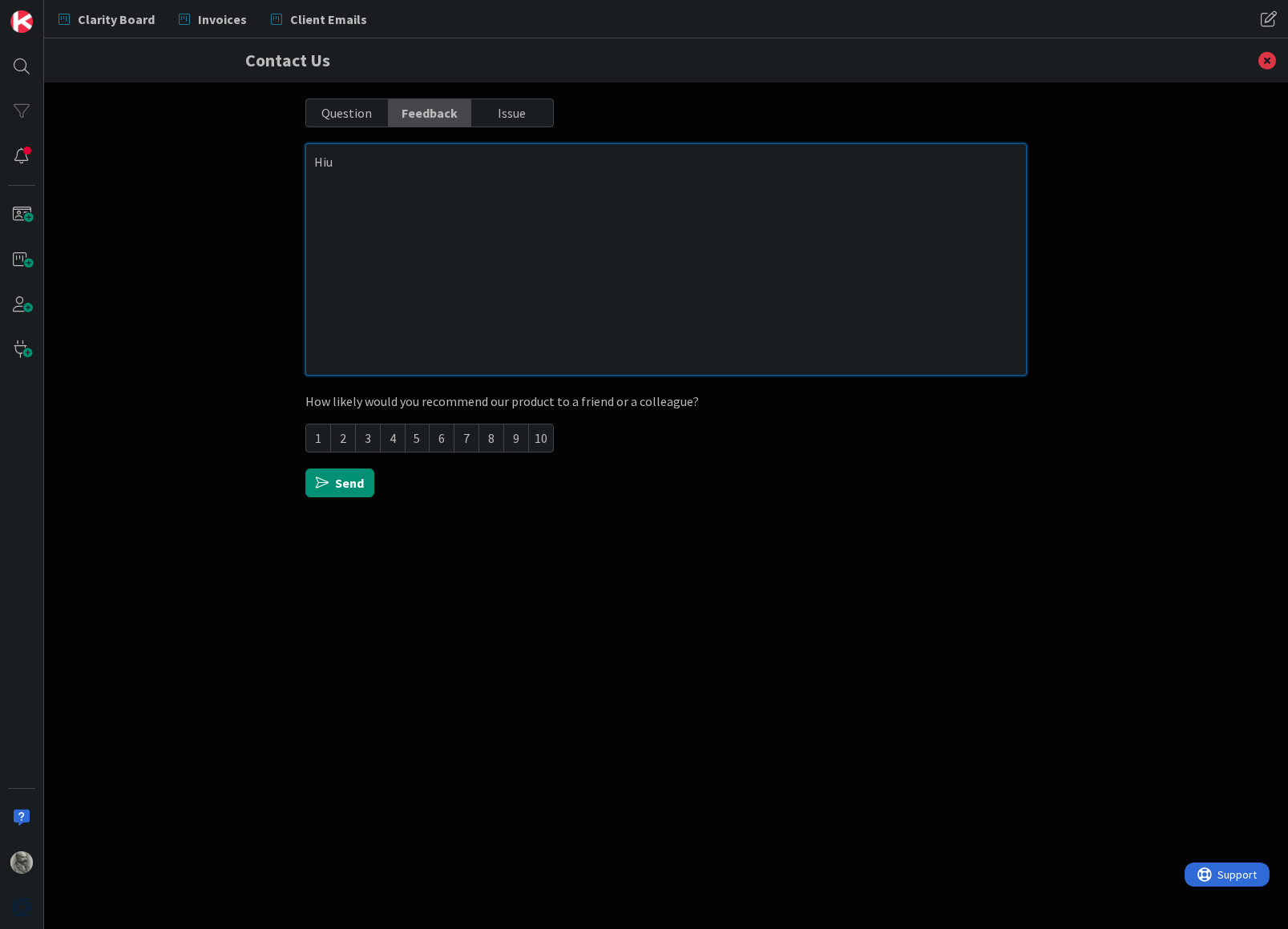
type textarea "Hi"
type textarea "x"
type textarea "Hi"
type textarea "x"
type textarea "Hi t"
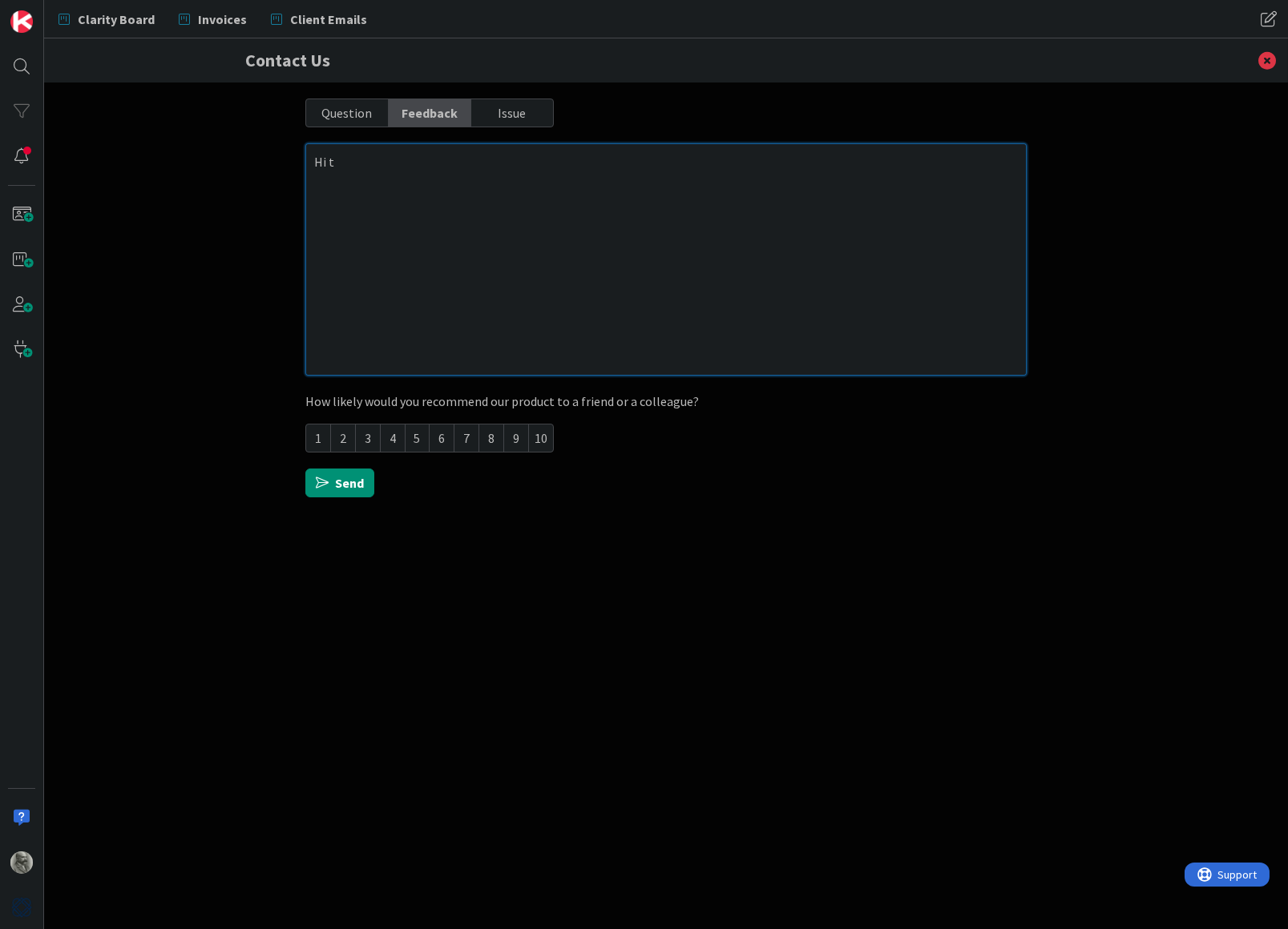
type textarea "x"
type textarea "Hi th"
type textarea "x"
type textarea "Hi the"
type textarea "x"
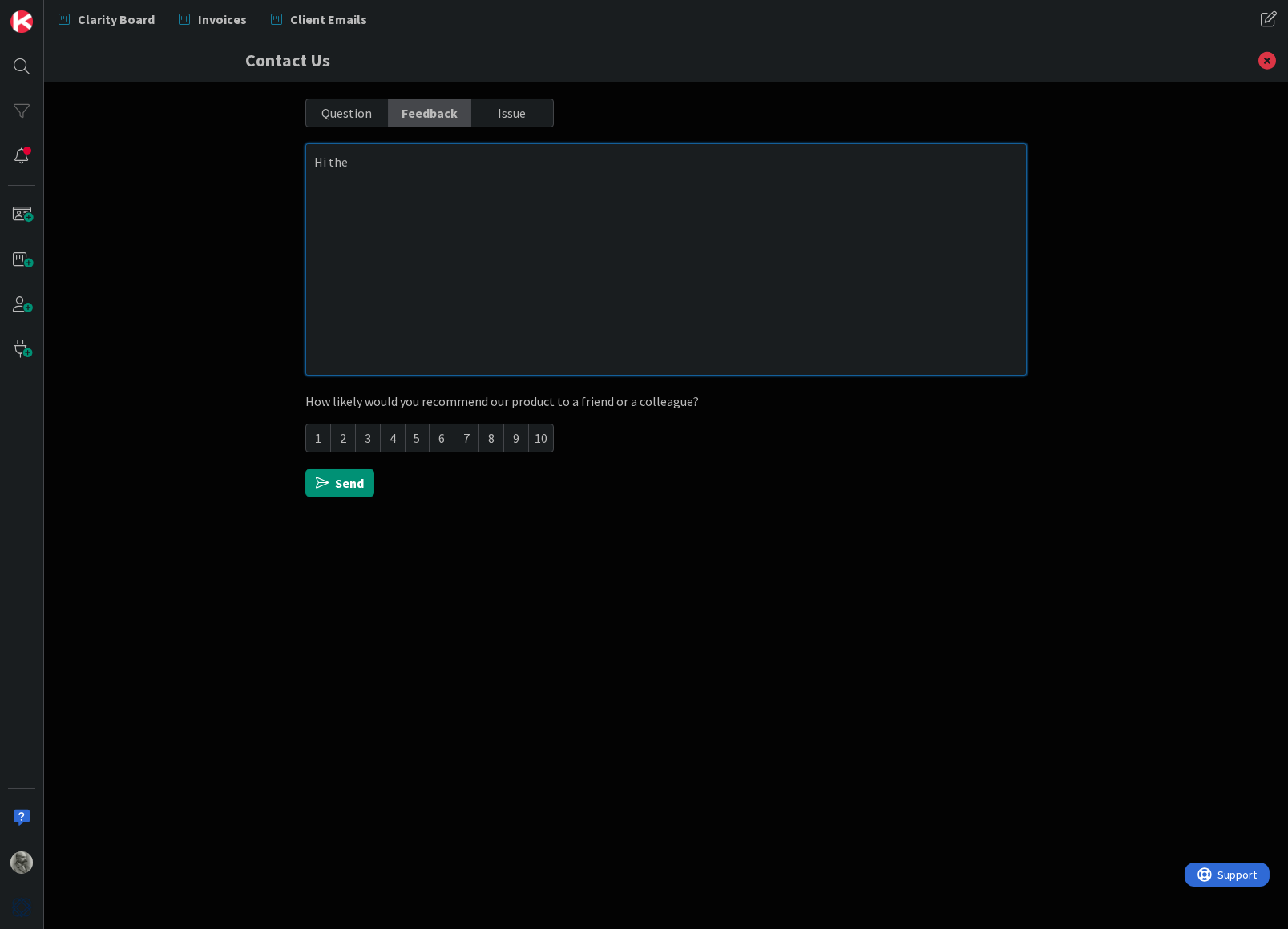
type textarea "Hi ther"
type textarea "x"
type textarea "Hi there"
type textarea "x"
type textarea "Hi there."
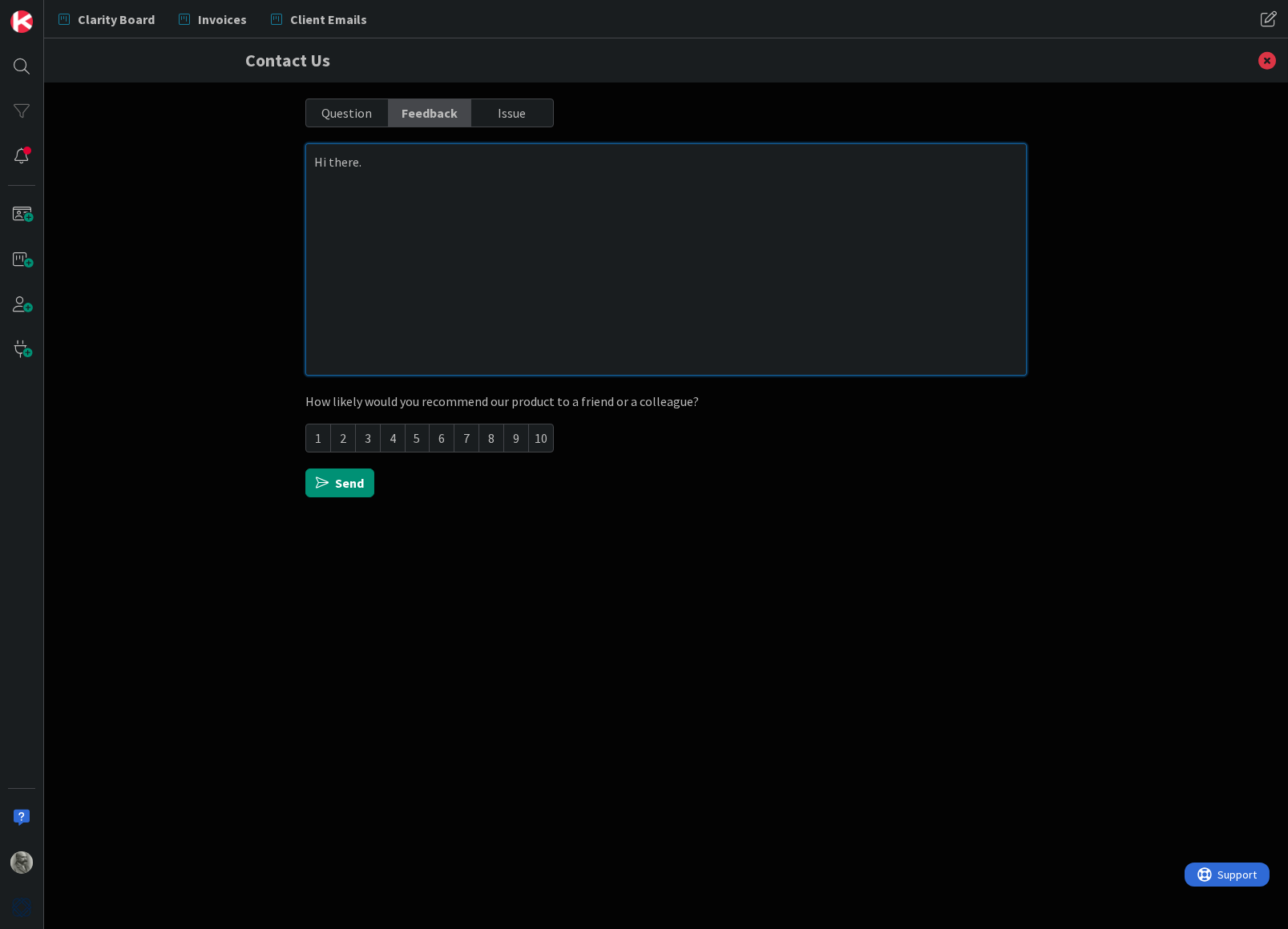
type textarea "x"
type textarea "Hi there."
type textarea "x"
type textarea "Hi there. I"
type textarea "x"
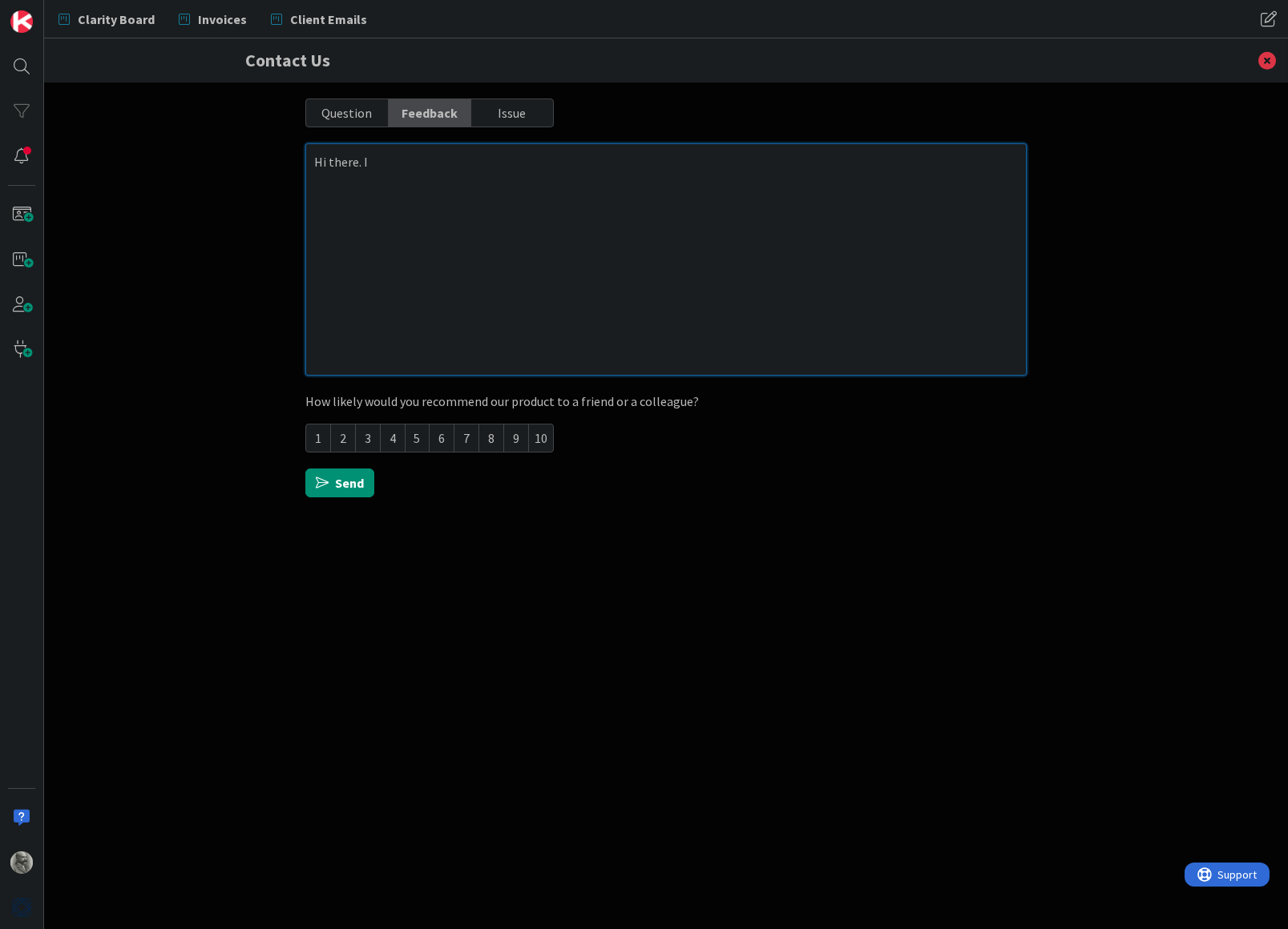
type textarea "Hi there. I"
type textarea "x"
type textarea "Hi there. I w"
type textarea "x"
type textarea "Hi there. I wo"
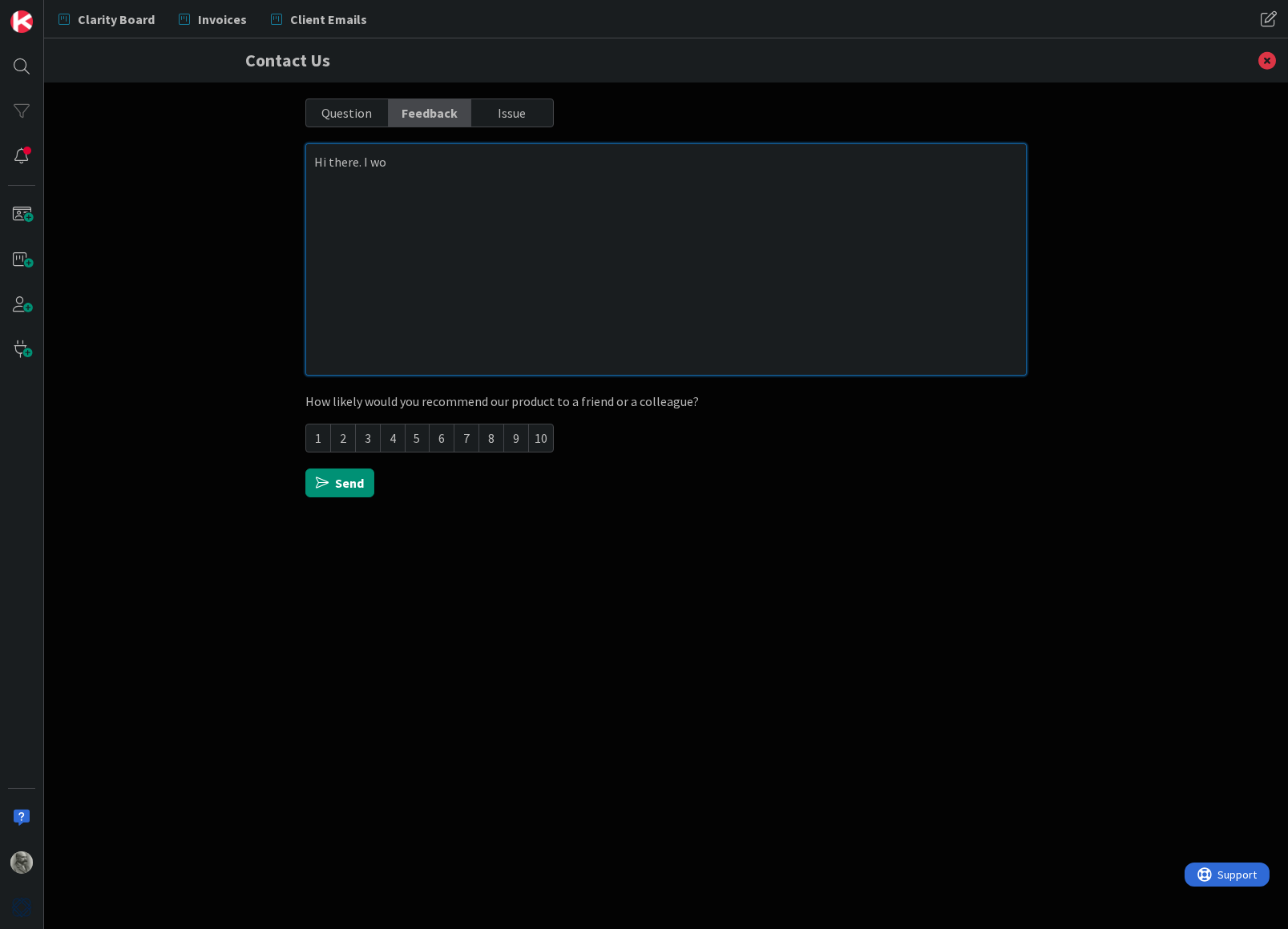
type textarea "x"
type textarea "Hi there. I wou"
type textarea "x"
type textarea "Hi there. I woul"
type textarea "x"
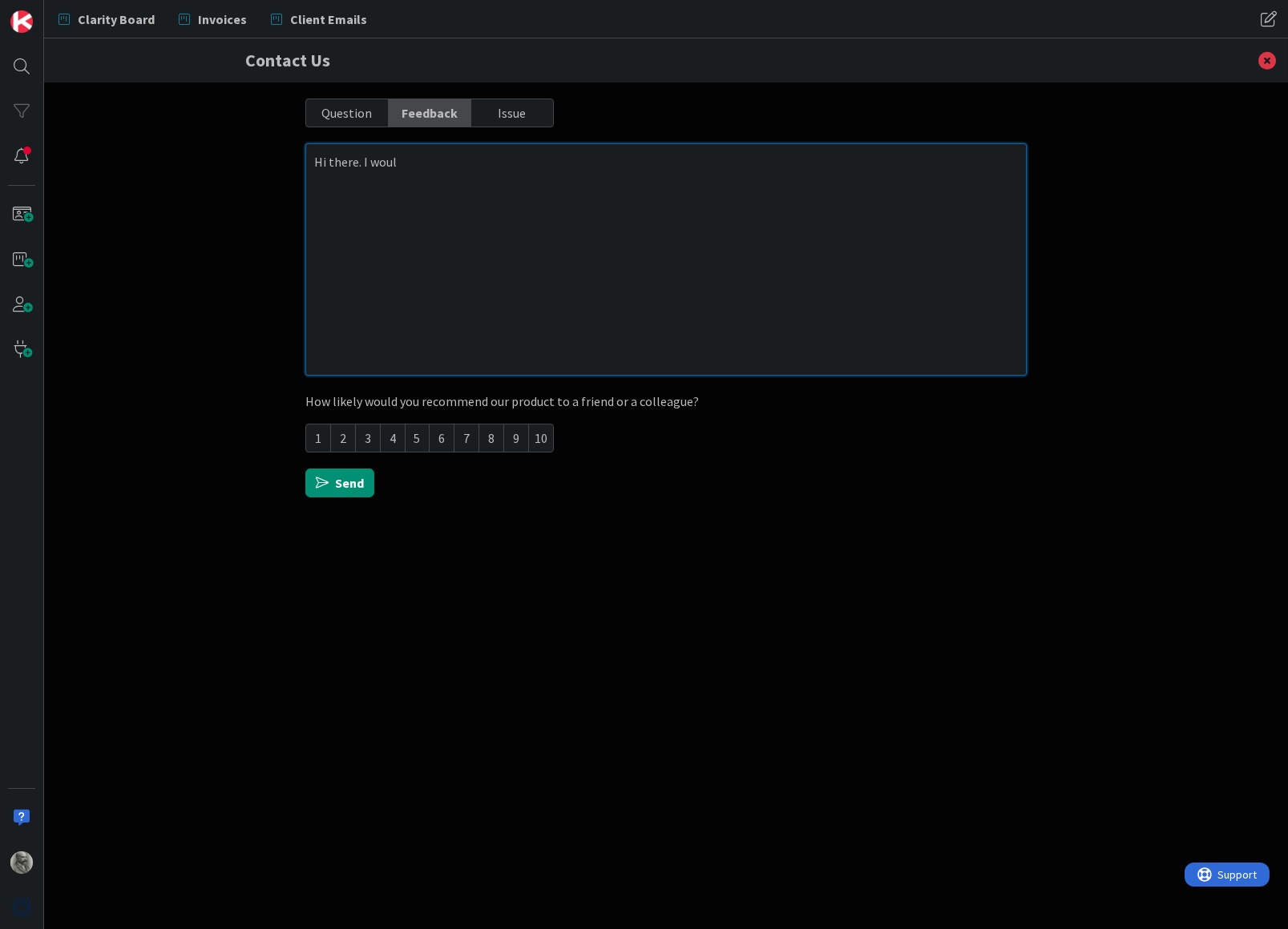
type textarea "Hi there. I would"
type textarea "x"
type textarea "Hi there. I would"
type textarea "x"
type textarea "Hi there. I would l"
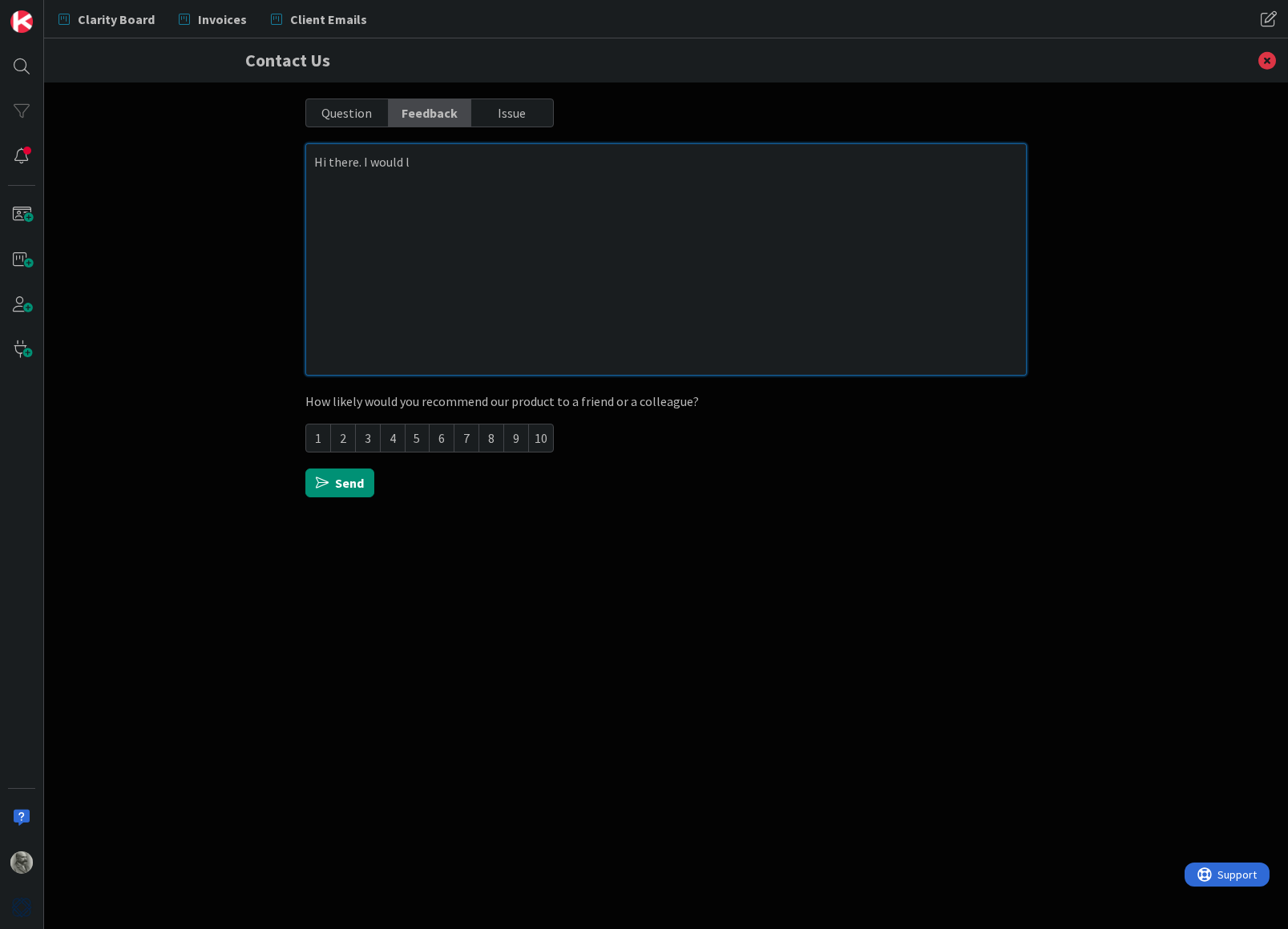
type textarea "x"
type textarea "Hi there. I would li"
type textarea "x"
type textarea "Hi there. I would lik"
type textarea "x"
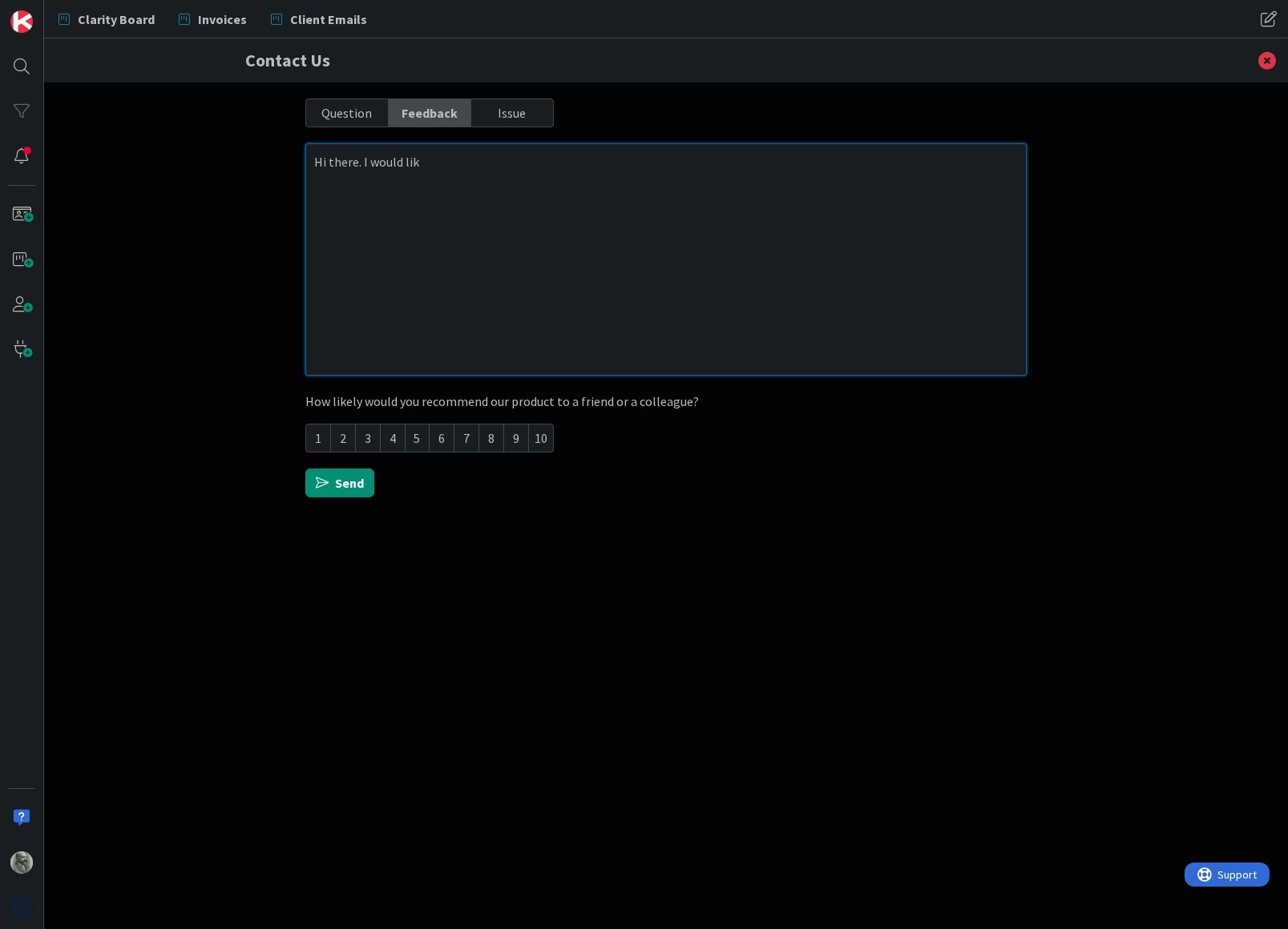
type textarea "Hi there. I would like"
type textarea "x"
type textarea "Hi there. I would like"
type textarea "x"
type textarea "Hi there. I would like t"
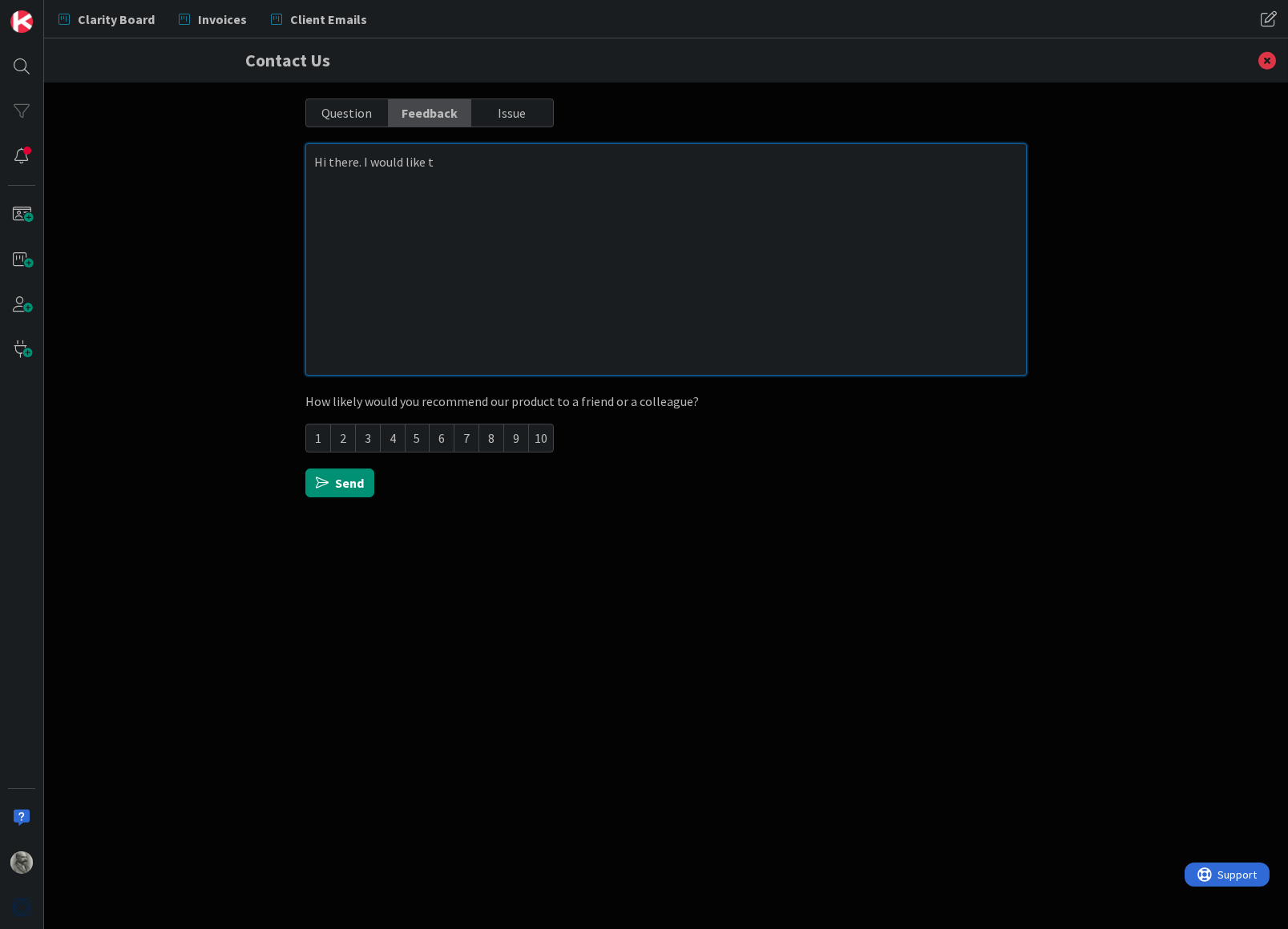
type textarea "x"
type textarea "Hi there. I would like to"
type textarea "x"
type textarea "Hi there. I would like to"
type textarea "x"
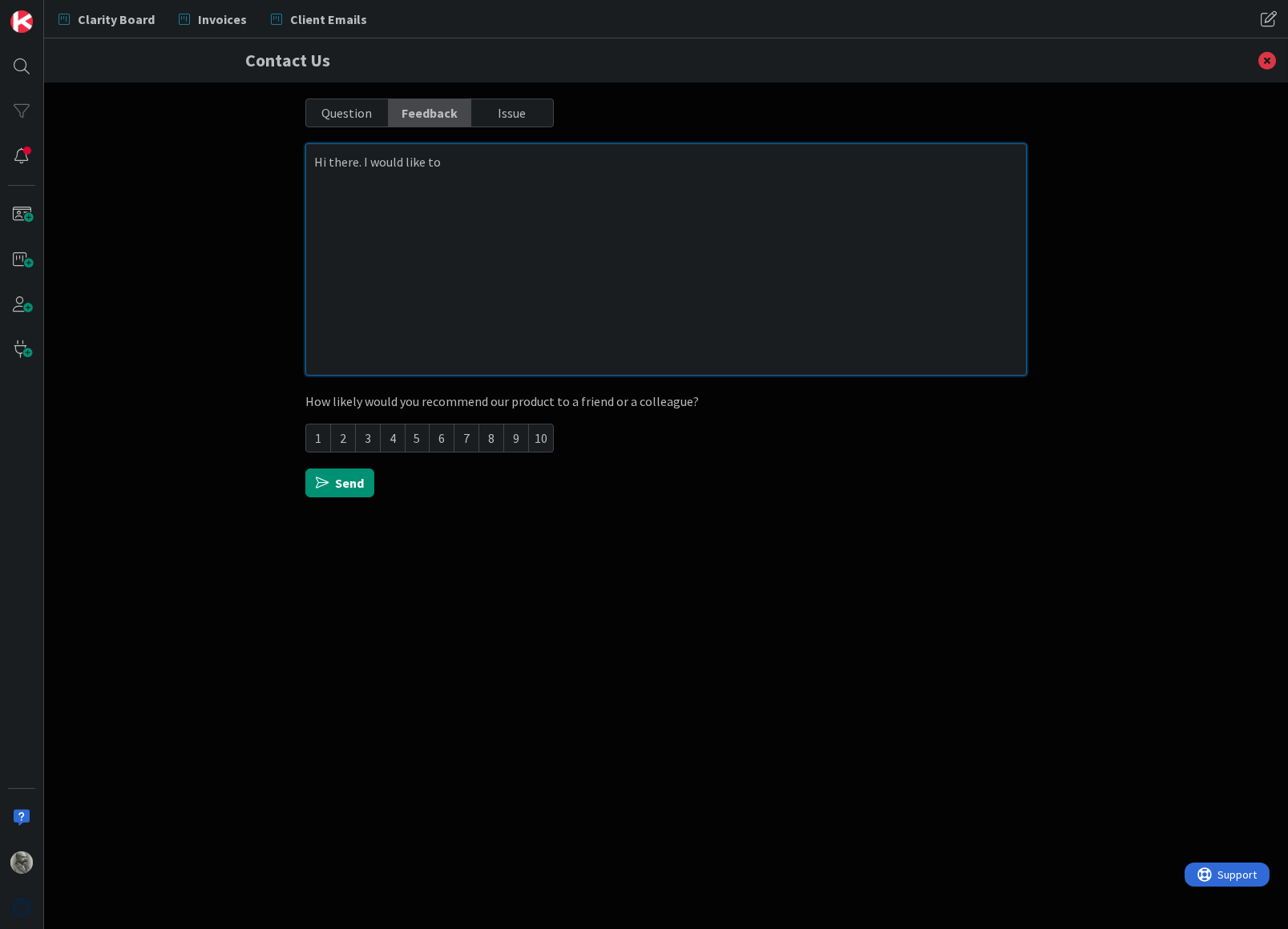
type textarea "Hi there. I would like to r"
type textarea "x"
type textarea "Hi there. I would like to re"
type textarea "x"
type textarea "Hi there. I would like to req"
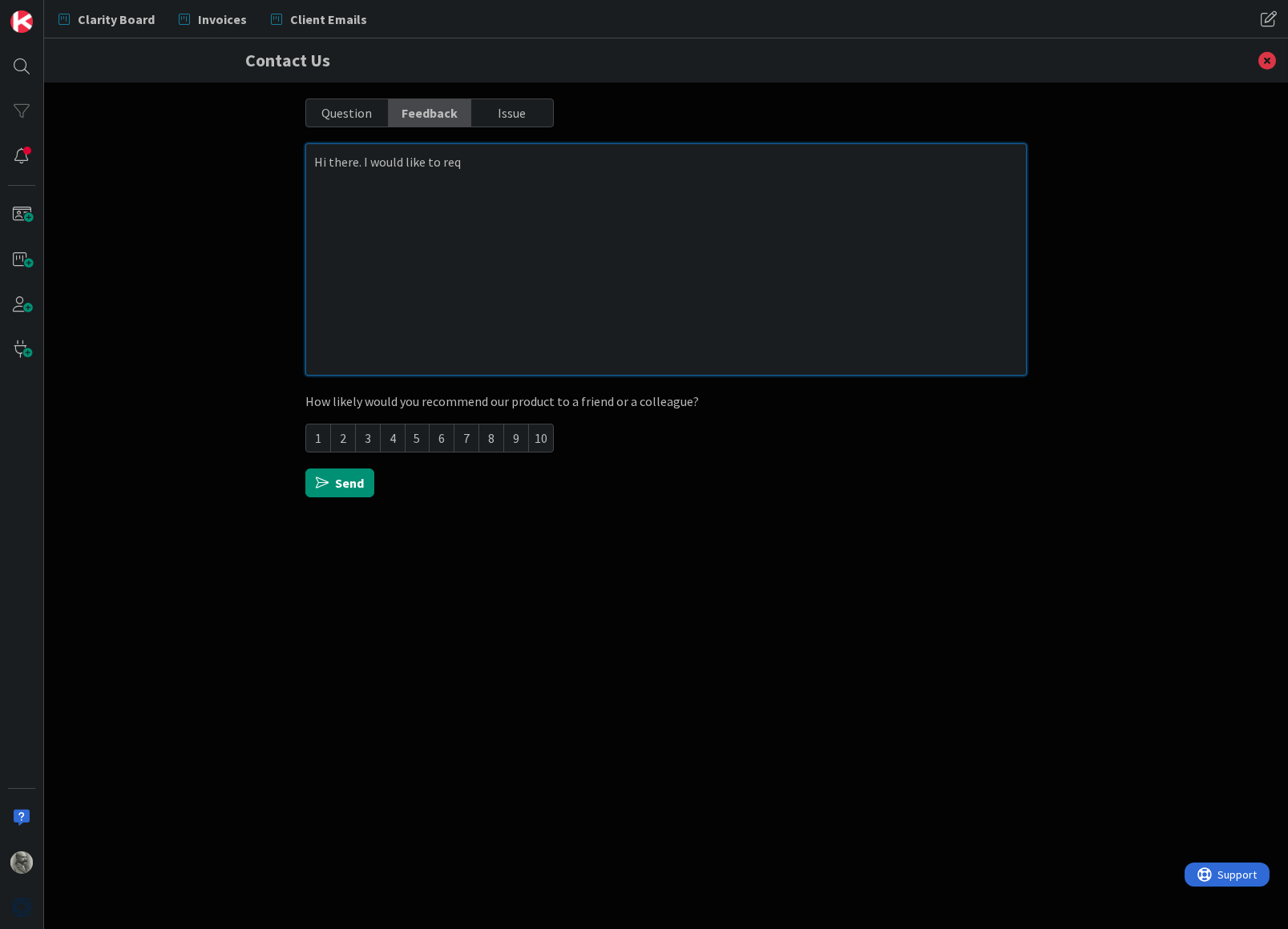
type textarea "x"
type textarea "Hi there. I would like to requ"
type textarea "x"
type textarea "Hi there. I would like to reque"
type textarea "x"
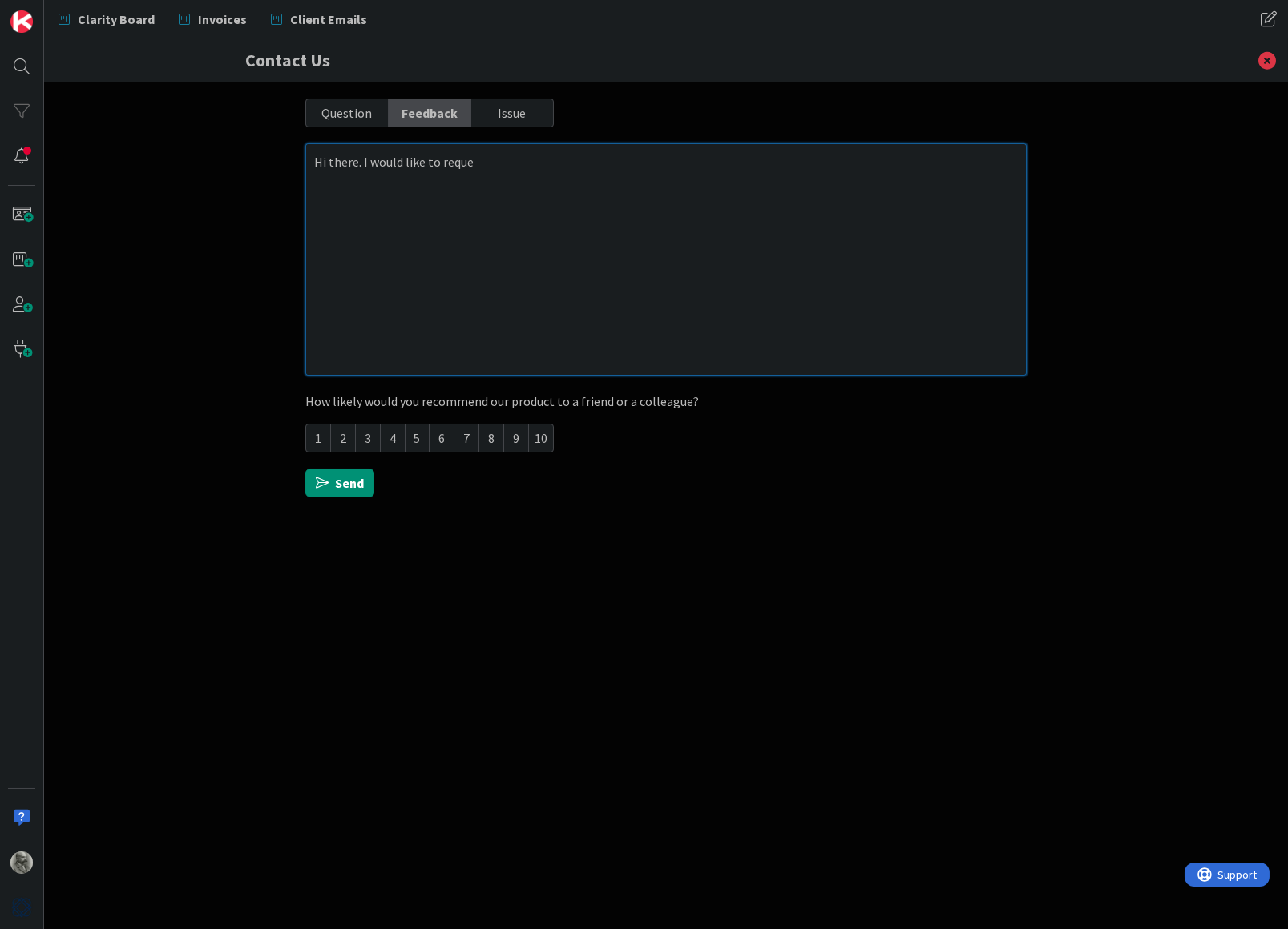
type textarea "Hi there. I would like to reques"
type textarea "x"
type textarea "Hi there. I would like to request"
type textarea "x"
type textarea "Hi there. I would like to request"
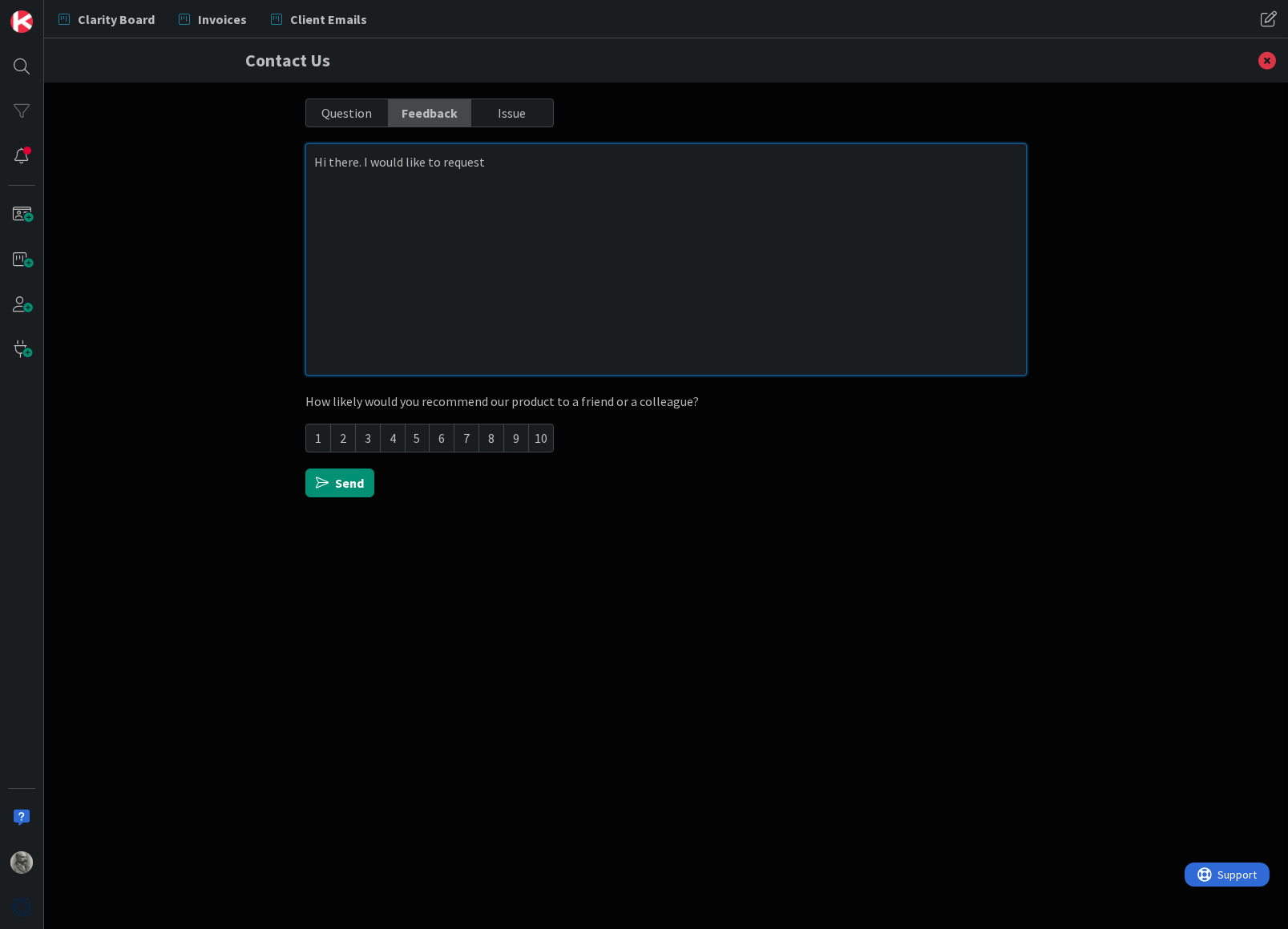
type textarea "x"
type textarea "Hi there. I would like to request a"
type textarea "x"
type textarea "Hi there. I would like to request a"
type textarea "x"
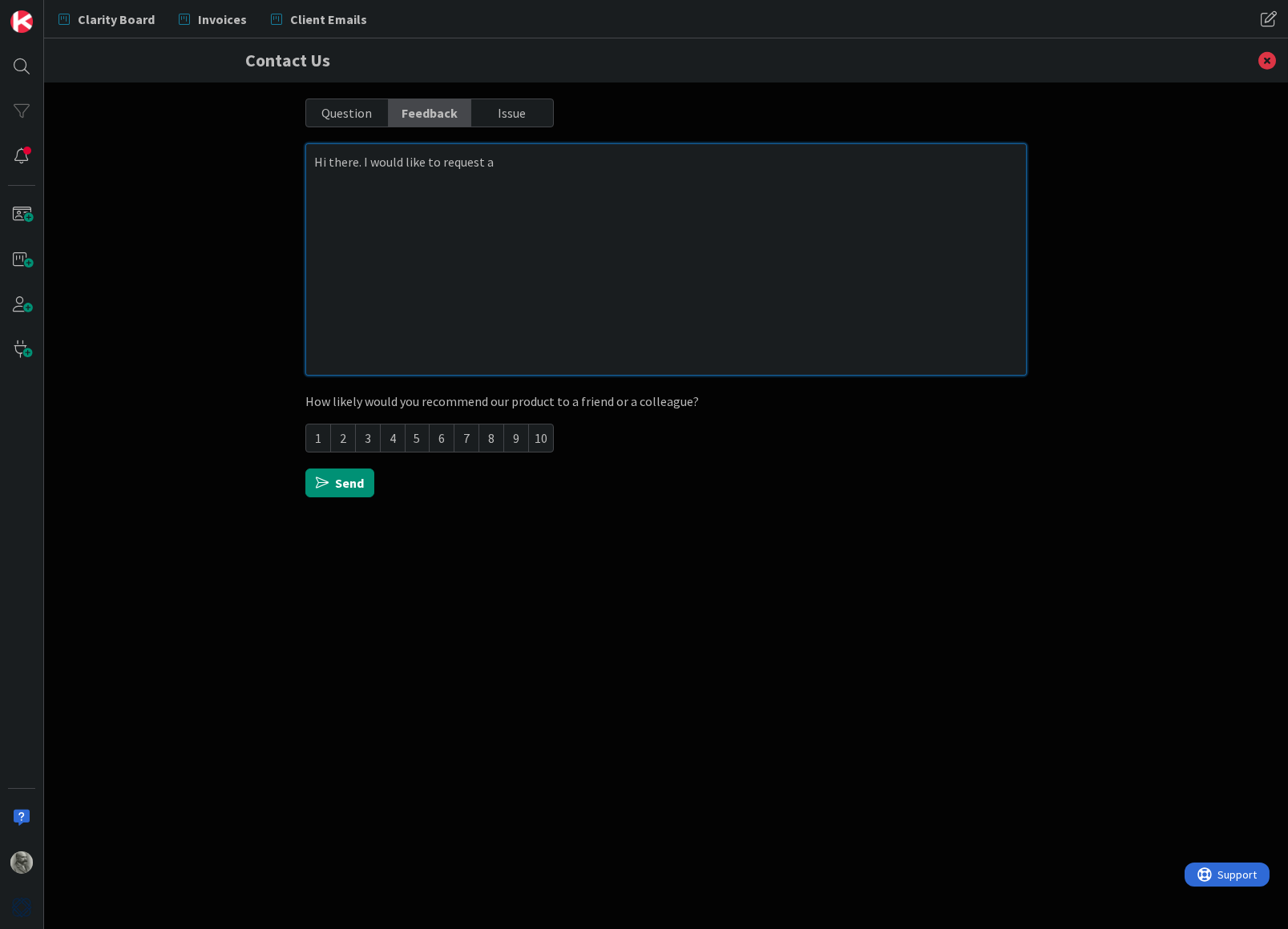
type textarea "Hi there. I would like to request a f"
type textarea "x"
type textarea "Hi there. I would like to request a fe"
type textarea "x"
type textarea "Hi there. I would like to request a fea"
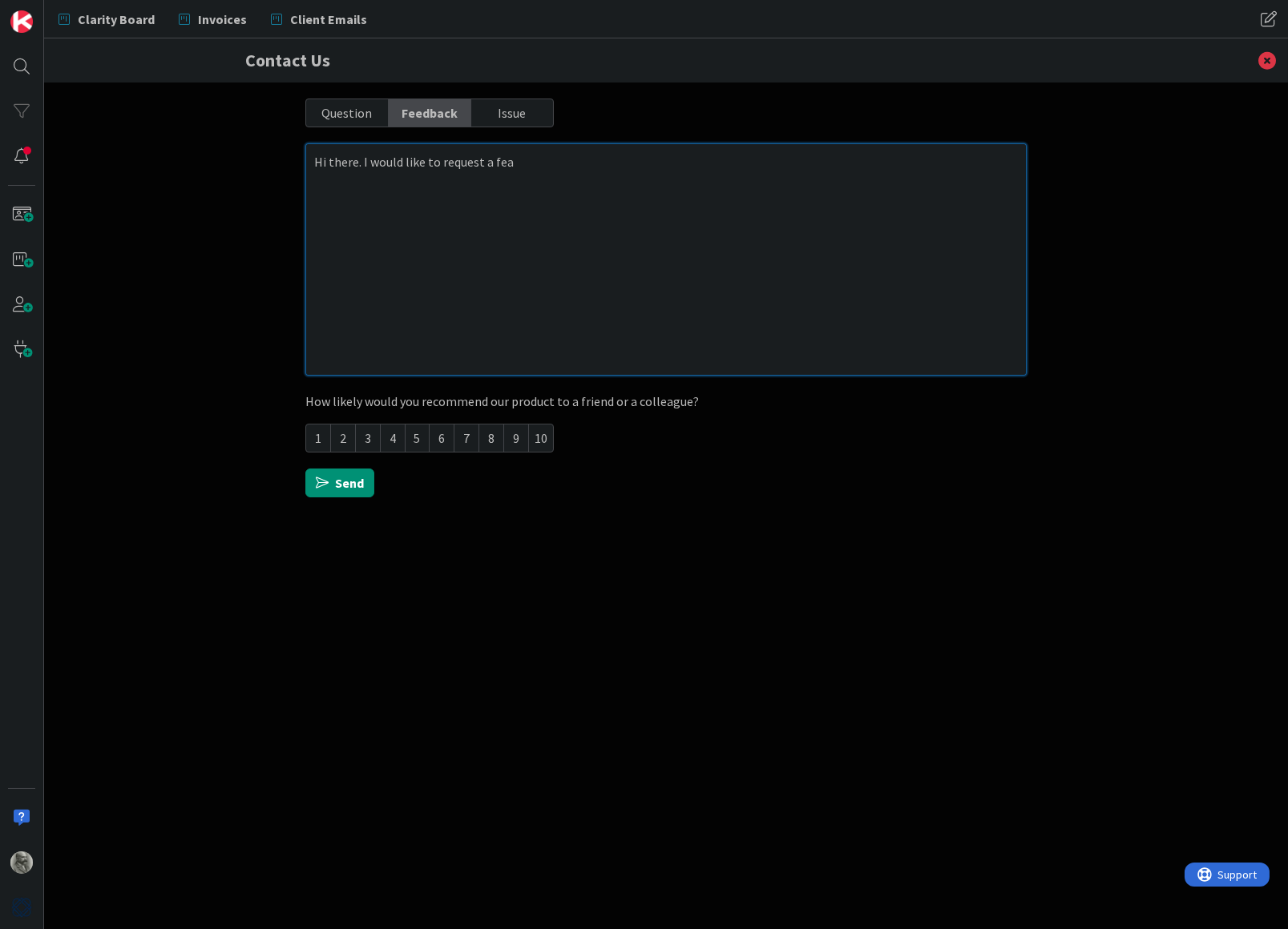
type textarea "x"
type textarea "Hi there. I would like to request a feat"
type textarea "x"
type textarea "Hi there. I would like to request a featu"
type textarea "x"
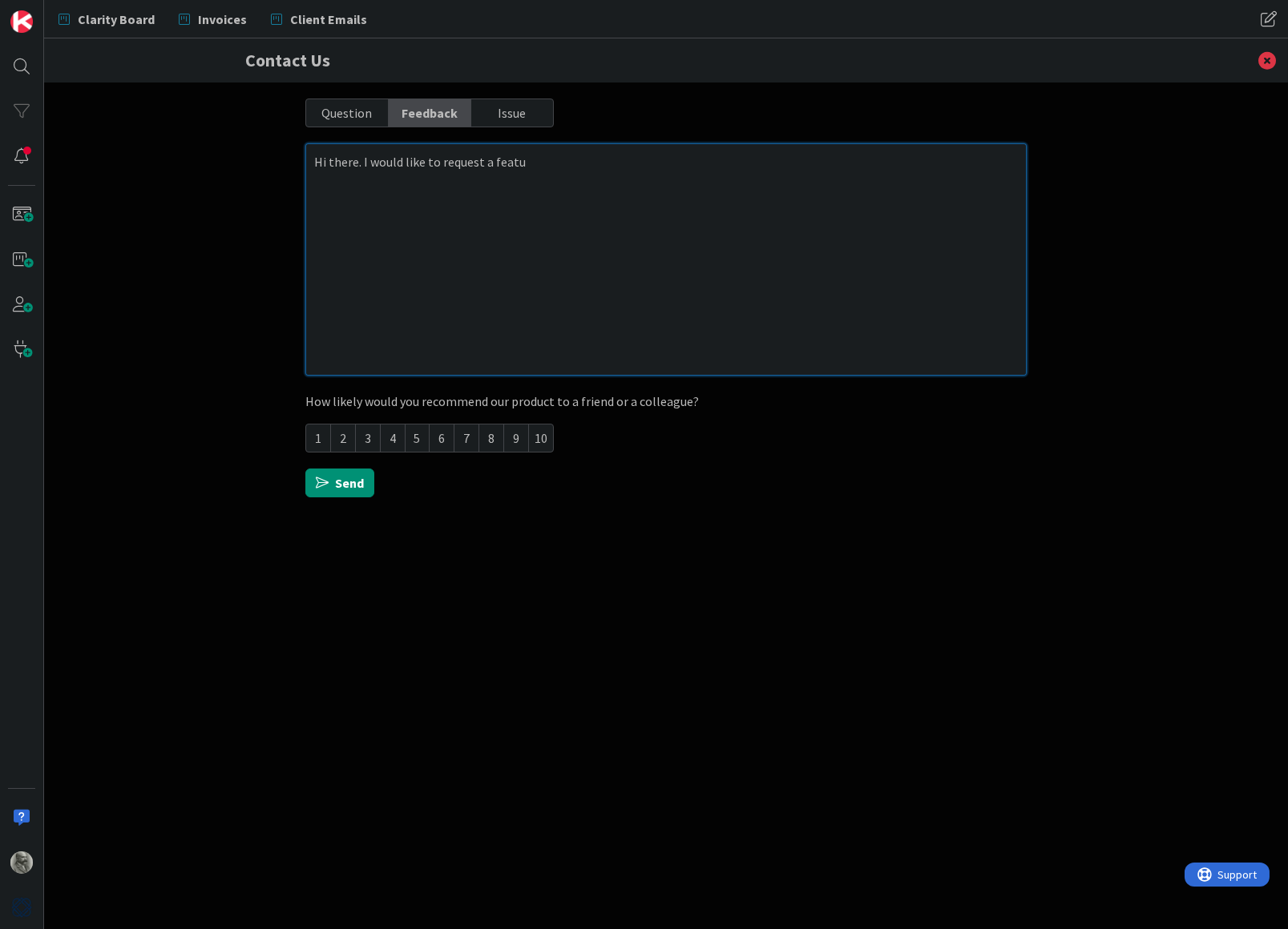
type textarea "Hi there. I would like to request a featur"
type textarea "x"
type textarea "Hi there. I would like to request a feature"
type textarea "x"
type textarea "Hi there. I would like to request a feature"
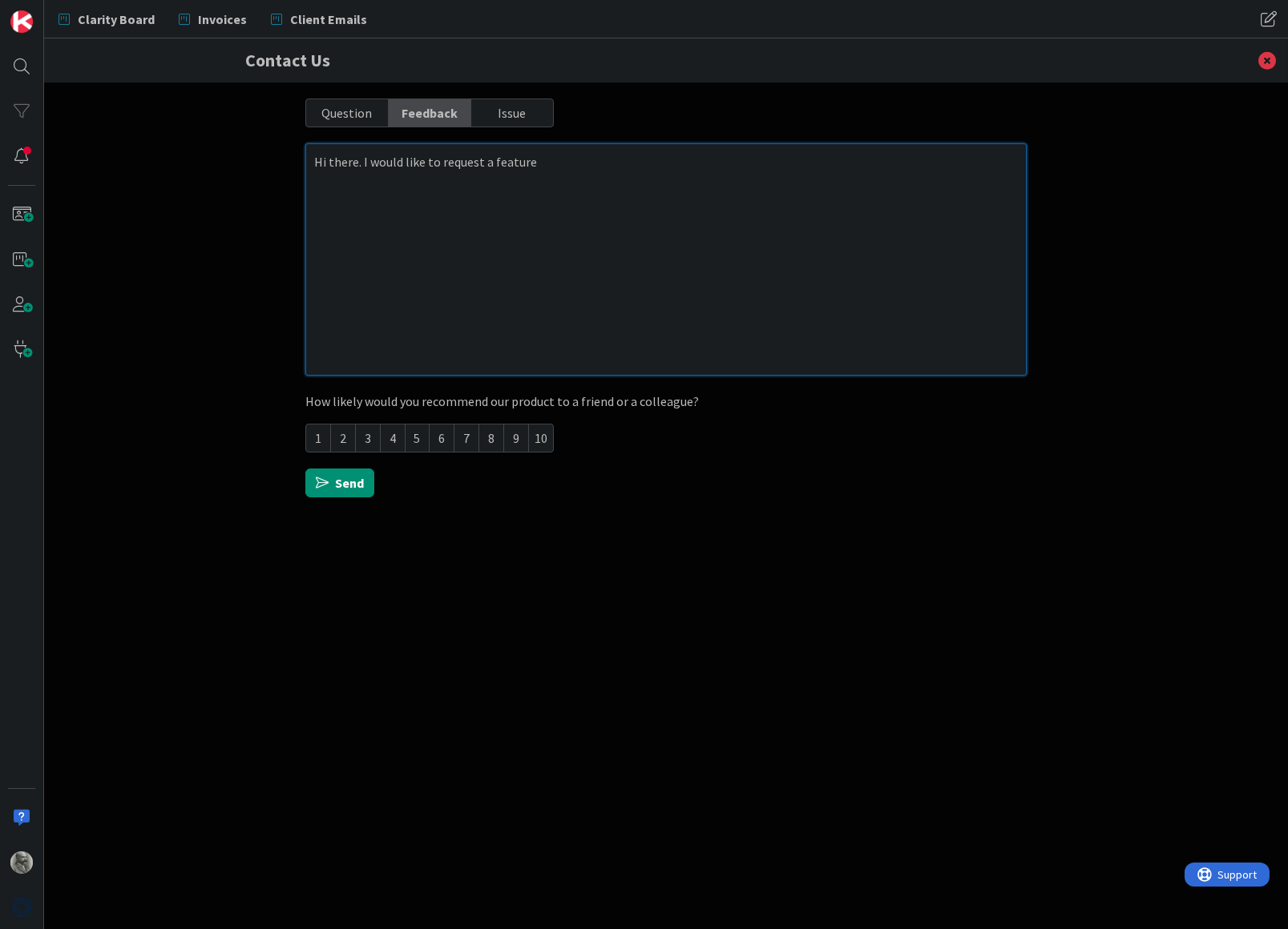
type textarea "x"
type textarea "Hi there. I would like to request a feature w"
type textarea "x"
type textarea "Hi there. I would like to request a feature wi"
type textarea "x"
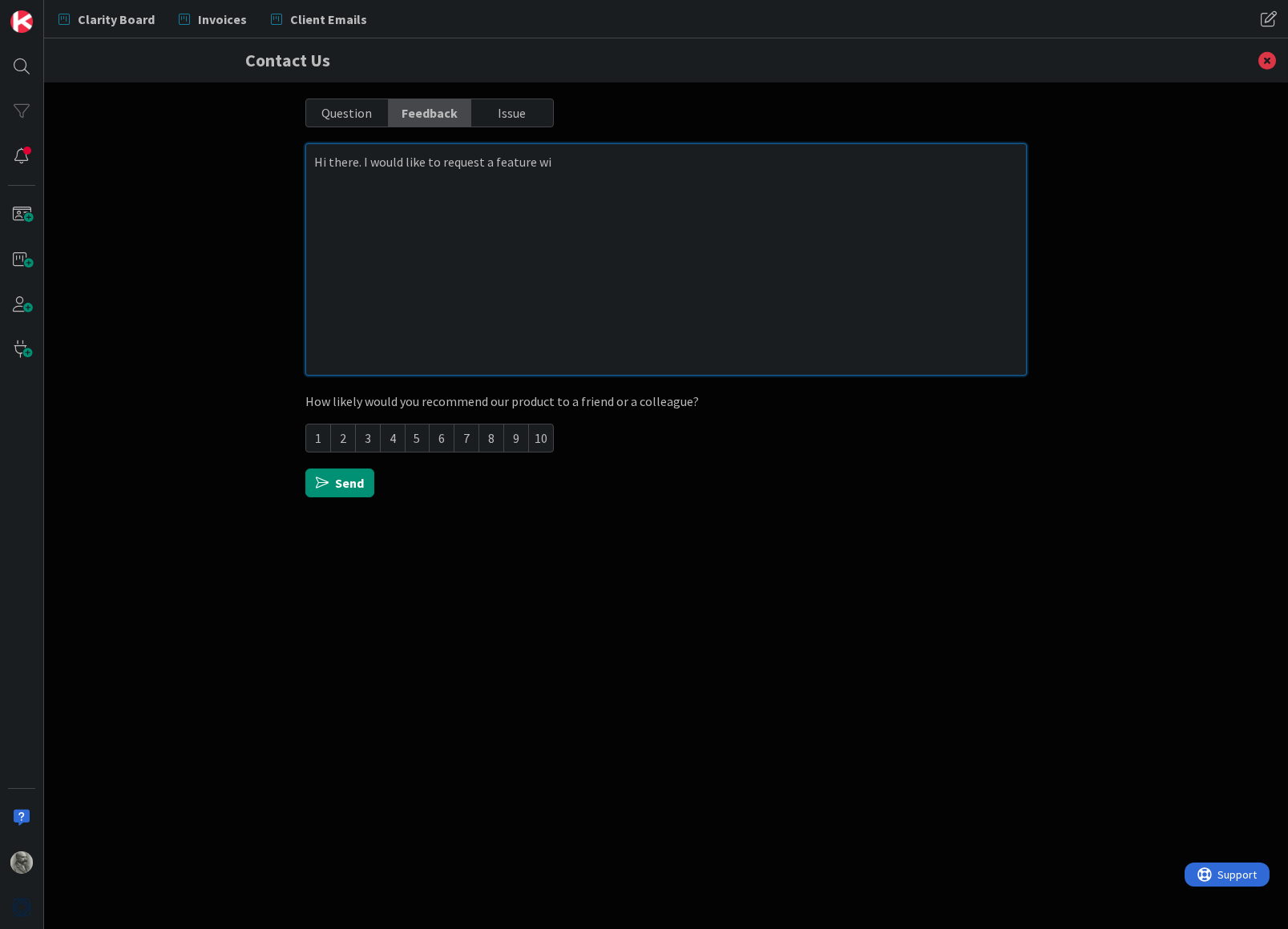
type textarea "Hi there. I would like to request a feature wit"
type textarea "x"
type textarea "Hi there. I would like to request a feature with"
type textarea "x"
type textarea "Hi there. I would like to request a feature with"
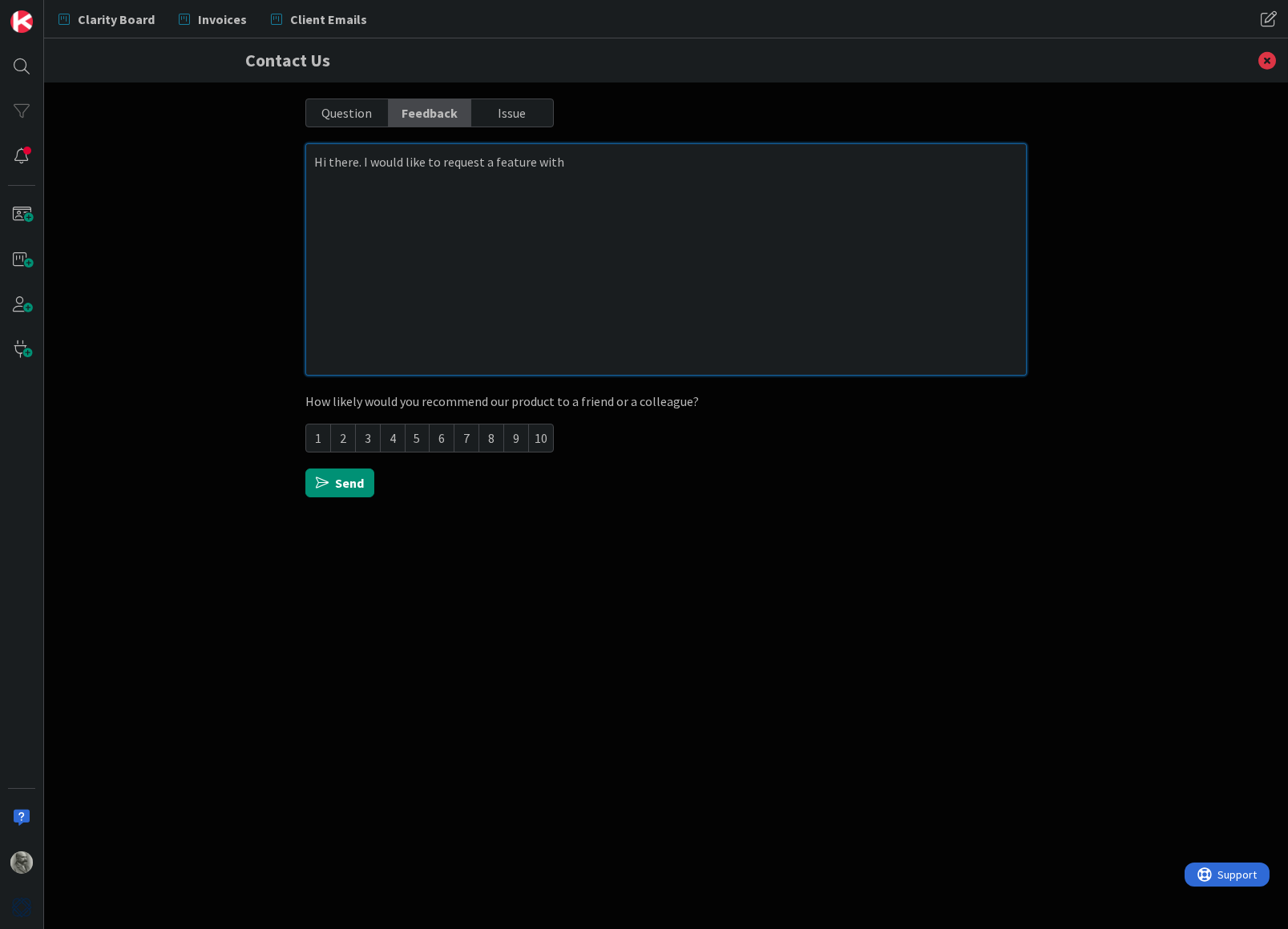
type textarea "x"
type textarea "Hi there. I would like to request a feature with d"
type textarea "x"
type textarea "Hi there. I would like to request a feature with do"
type textarea "x"
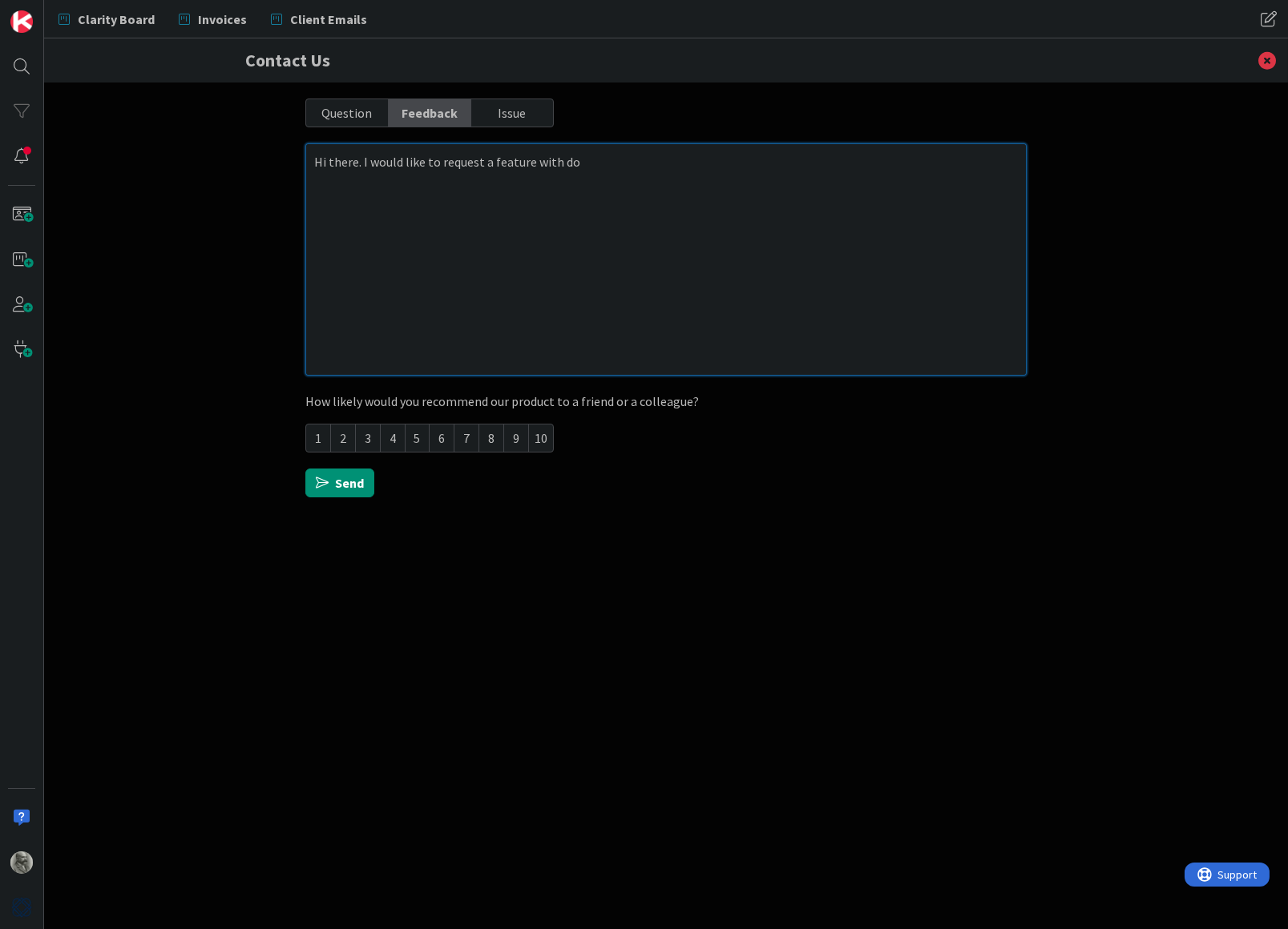
type textarea "Hi there. I would like to request a feature with dow"
type textarea "x"
type textarea "Hi there. I would like to request a feature with down"
type textarea "x"
type textarea "Hi there. I would like to request a feature with downl"
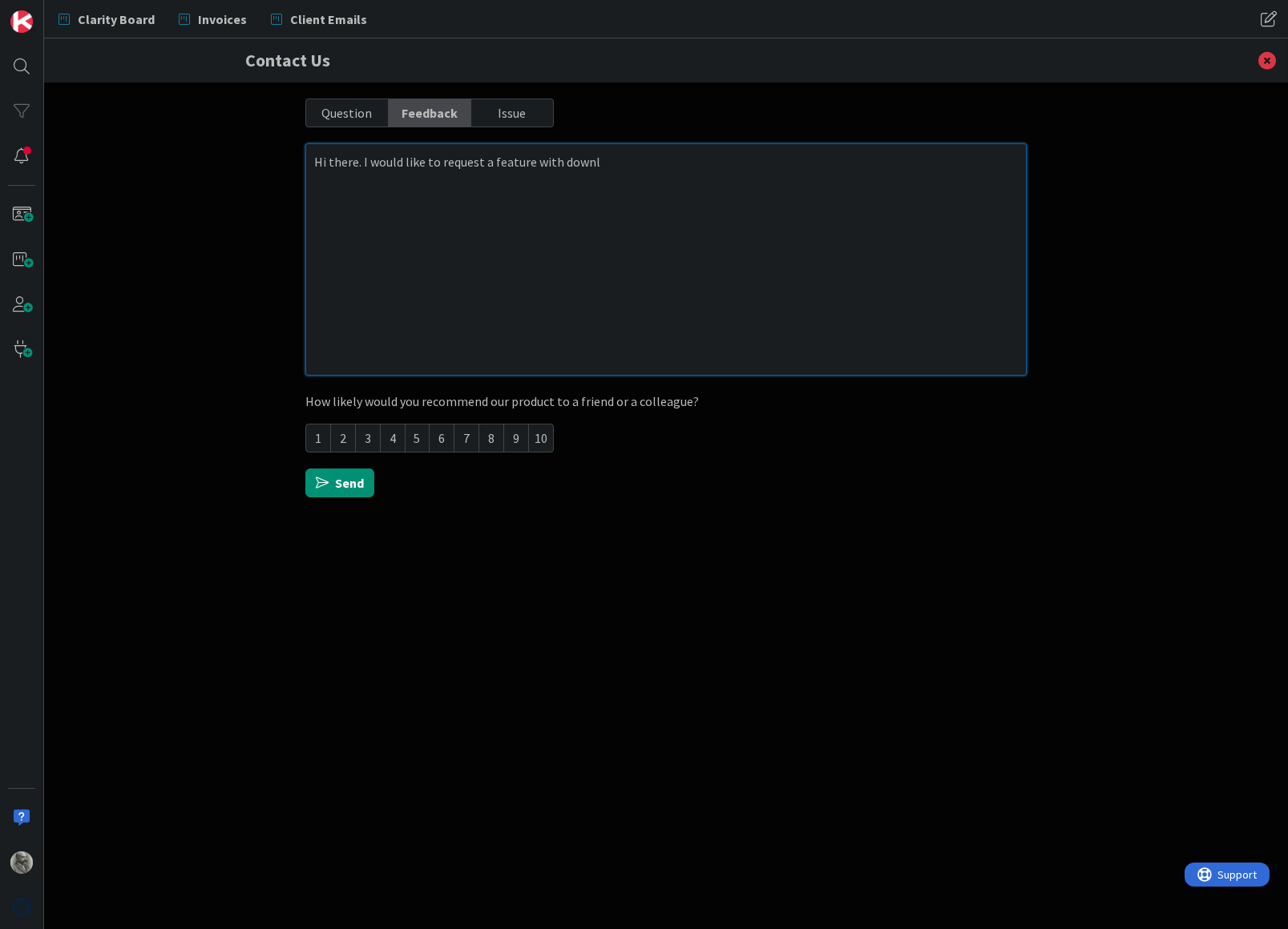
type textarea "x"
type textarea "Hi there. I would like to request a feature with downlo"
type textarea "x"
type textarea "Hi there. I would like to request a feature with downloa"
type textarea "x"
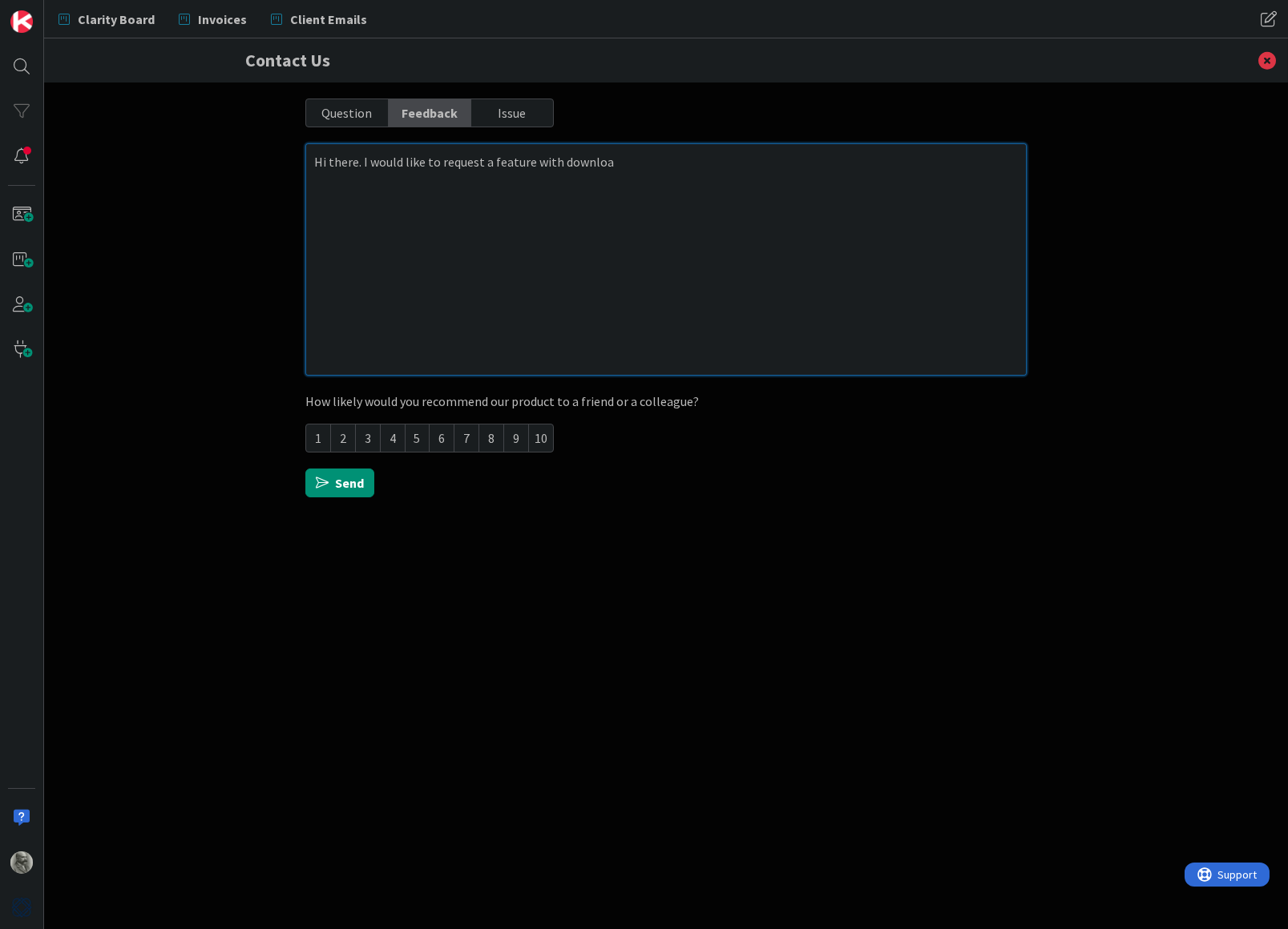
type textarea "Hi there. I would like to request a feature with download"
type textarea "x"
type textarea "Hi there. I would like to request a feature with downloads"
type textarea "x"
type textarea "Hi there. I would like to request a feature with downloads."
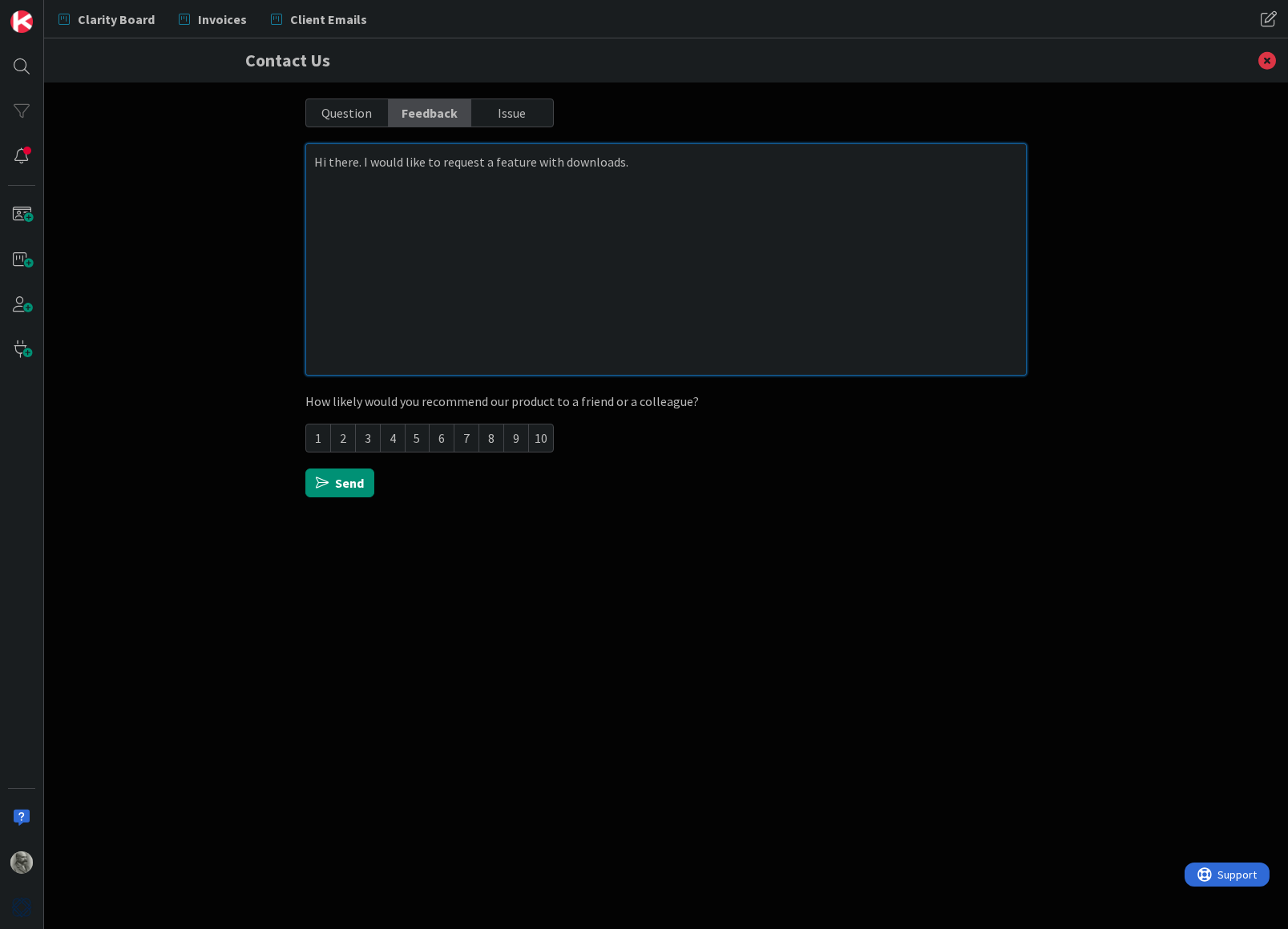
type textarea "x"
type textarea "Hi there. I would like to request a feature with downloads"
type textarea "x"
type textarea "Hi there. I would like to request a feature with downloads"
type textarea "x"
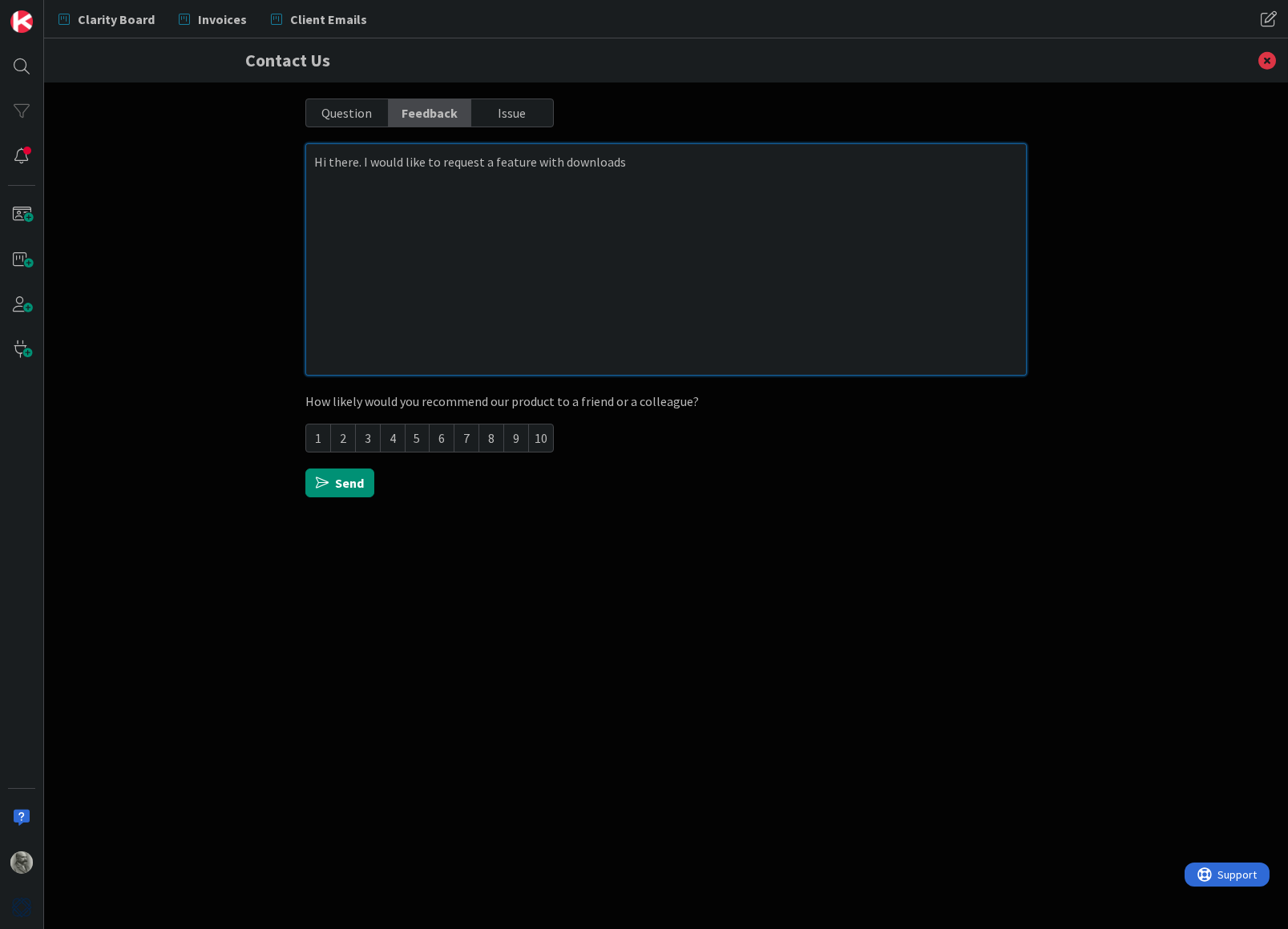
type textarea "Hi there. I would like to request a feature with downloads t"
type textarea "x"
type textarea "Hi there. I would like to request a feature with downloads th"
type textarea "x"
type textarea "Hi there. I would like to request a feature with downloads tha"
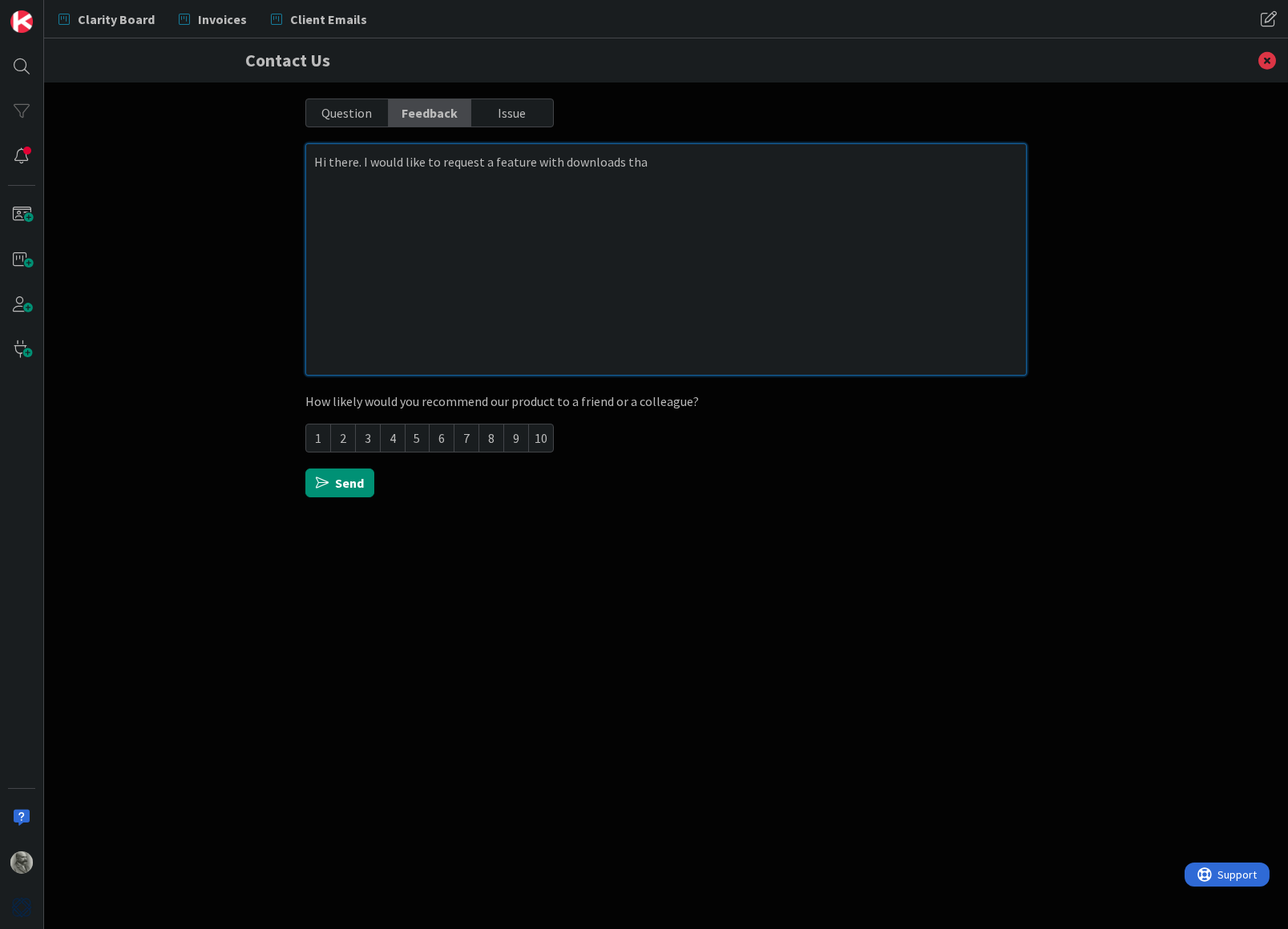
type textarea "x"
type textarea "Hi there. I would like to request a feature with downloads that"
type textarea "x"
type textarea "Hi there. I would like to request a feature with downloads that"
type textarea "x"
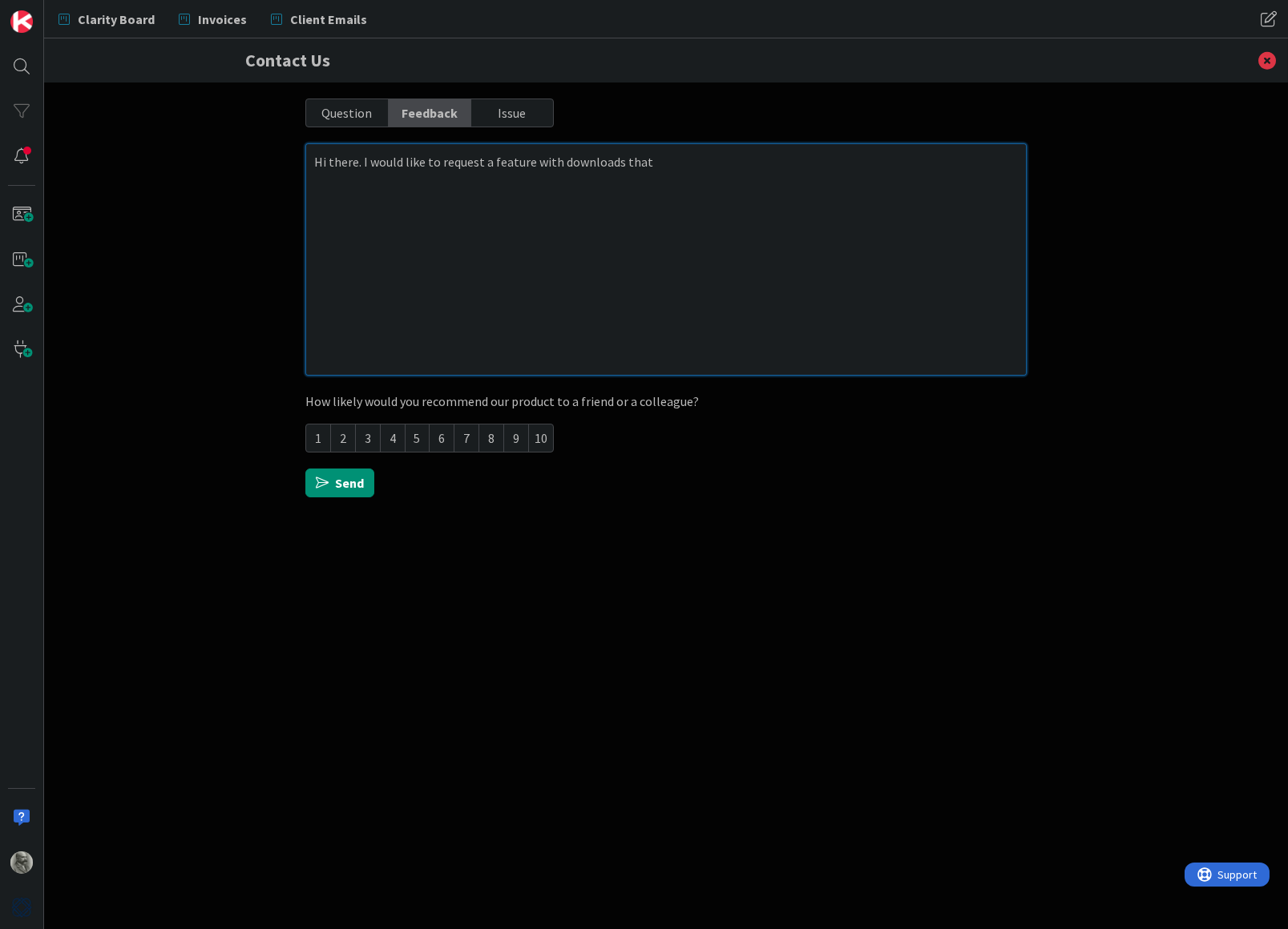
type textarea "Hi there. I would like to request a feature with downloads that w"
type textarea "x"
type textarea "Hi there. I would like to request a feature with downloads that wo"
type textarea "x"
type textarea "Hi there. I would like to request a feature with downloads that wou"
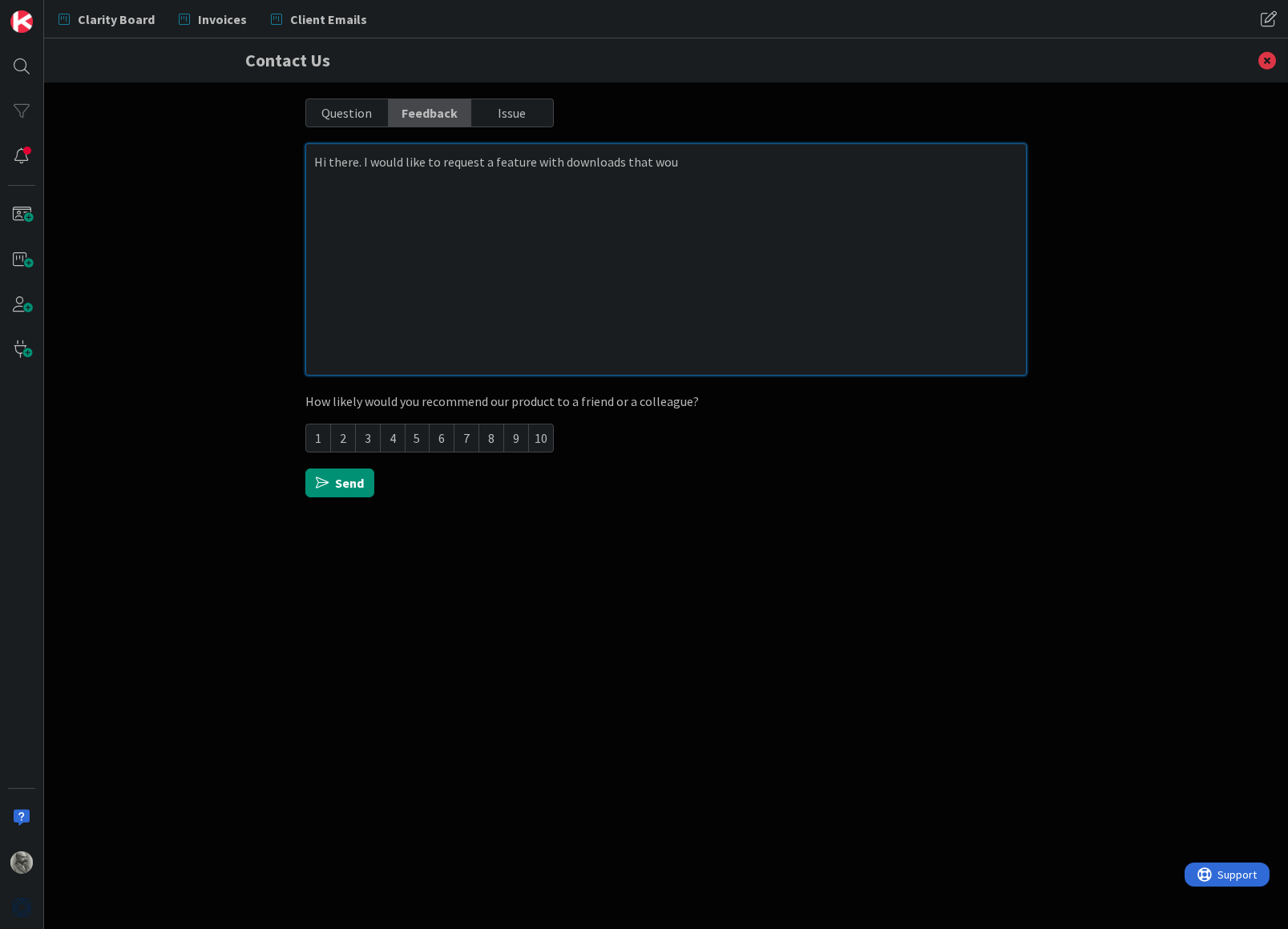
type textarea "x"
type textarea "Hi there. I would like to request a feature with downloads that woul"
type textarea "x"
type textarea "Hi there. I would like to request a feature with downloads that would"
type textarea "x"
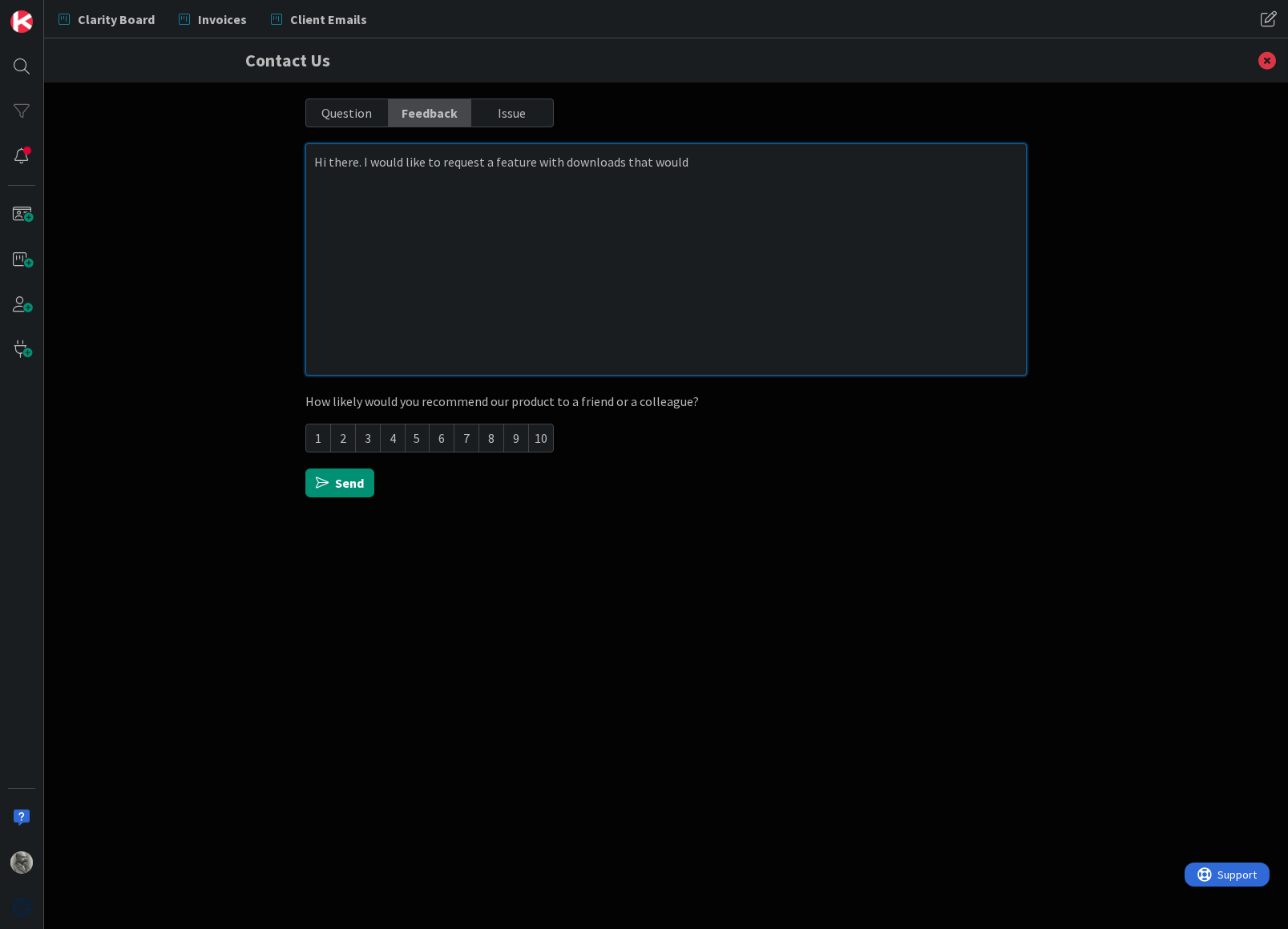
type textarea "Hi there. I would like to request a feature with downloads that would"
type textarea "x"
type textarea "Hi there. I would like to request a feature with downloads that would m"
type textarea "x"
type textarea "Hi there. I would like to request a feature with downloads that would ma"
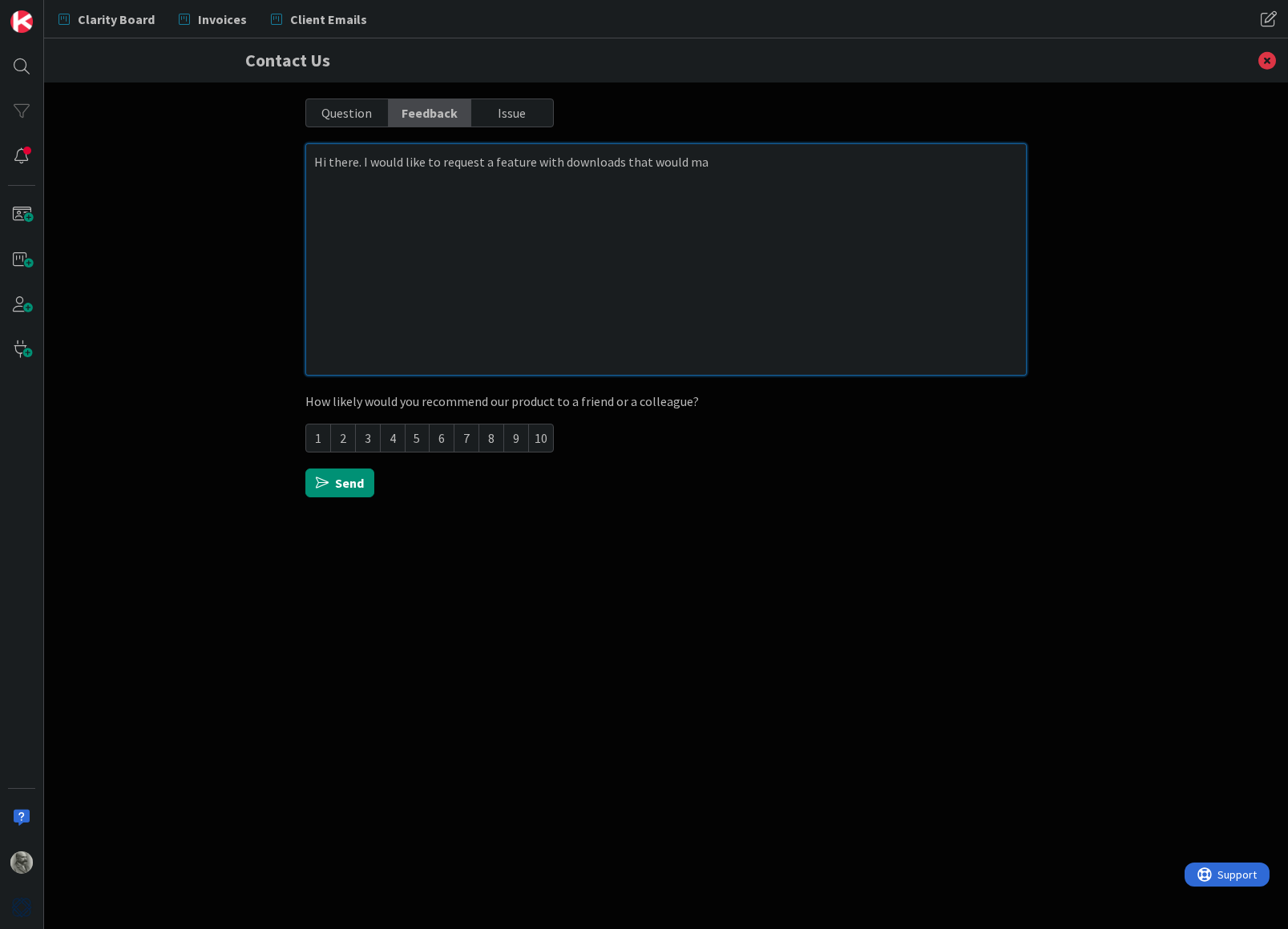
type textarea "x"
type textarea "Hi there. I would like to request a feature with downloads that would mak"
type textarea "x"
type textarea "Hi there. I would like to request a feature with downloads that would make"
type textarea "x"
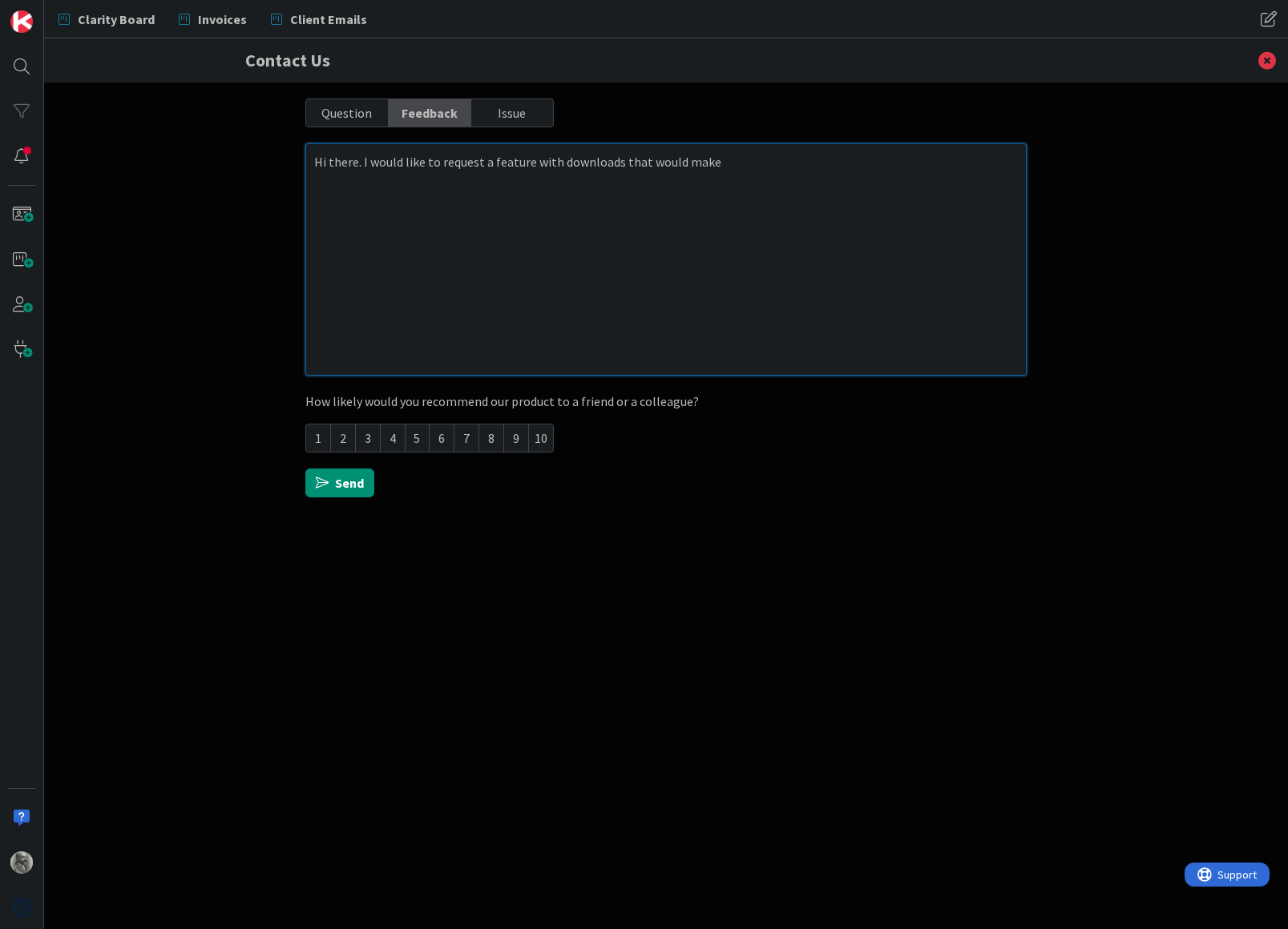
type textarea "Hi there. I would like to request a feature with downloads that would make"
type textarea "x"
type textarea "Hi there. I would like to request a feature with downloads that would make o"
type textarea "x"
type textarea "Hi there. I would like to request a feature with downloads that would make ou"
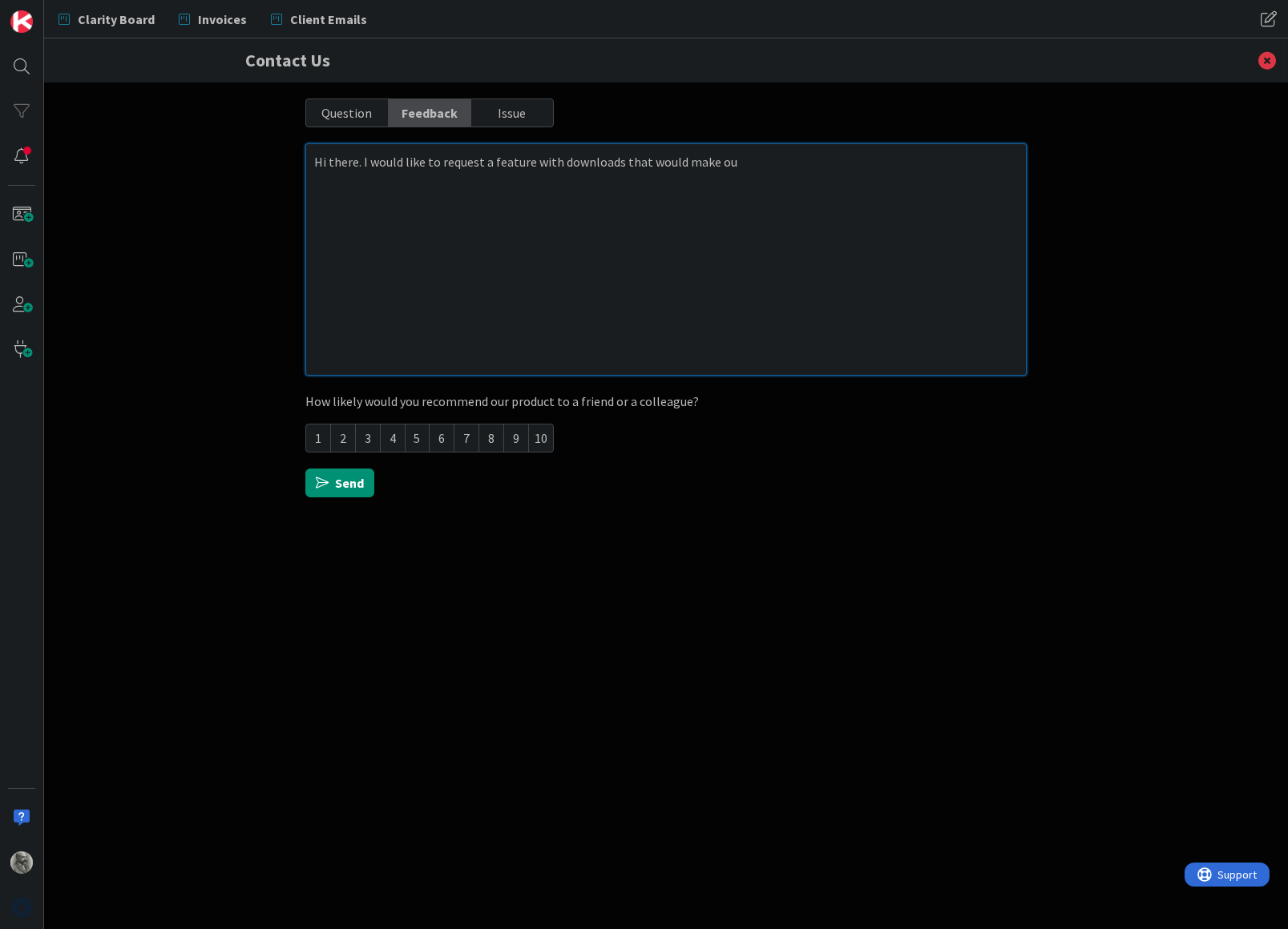
type textarea "x"
type textarea "Hi there. I would like to request a feature with downloads that would make our"
type textarea "x"
type textarea "Hi there. I would like to request a feature with downloads that would make our"
type textarea "x"
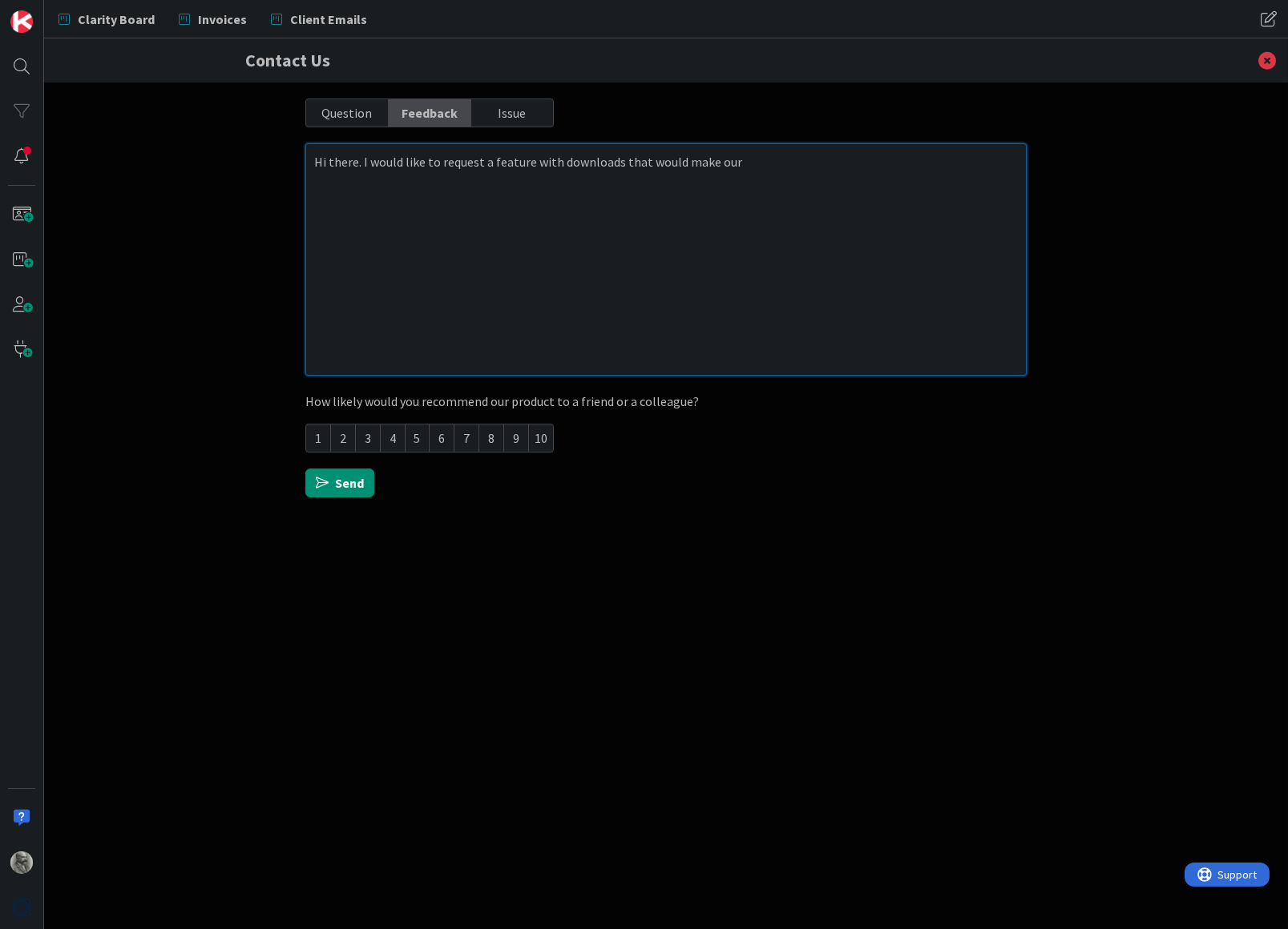
type textarea "Hi there. I would like to request a feature with downloads that would make our b"
type textarea "x"
type textarea "Hi there. I would like to request a feature with downloads that would make our …"
type textarea "x"
type textarea "Hi there. I would like to request a feature with downloads that would make our …"
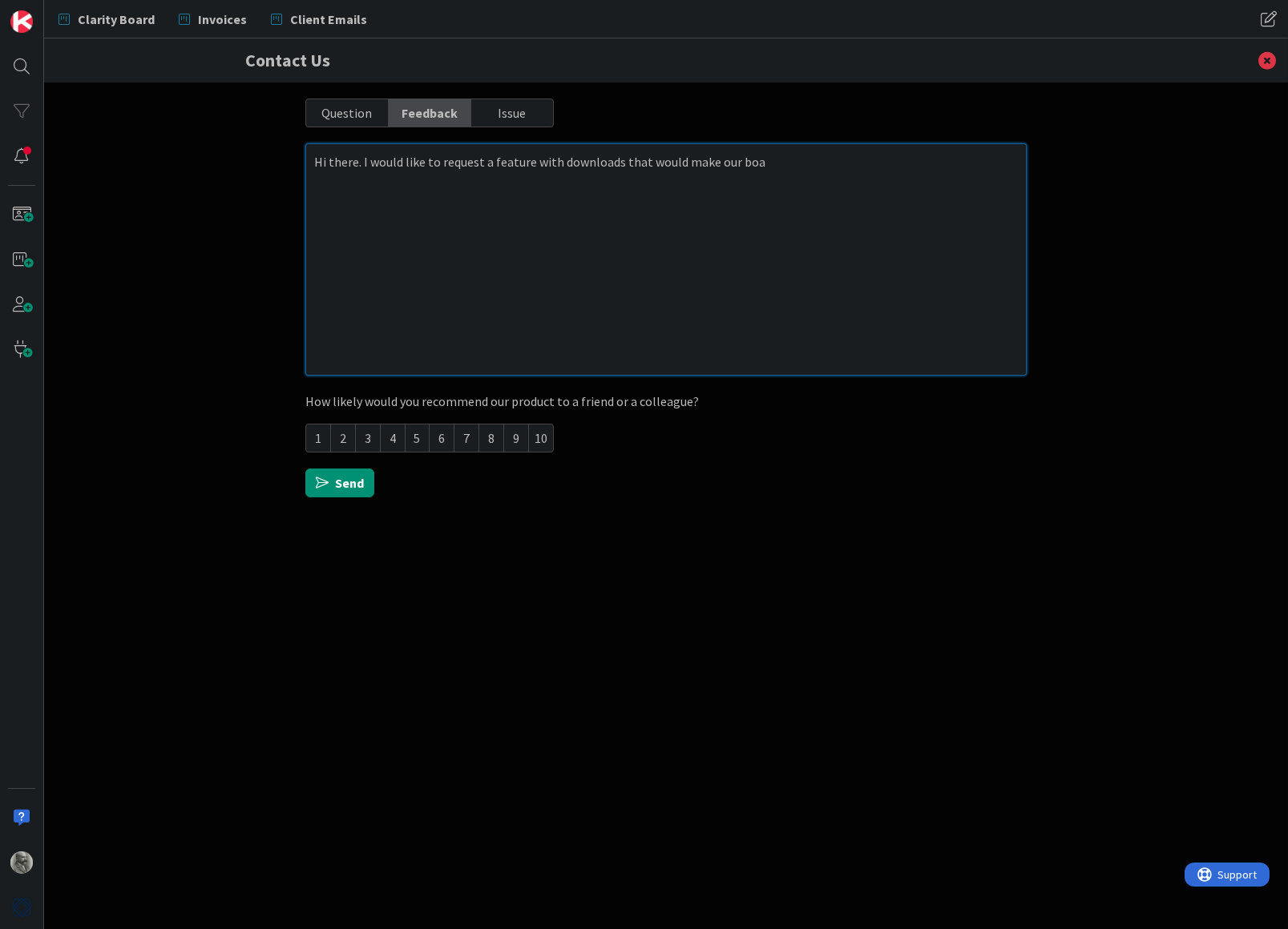
type textarea "x"
type textarea "Hi there. I would like to request a feature with downloads that would make our …"
type textarea "x"
type textarea "Hi there. I would like to request a feature with downloads that would make our …"
type textarea "x"
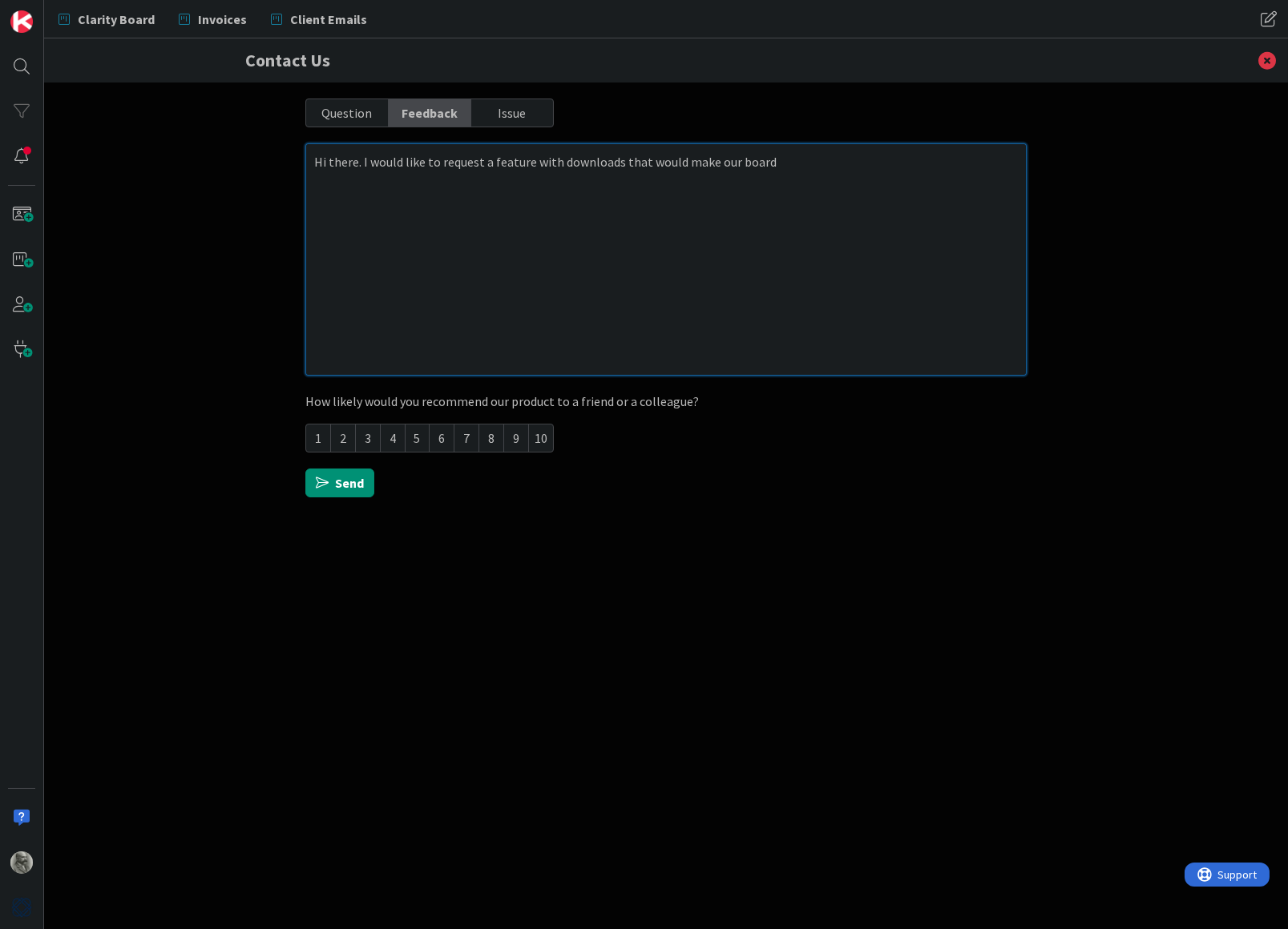
type textarea "Hi there. I would like to request a feature with downloads that would make our …"
type textarea "x"
type textarea "Hi there. I would like to request a feature with downloads that would make our …"
type textarea "x"
type textarea "Hi there. I would like to request a feature with downloads that would make our …"
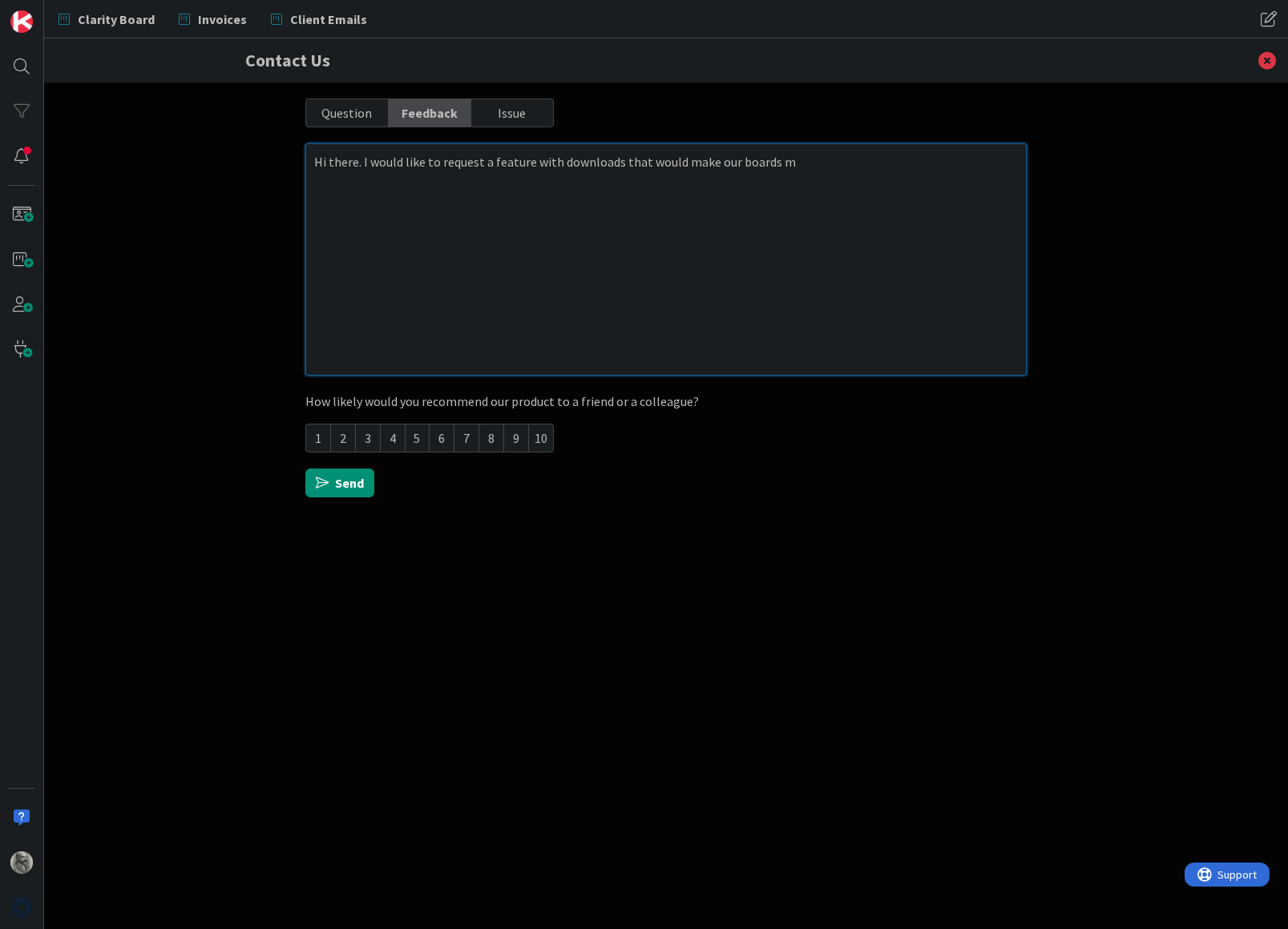
type textarea "x"
type textarea "Hi there. I would like to request a feature with downloads that would make our …"
type textarea "x"
type textarea "Hi there. I would like to request a feature with downloads that would make our …"
type textarea "x"
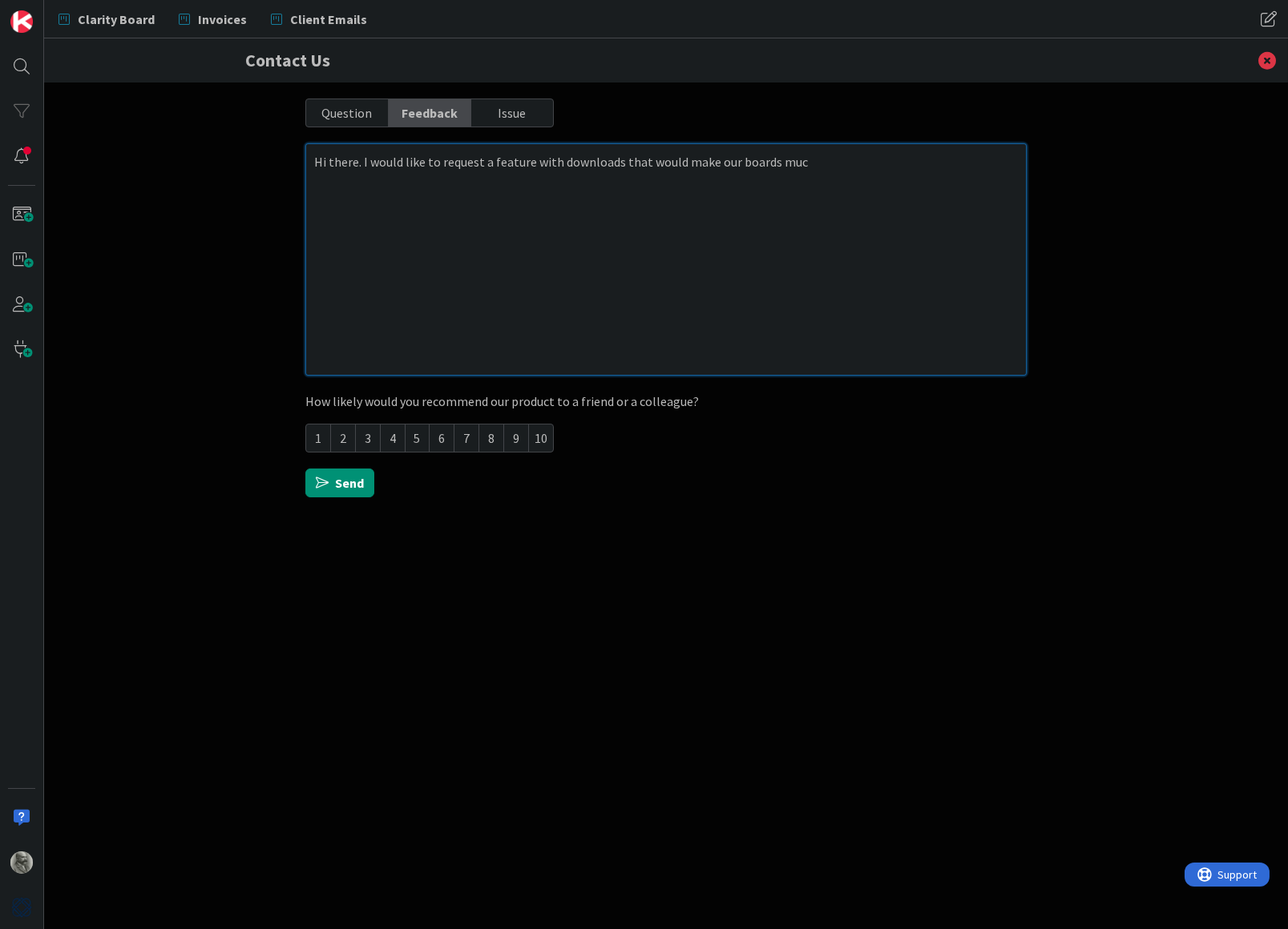
type textarea "Hi there. I would like to request a feature with downloads that would make our …"
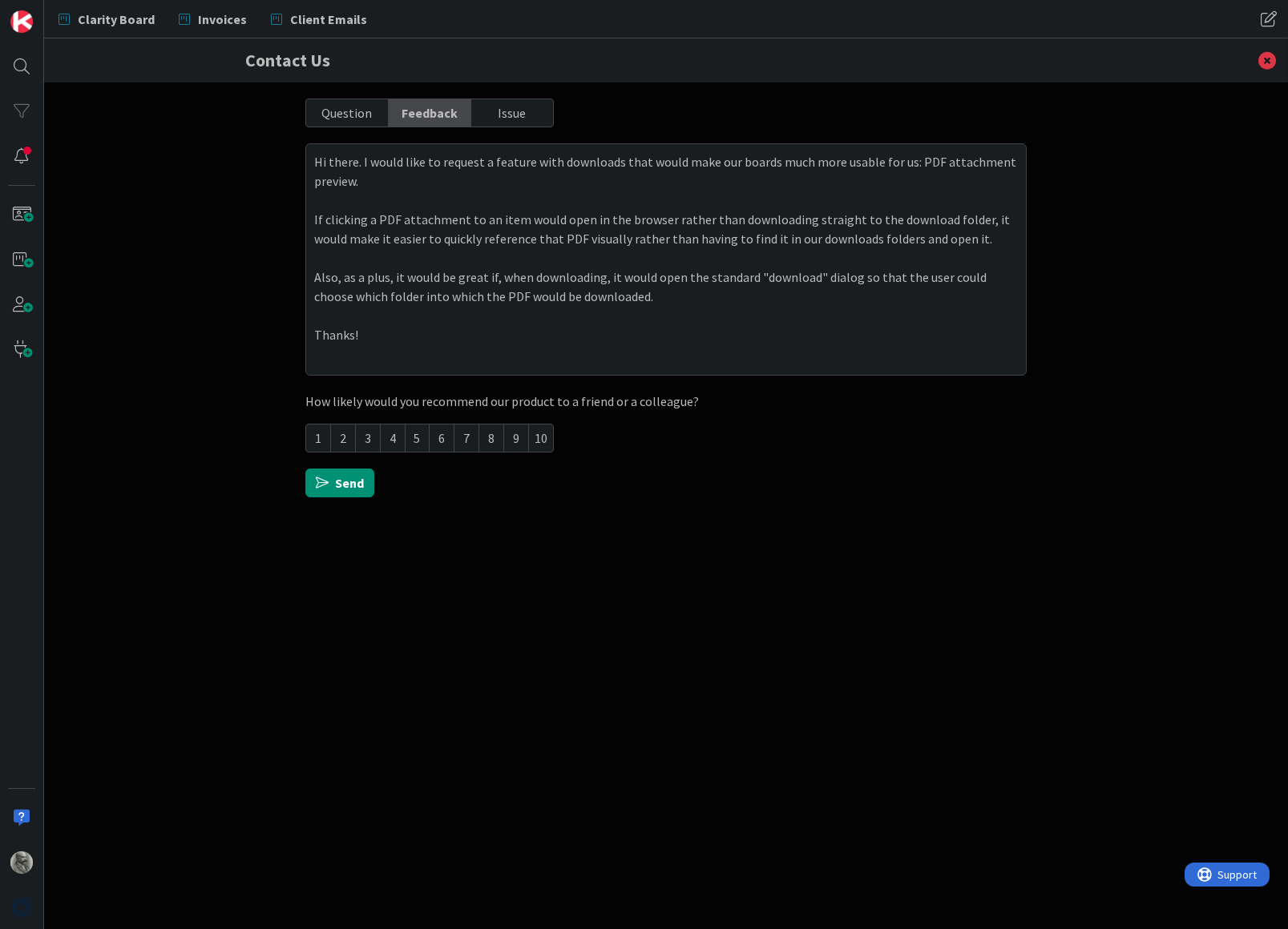
click at [543, 434] on div "10" at bounding box center [541, 438] width 24 height 27
click at [340, 482] on button "Send" at bounding box center [339, 483] width 69 height 29
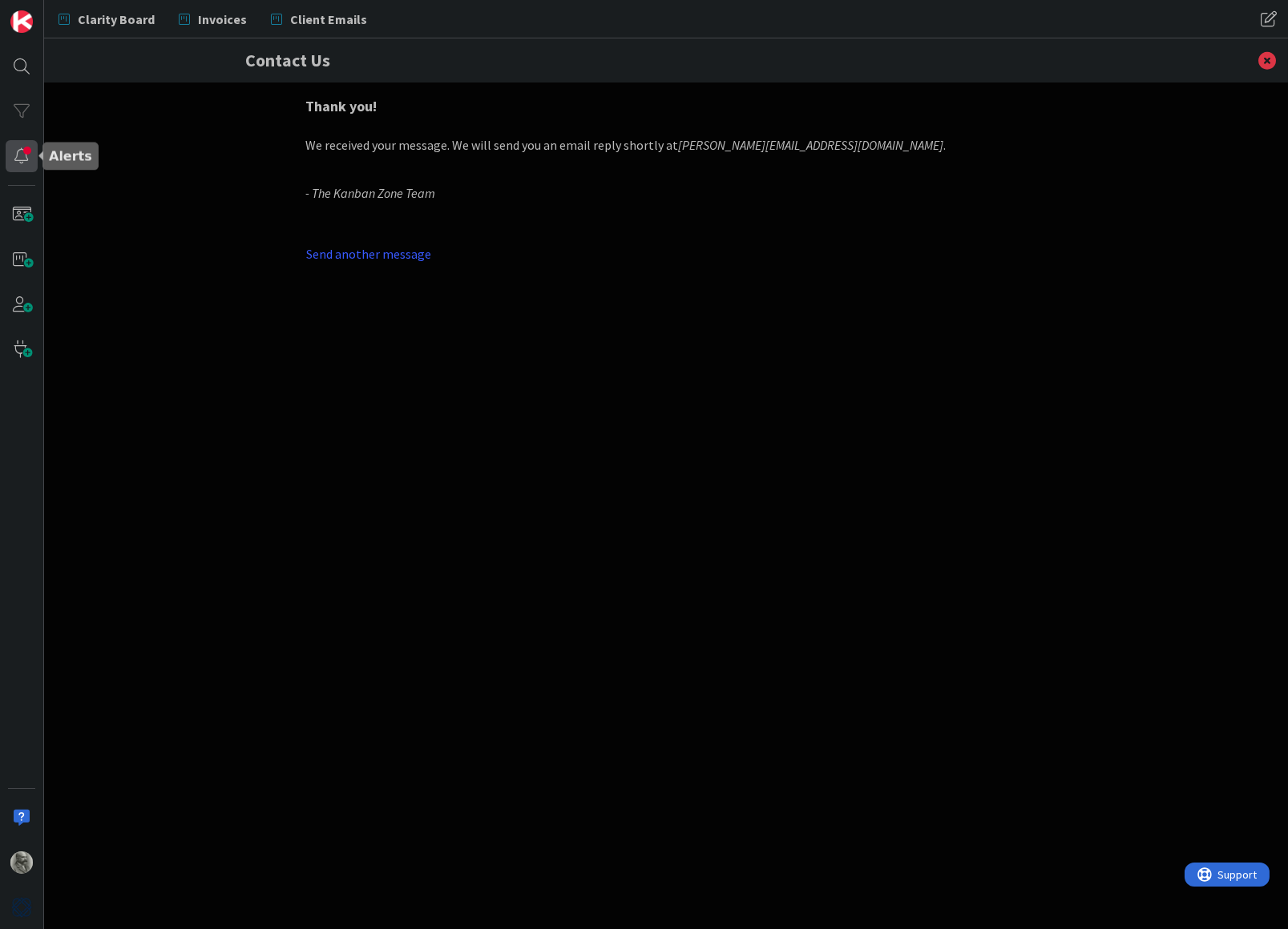
click at [23, 154] on div at bounding box center [22, 157] width 32 height 32
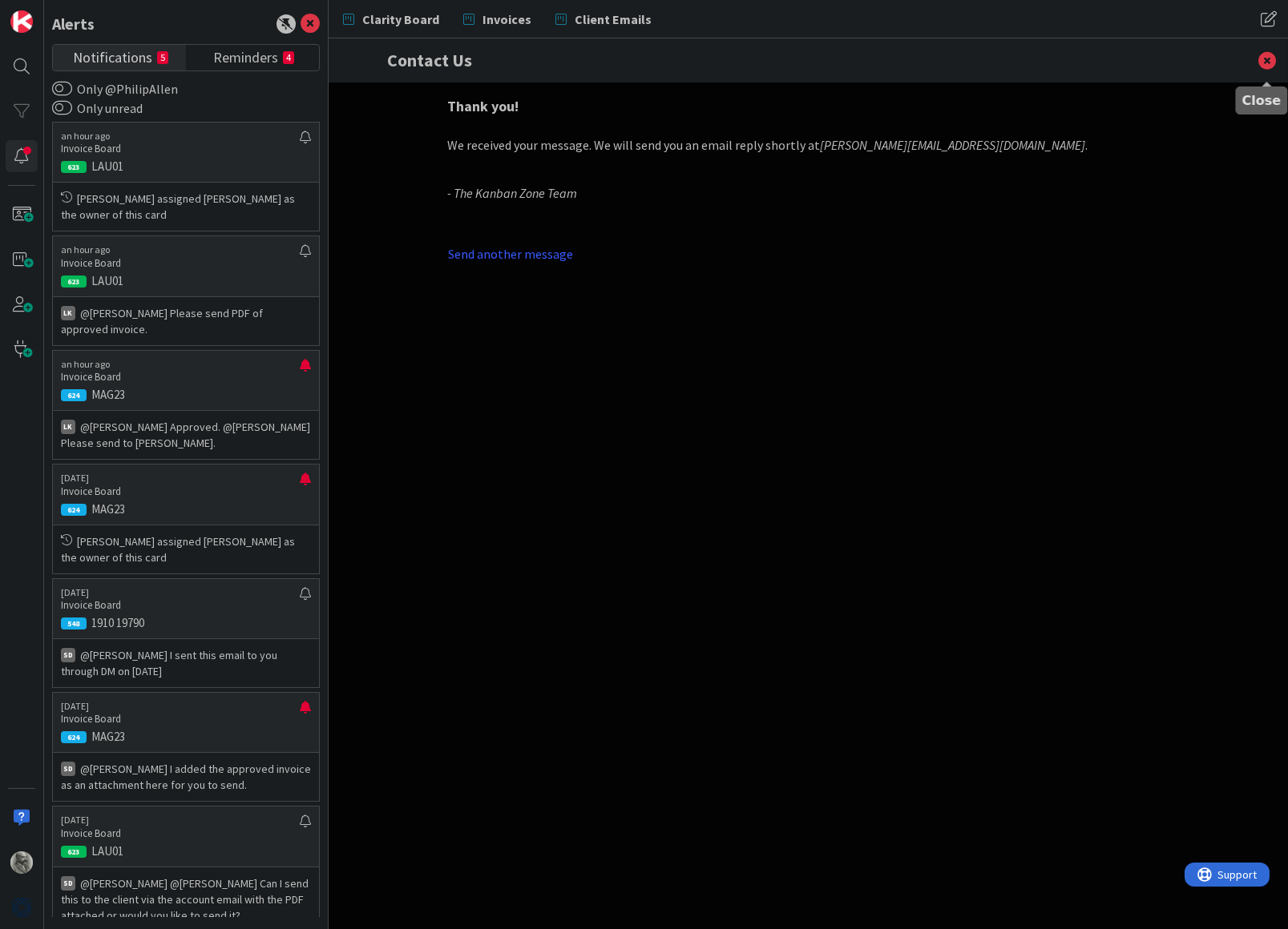
click at [1264, 52] on icon at bounding box center [1267, 60] width 41 height 44
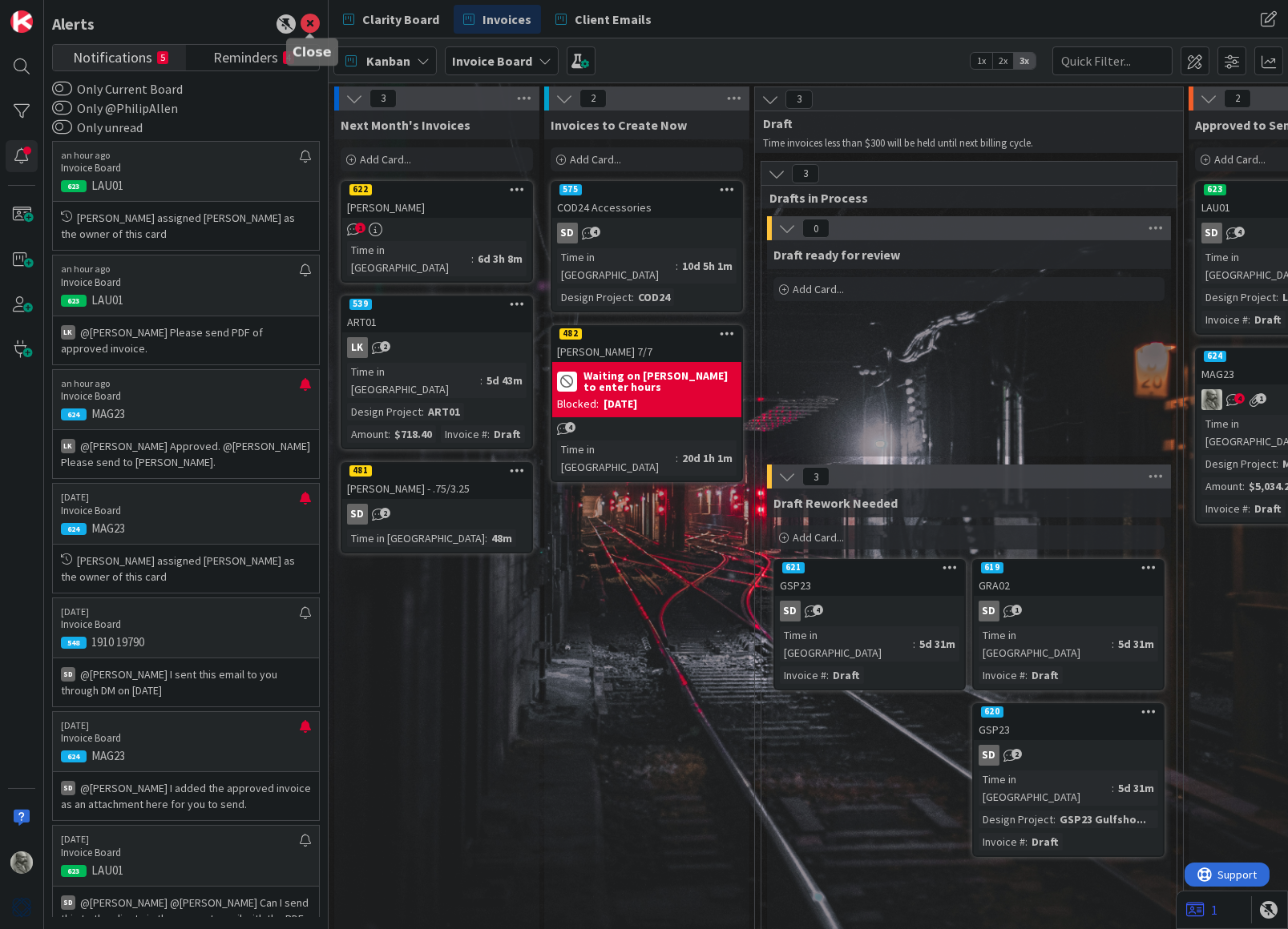
click at [312, 18] on icon at bounding box center [310, 24] width 19 height 19
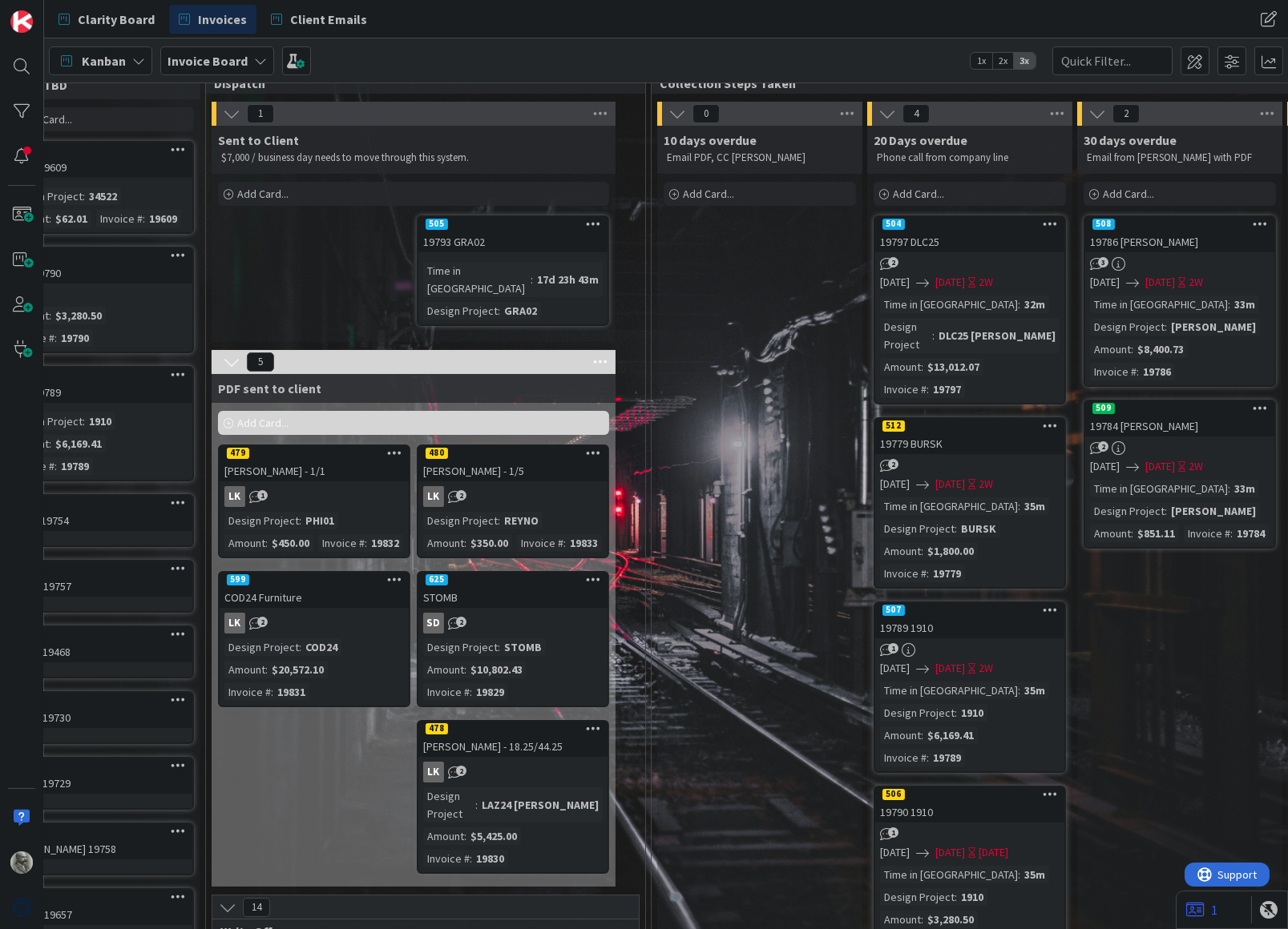
scroll to position [38, 1117]
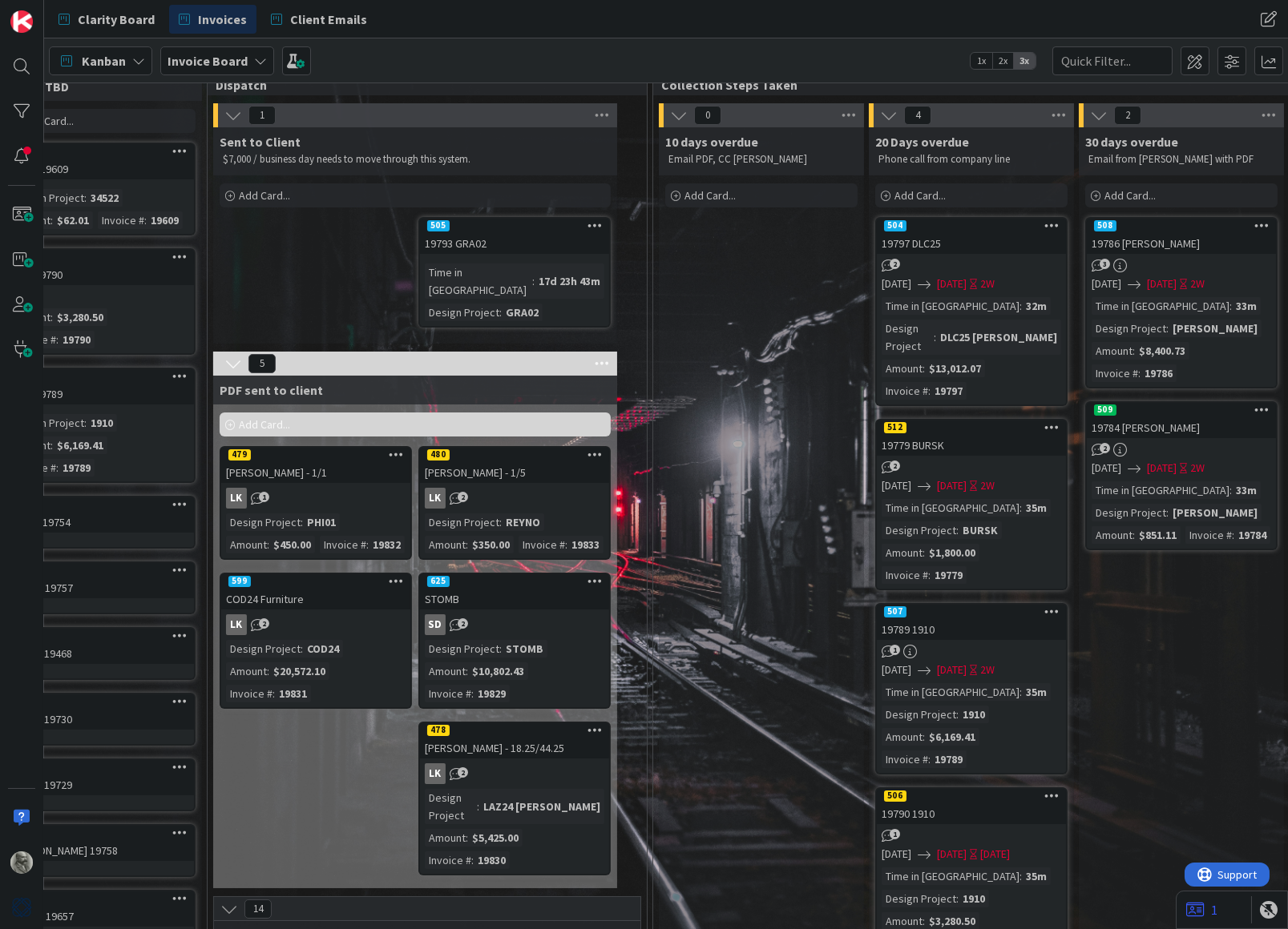
click at [501, 829] on div "$5,425.00" at bounding box center [495, 838] width 54 height 18
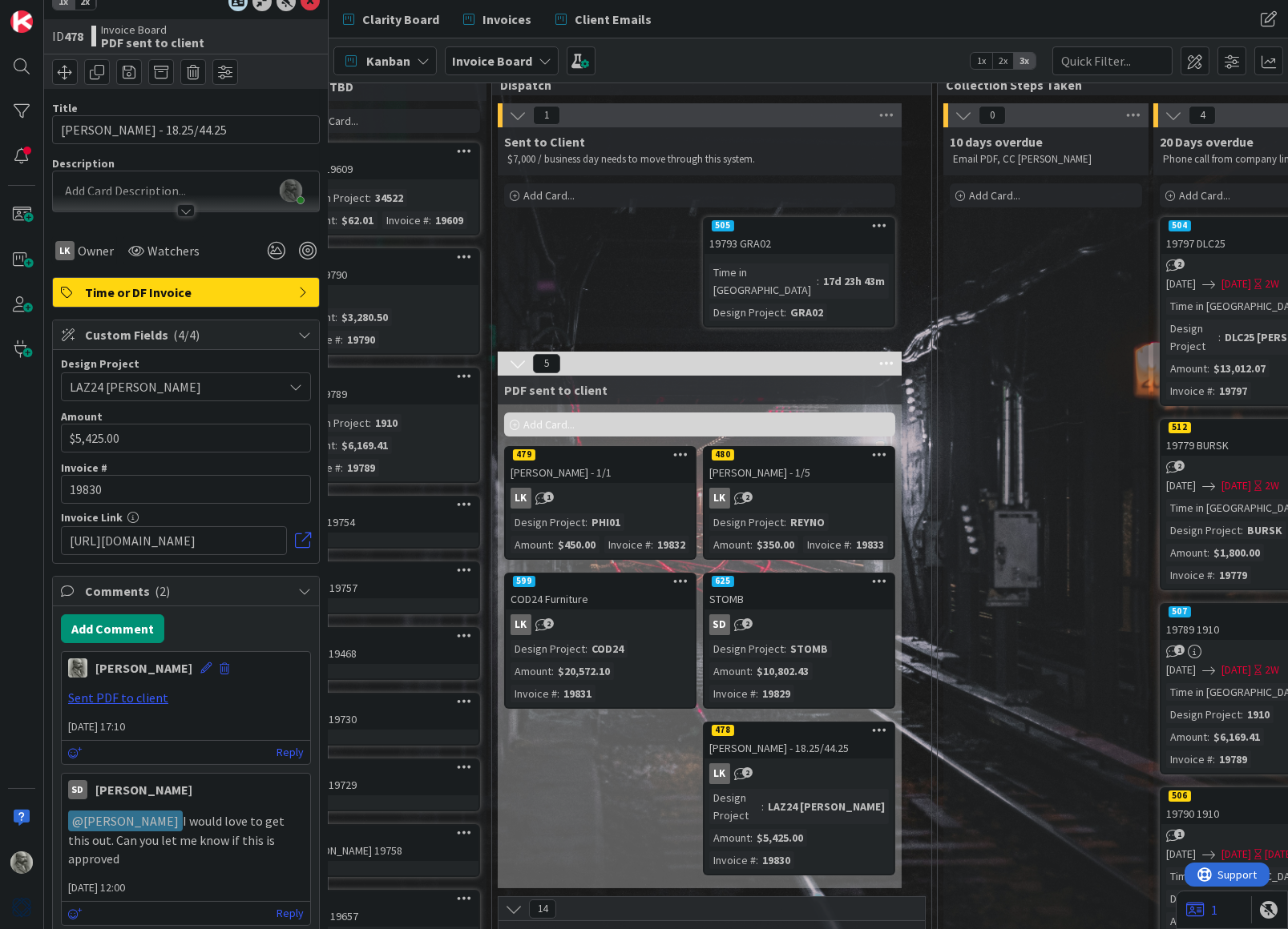
scroll to position [23, 0]
click at [120, 693] on link "Sent PDF to client" at bounding box center [118, 695] width 100 height 16
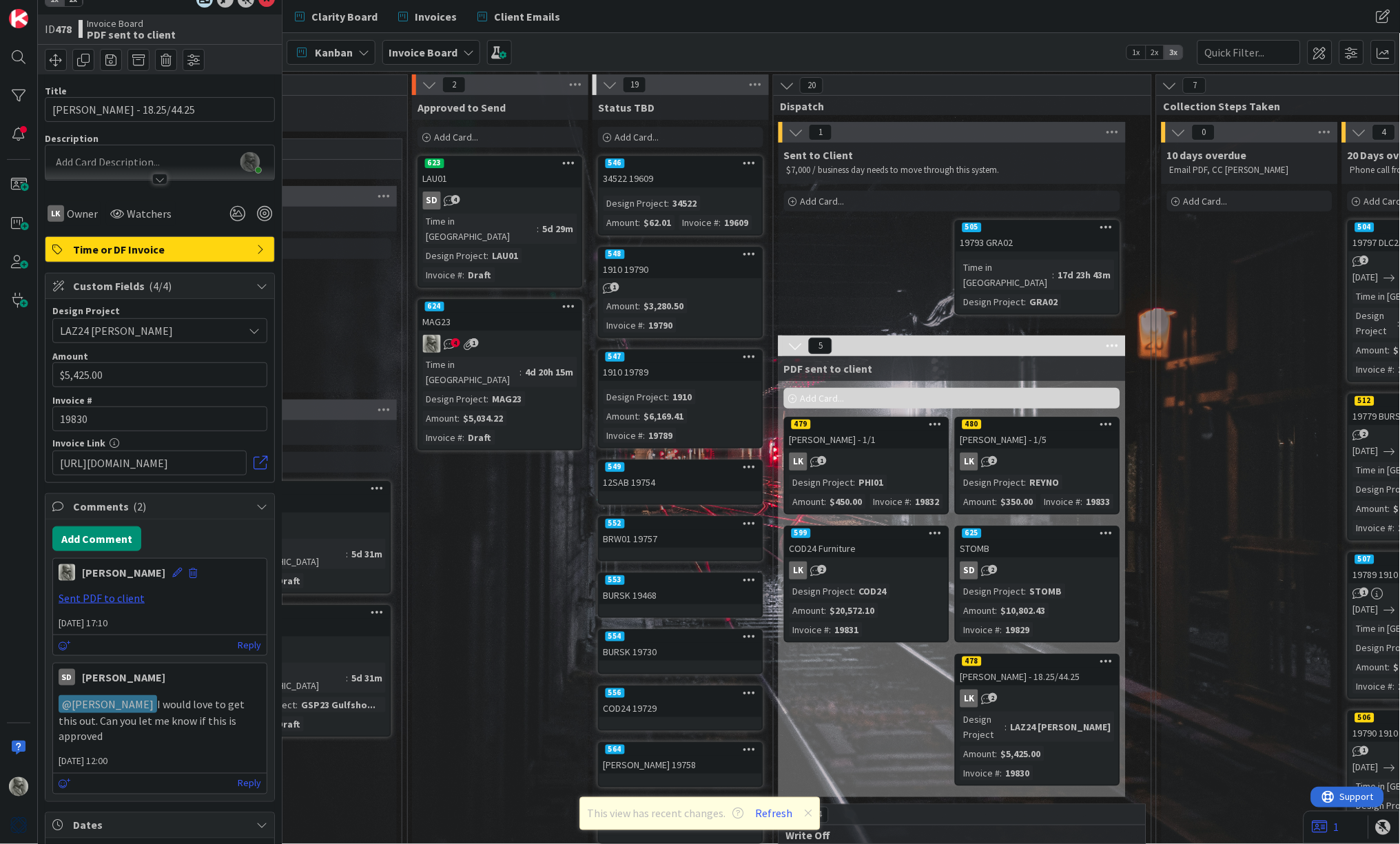
scroll to position [0, 238]
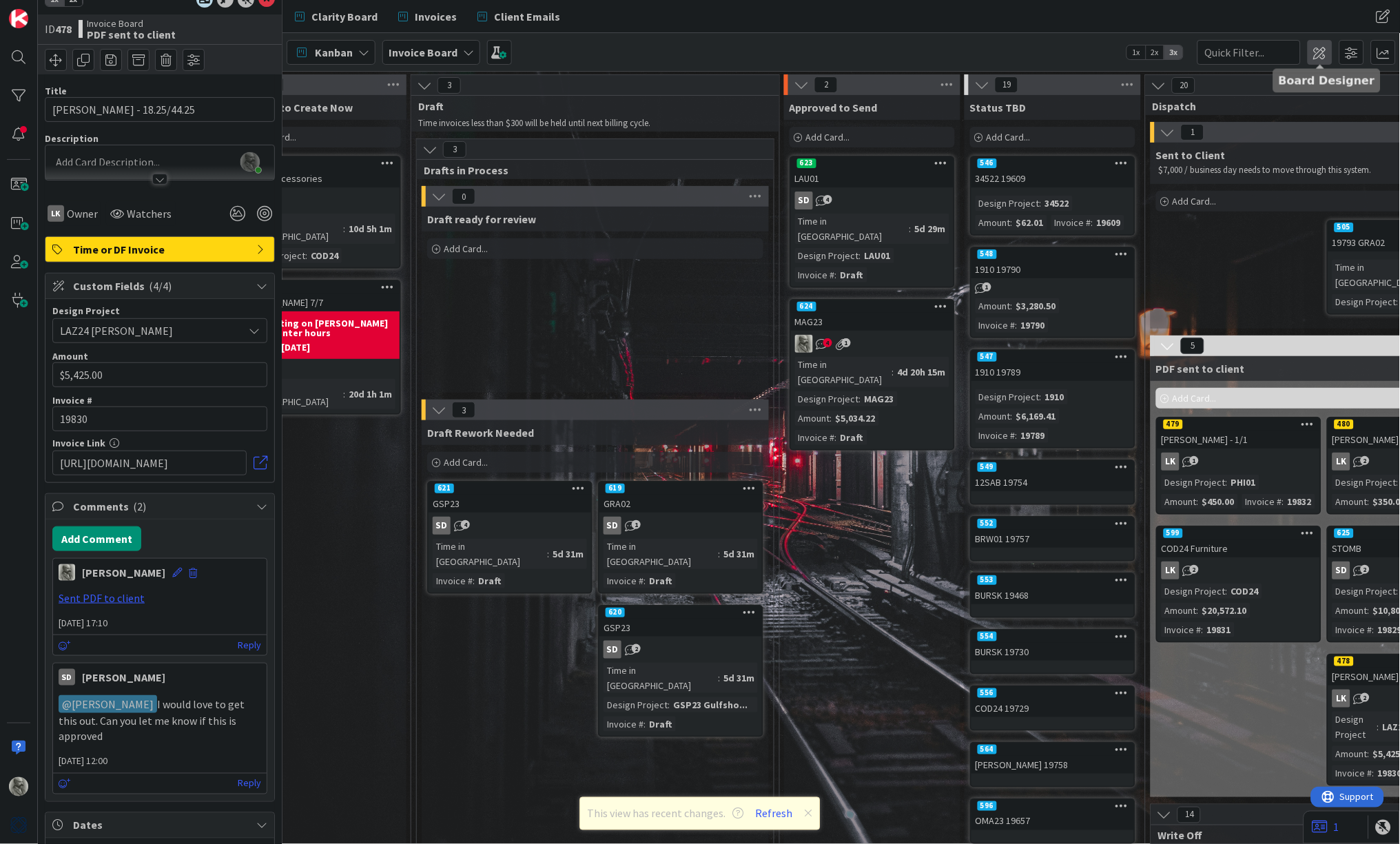
click at [1107, 53] on span at bounding box center [1320, 52] width 25 height 25
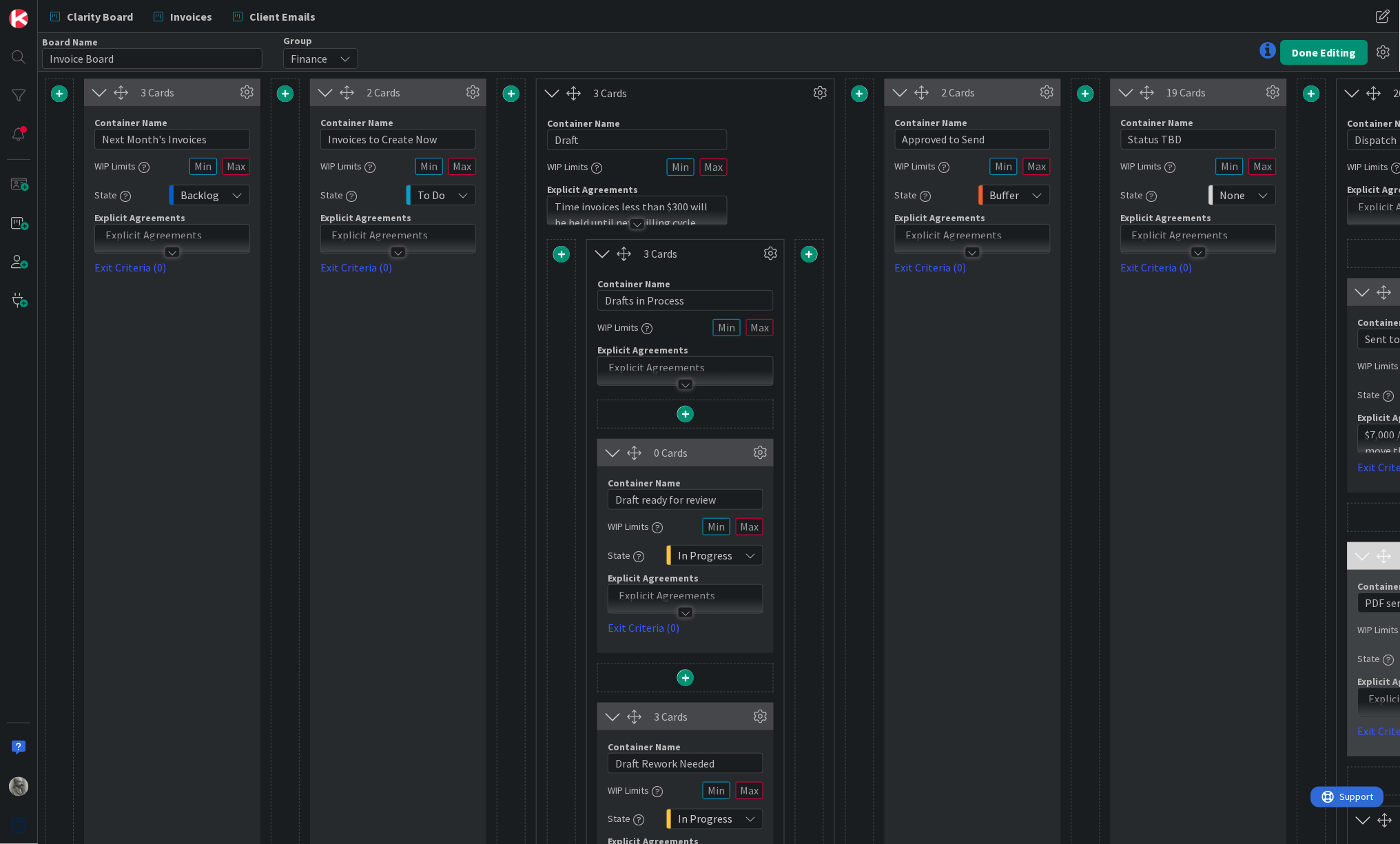
drag, startPoint x: 594, startPoint y: 217, endPoint x: 599, endPoint y: 207, distance: 11.2
click at [594, 217] on div at bounding box center [637, 218] width 179 height 15
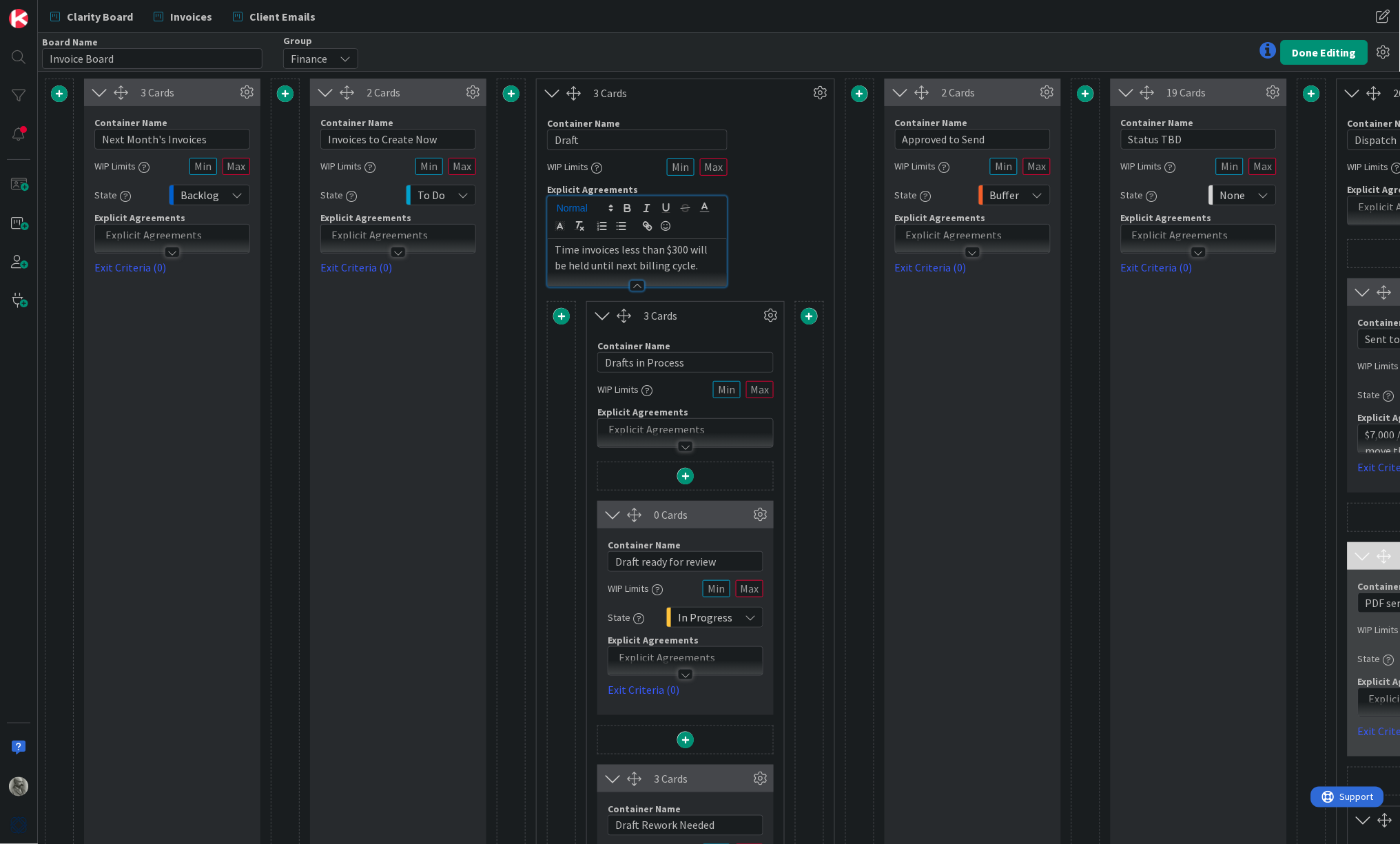
click at [599, 207] on span at bounding box center [584, 208] width 68 height 17
click at [667, 261] on p "Time invoices less than $300 will be held until next billing cycle." at bounding box center [637, 257] width 165 height 31
click at [694, 266] on p "Time invoices less than $300 will be held until next billing cycle." at bounding box center [637, 257] width 165 height 31
drag, startPoint x: 694, startPoint y: 266, endPoint x: 578, endPoint y: 264, distance: 116.0
click at [578, 264] on p "Time invoices less than $300 will be held until next billing cycle." at bounding box center [637, 257] width 165 height 31
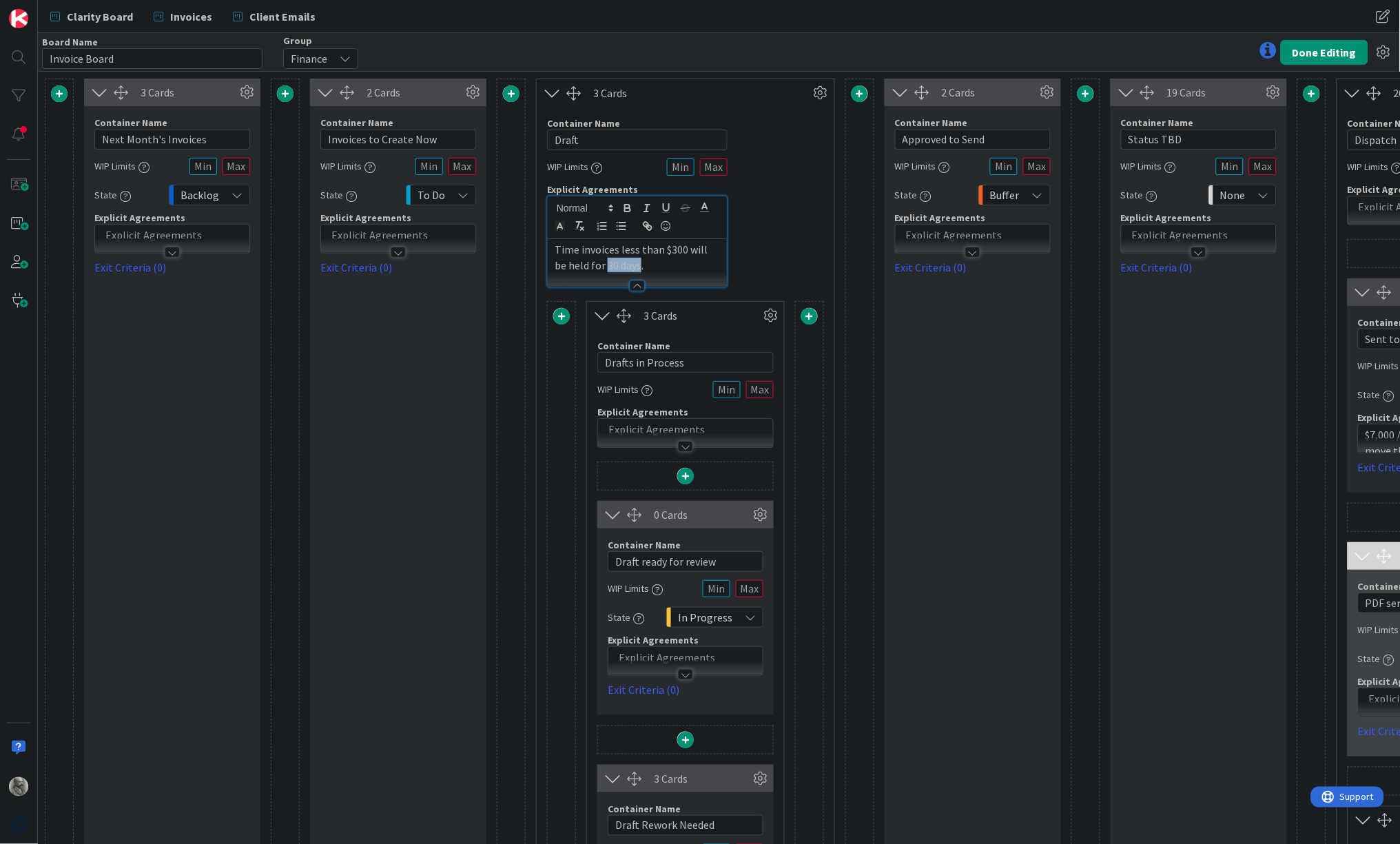
drag, startPoint x: 628, startPoint y: 266, endPoint x: 593, endPoint y: 263, distance: 35.1
click at [593, 263] on p "Time invoices less than $300 will be held for 30 days." at bounding box center [637, 257] width 165 height 31
click at [704, 209] on icon at bounding box center [704, 207] width 12 height 12
click at [720, 223] on span at bounding box center [720, 225] width 11 height 11
click at [682, 266] on p "Time invoices less than $300 will be held for 30 days ." at bounding box center [637, 257] width 165 height 31
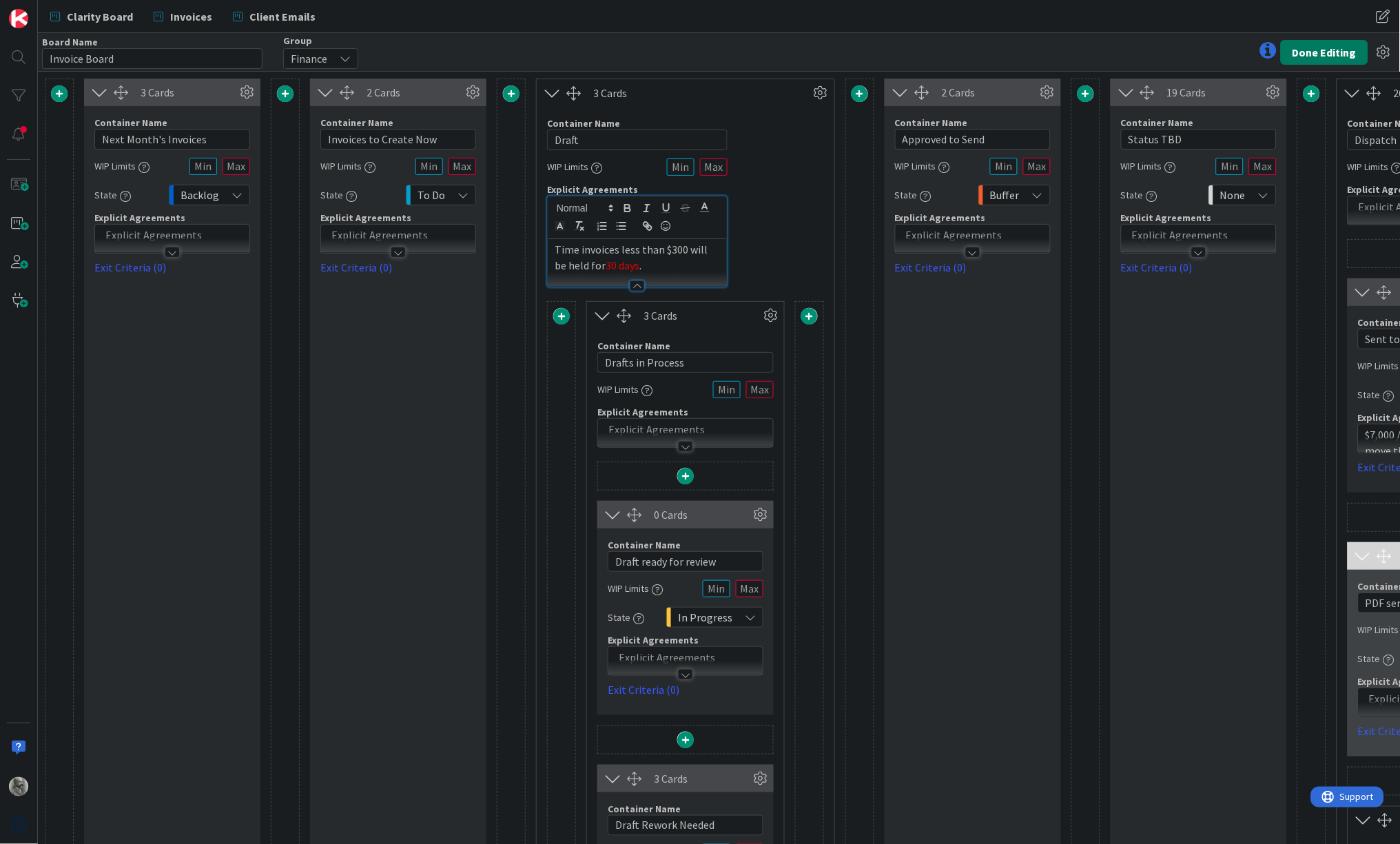
click at [1107, 47] on button "Done Editing" at bounding box center [1324, 52] width 87 height 25
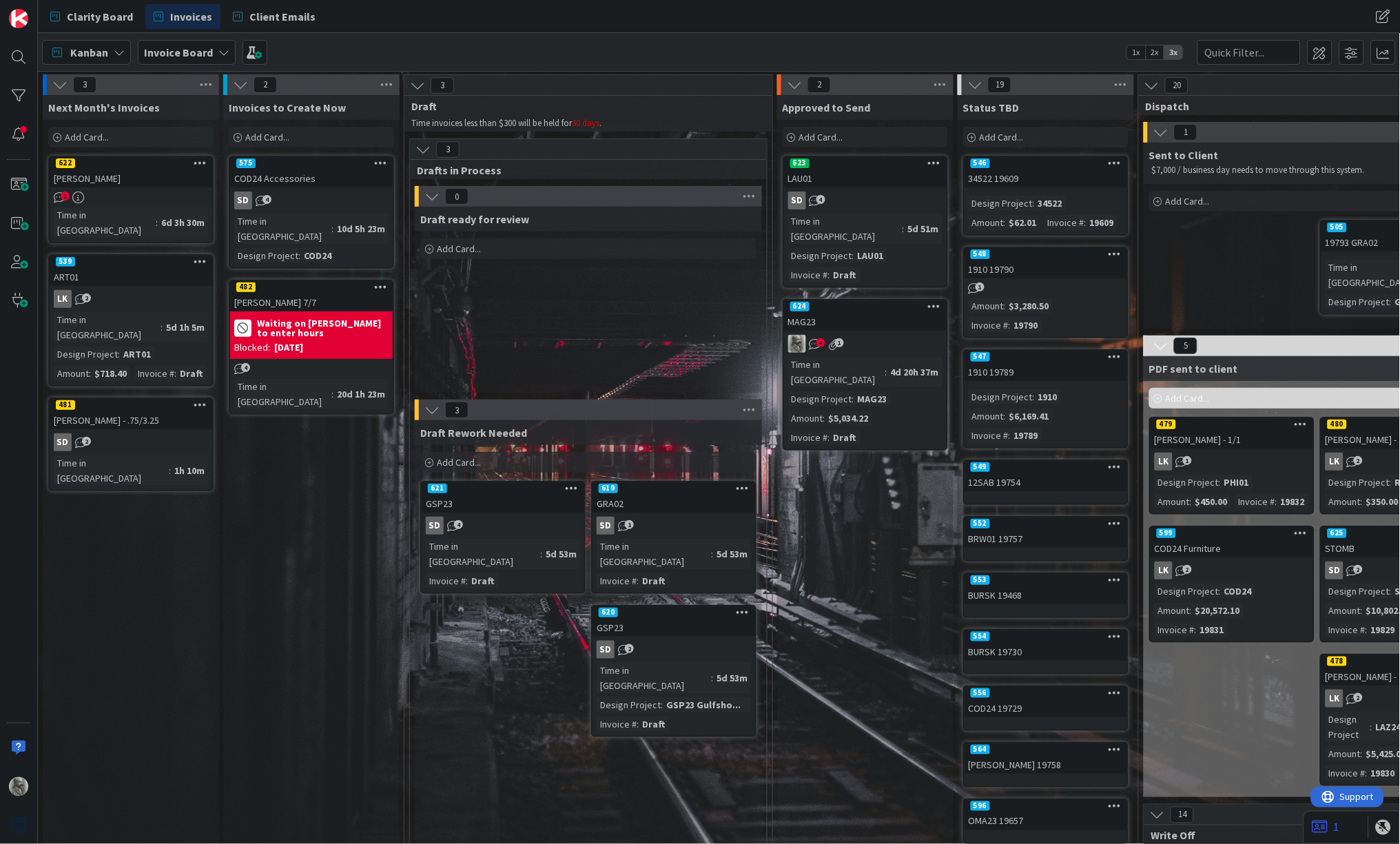
click at [317, 293] on div "[PERSON_NAME] 7/7" at bounding box center [311, 302] width 162 height 18
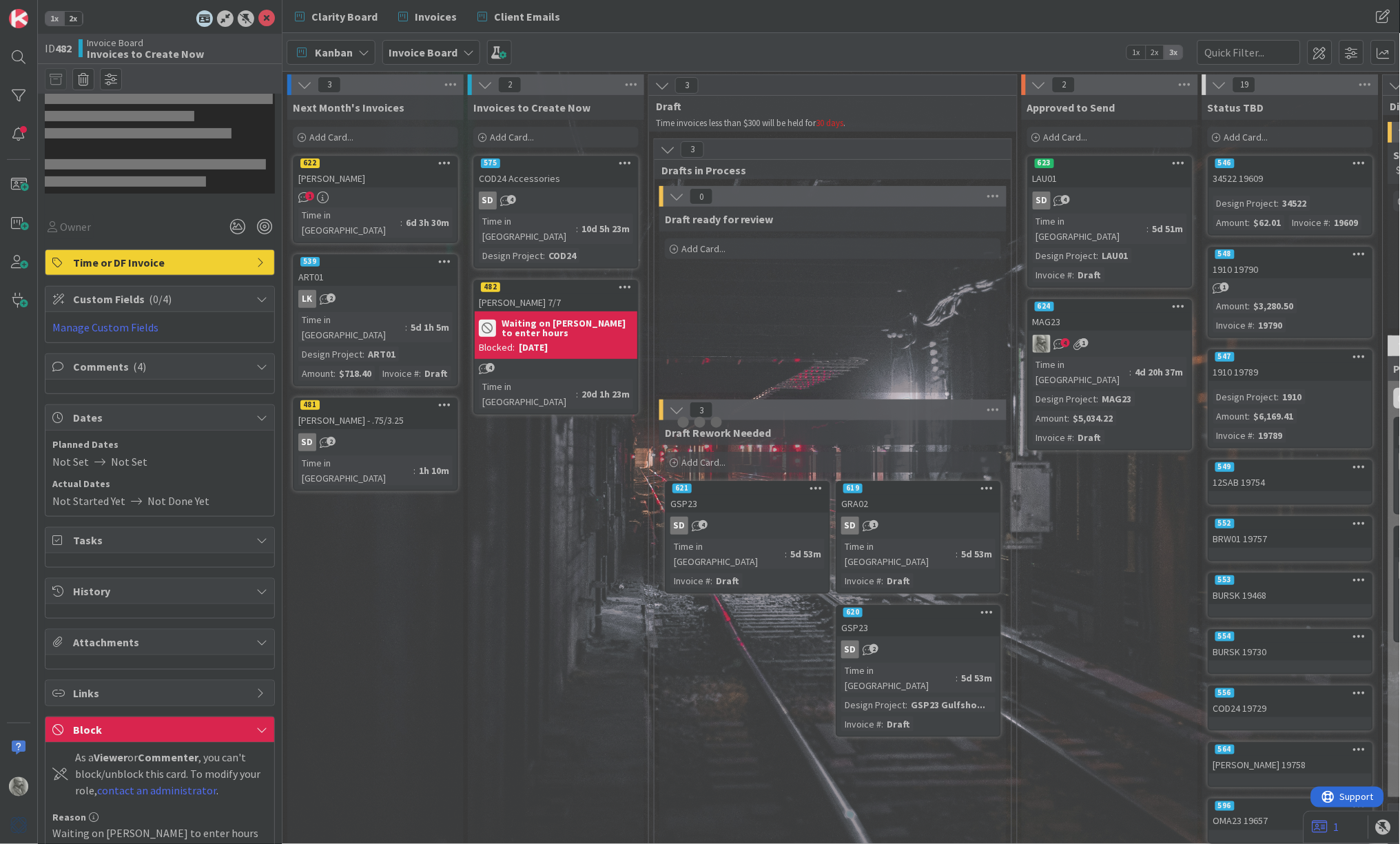
click at [317, 277] on div at bounding box center [700, 422] width 1400 height 844
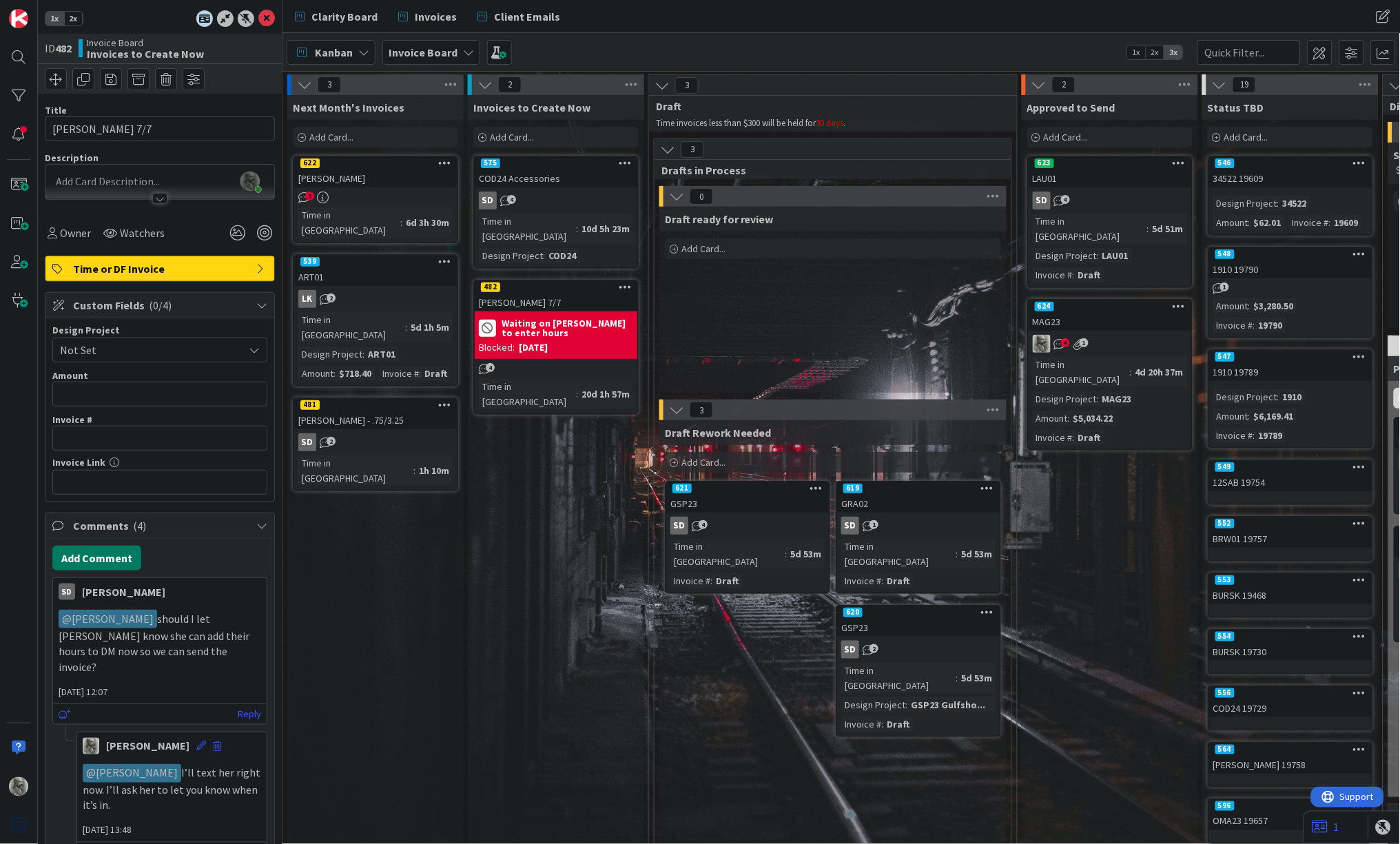
click at [110, 561] on button "Add Comment" at bounding box center [97, 558] width 89 height 25
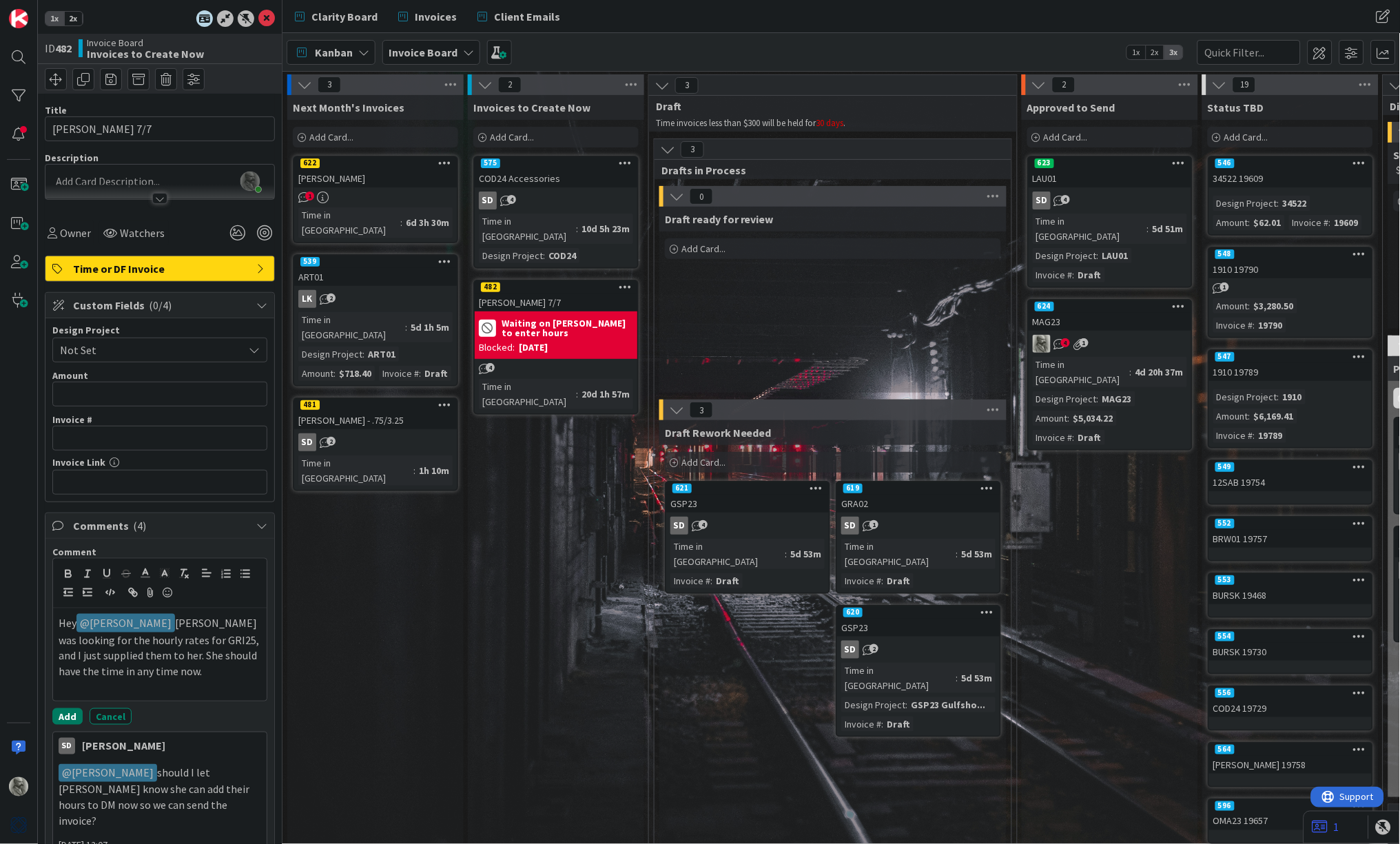
click at [71, 710] on button "Add" at bounding box center [68, 716] width 31 height 17
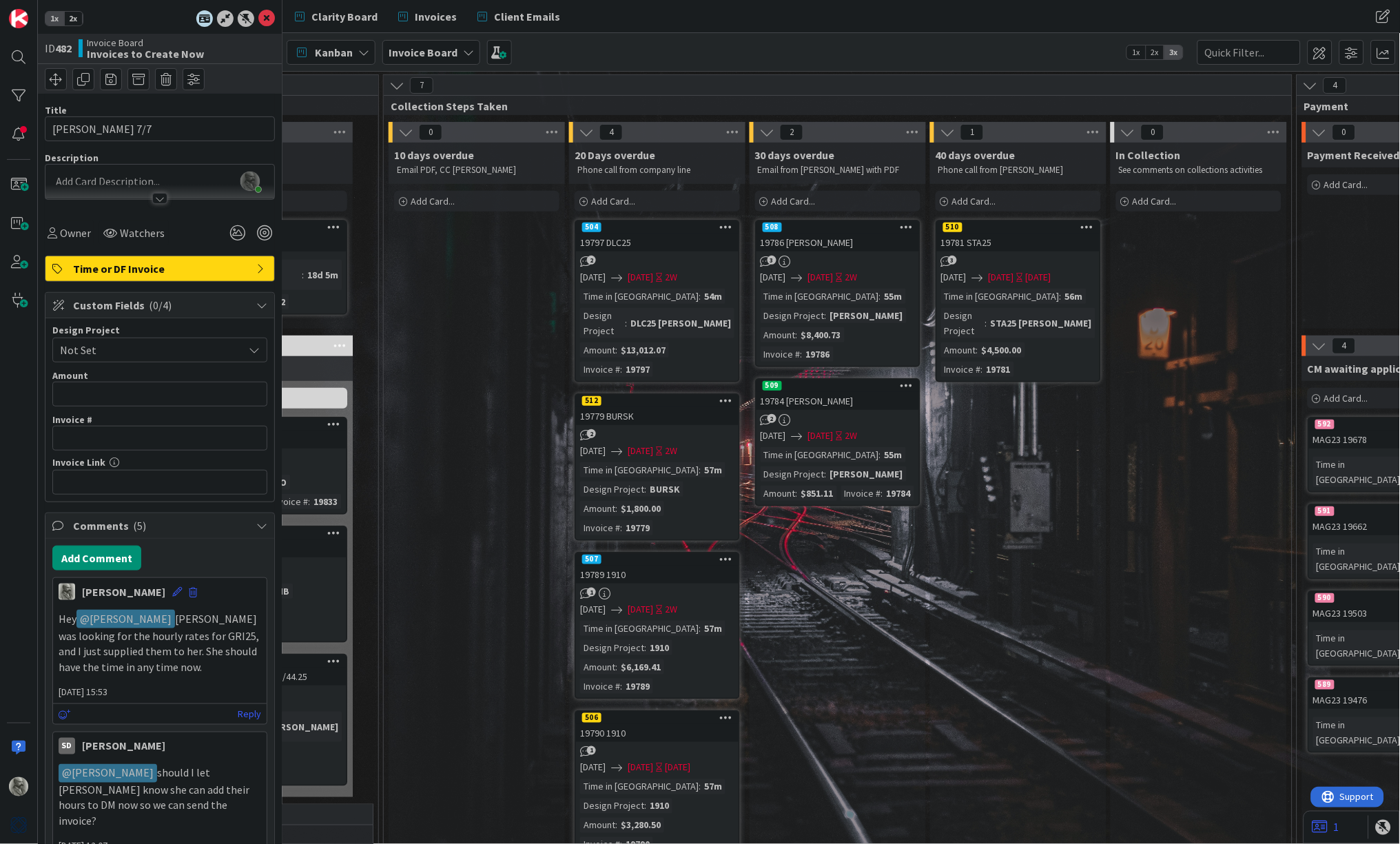
scroll to position [0, 1395]
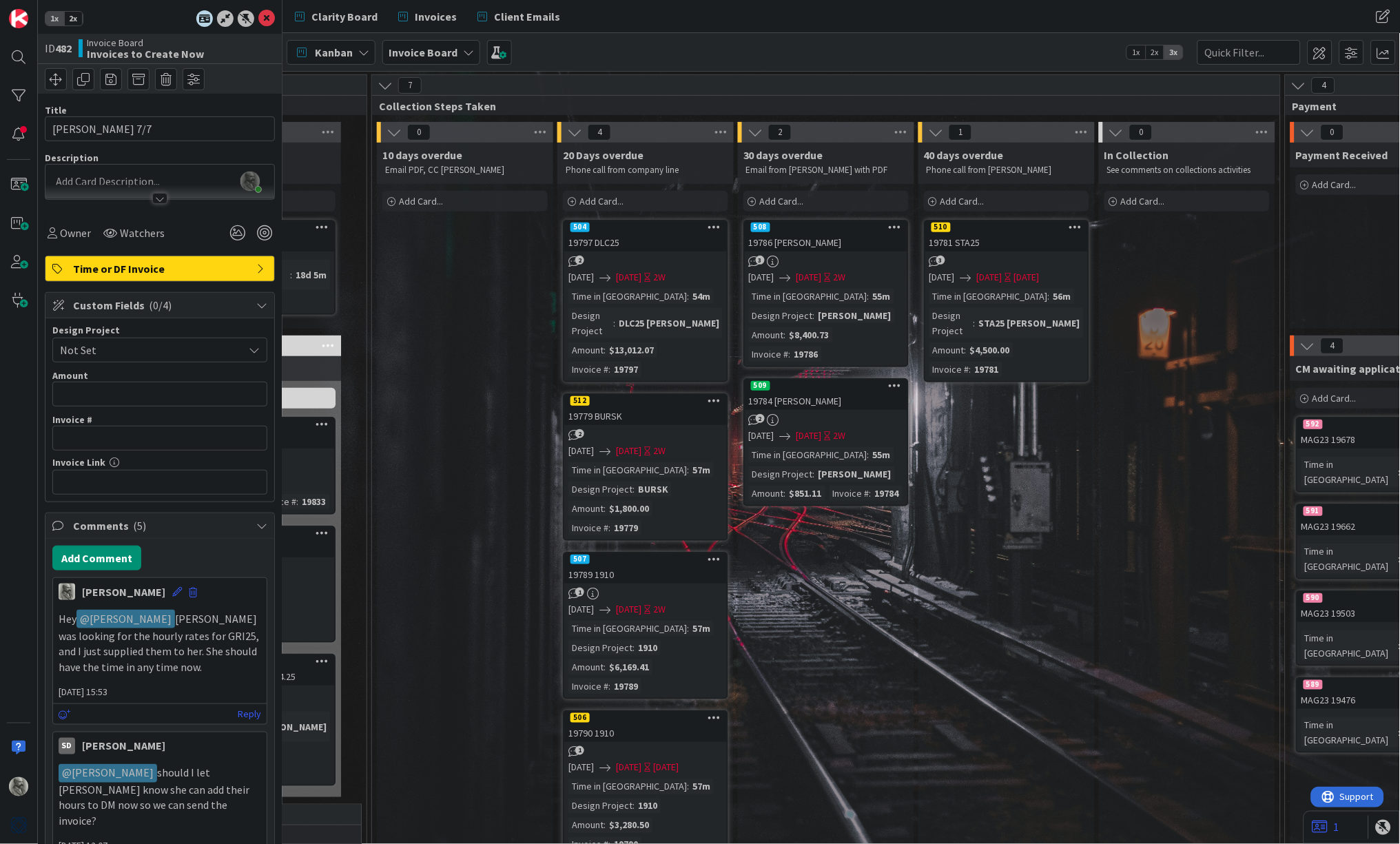
click at [663, 240] on div "19797 DLC25" at bounding box center [645, 242] width 162 height 18
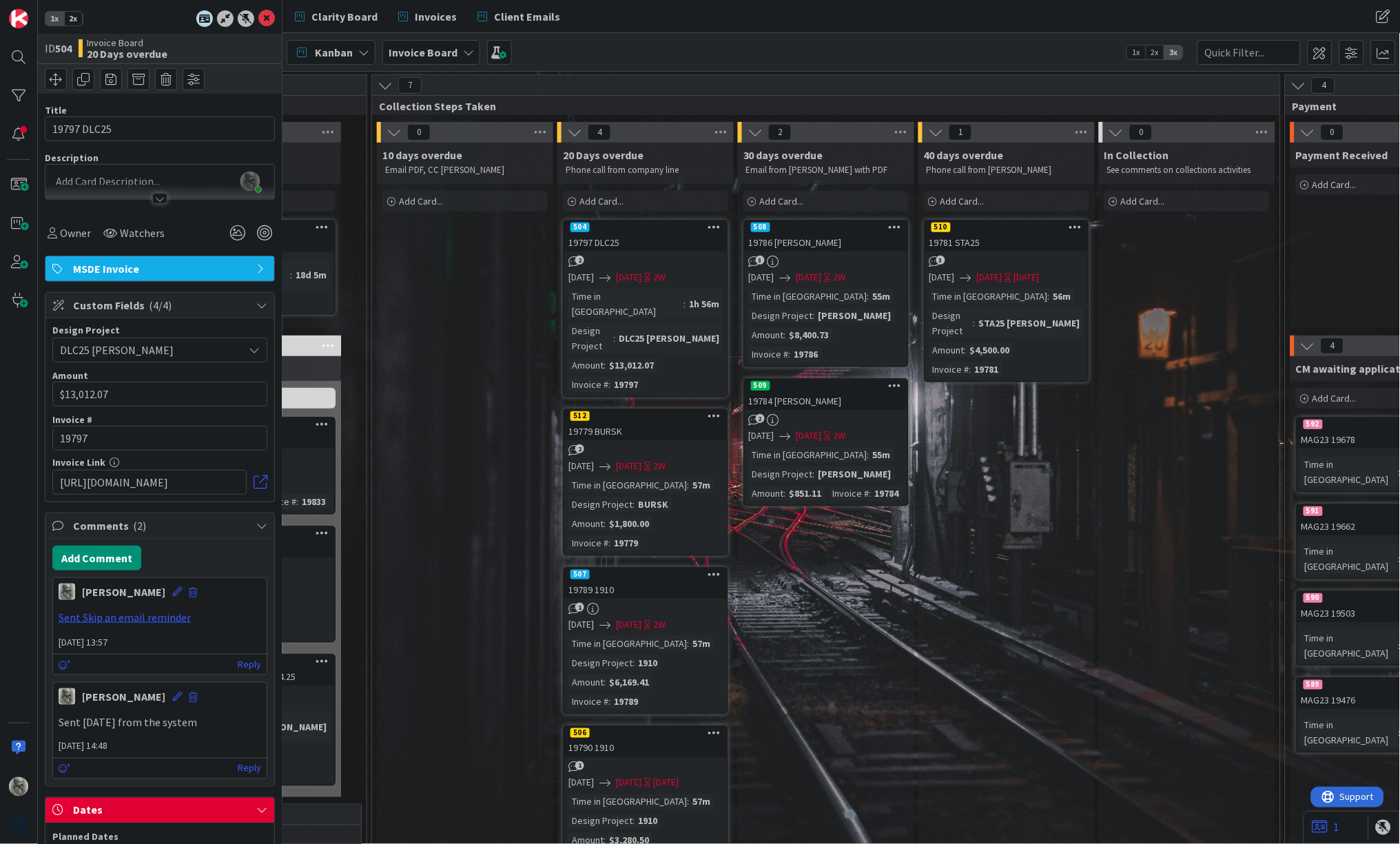
click at [73, 20] on span "2x" at bounding box center [73, 18] width 19 height 14
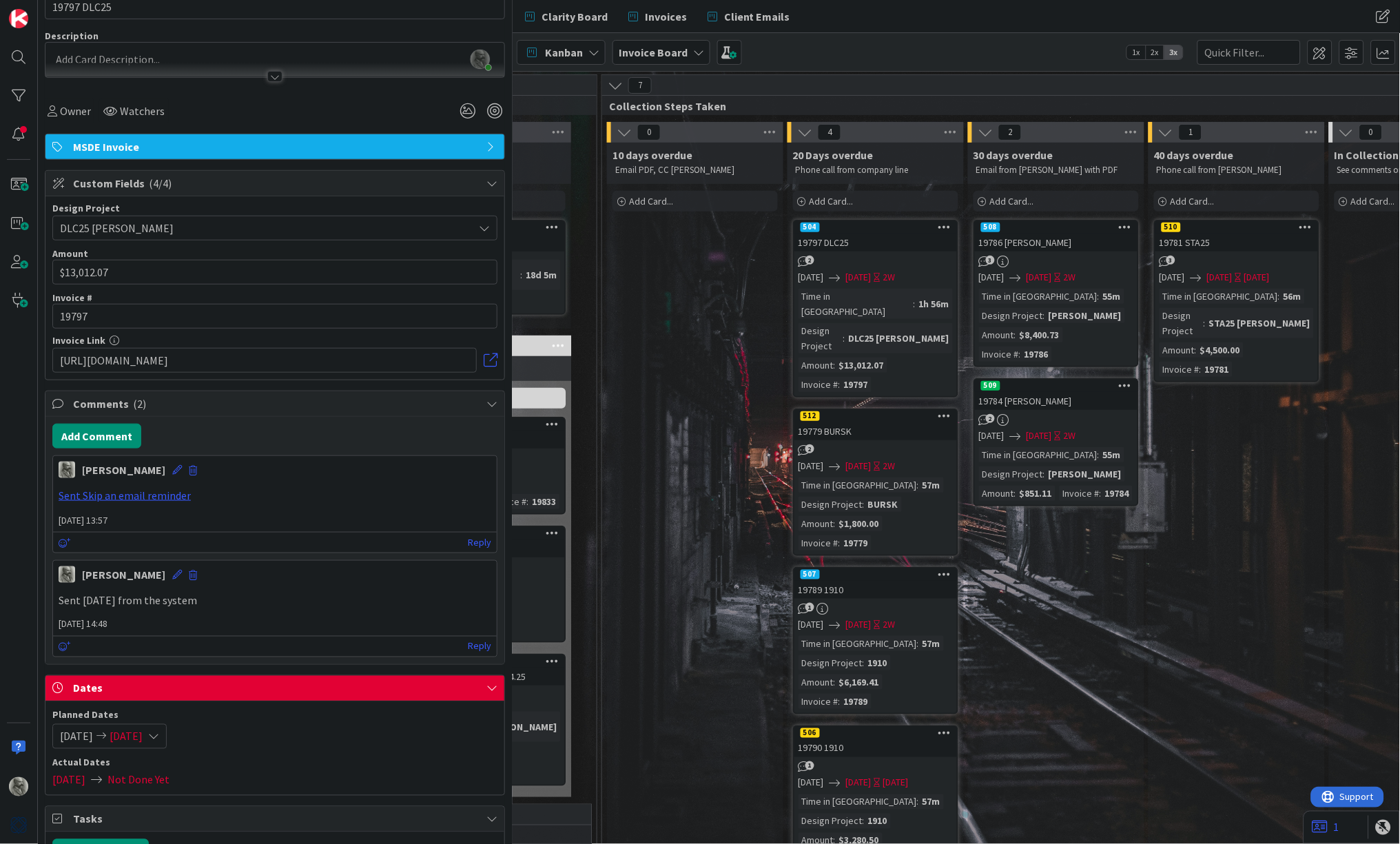
scroll to position [124, 0]
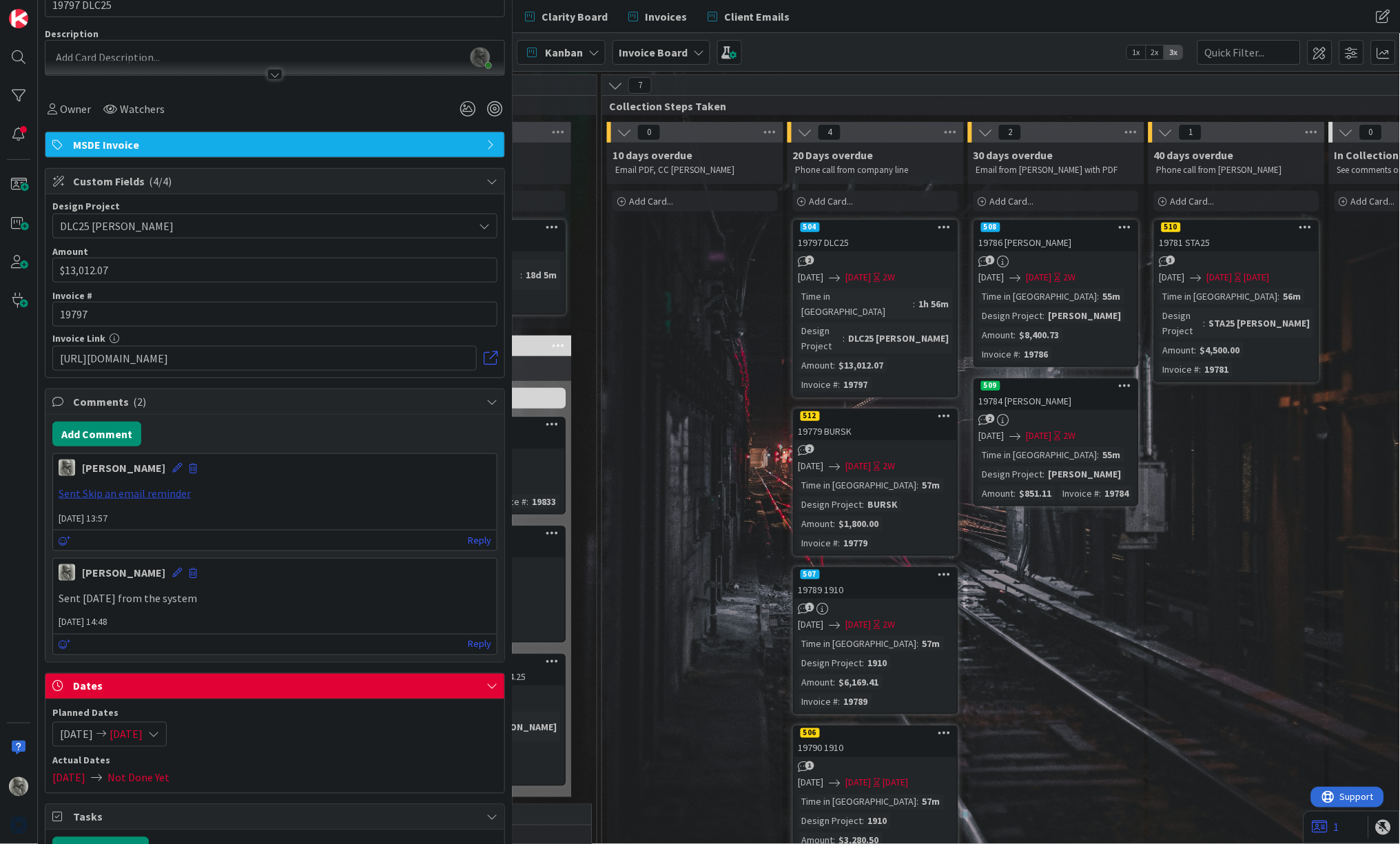
click at [175, 490] on link "Sent Skip an email reminder" at bounding box center [124, 493] width 132 height 14
click at [490, 355] on link at bounding box center [490, 358] width 14 height 14
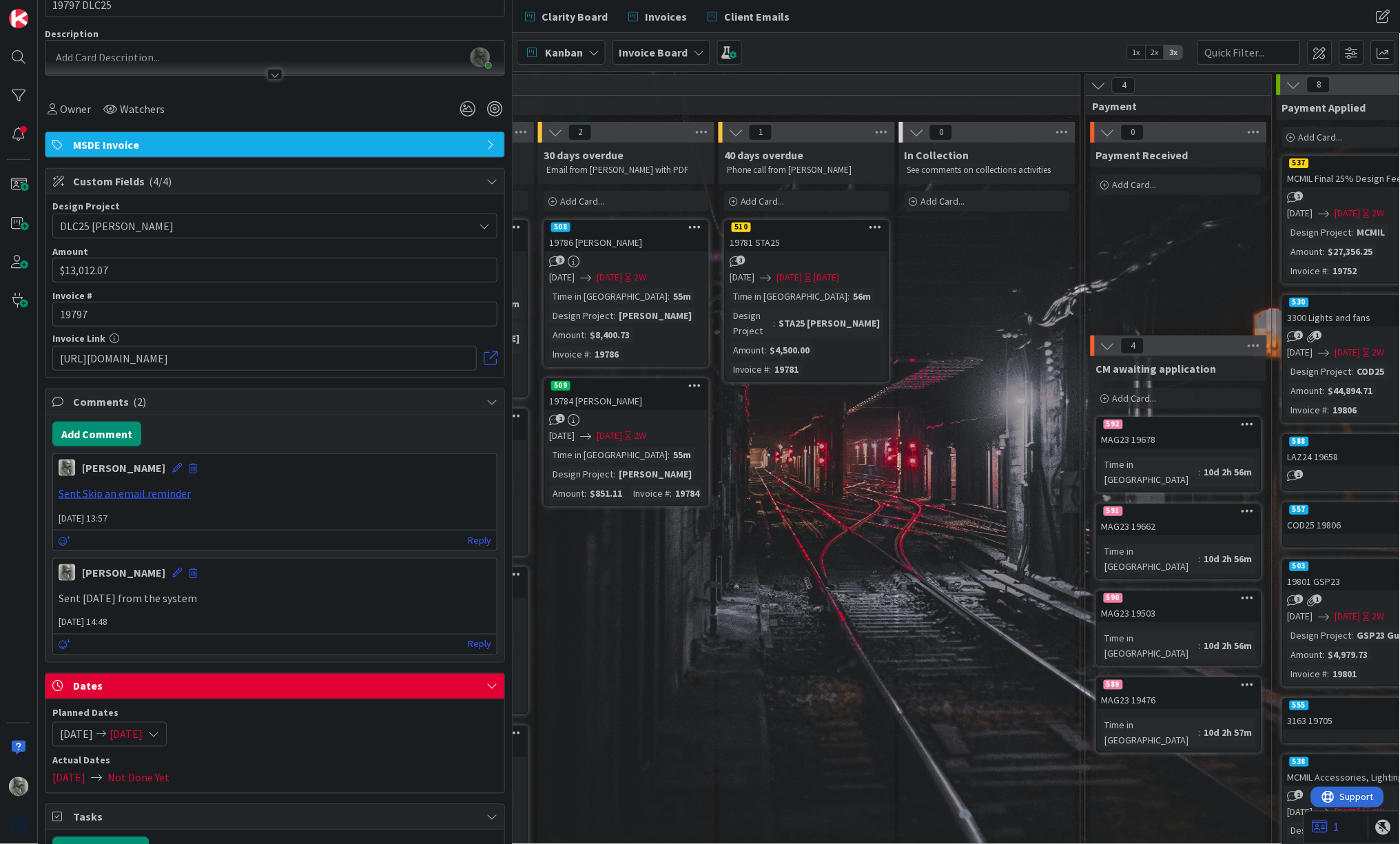
scroll to position [0, 1825]
click at [1107, 49] on input "text" at bounding box center [1249, 52] width 103 height 25
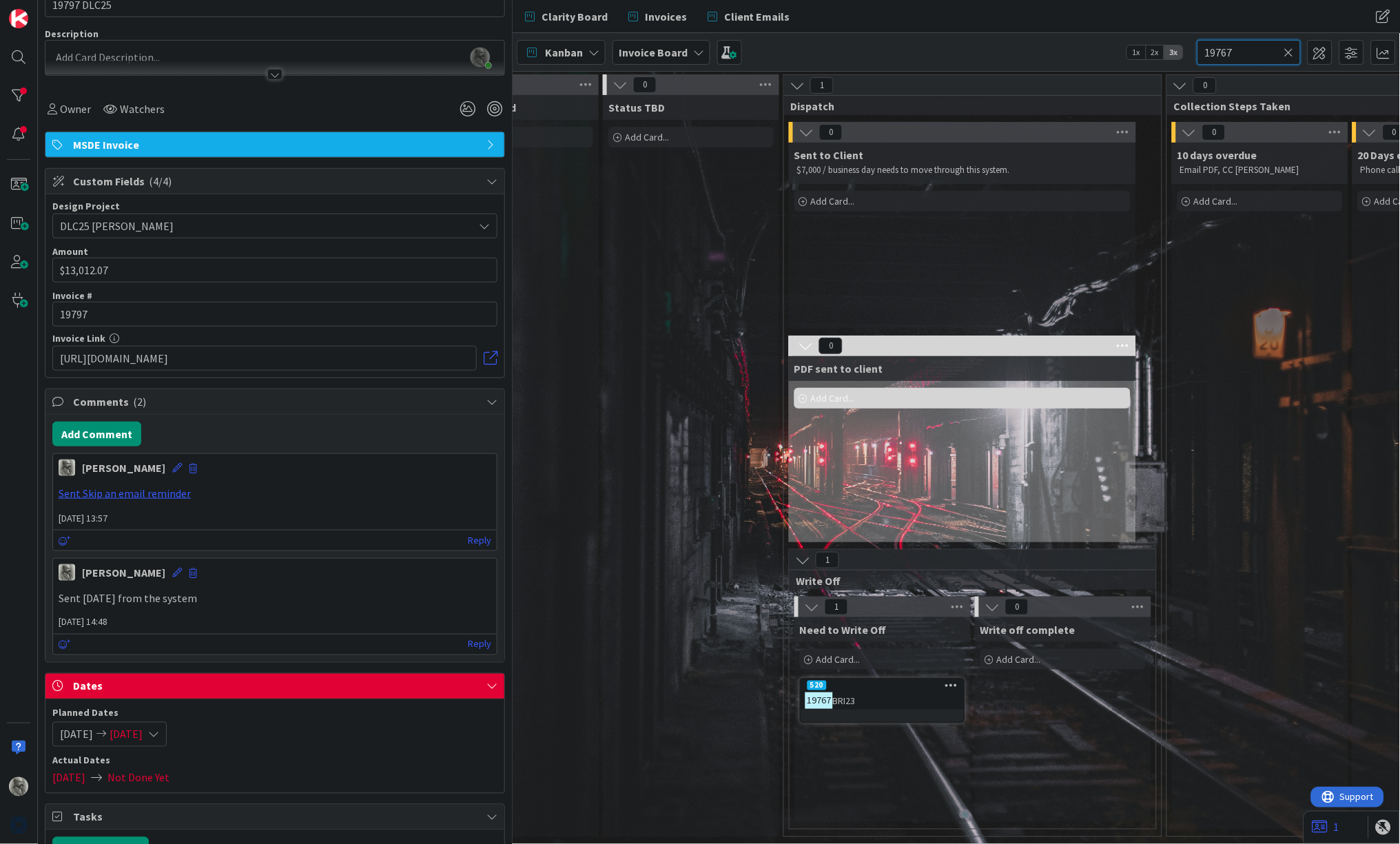
scroll to position [0, 832]
click at [901, 691] on div "520" at bounding box center [880, 685] width 162 height 12
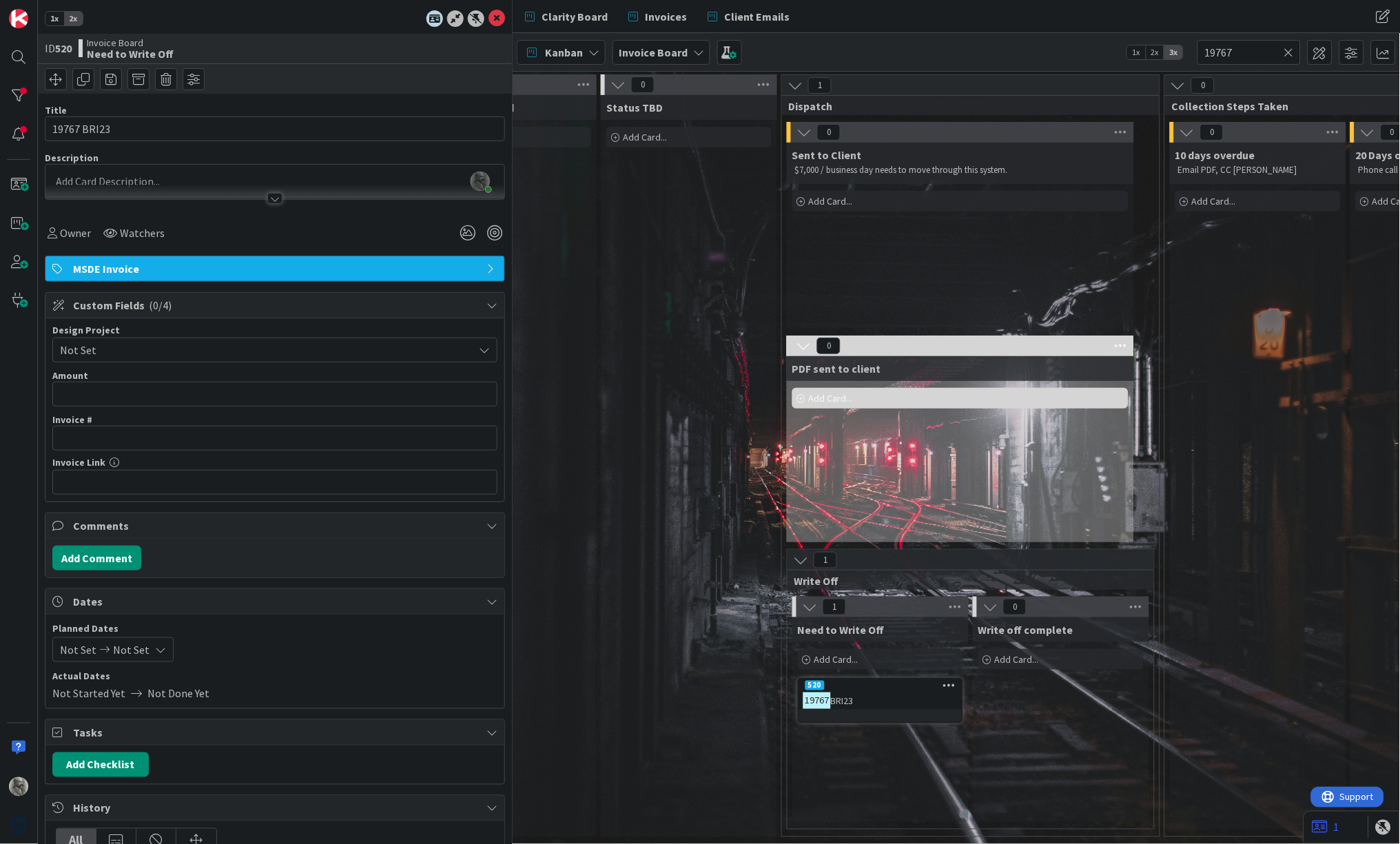
click at [215, 267] on span "MSDE Invoice" at bounding box center [276, 268] width 407 height 17
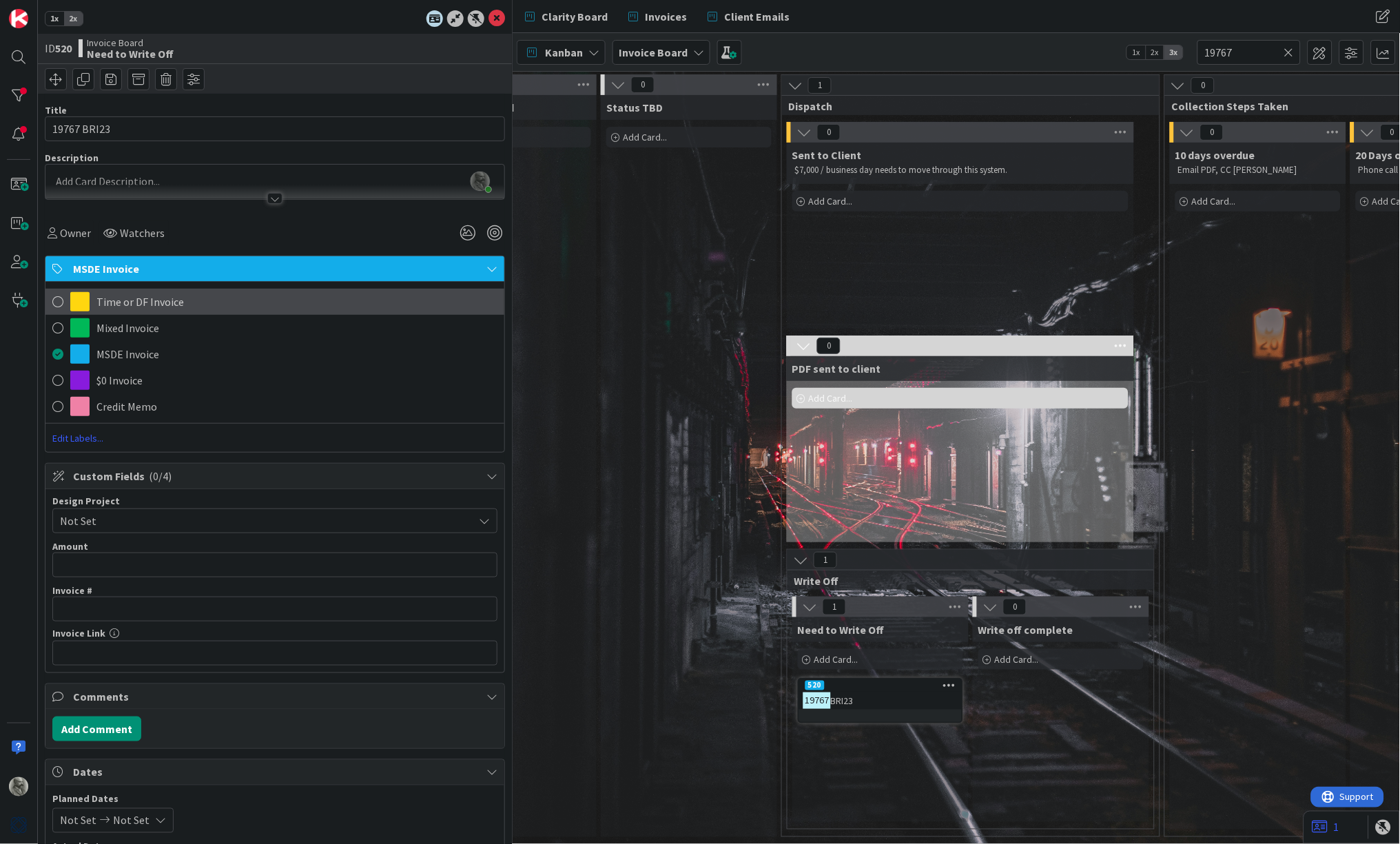
click at [160, 303] on span "Time or DF Invoice" at bounding box center [140, 301] width 87 height 17
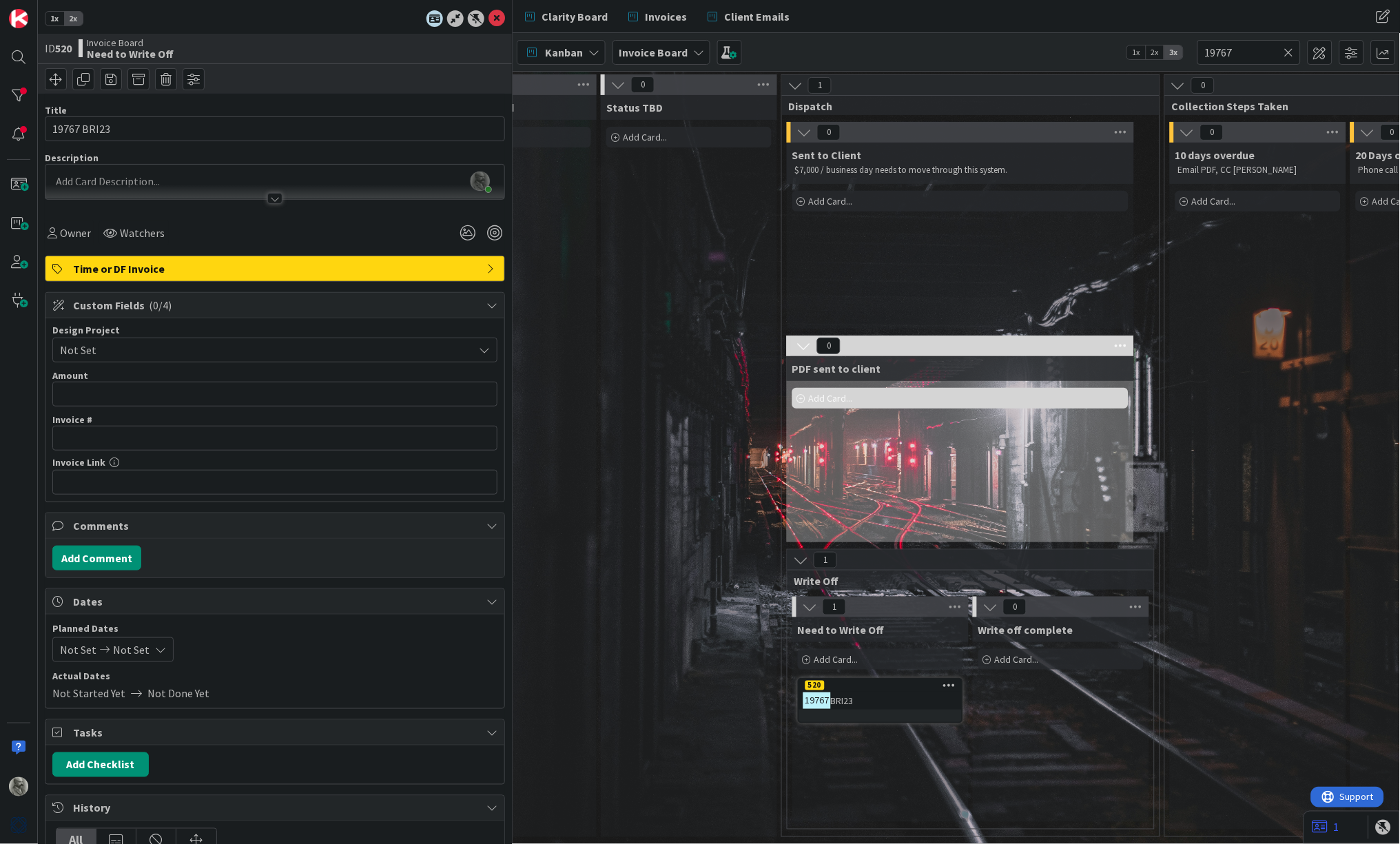
click at [154, 347] on span "Not Set" at bounding box center [263, 350] width 407 height 20
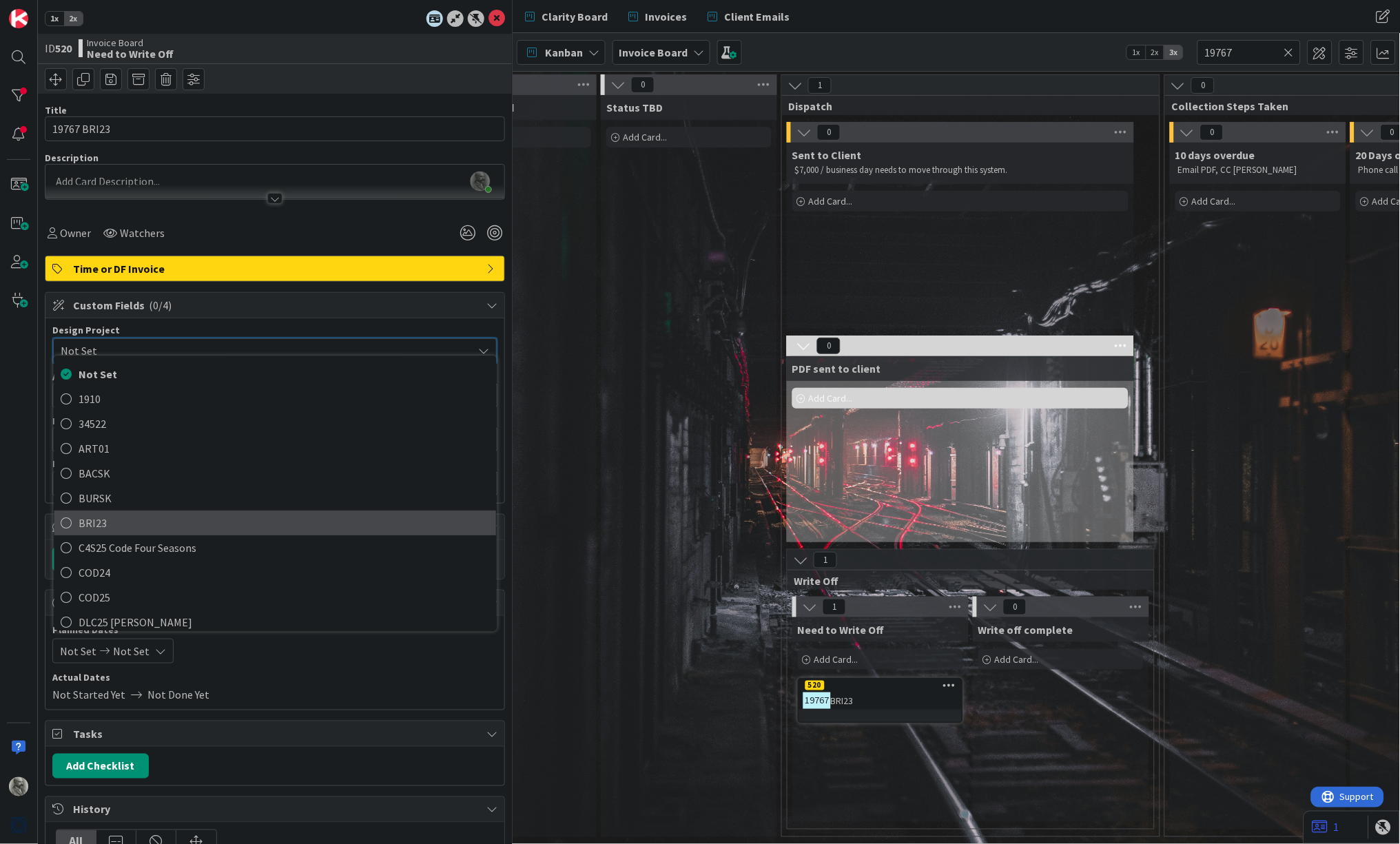
click at [103, 521] on span "BRI23" at bounding box center [285, 523] width 410 height 20
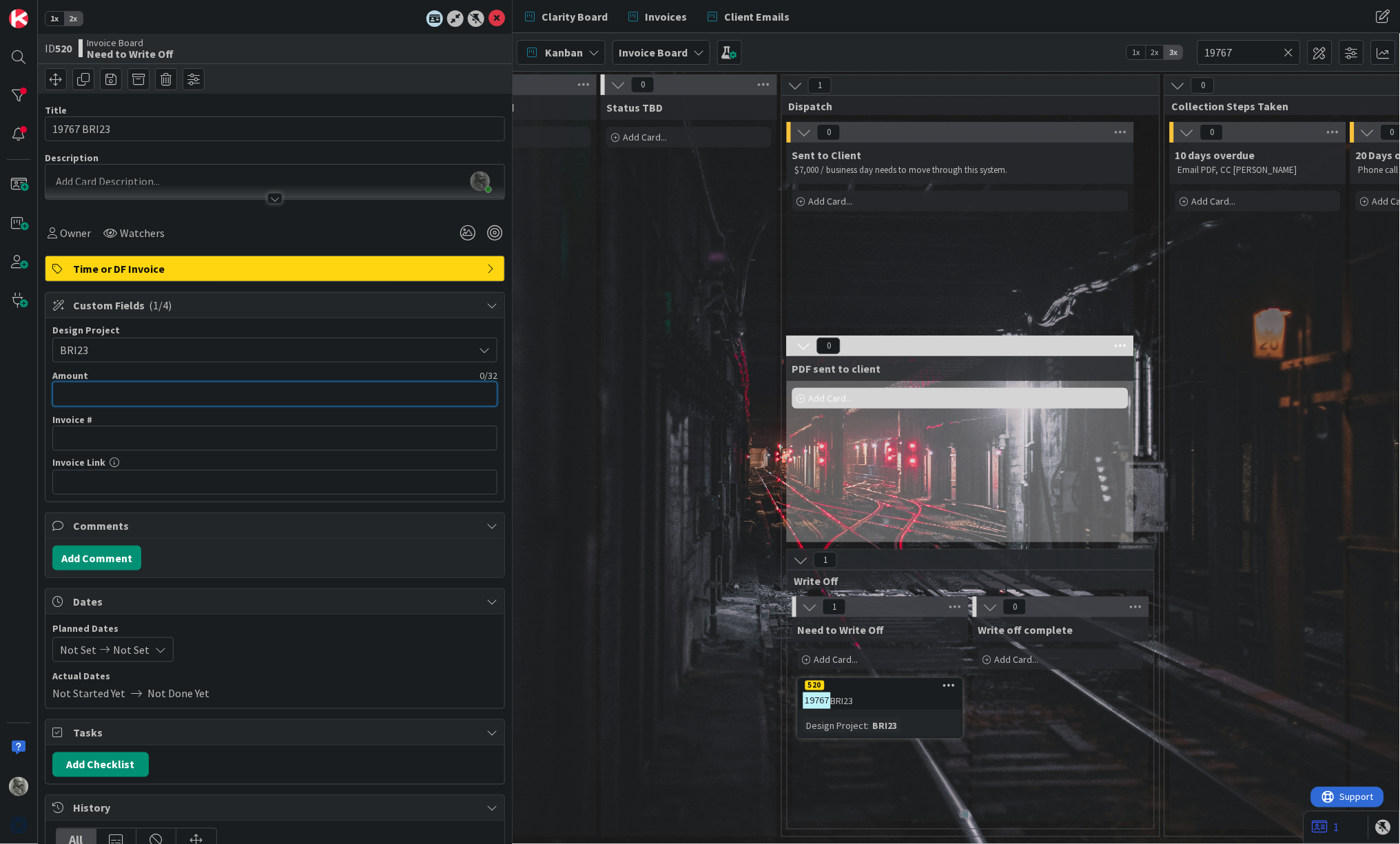
click at [140, 389] on input "text" at bounding box center [275, 394] width 445 height 25
click at [96, 556] on button "Add Comment" at bounding box center [97, 558] width 89 height 25
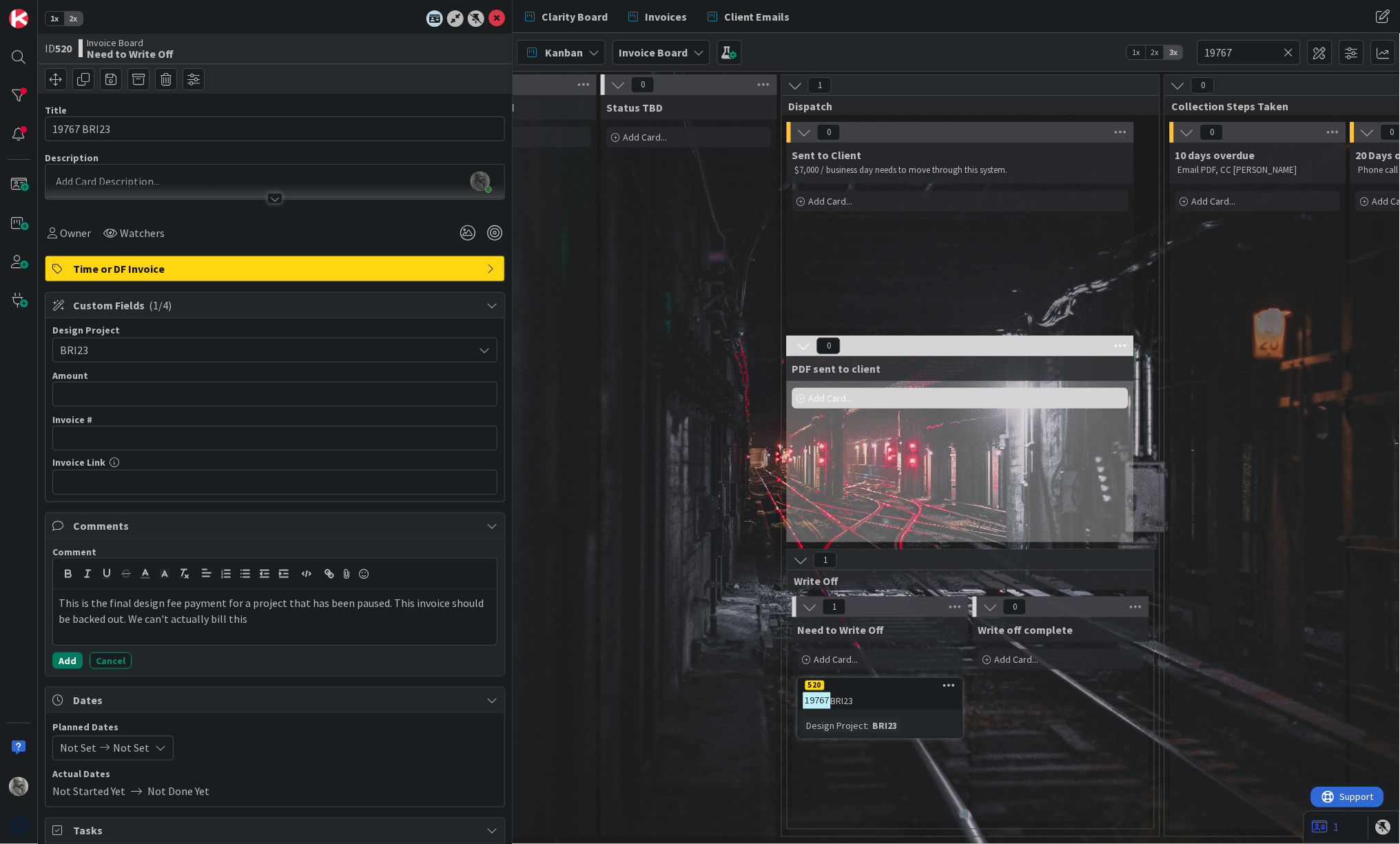
click at [71, 656] on button "Add" at bounding box center [68, 661] width 31 height 17
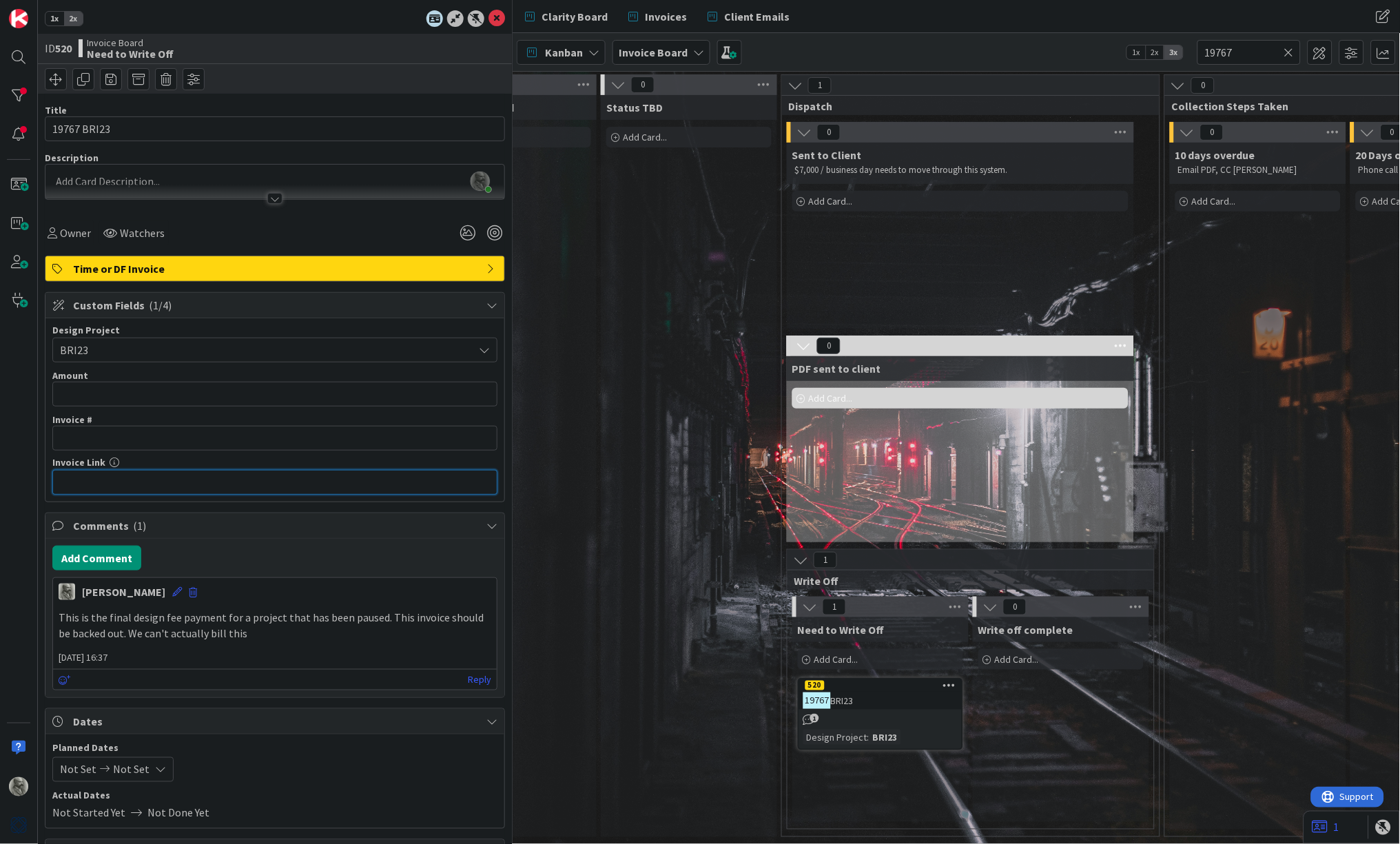
click at [175, 480] on input "text" at bounding box center [275, 482] width 445 height 25
paste input "[URL][DOMAIN_NAME]"
click at [215, 624] on p "This is the final design fee payment for a project that has been paused. This i…" at bounding box center [274, 625] width 433 height 31
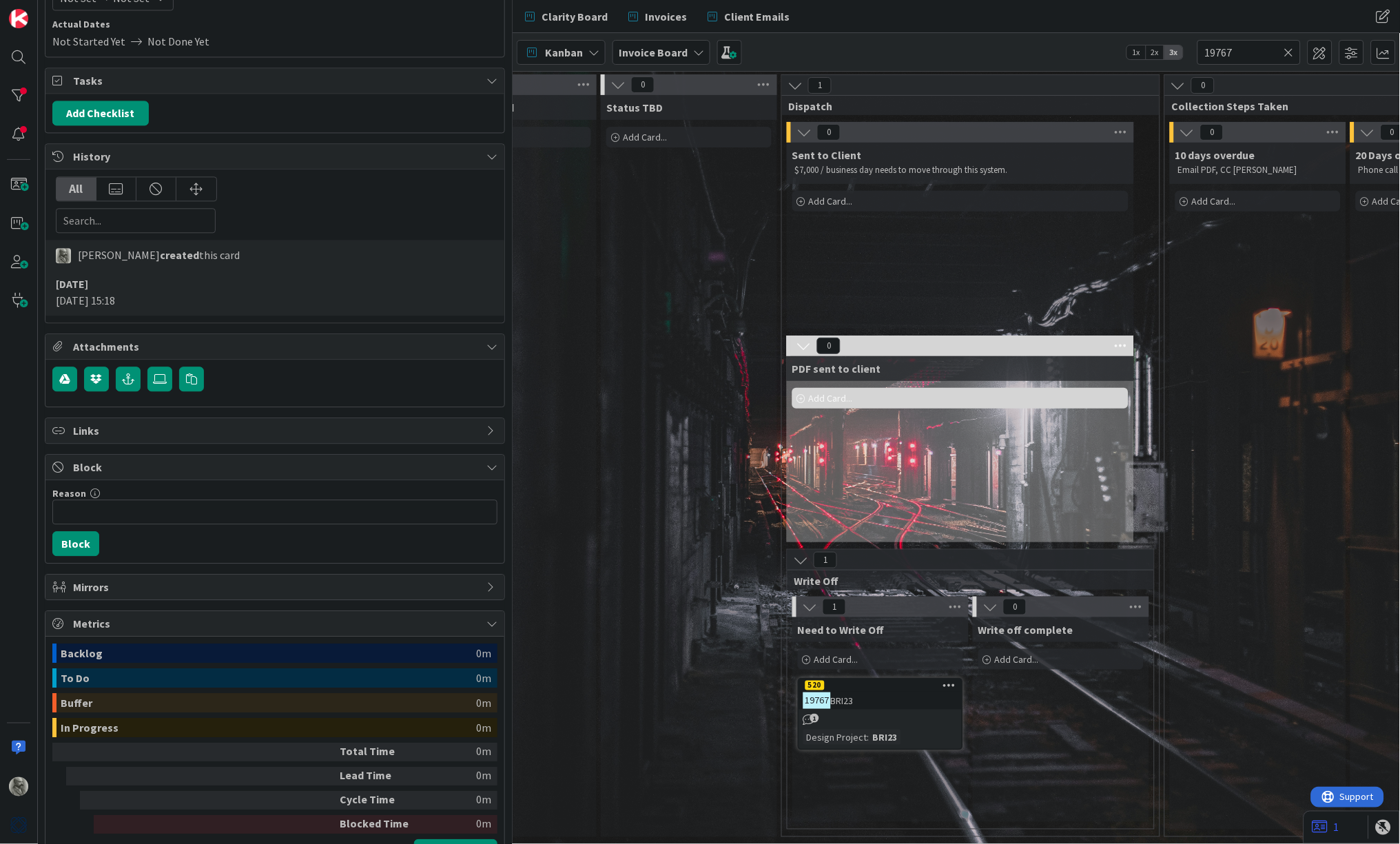
scroll to position [773, 0]
click at [95, 499] on input "Reason" at bounding box center [275, 510] width 445 height 25
click at [73, 532] on button "Block" at bounding box center [76, 541] width 47 height 25
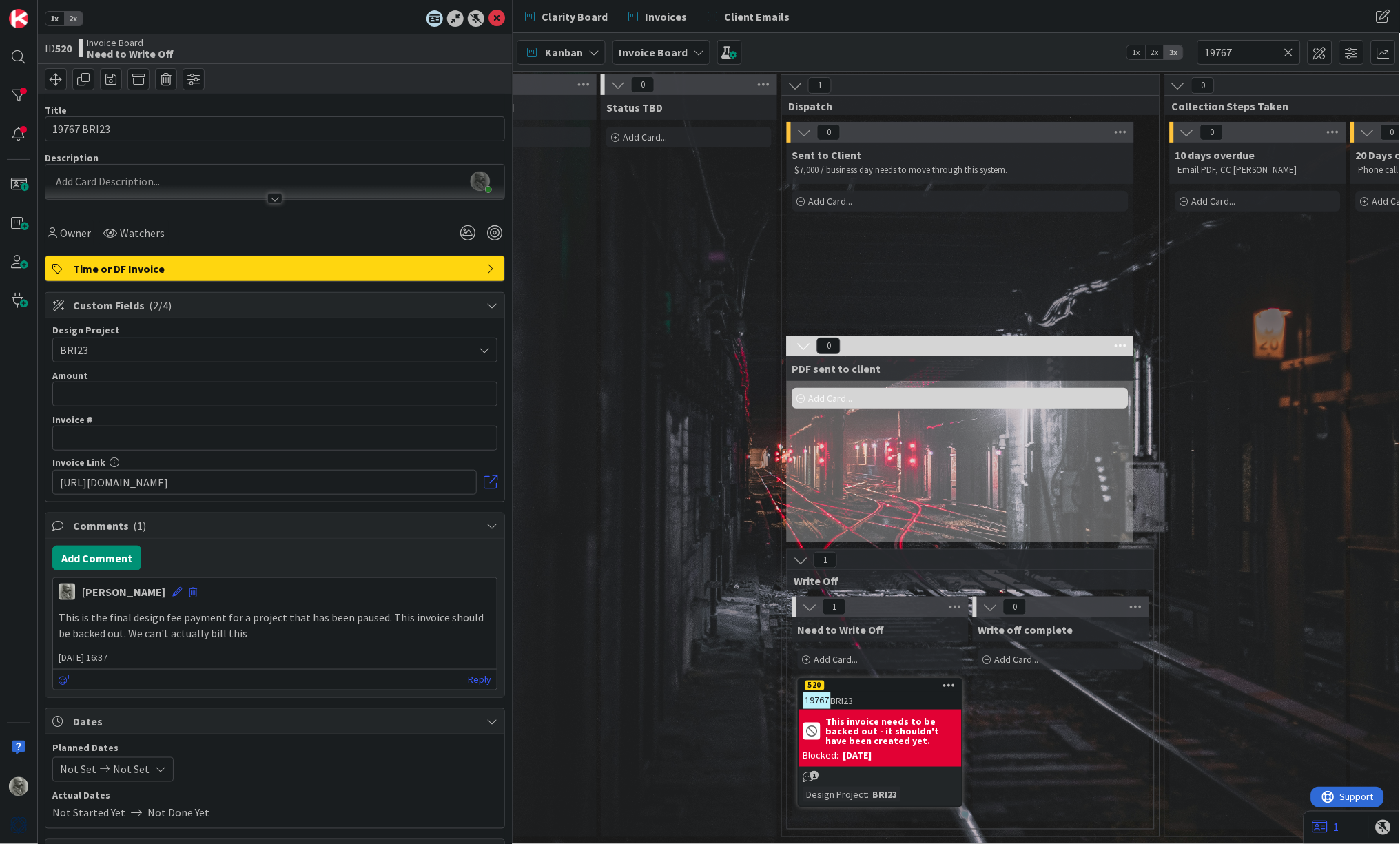
scroll to position [0, 0]
click at [71, 237] on span "Owner" at bounding box center [75, 233] width 31 height 17
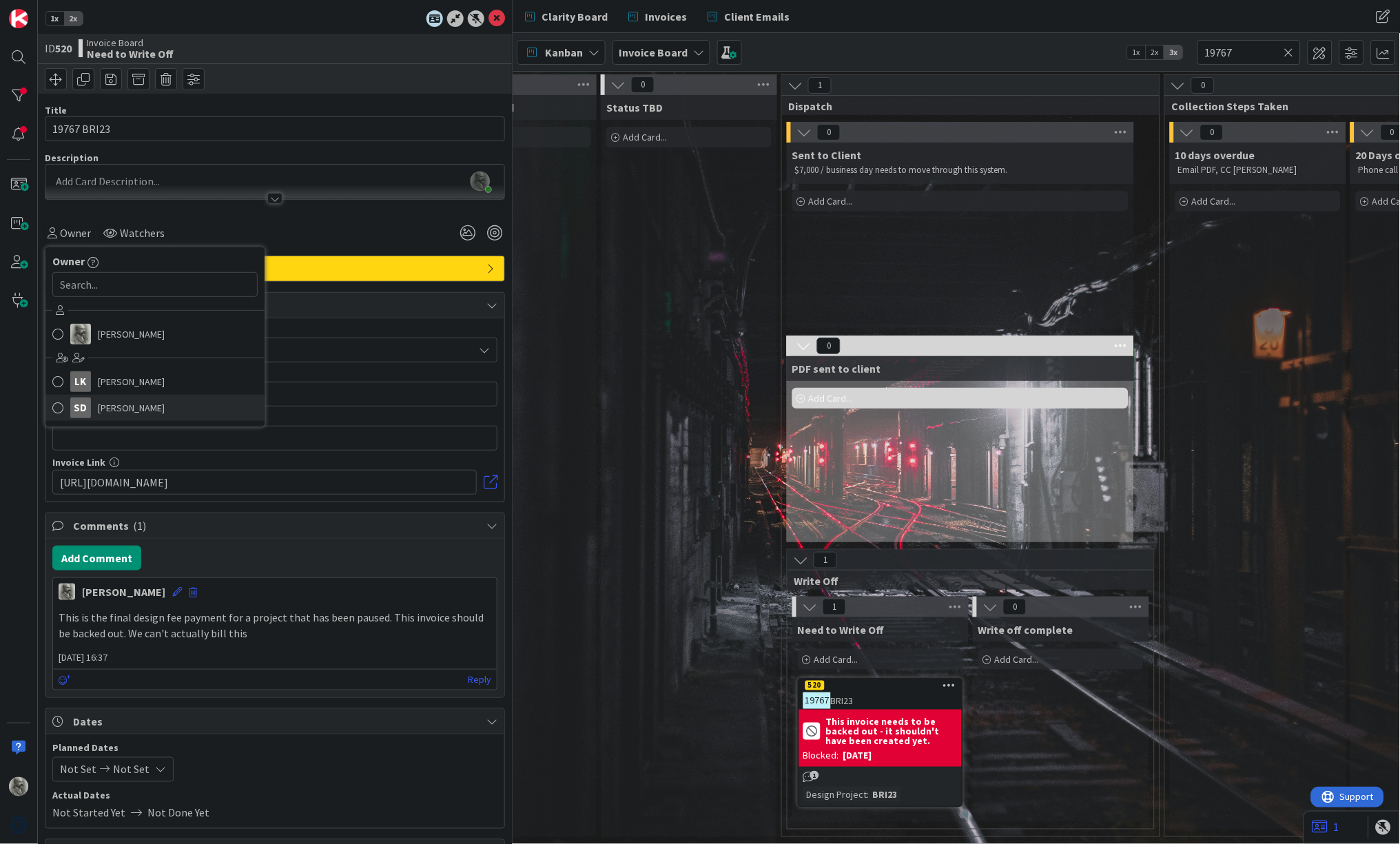
click at [115, 410] on span "[PERSON_NAME]" at bounding box center [131, 407] width 67 height 20
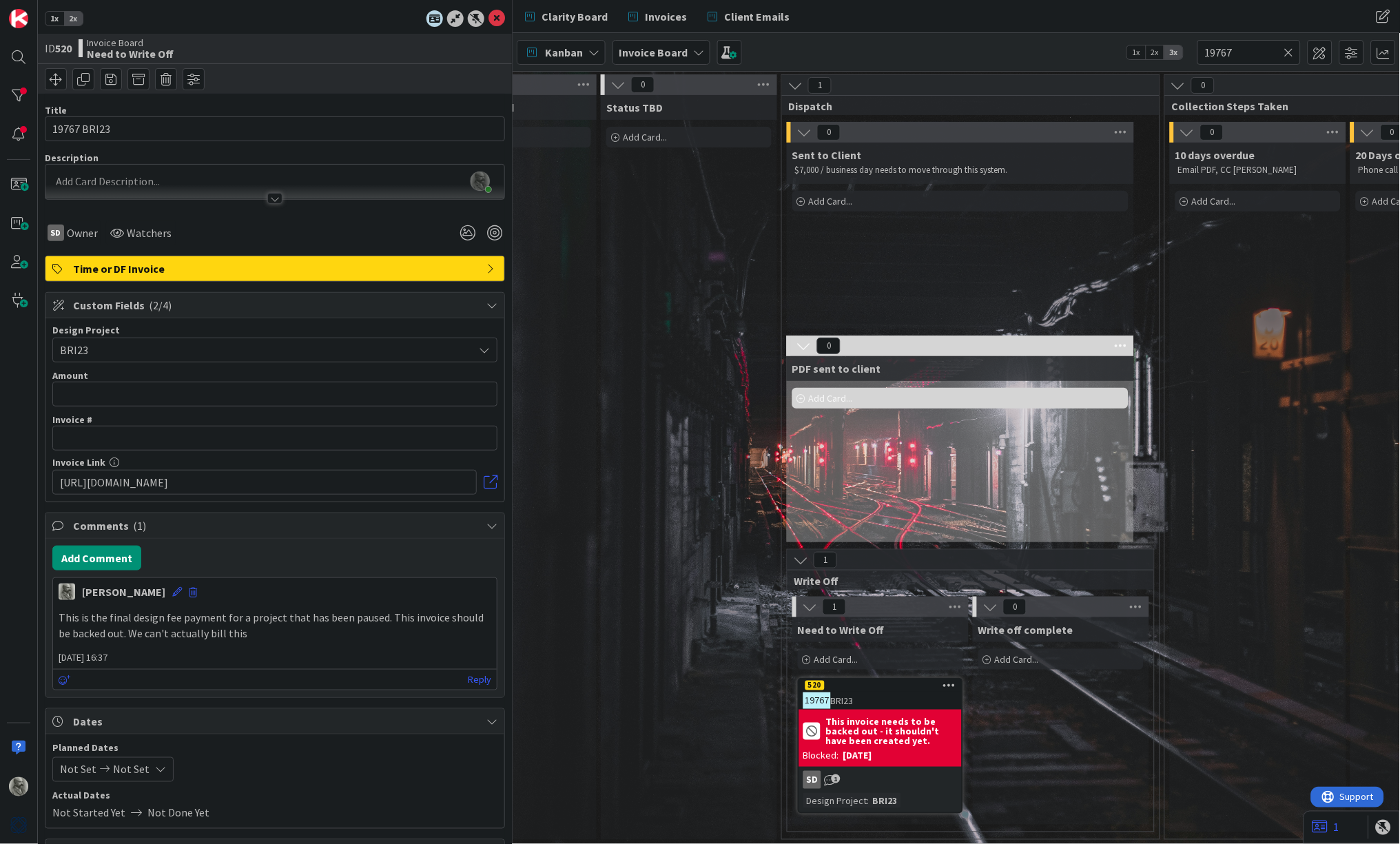
click at [661, 480] on div "Status TBD Add Card..." at bounding box center [689, 468] width 176 height 745
click at [498, 15] on icon at bounding box center [496, 18] width 17 height 17
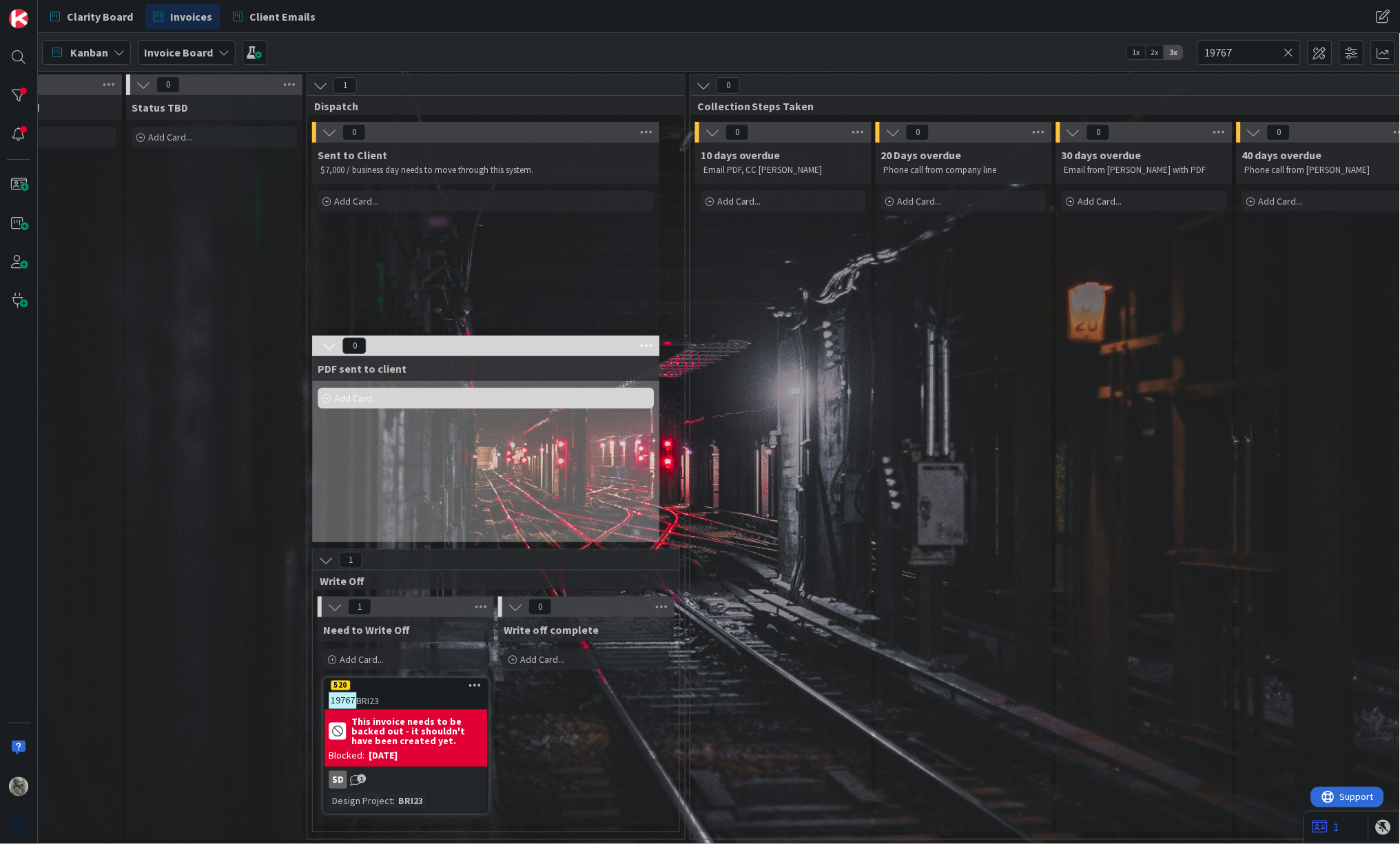
click at [1107, 52] on icon at bounding box center [1289, 52] width 9 height 12
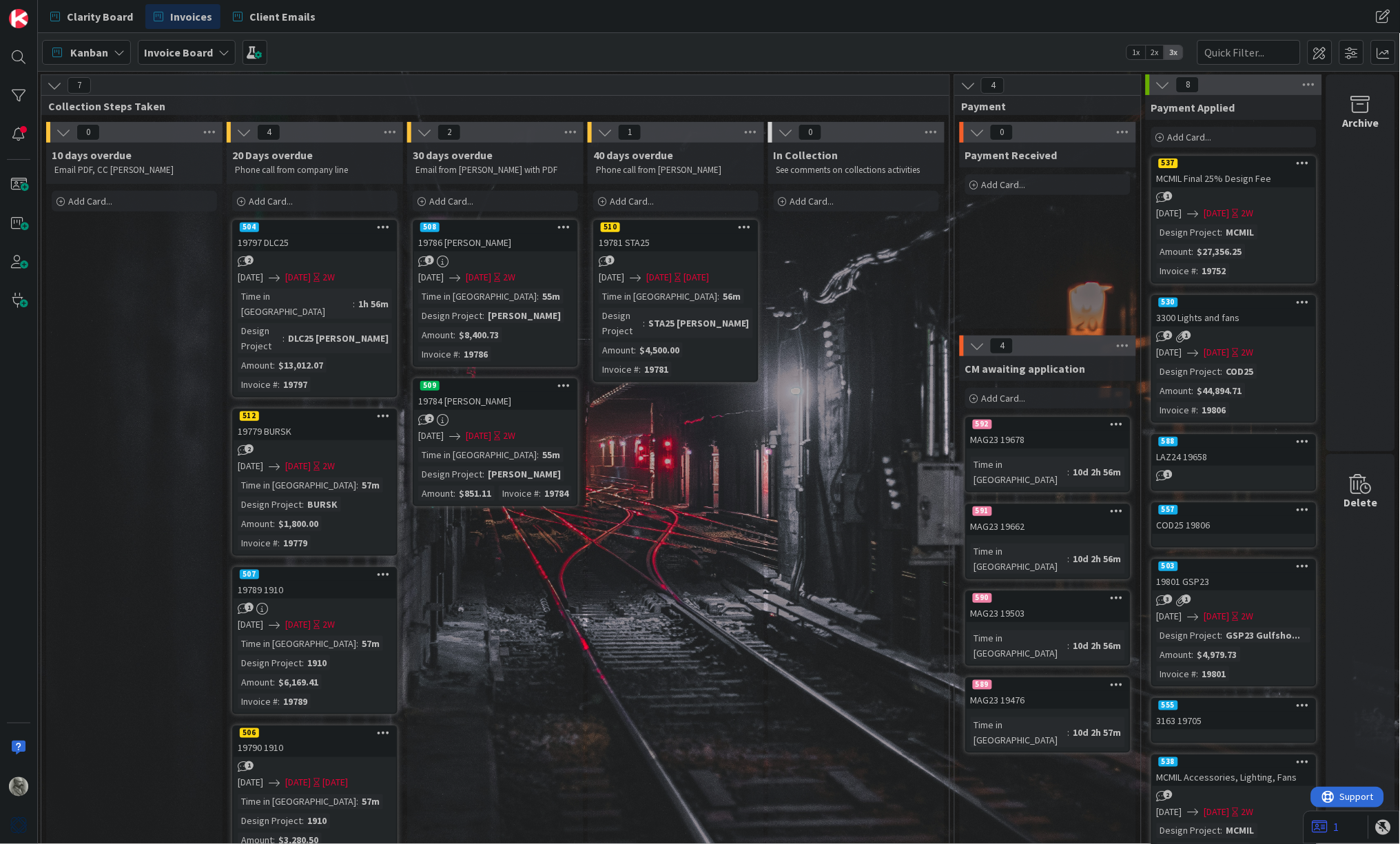
scroll to position [0, 1481]
click at [1066, 433] on div "MAG23 19678" at bounding box center [1048, 439] width 162 height 18
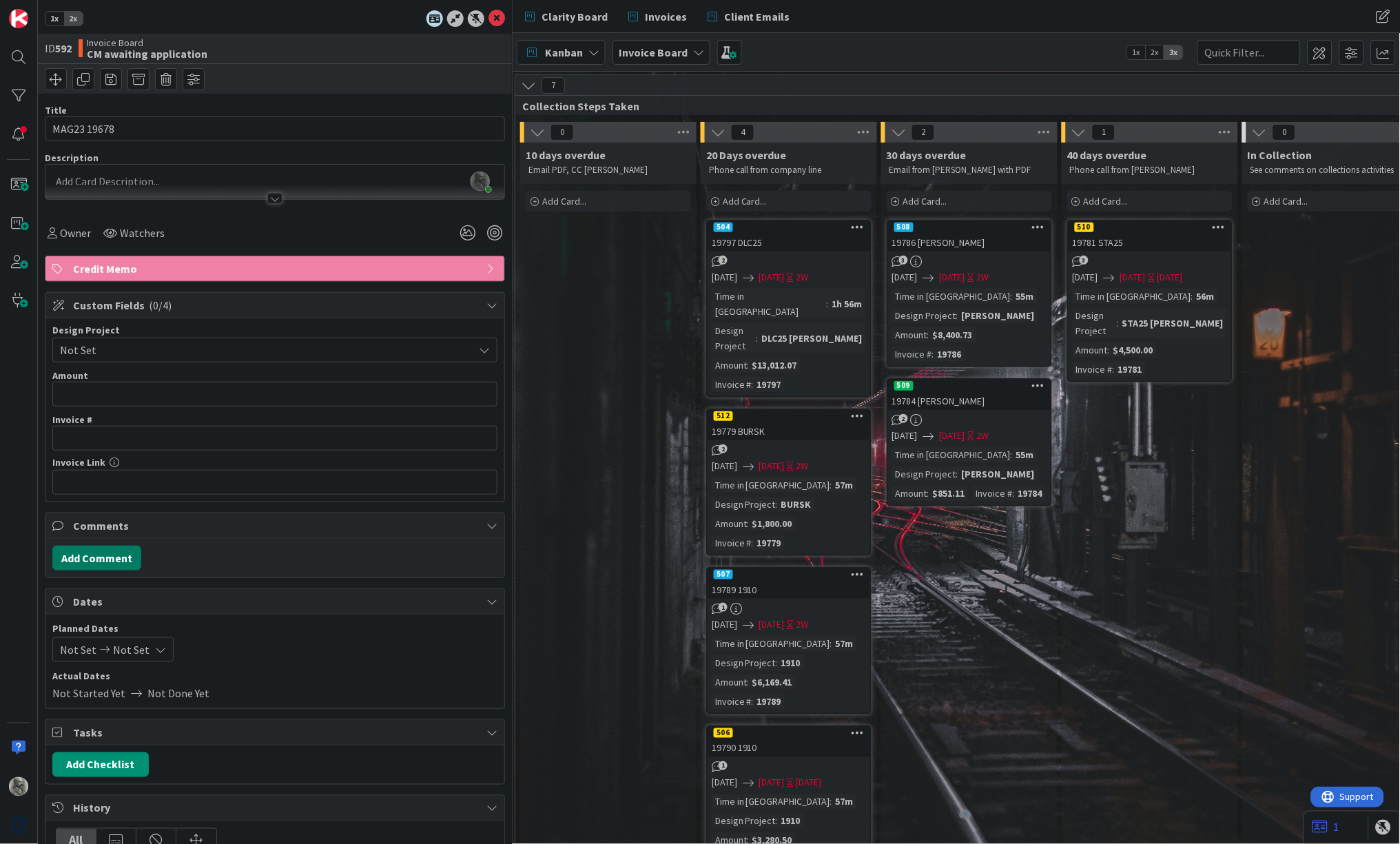
click at [104, 554] on button "Add Comment" at bounding box center [97, 558] width 89 height 25
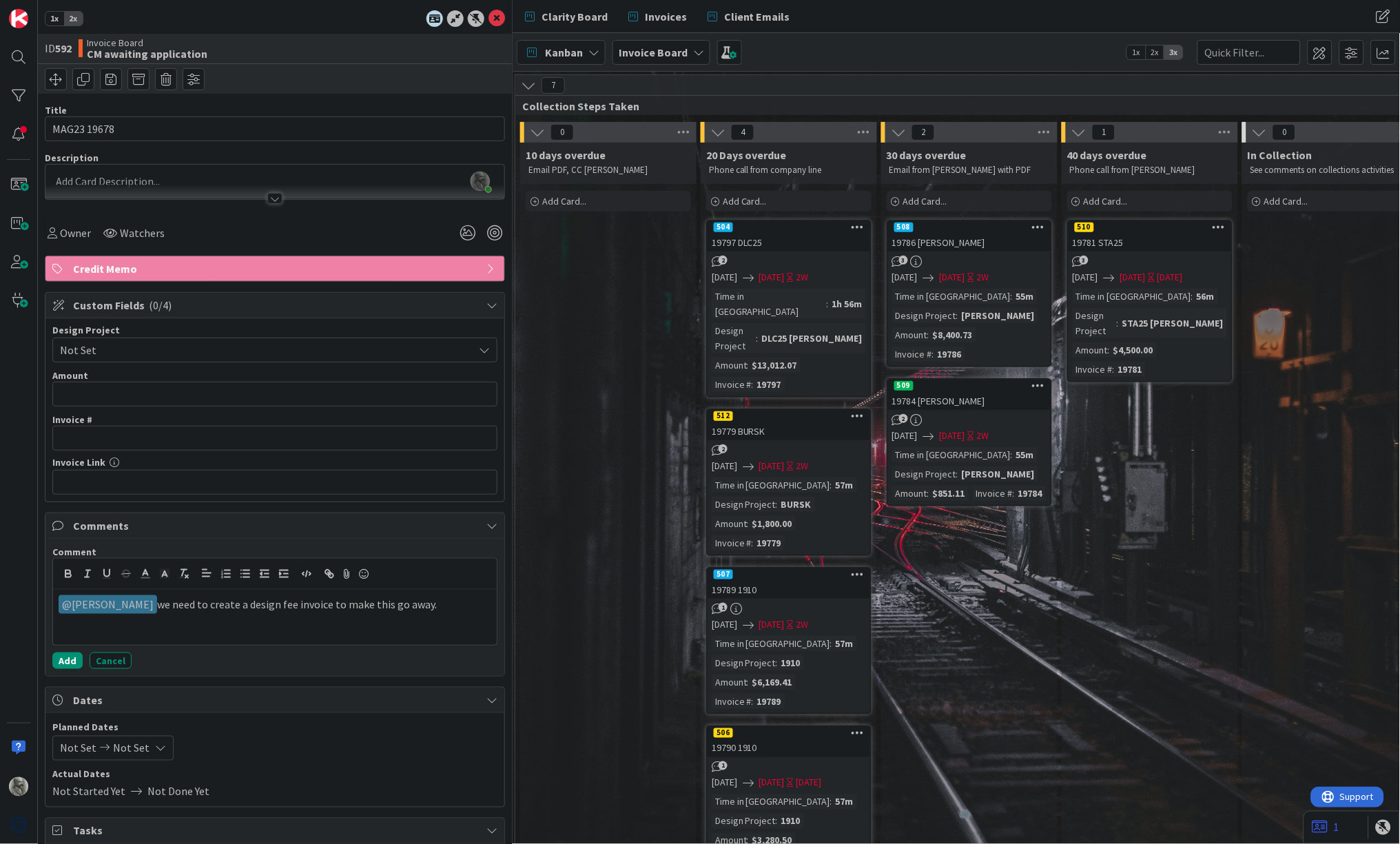
drag, startPoint x: 434, startPoint y: 602, endPoint x: 335, endPoint y: 603, distance: 99.0
click at [335, 603] on p "﻿ @ [PERSON_NAME] ﻿ we need to create a design fee invoice to make this go away." at bounding box center [274, 605] width 433 height 19
drag, startPoint x: 153, startPoint y: 622, endPoint x: 44, endPoint y: 579, distance: 117.2
click at [45, 579] on div "Comments Comment ﻿ @ [PERSON_NAME] ﻿ we need to create a design fee invoice to …" at bounding box center [275, 594] width 461 height 164
copy p "﻿ @ [PERSON_NAME] ﻿ we need to create a design fee invoice to apply this CM to,…"
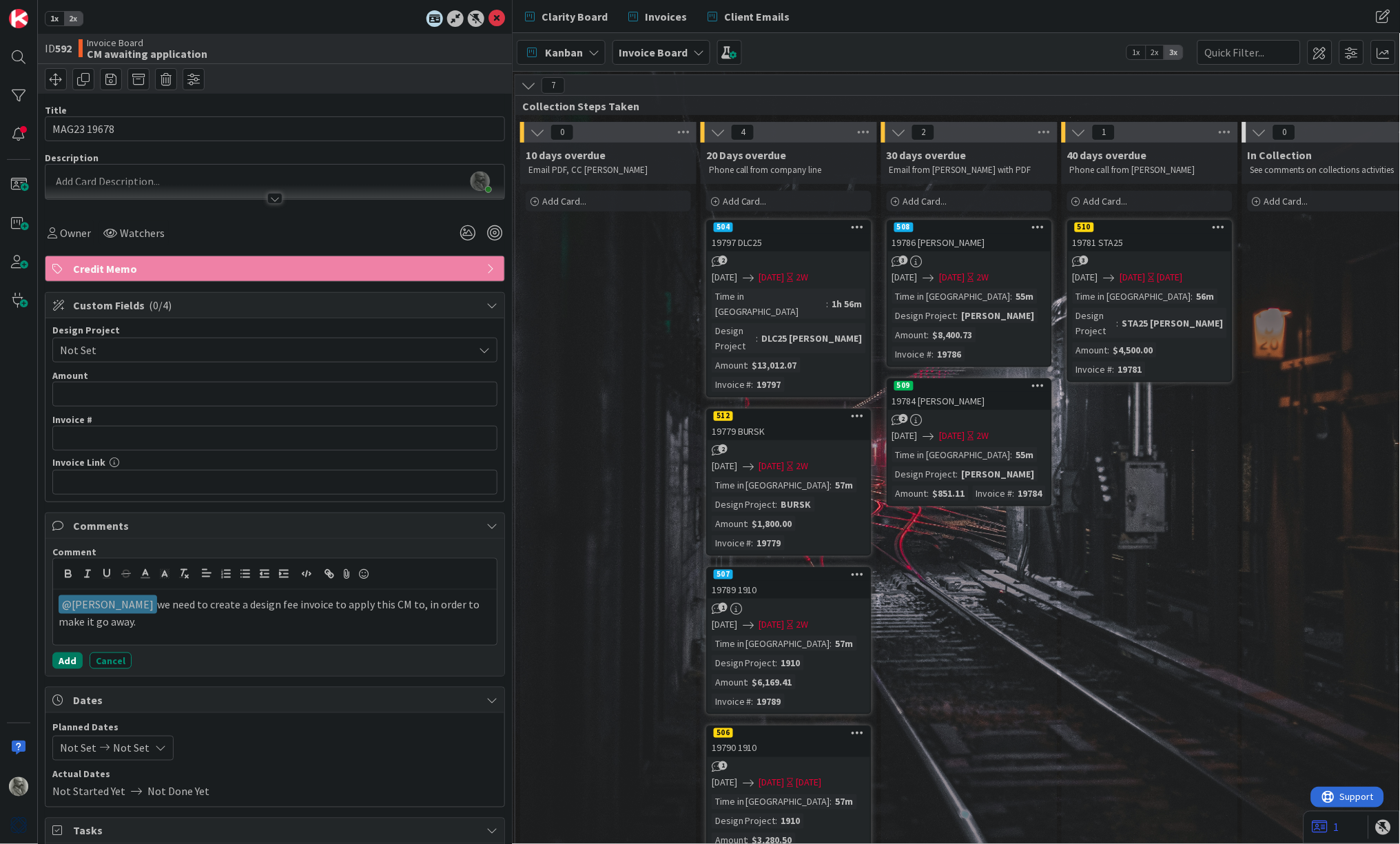
click at [67, 660] on button "Add" at bounding box center [68, 661] width 31 height 17
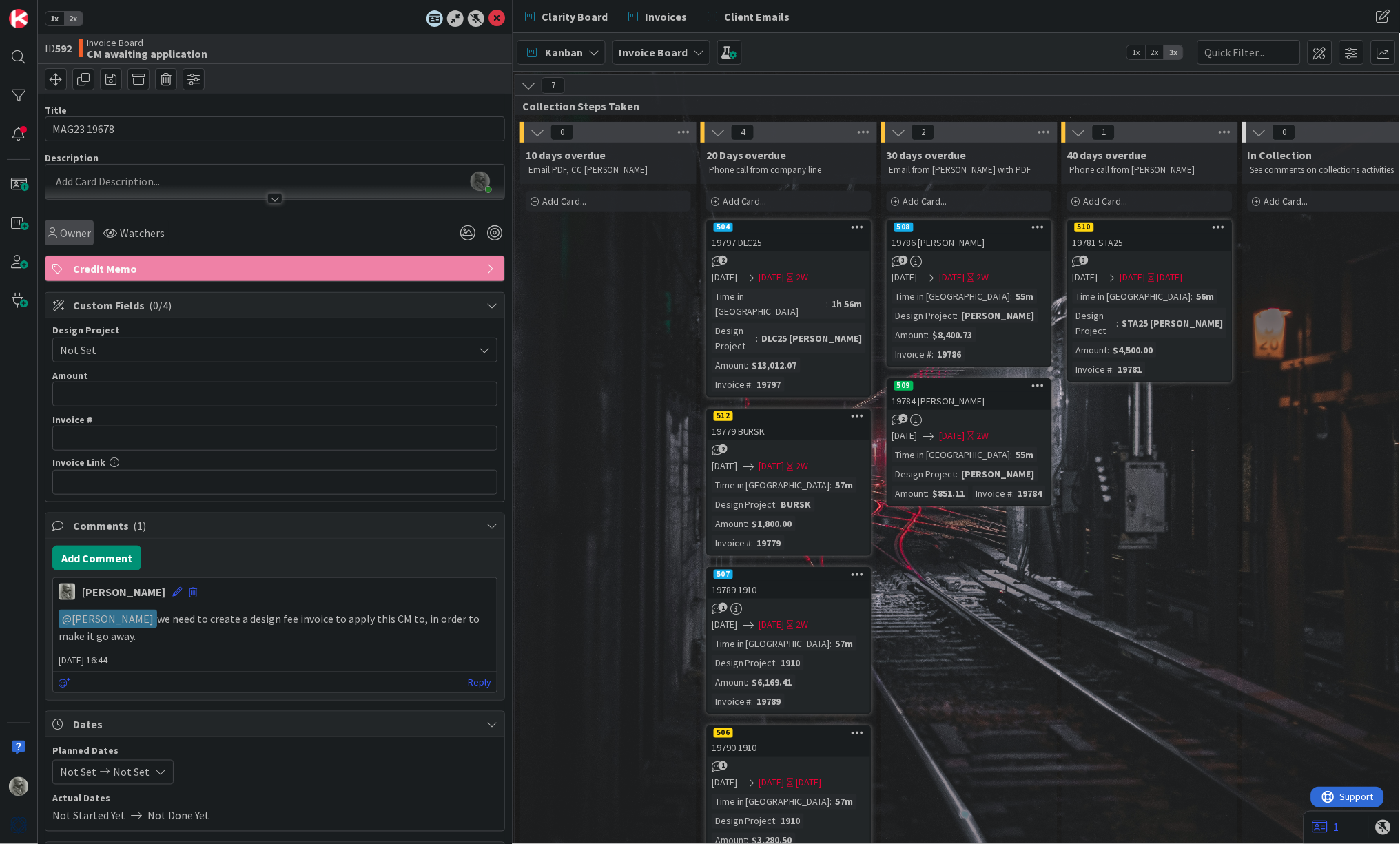
click at [74, 231] on span "Owner" at bounding box center [75, 233] width 31 height 17
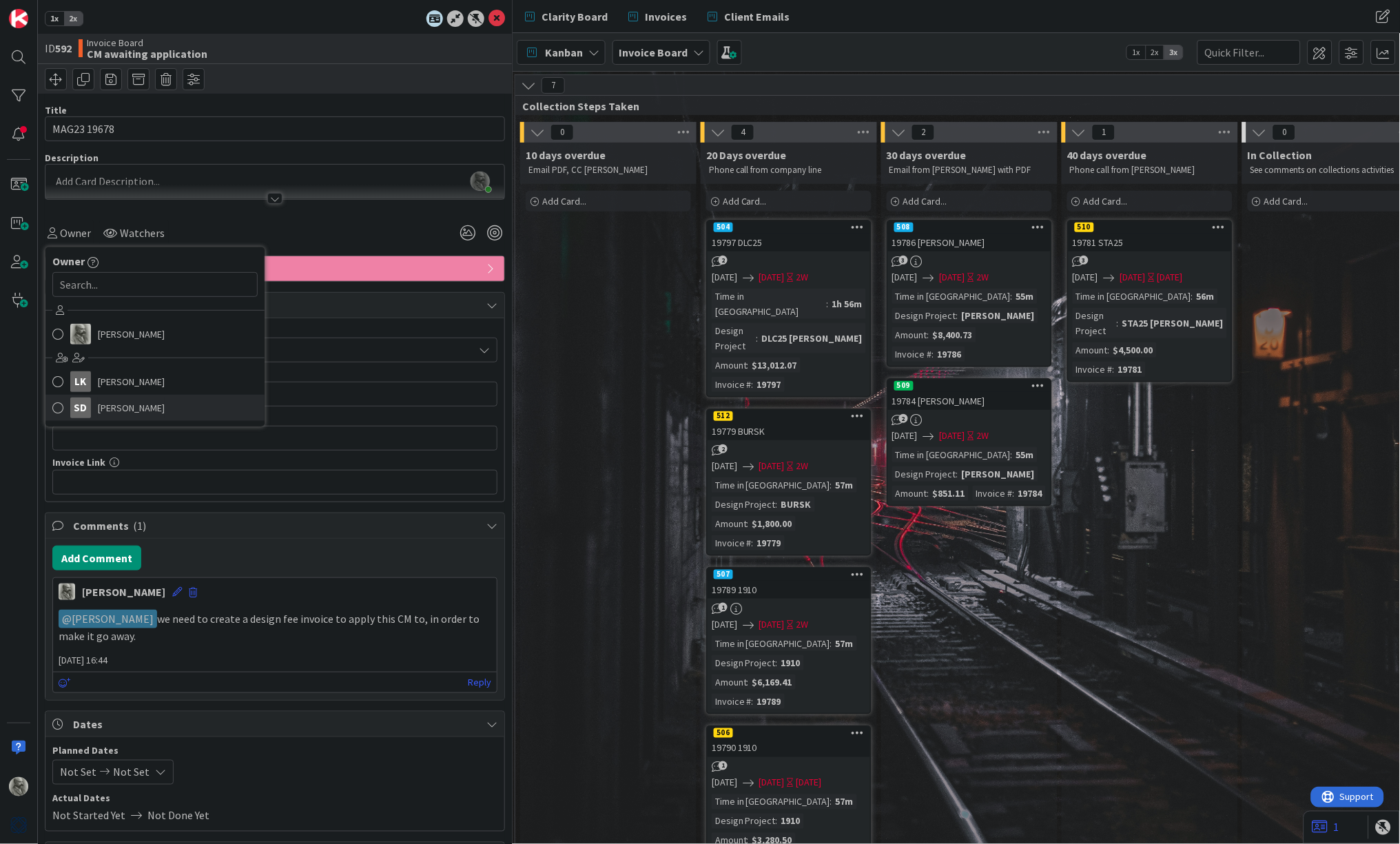
click at [122, 408] on span "[PERSON_NAME]" at bounding box center [131, 407] width 67 height 20
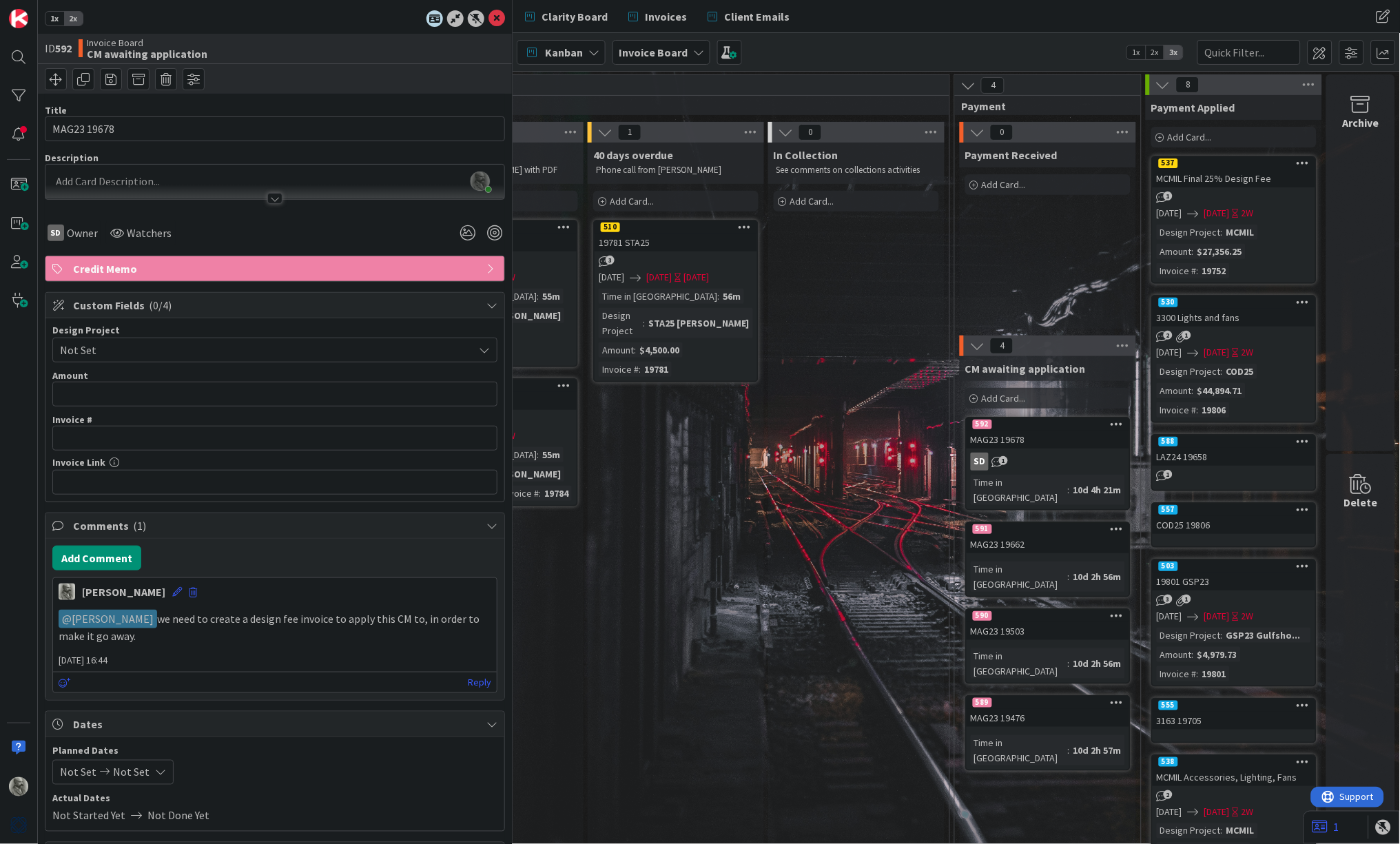
scroll to position [0, 1957]
click at [1049, 434] on div "MAG23 19678" at bounding box center [1048, 439] width 162 height 18
click at [1039, 536] on div "MAG23 19662" at bounding box center [1048, 544] width 162 height 18
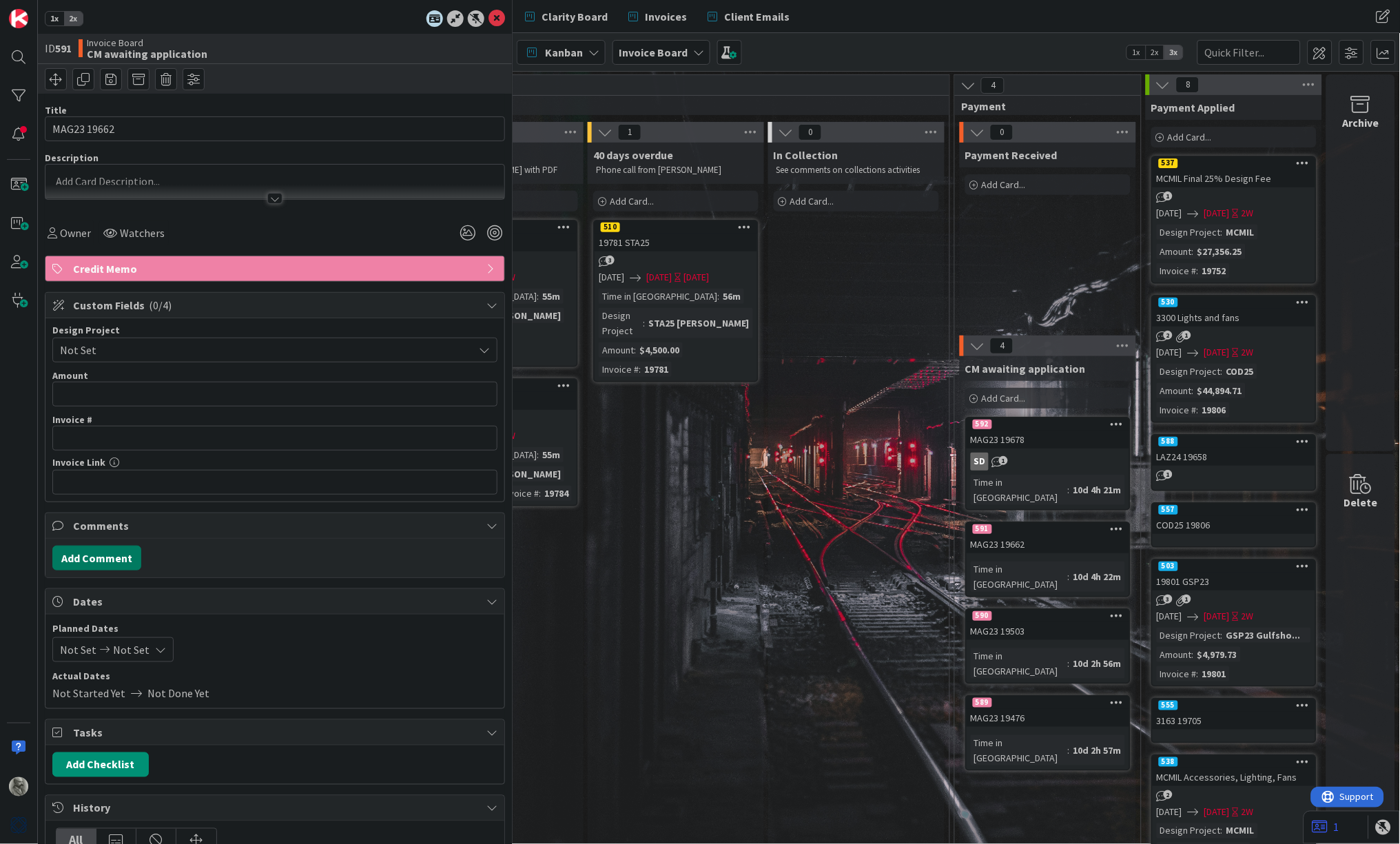
click at [105, 557] on button "Add Comment" at bounding box center [97, 558] width 89 height 25
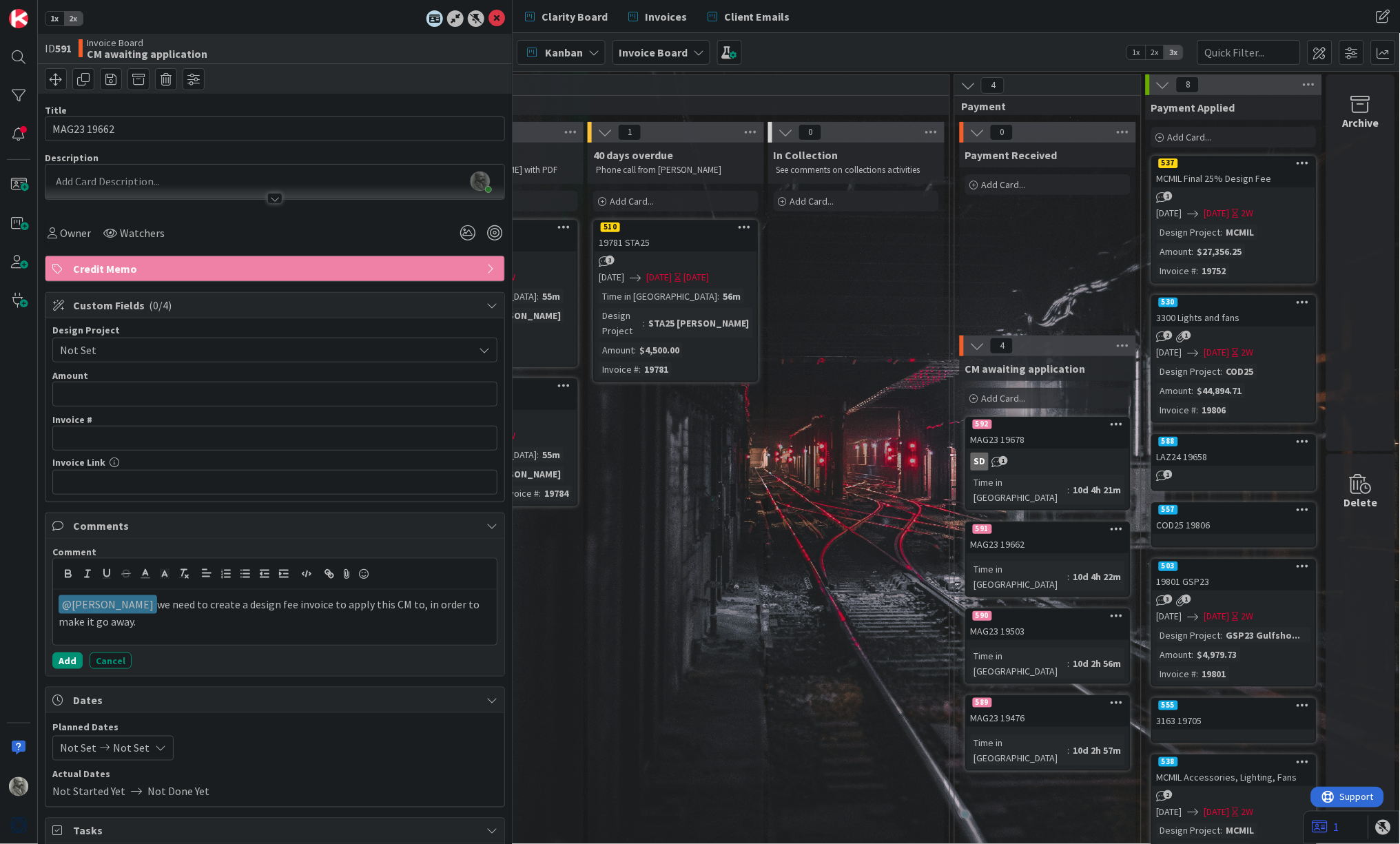
click at [135, 347] on span "Not Set" at bounding box center [263, 350] width 407 height 20
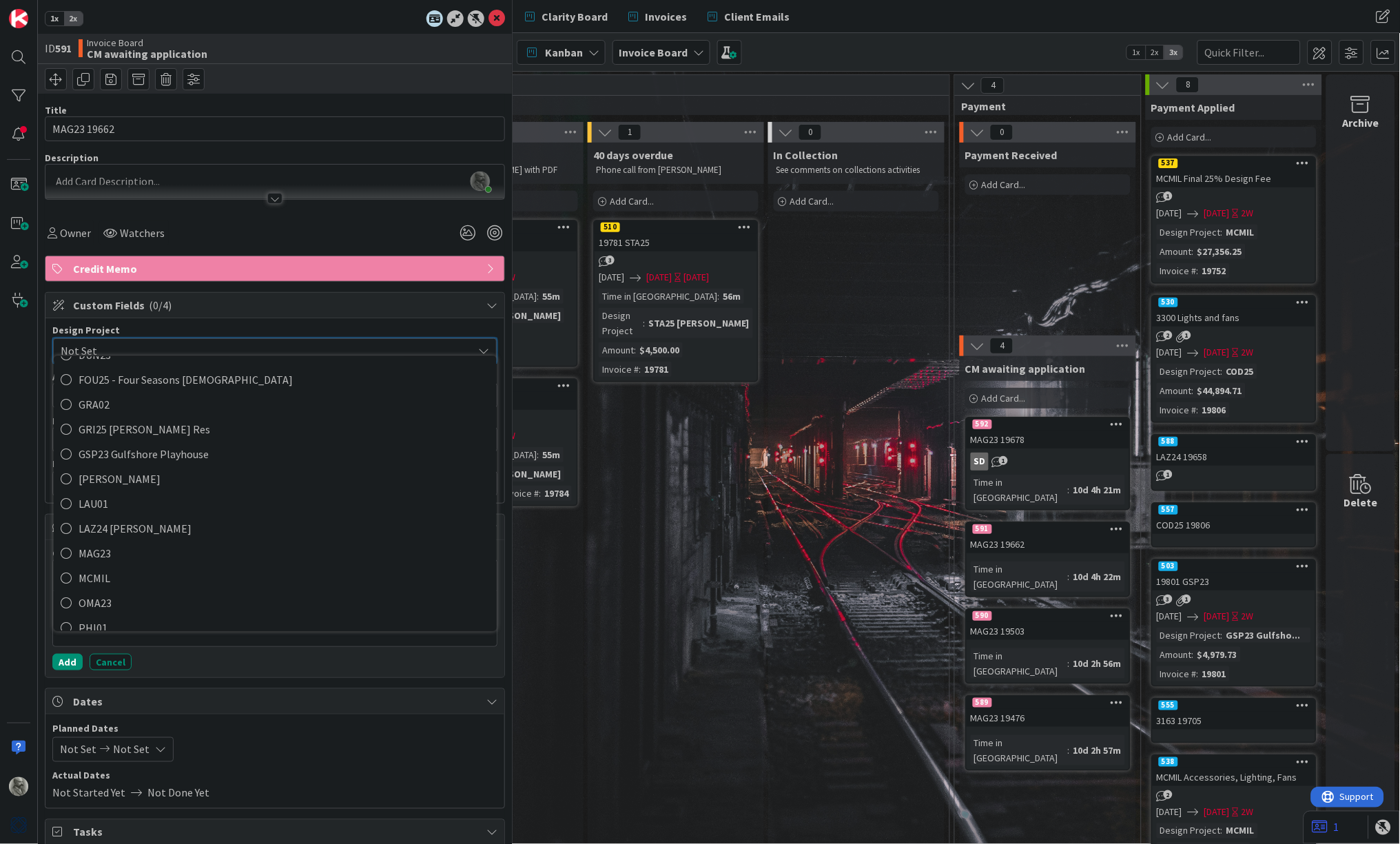
scroll to position [294, 0]
click at [143, 541] on span "MAG23" at bounding box center [285, 552] width 410 height 20
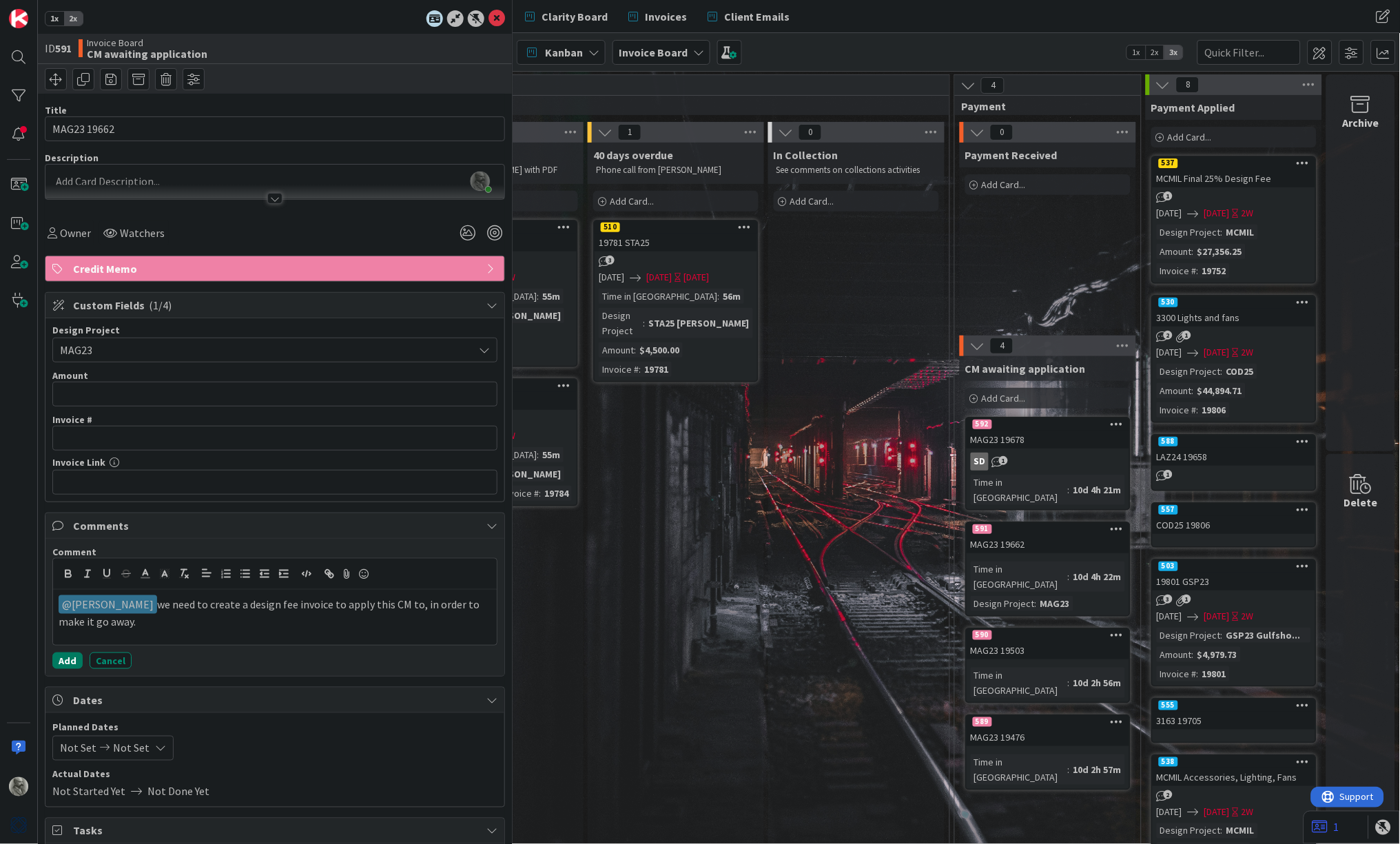
click at [61, 656] on button "Add" at bounding box center [68, 661] width 31 height 17
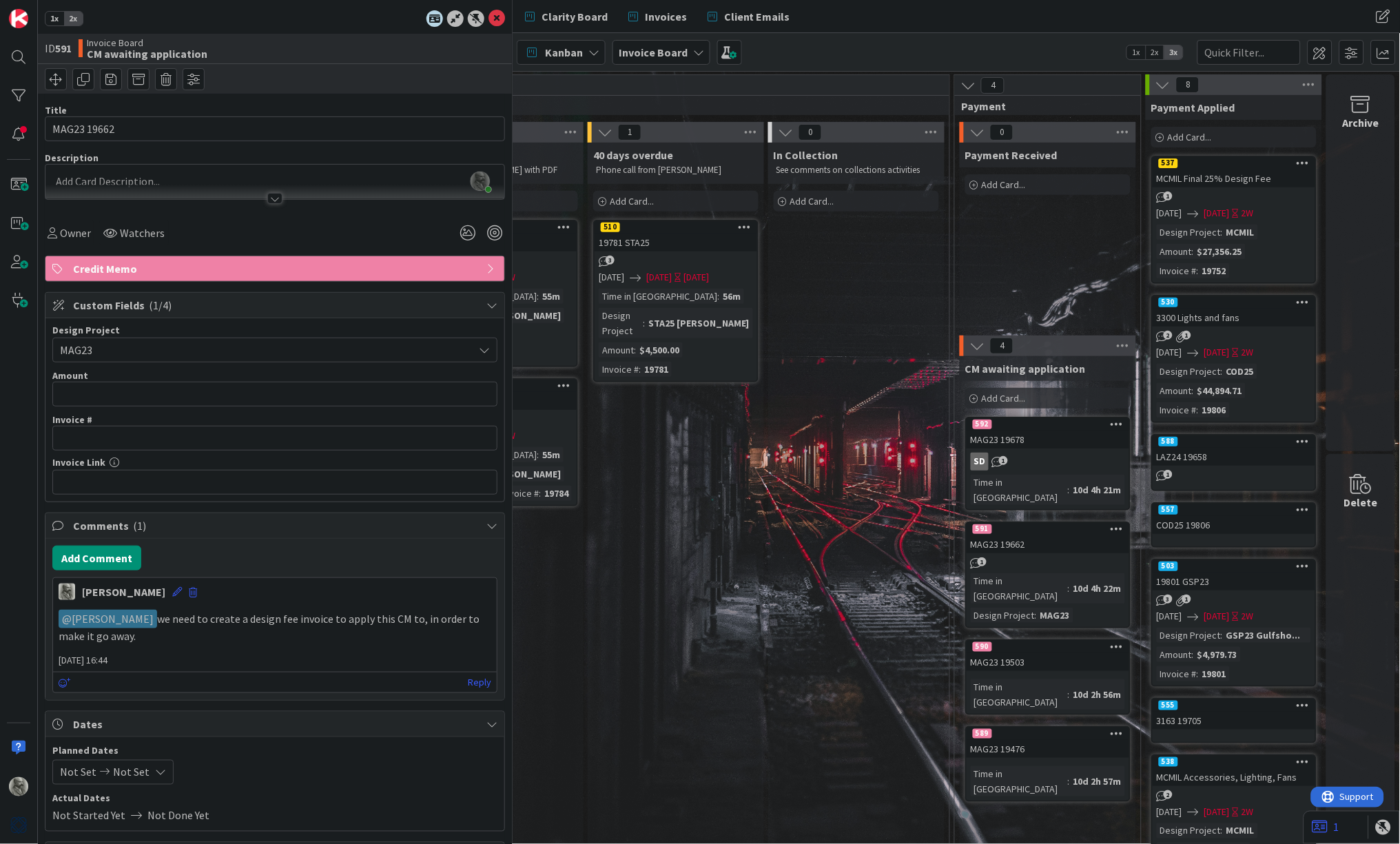
click at [1044, 641] on div "590" at bounding box center [1048, 647] width 162 height 12
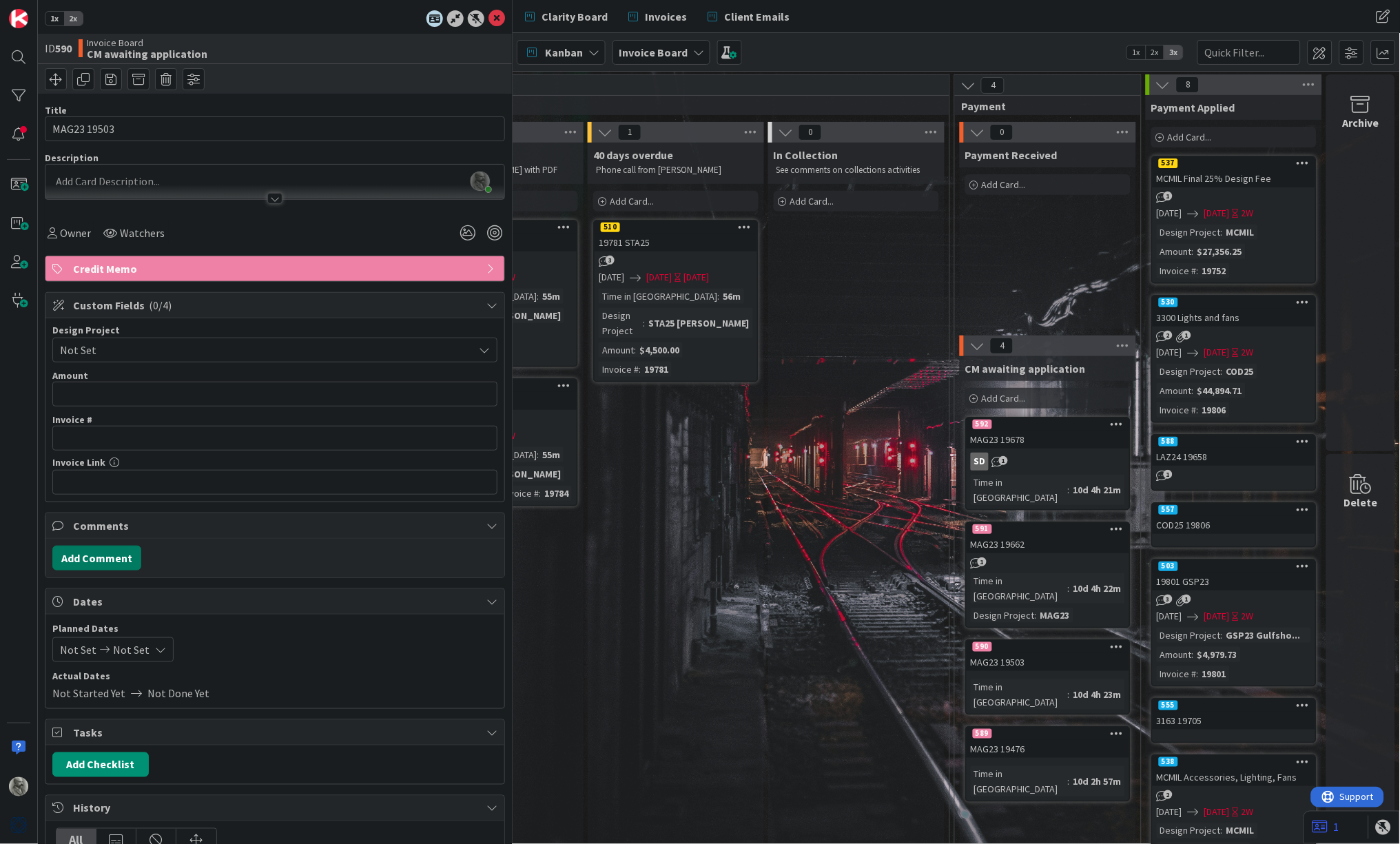
click at [88, 556] on button "Add Comment" at bounding box center [97, 558] width 89 height 25
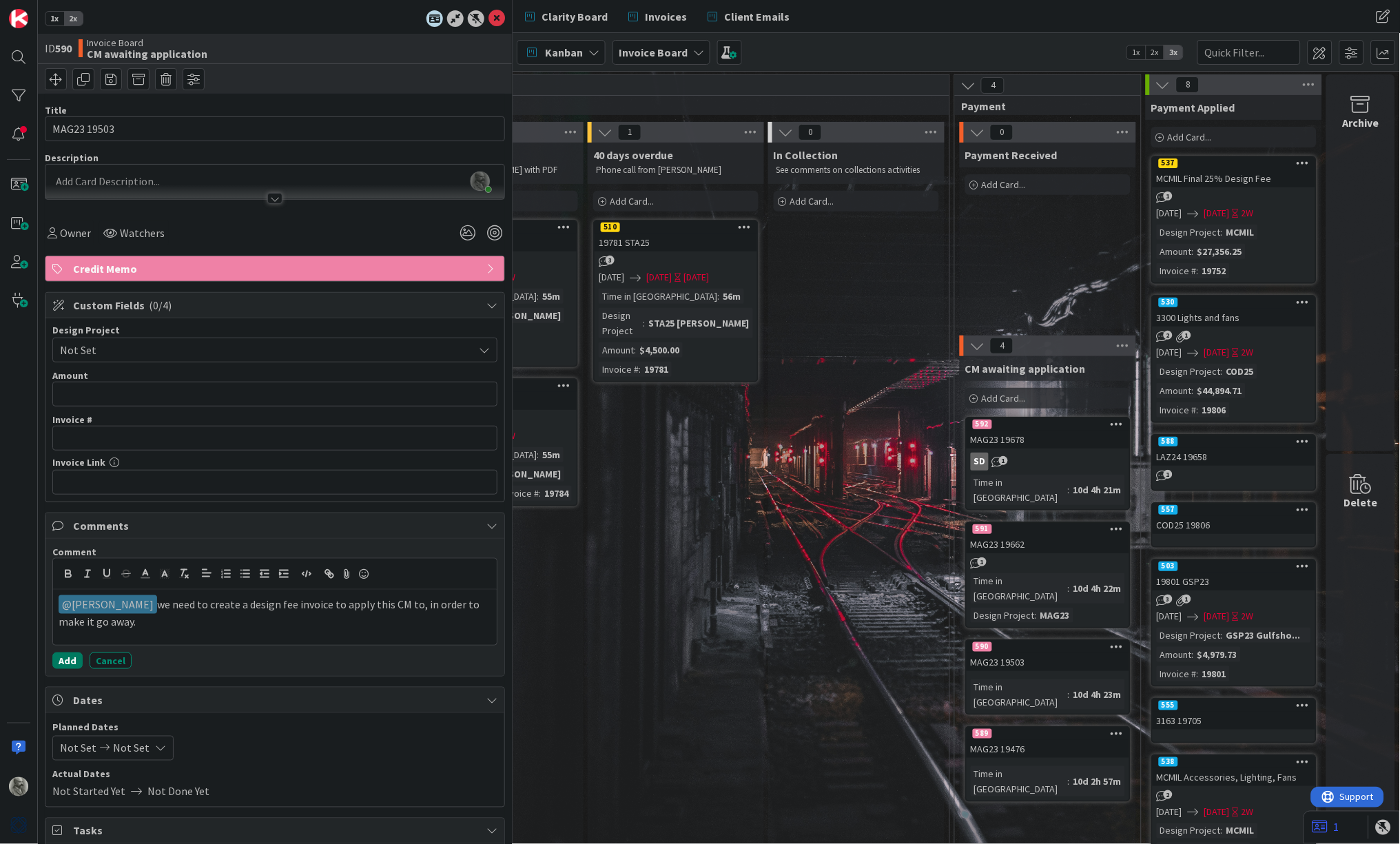
click at [71, 659] on button "Add" at bounding box center [68, 661] width 31 height 17
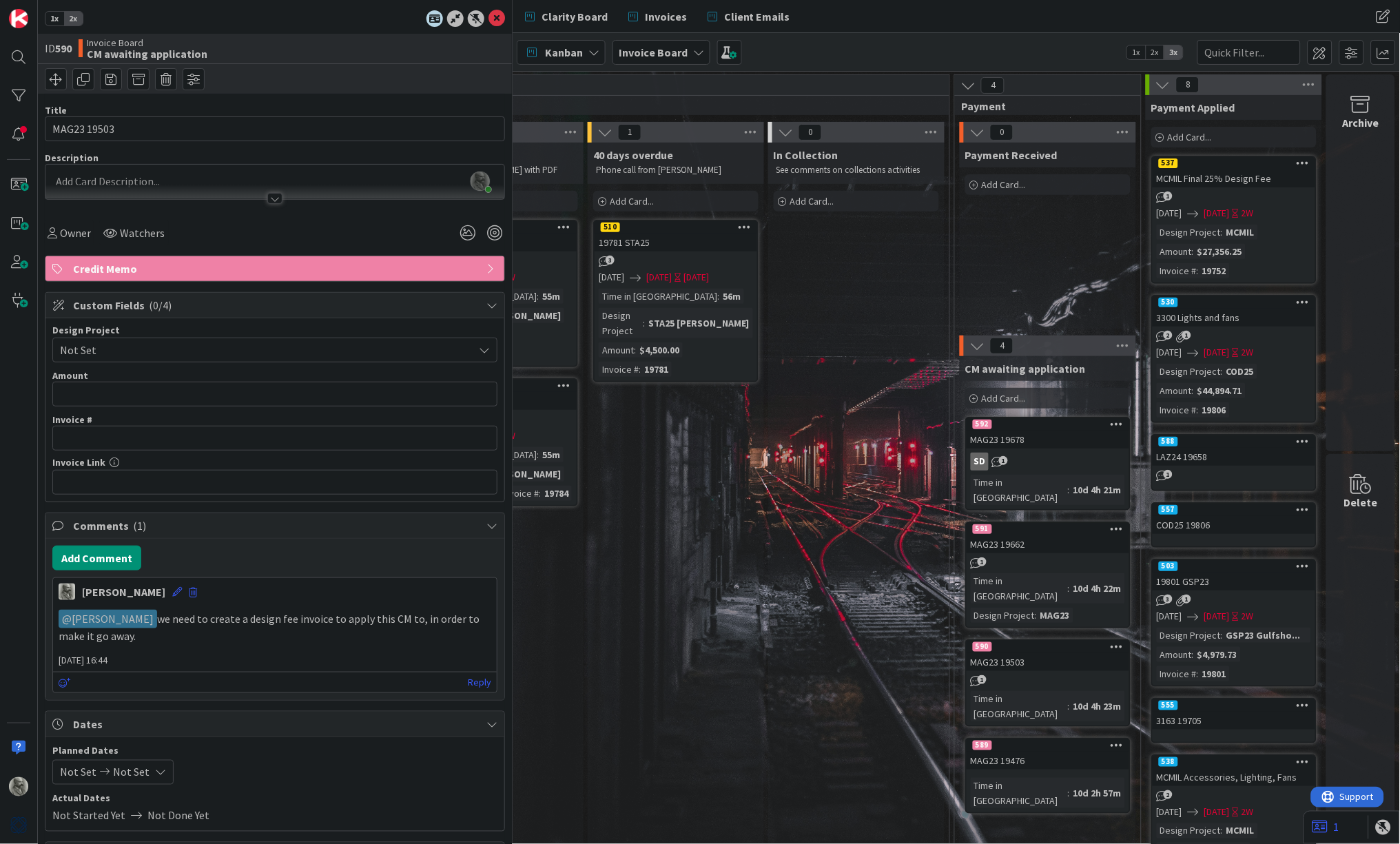
click at [132, 345] on span "Not Set" at bounding box center [263, 350] width 407 height 20
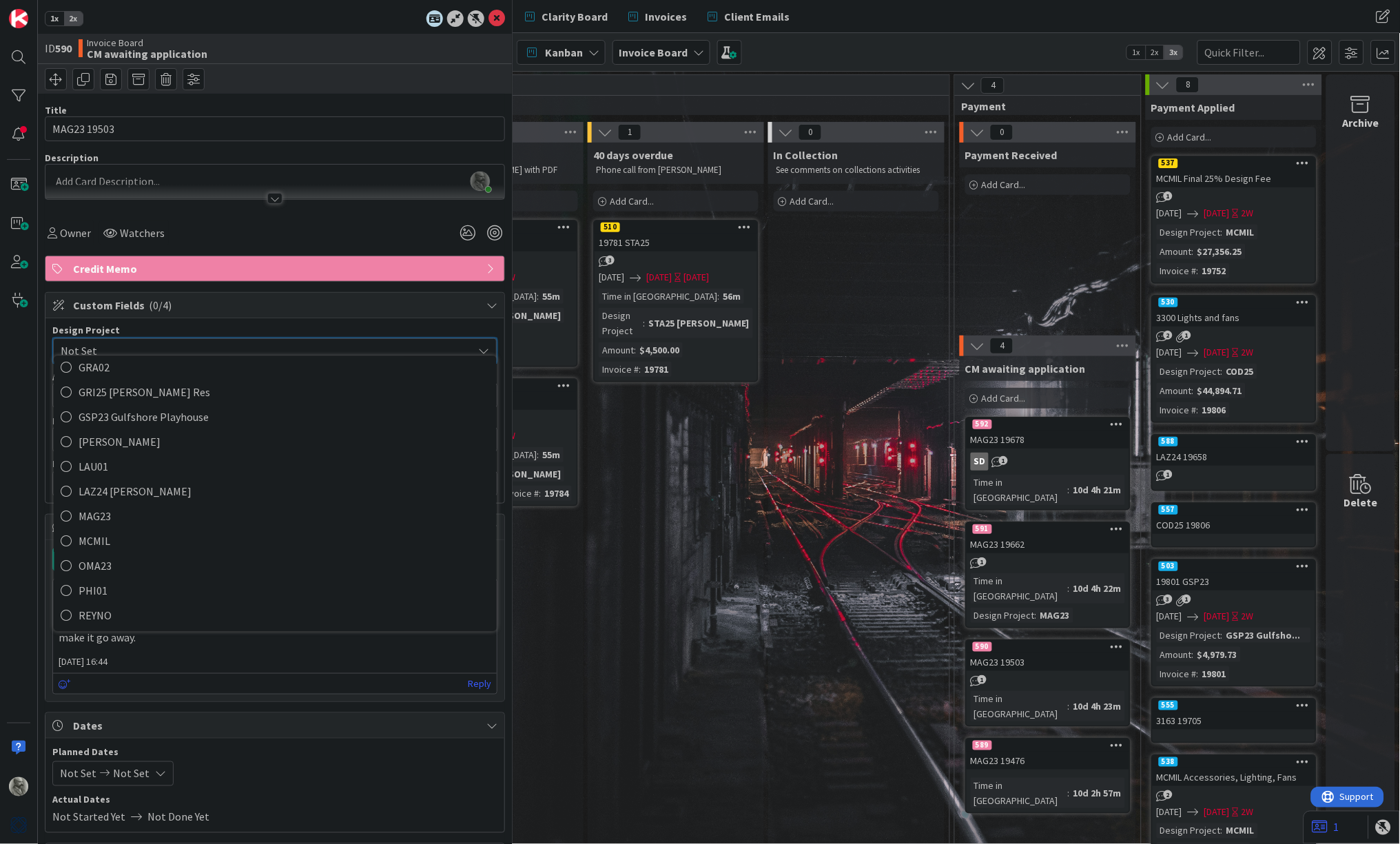
scroll to position [331, 0]
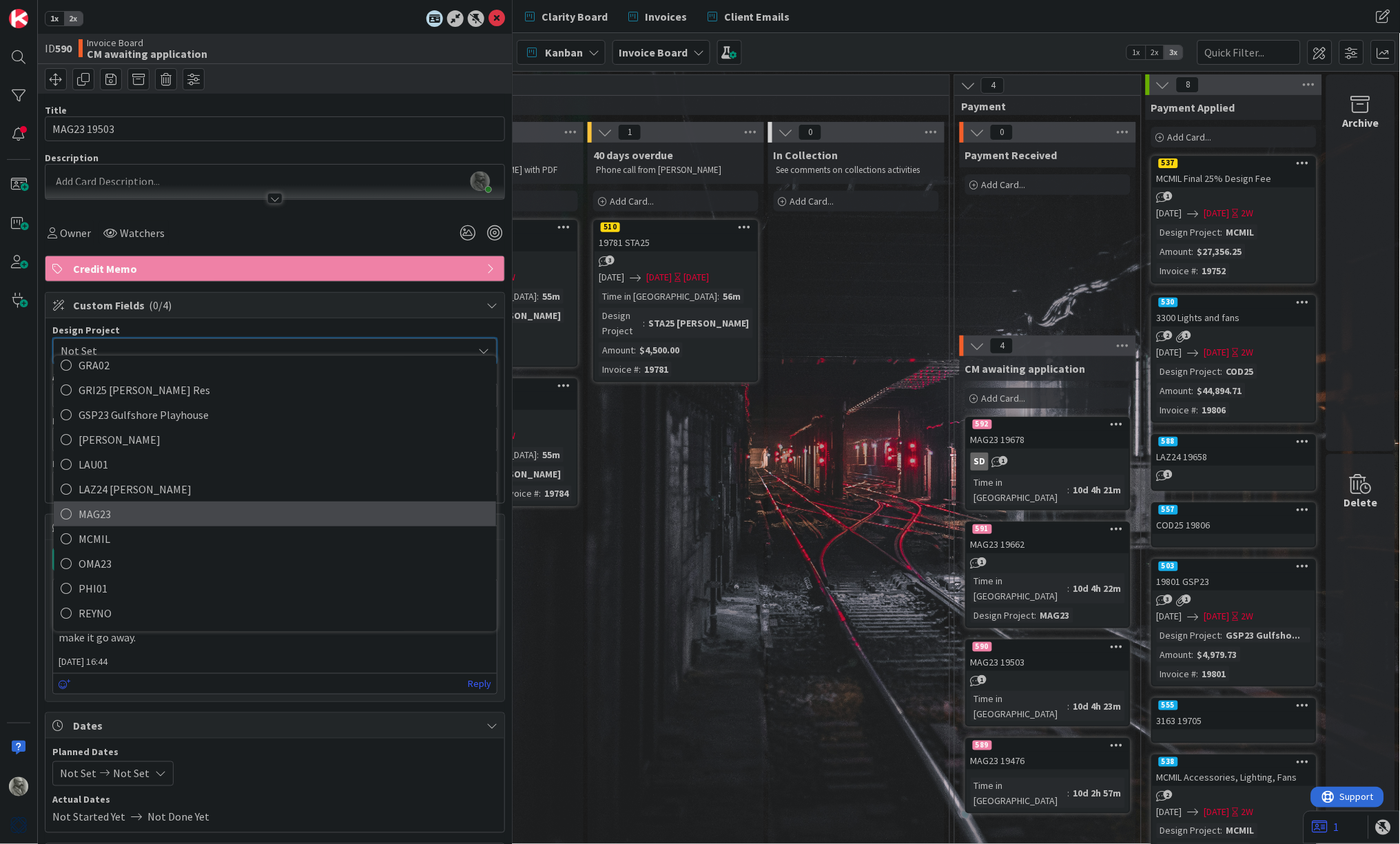
click at [125, 504] on span "MAG23" at bounding box center [285, 514] width 410 height 20
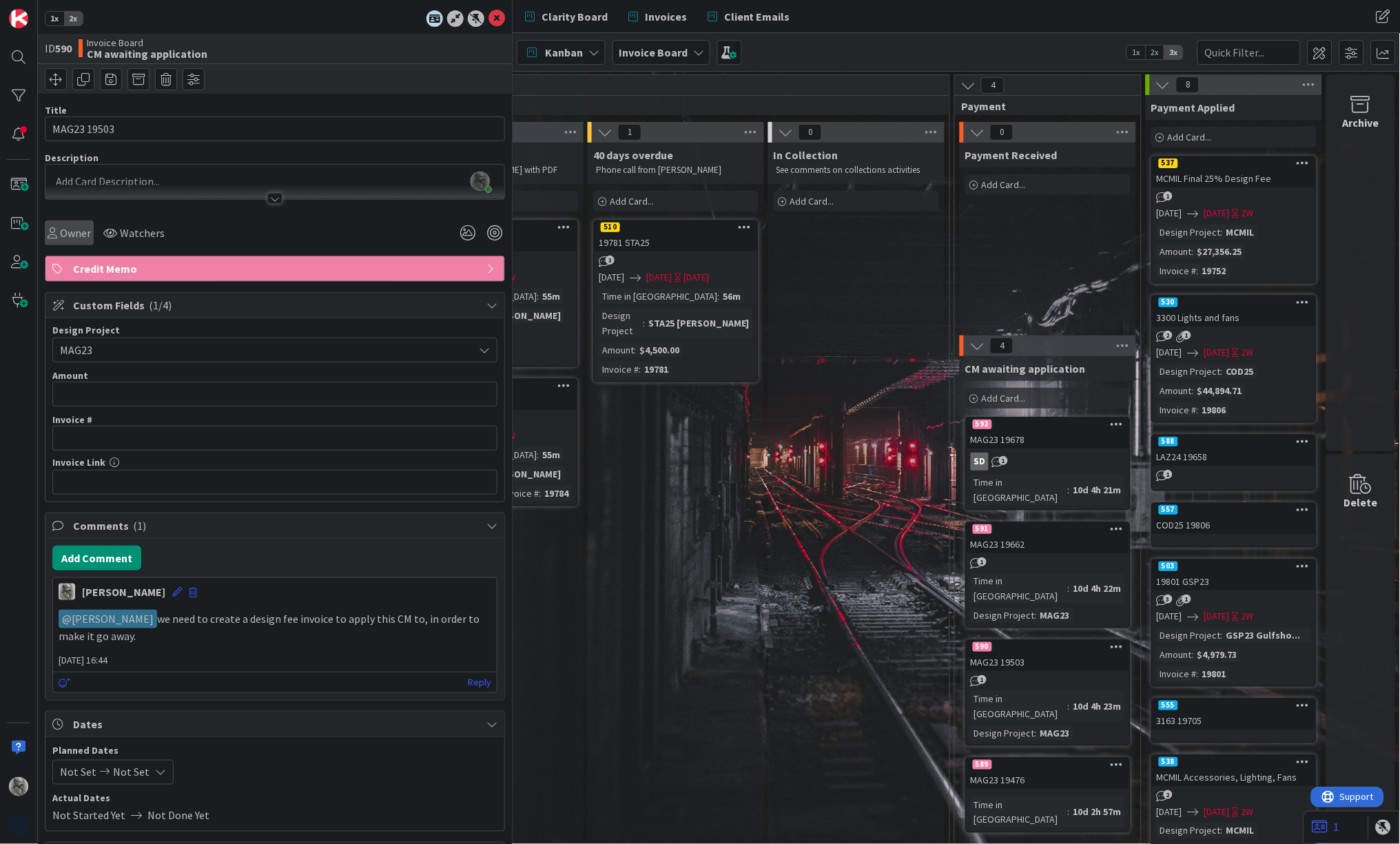
click at [65, 236] on span "Owner" at bounding box center [75, 233] width 31 height 17
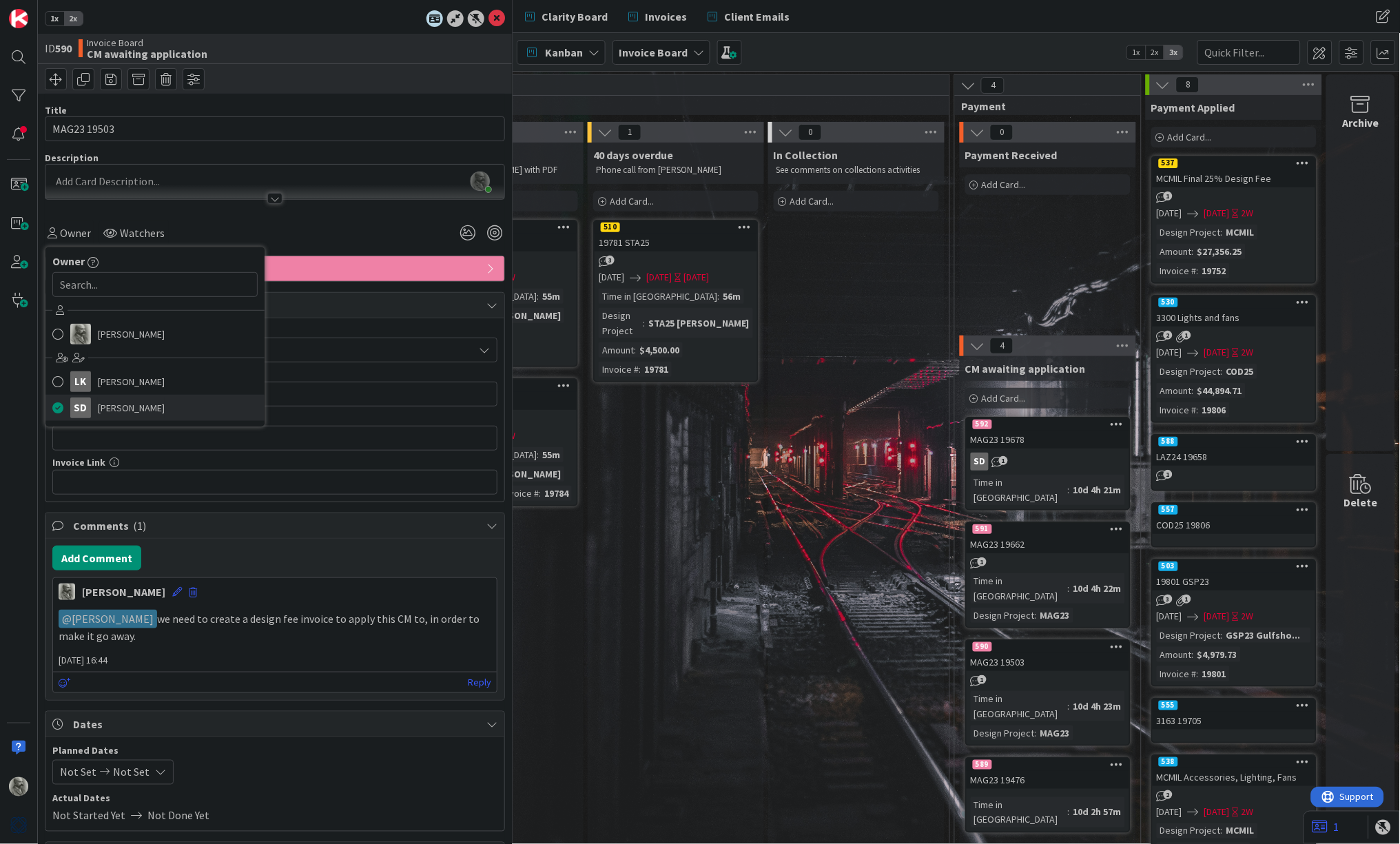
click at [113, 407] on span "[PERSON_NAME]" at bounding box center [131, 407] width 67 height 20
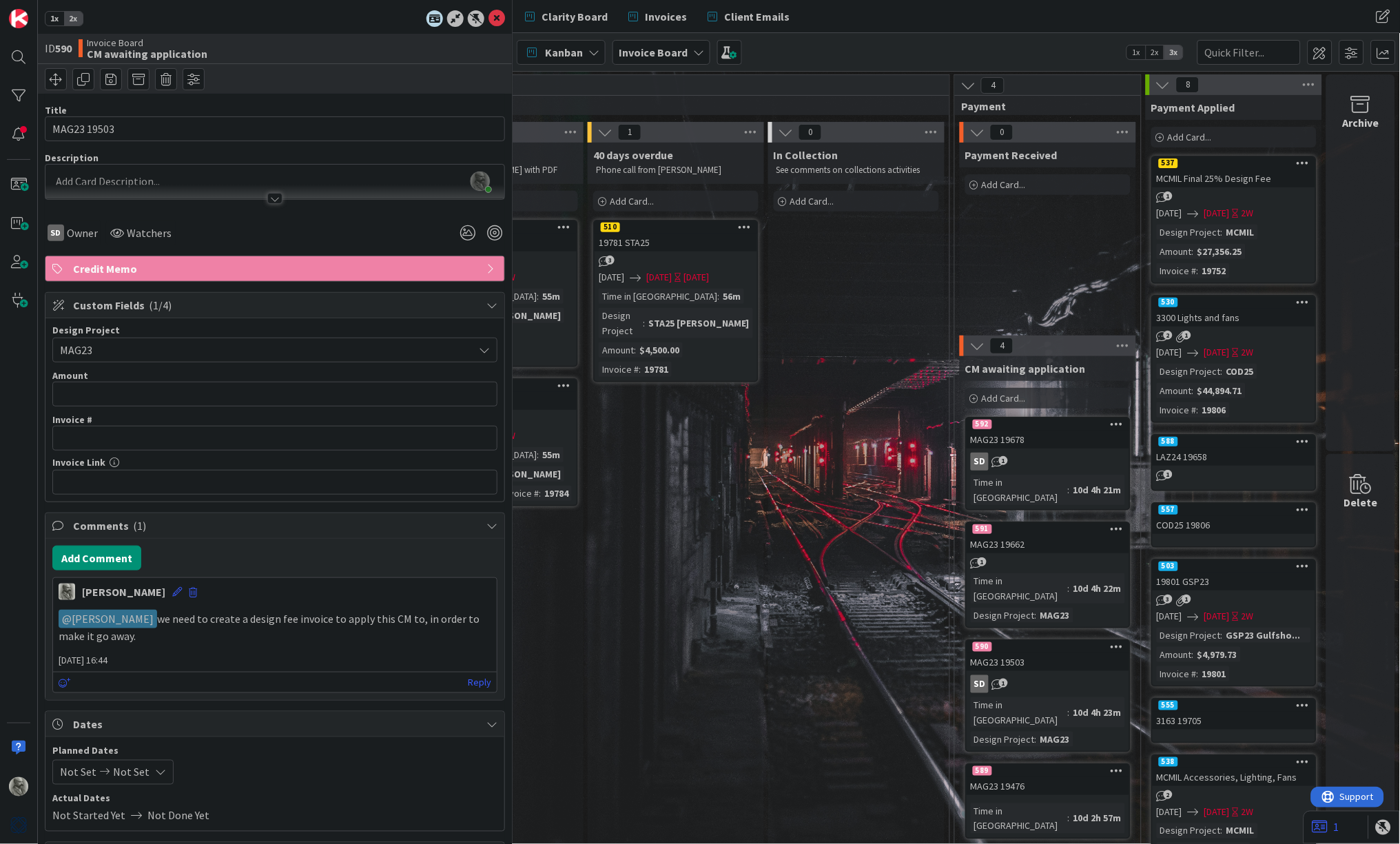
click at [1042, 536] on div "MAG23 19662" at bounding box center [1048, 544] width 162 height 18
click at [57, 236] on div "Owner" at bounding box center [69, 233] width 44 height 17
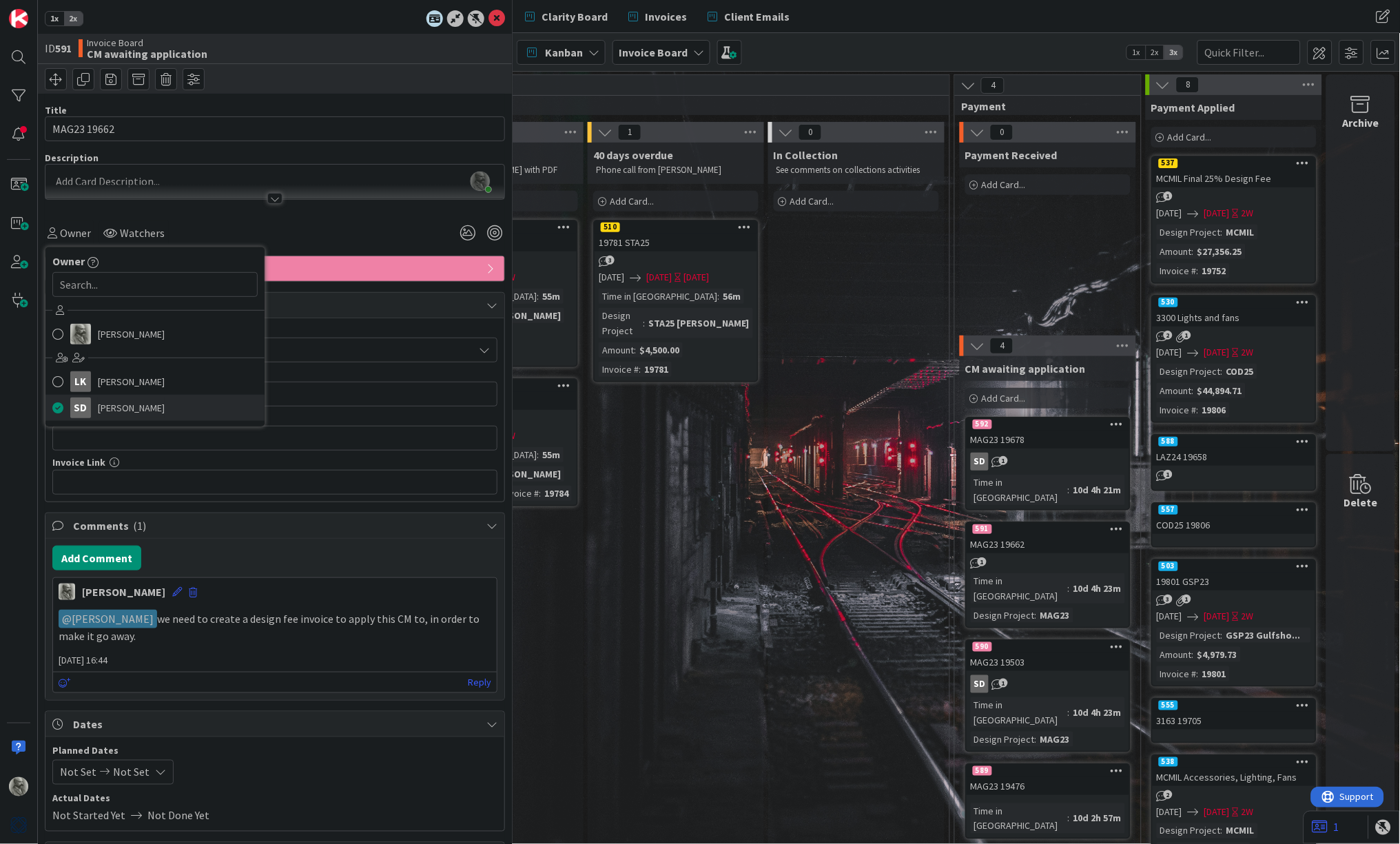
click at [105, 408] on span "[PERSON_NAME]" at bounding box center [131, 407] width 67 height 20
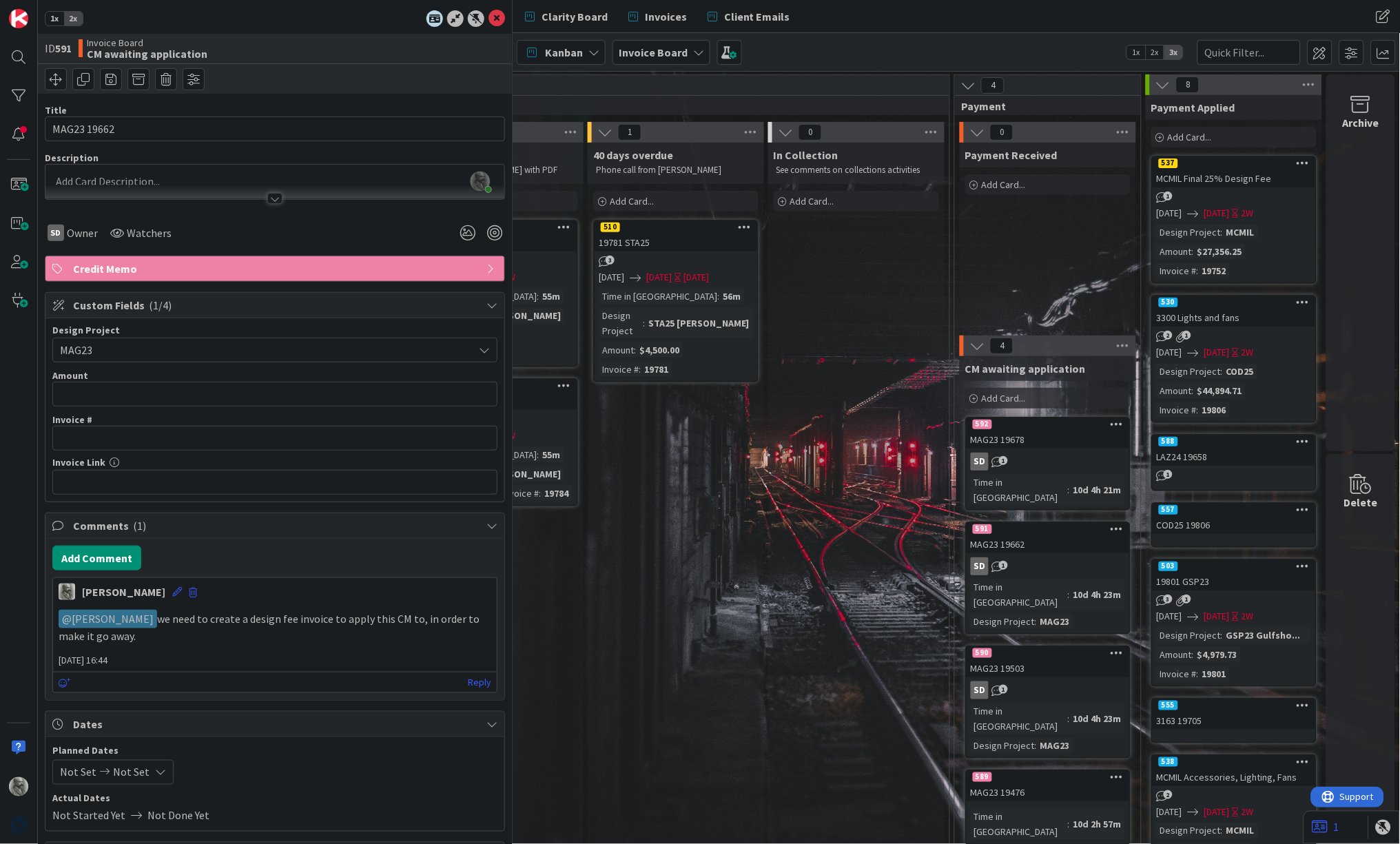
click at [1041, 659] on div "MAG23 19503" at bounding box center [1048, 668] width 162 height 18
click at [1053, 784] on div "MAG23 19476" at bounding box center [1048, 792] width 162 height 18
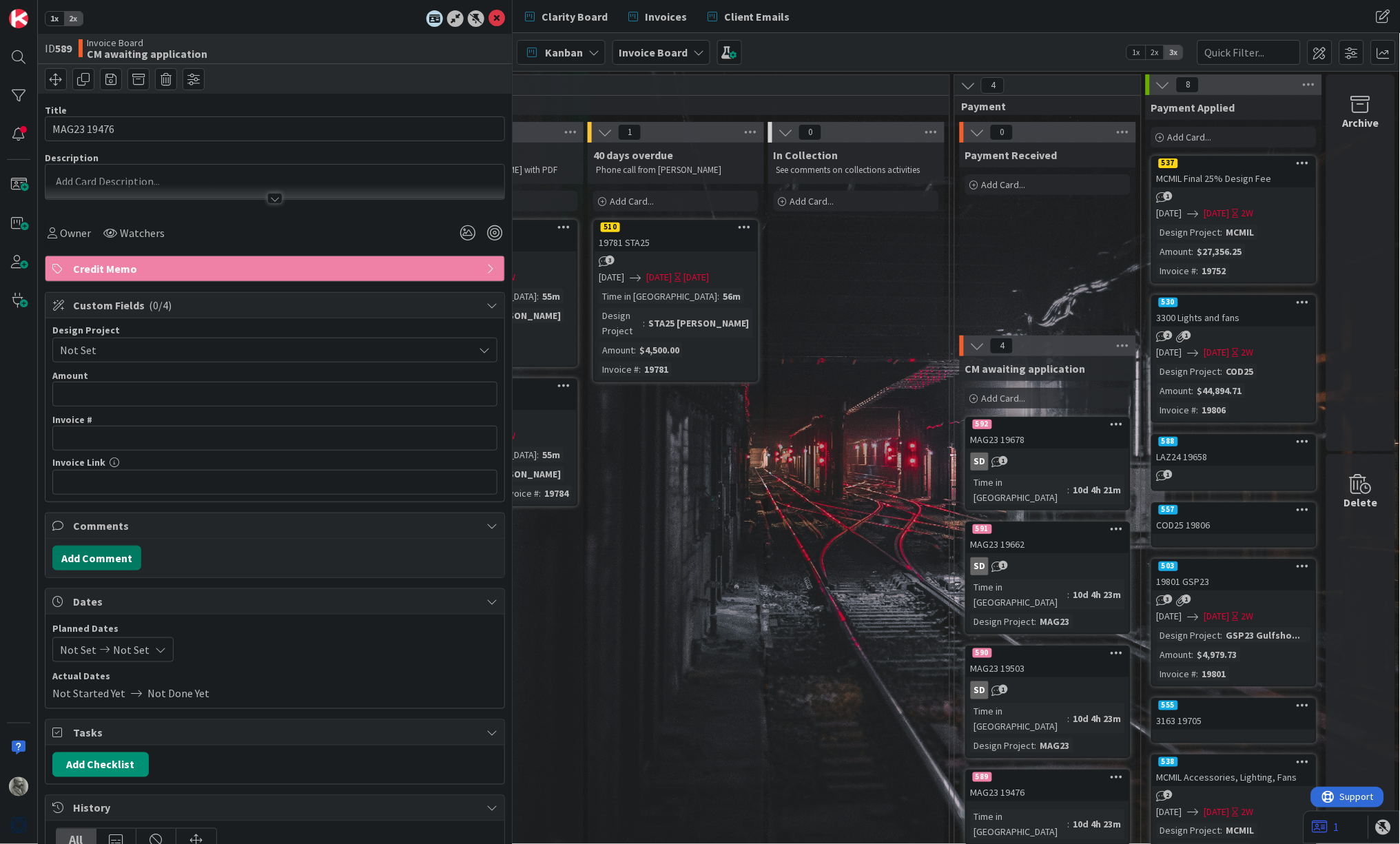
click at [107, 554] on button "Add Comment" at bounding box center [97, 558] width 89 height 25
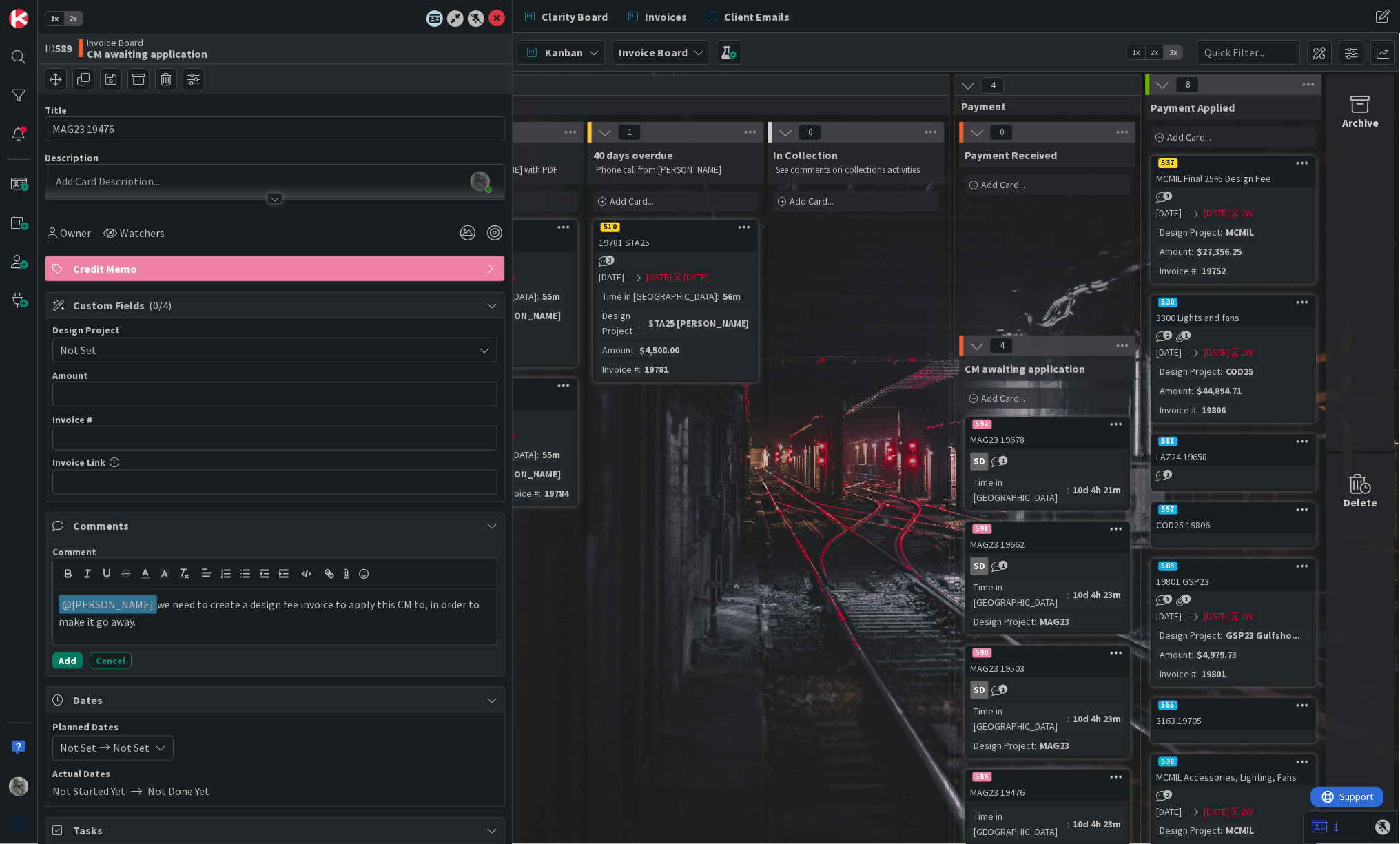
click at [71, 657] on button "Add" at bounding box center [68, 661] width 31 height 17
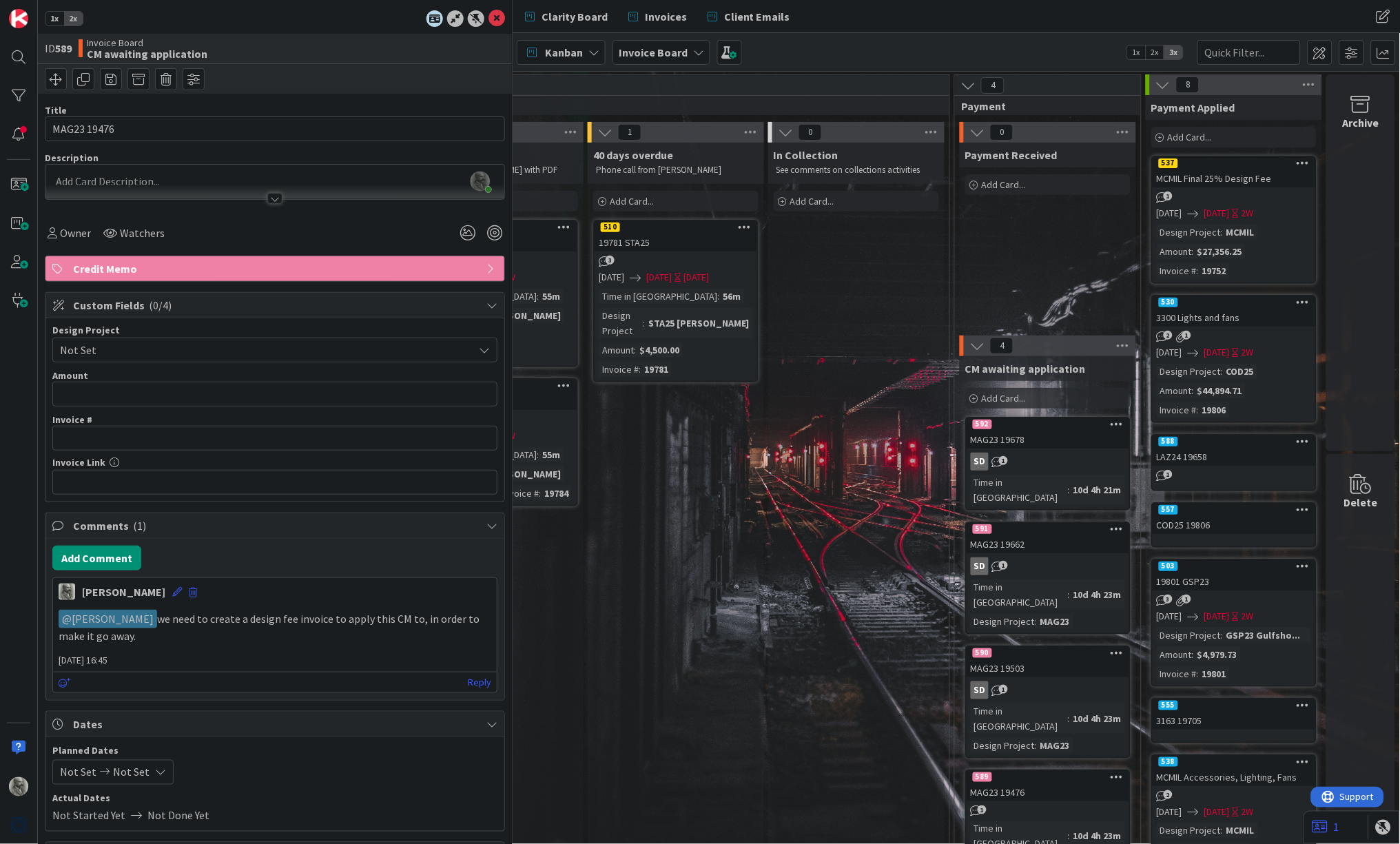
click at [149, 349] on span "Not Set" at bounding box center [263, 350] width 407 height 20
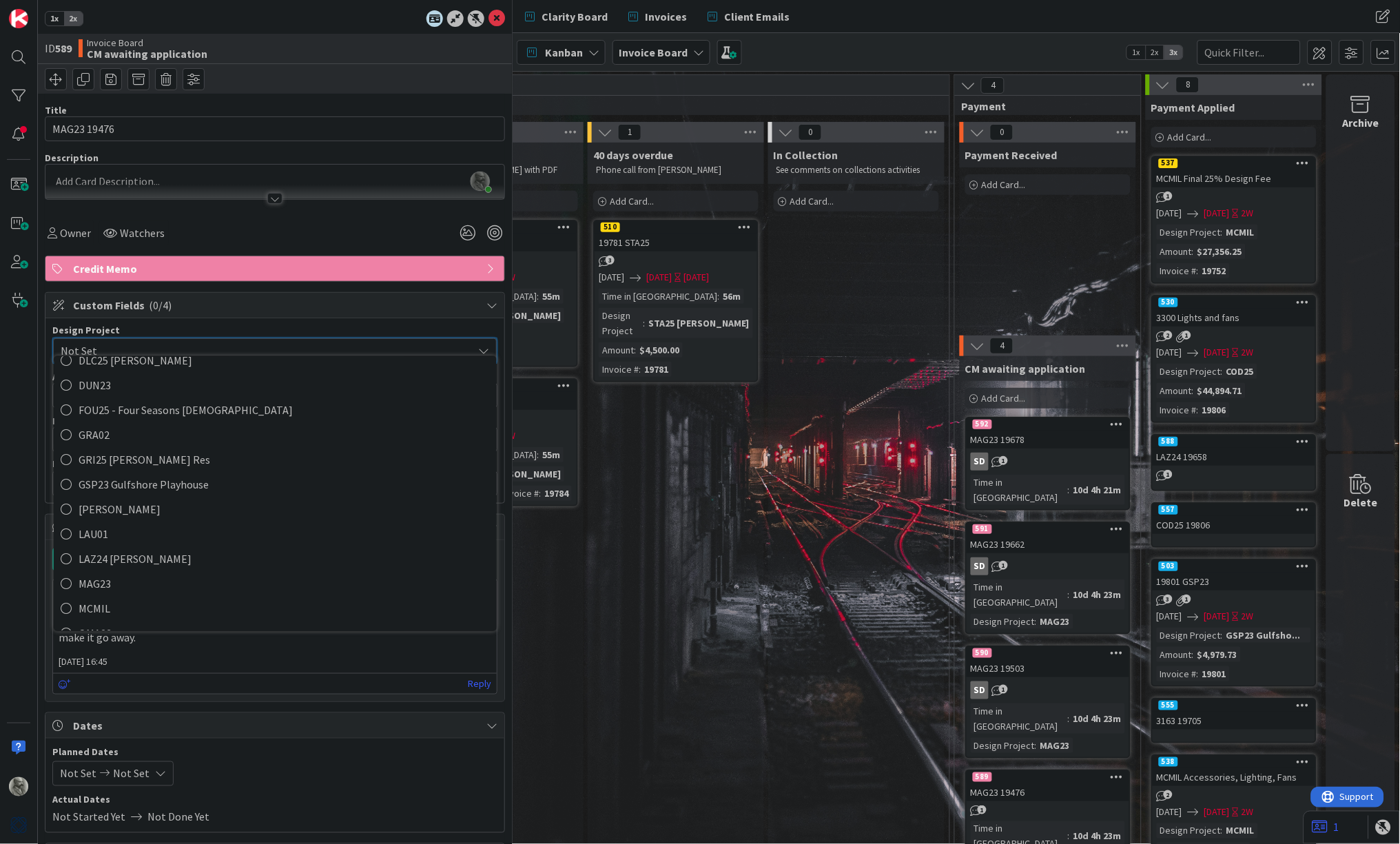
scroll to position [255, 0]
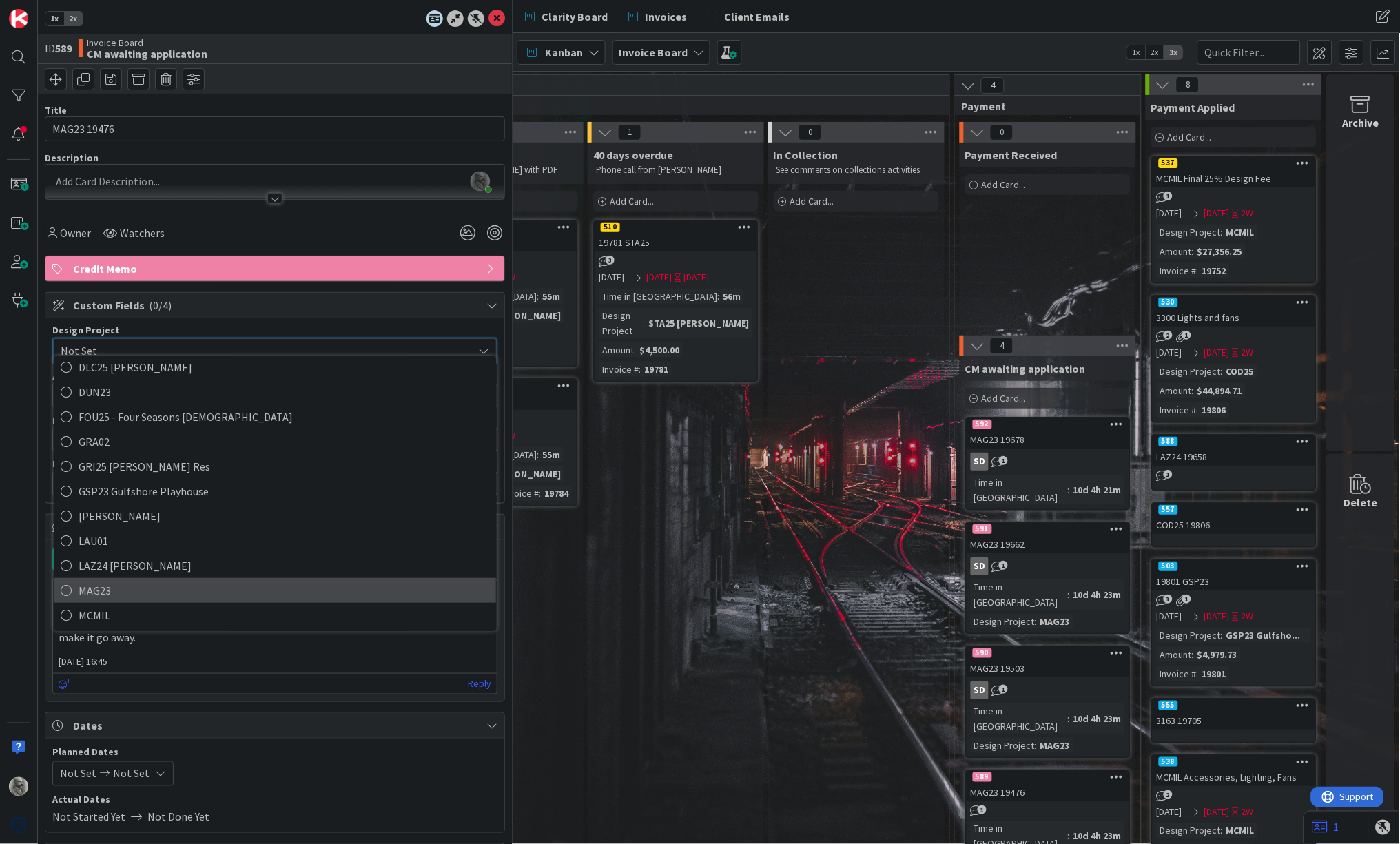
click at [116, 581] on span "MAG23" at bounding box center [285, 591] width 410 height 20
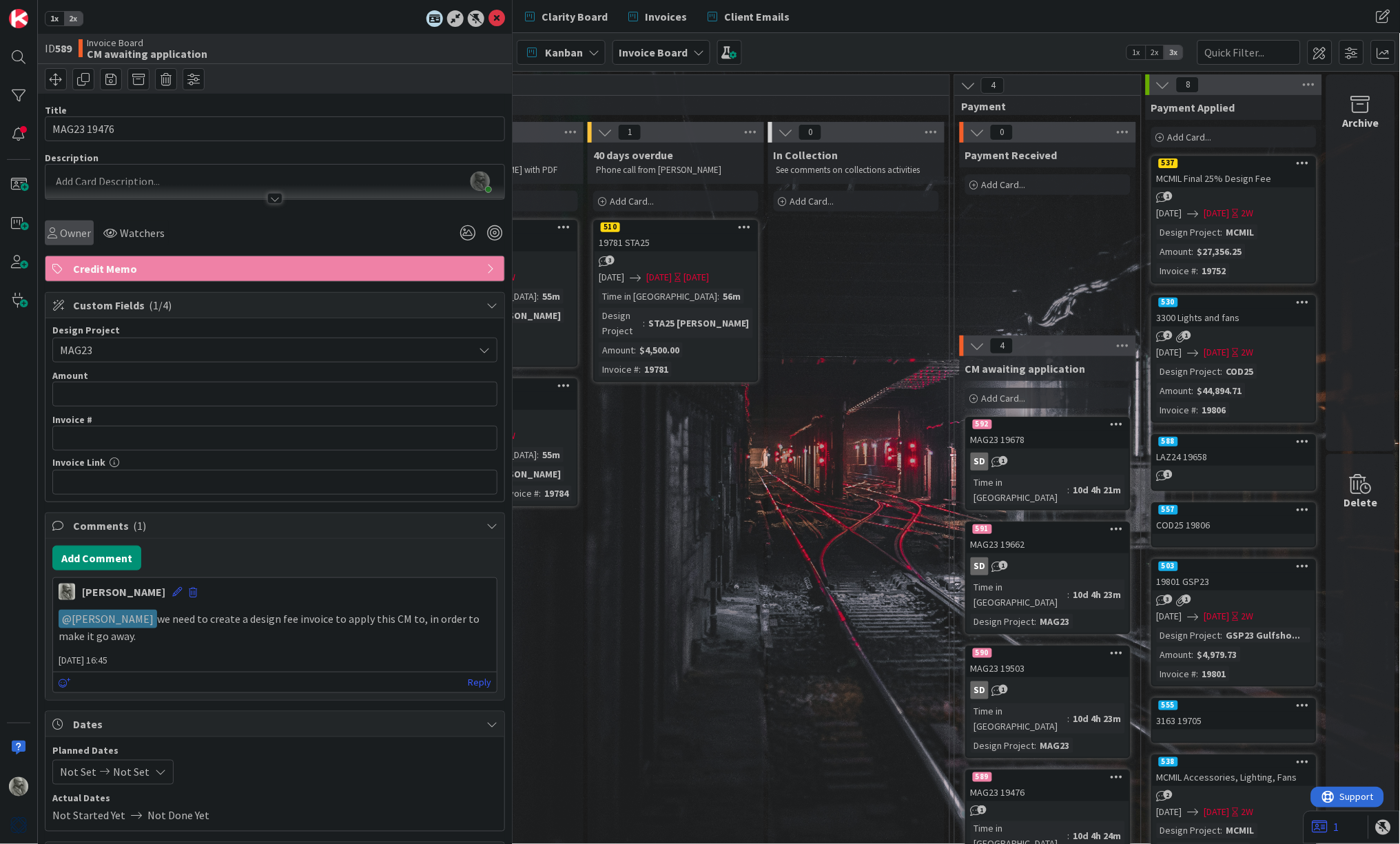
click at [66, 230] on span "Owner" at bounding box center [75, 233] width 31 height 17
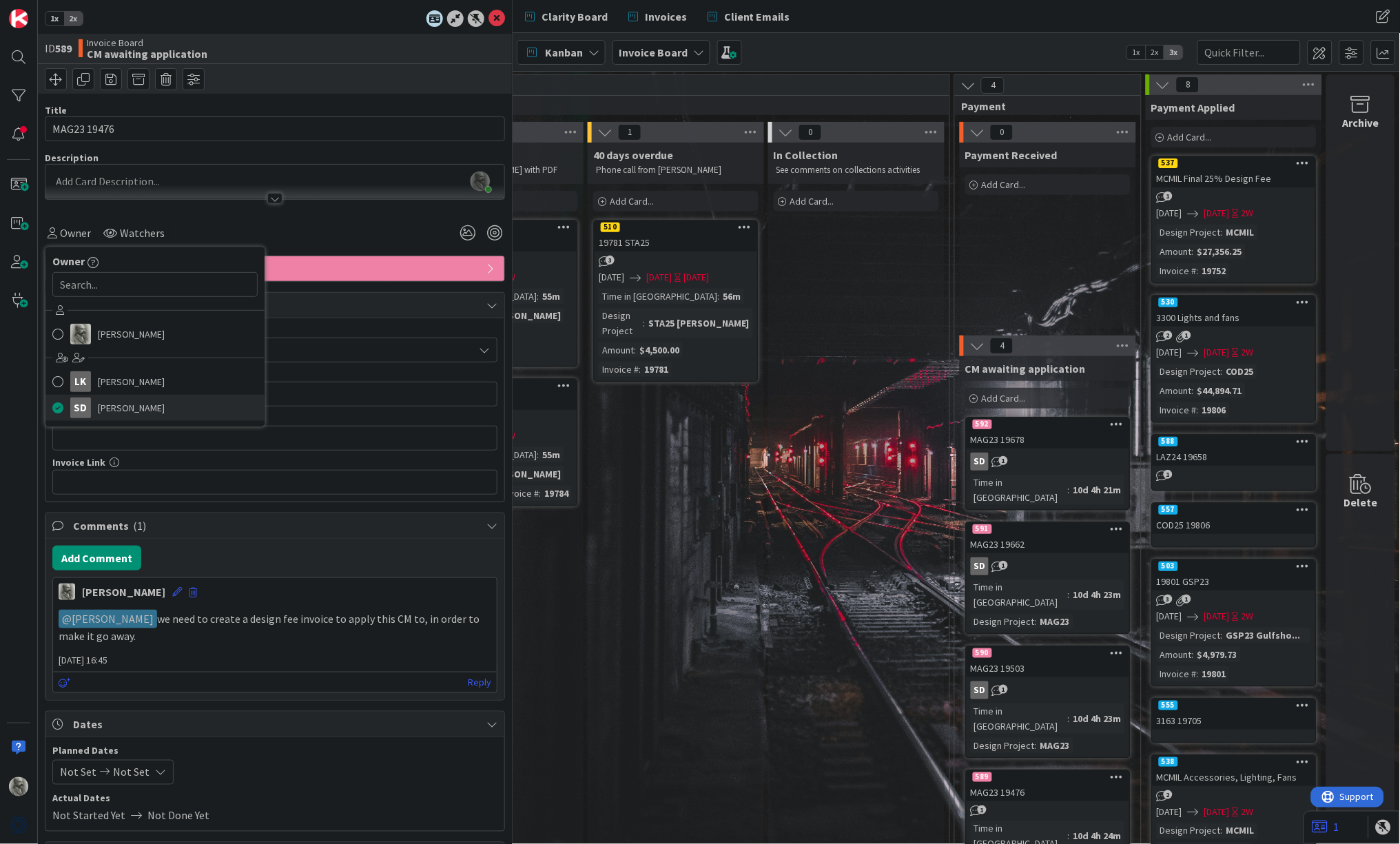
click at [122, 406] on span "[PERSON_NAME]" at bounding box center [131, 407] width 67 height 20
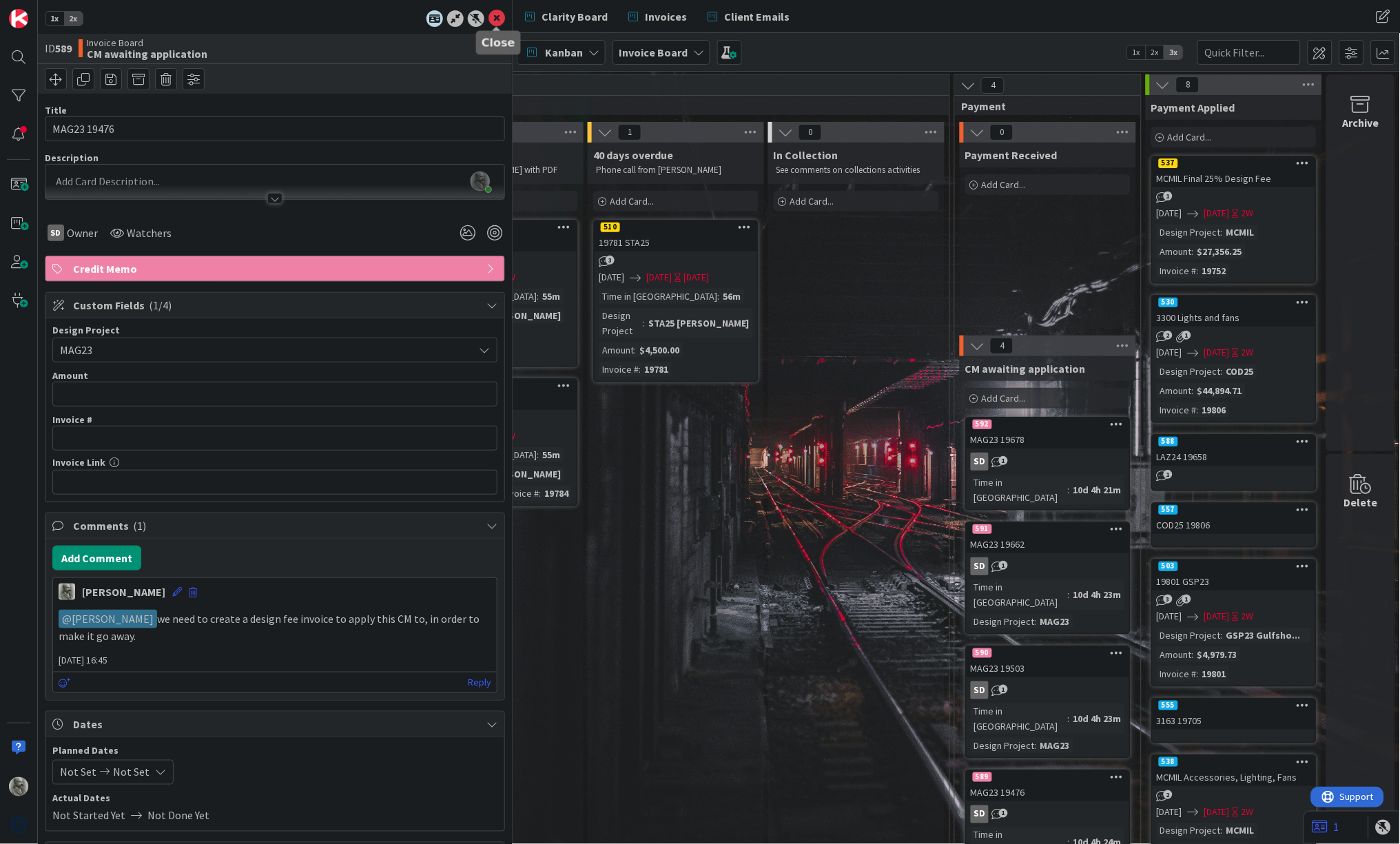
click at [499, 20] on icon at bounding box center [496, 18] width 17 height 17
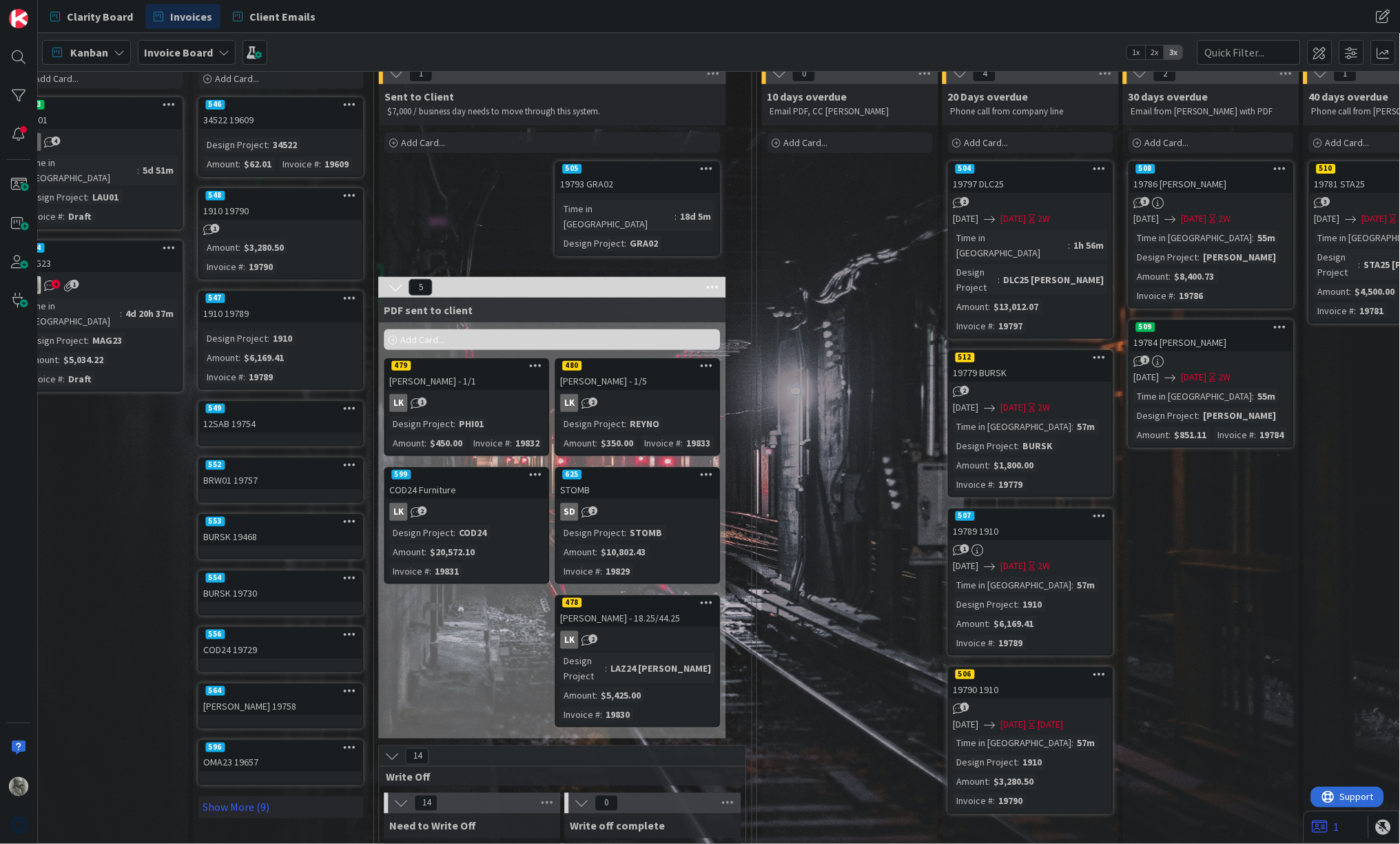
scroll to position [60, 765]
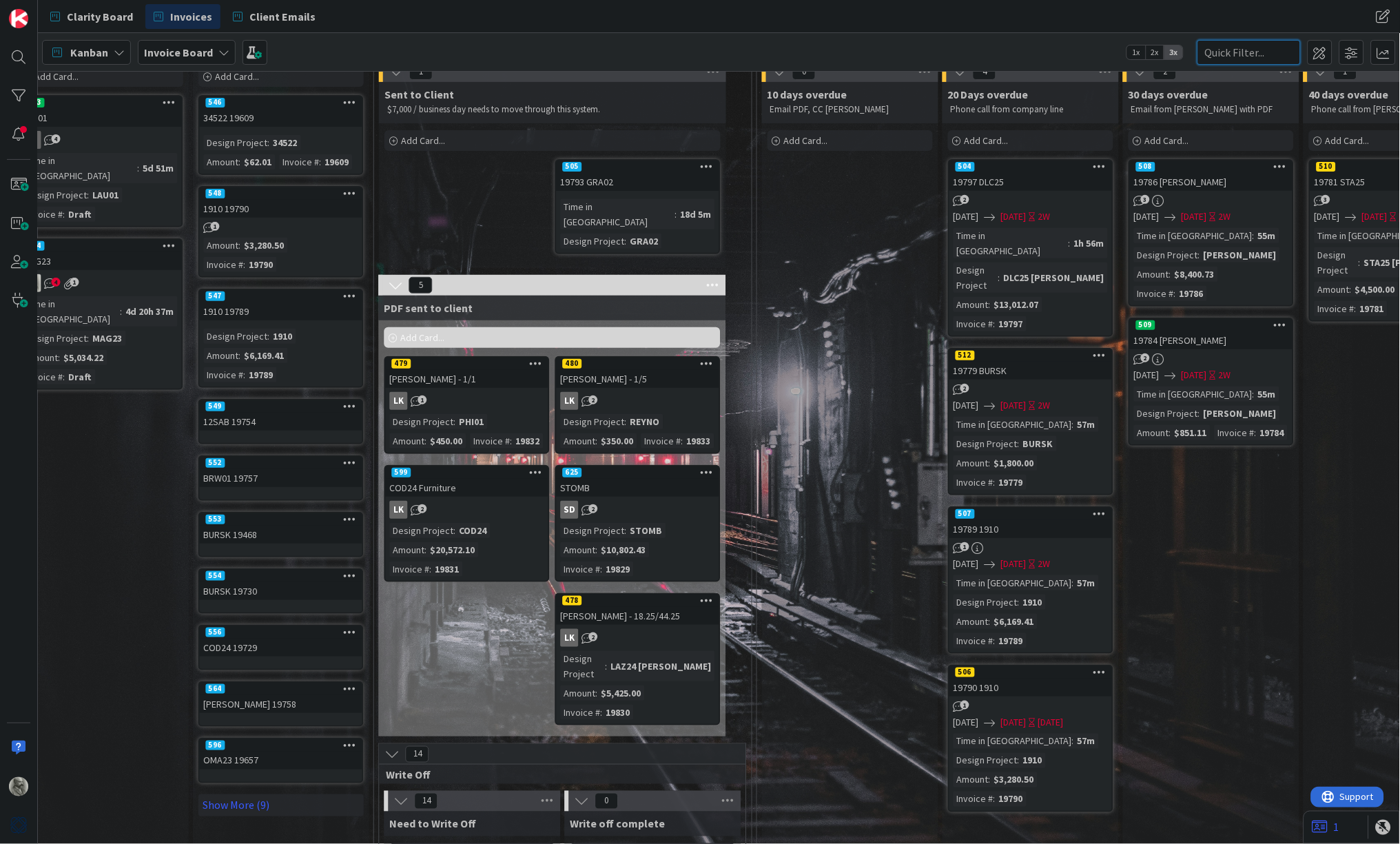
click at [1107, 55] on input "text" at bounding box center [1249, 52] width 103 height 25
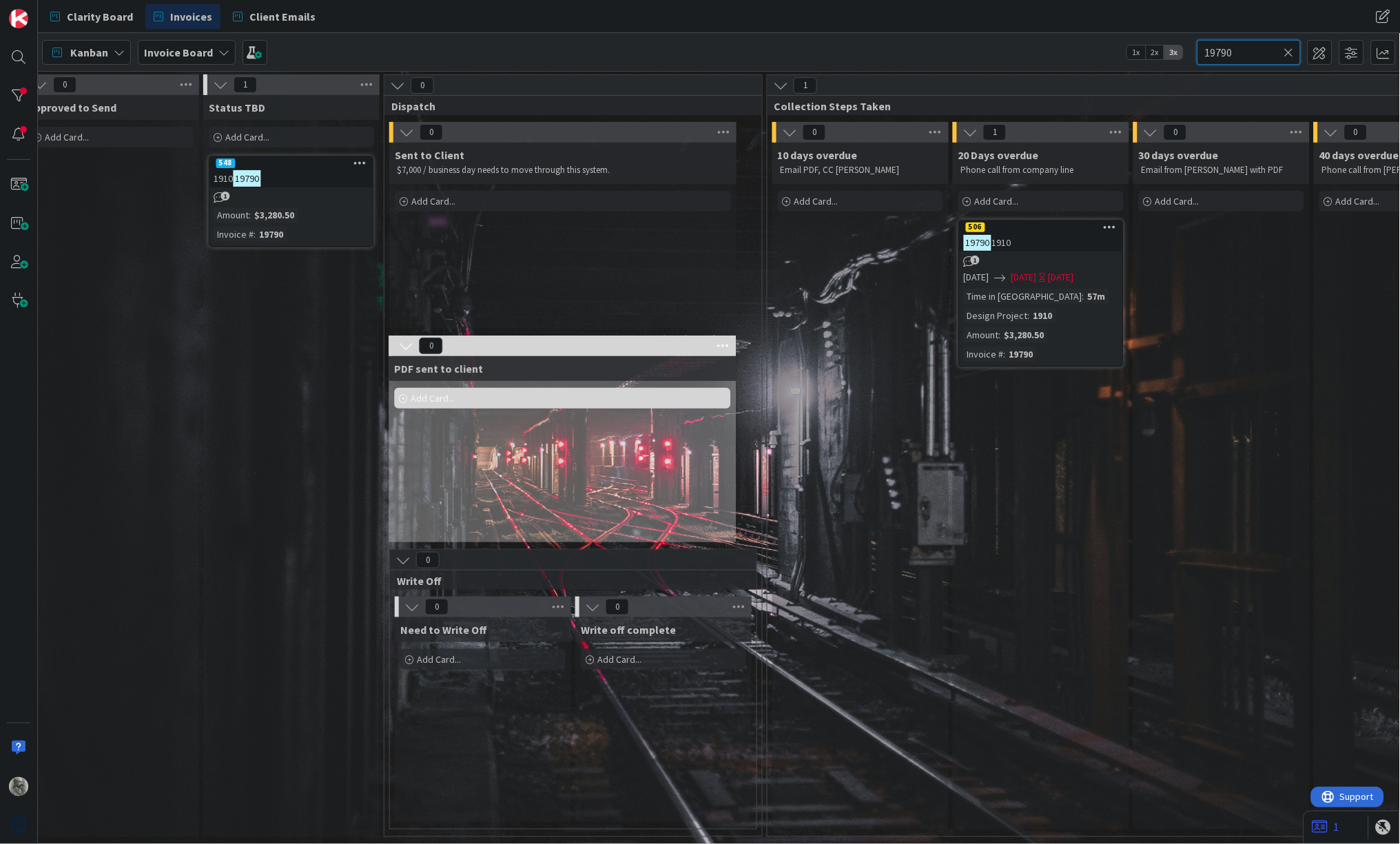
scroll to position [0, 752]
click at [363, 163] on icon at bounding box center [363, 162] width 13 height 9
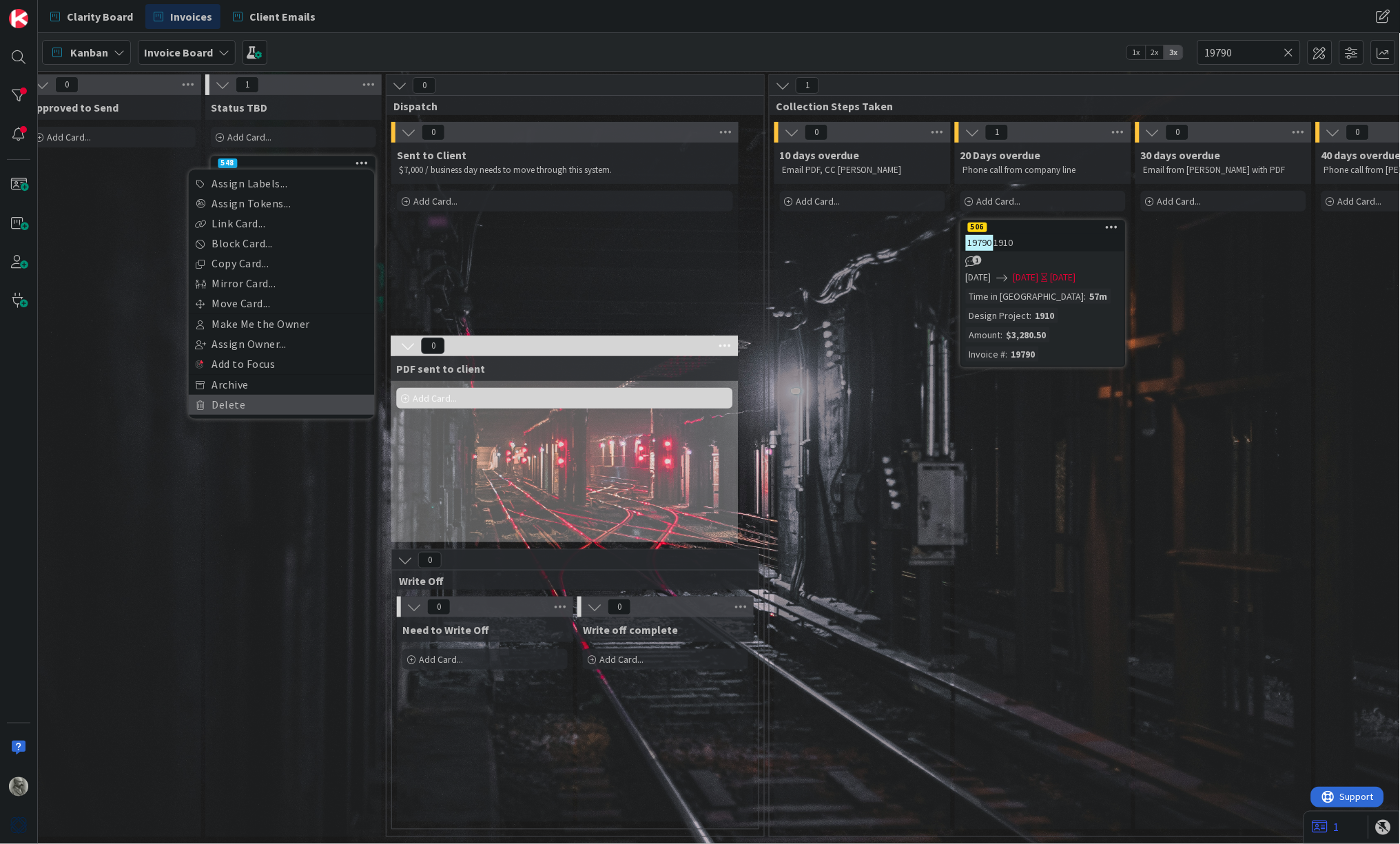
click at [254, 397] on link "Delete" at bounding box center [282, 405] width 186 height 20
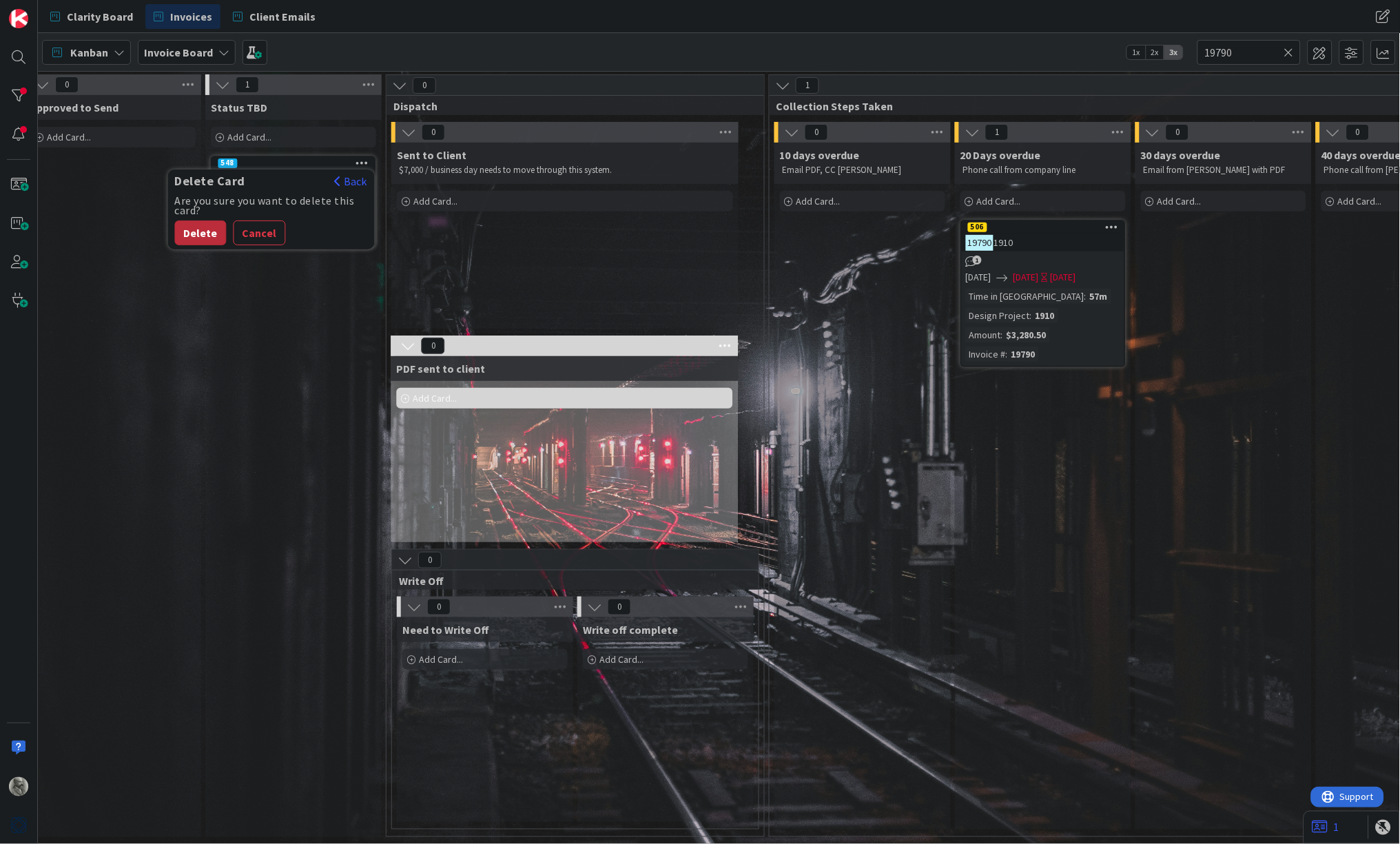
click at [198, 230] on button "Delete" at bounding box center [201, 233] width 52 height 25
click at [1059, 308] on div "Time in Column : 57m Design Project : 1910 Amount : $3,280.50 Invoice # : 19790" at bounding box center [1043, 325] width 154 height 73
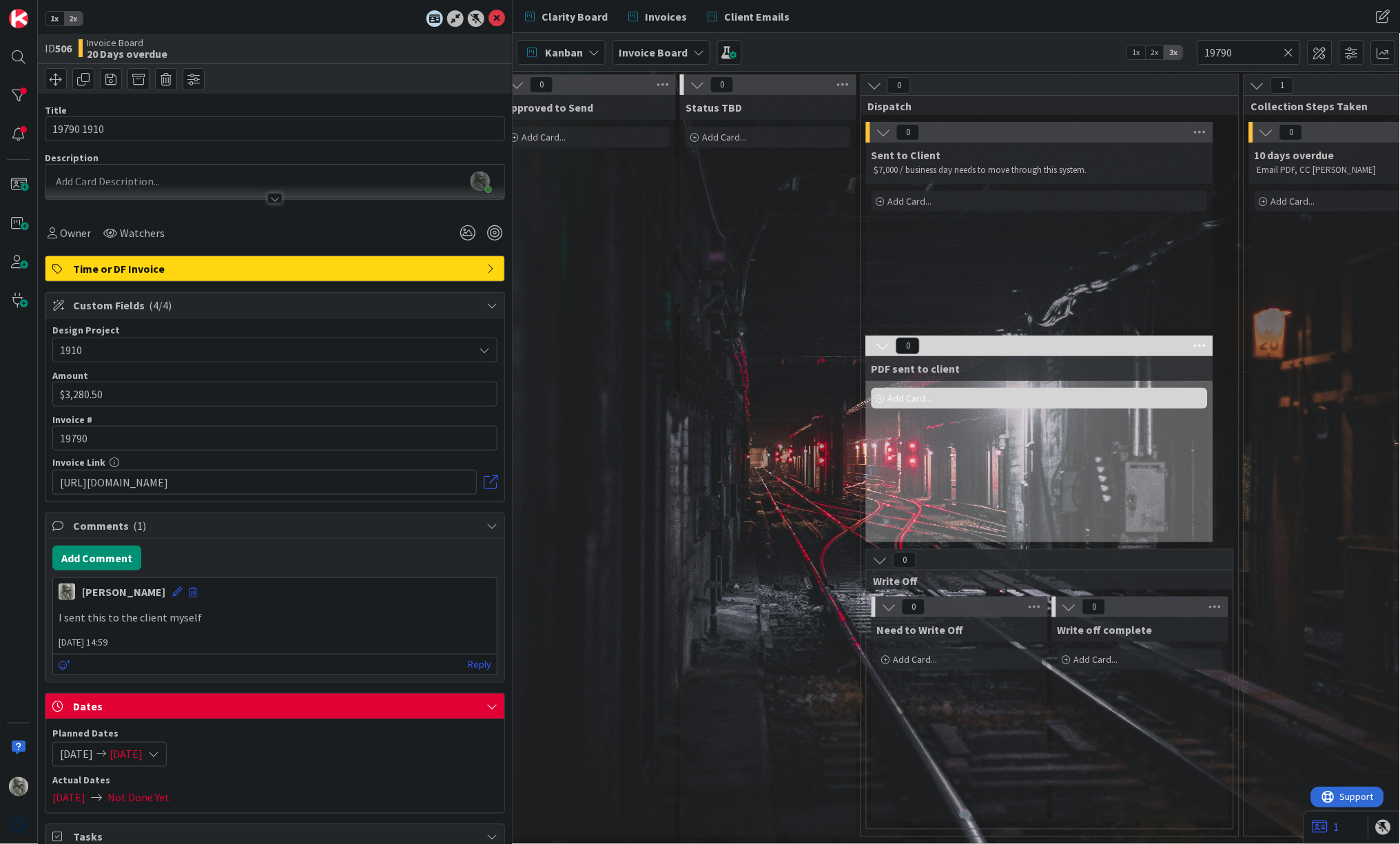
click at [733, 336] on div "Status TBD Add Card..." at bounding box center [768, 466] width 176 height 742
